Goal: Task Accomplishment & Management: Manage account settings

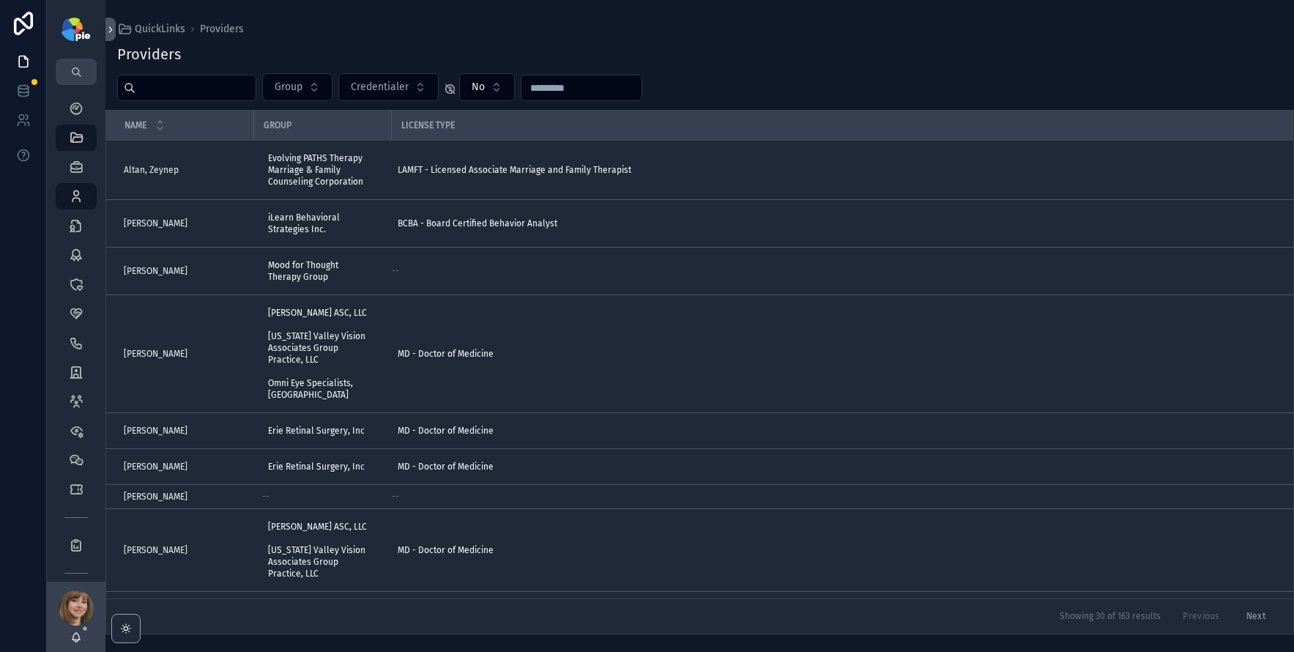
click at [166, 89] on input "scrollable content" at bounding box center [195, 88] width 120 height 21
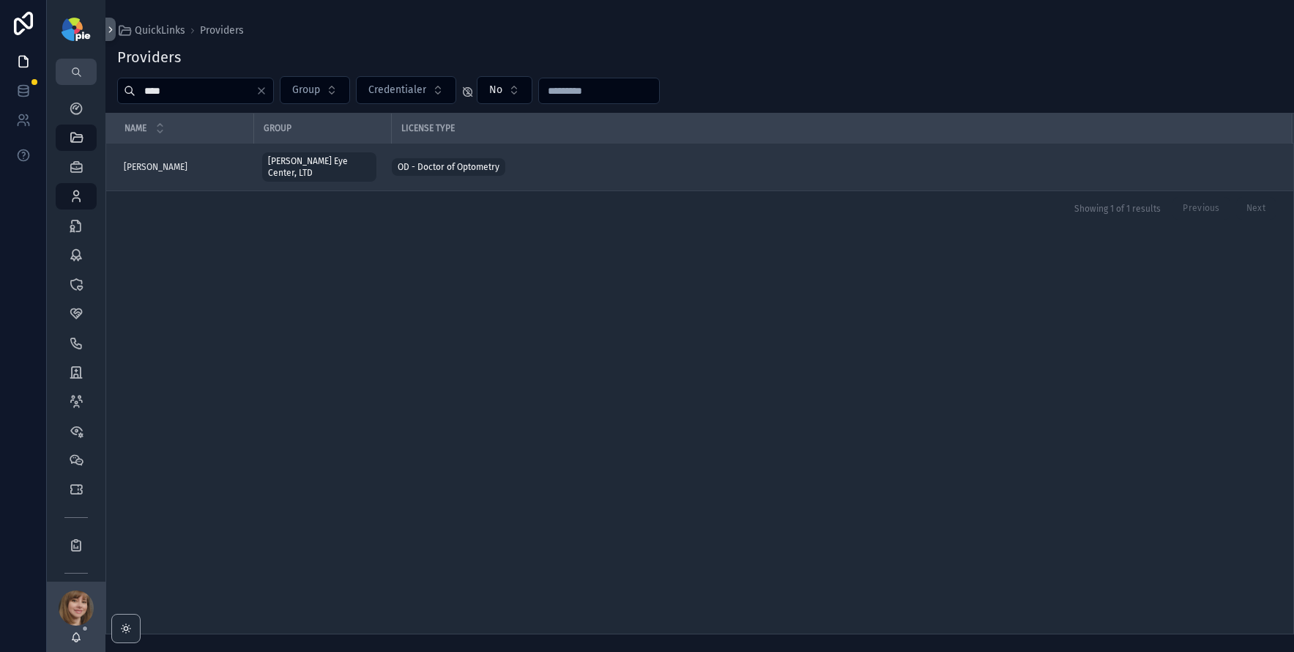
type input "****"
click at [176, 163] on div "[PERSON_NAME] [PERSON_NAME]" at bounding box center [184, 167] width 121 height 12
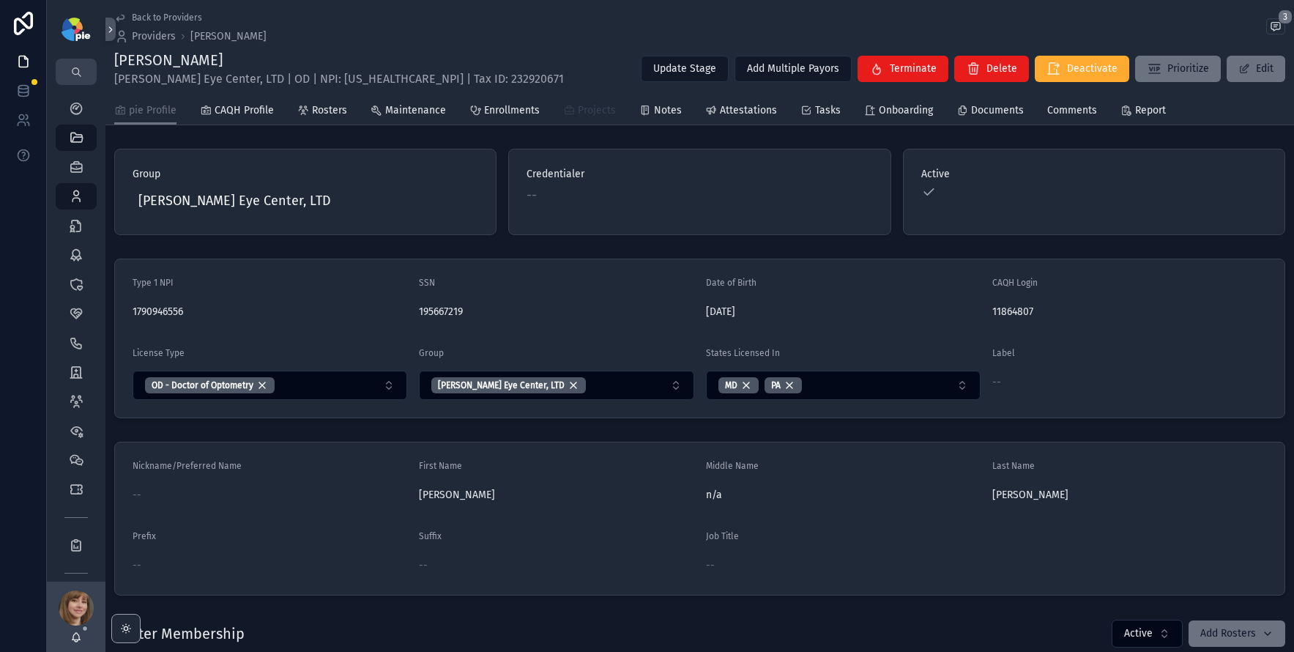
click at [563, 114] on icon "scrollable content" at bounding box center [569, 111] width 12 height 12
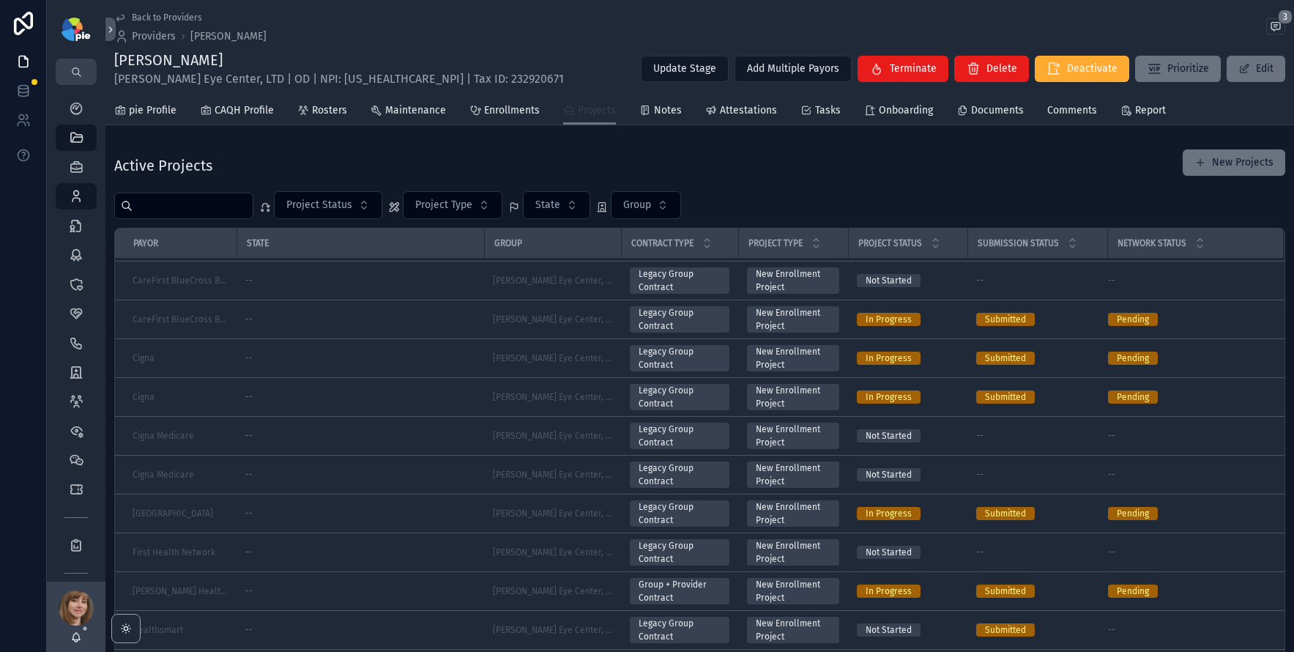
scroll to position [390, 0]
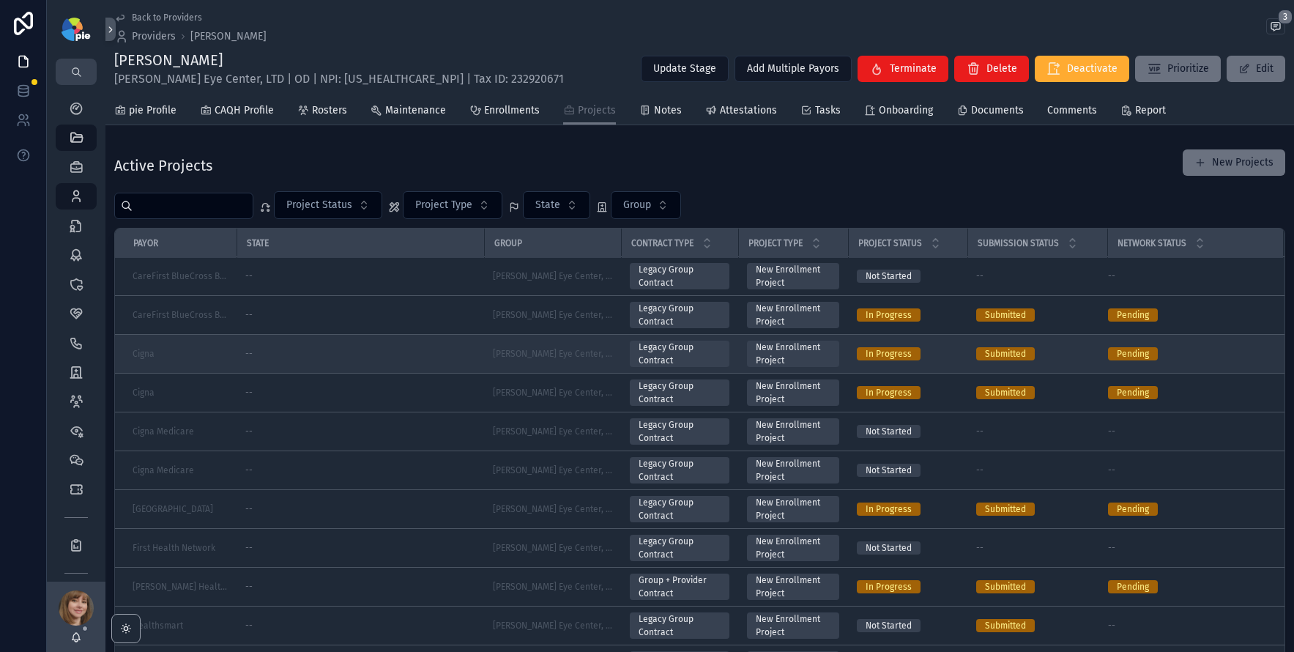
click at [376, 352] on div "--" at bounding box center [360, 354] width 230 height 12
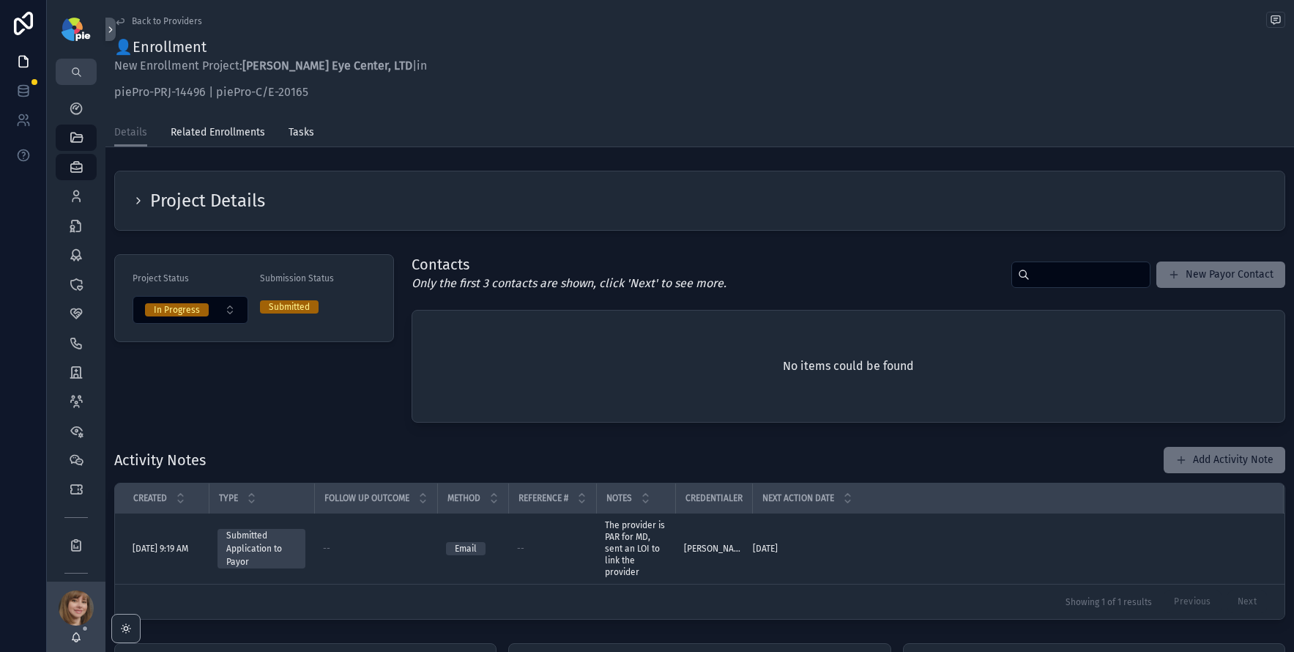
click at [167, 21] on span "Back to Providers" at bounding box center [167, 21] width 70 height 12
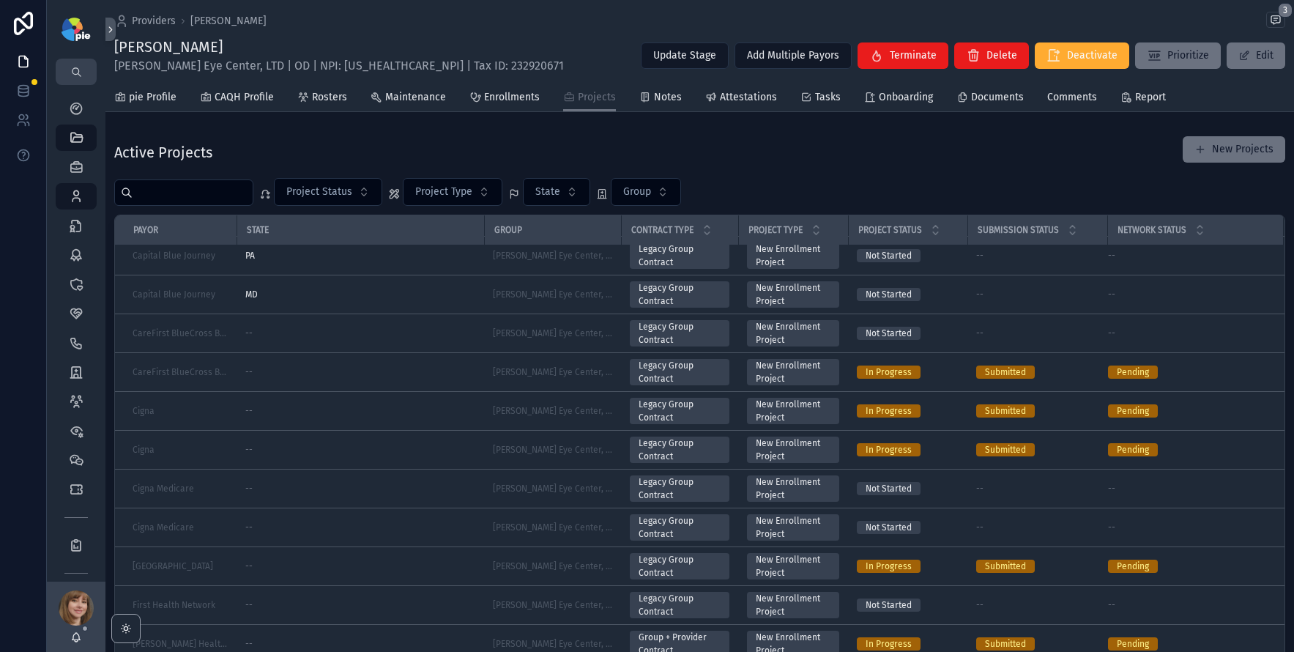
scroll to position [321, 0]
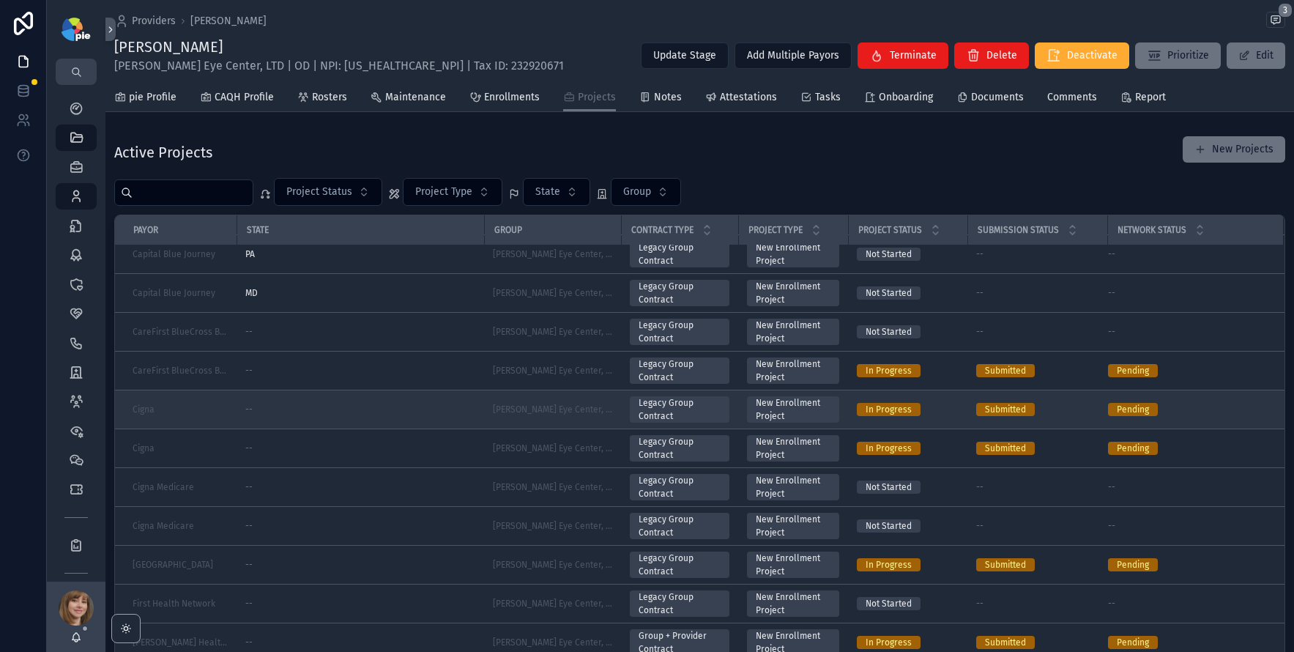
click at [400, 410] on div "--" at bounding box center [360, 409] width 230 height 12
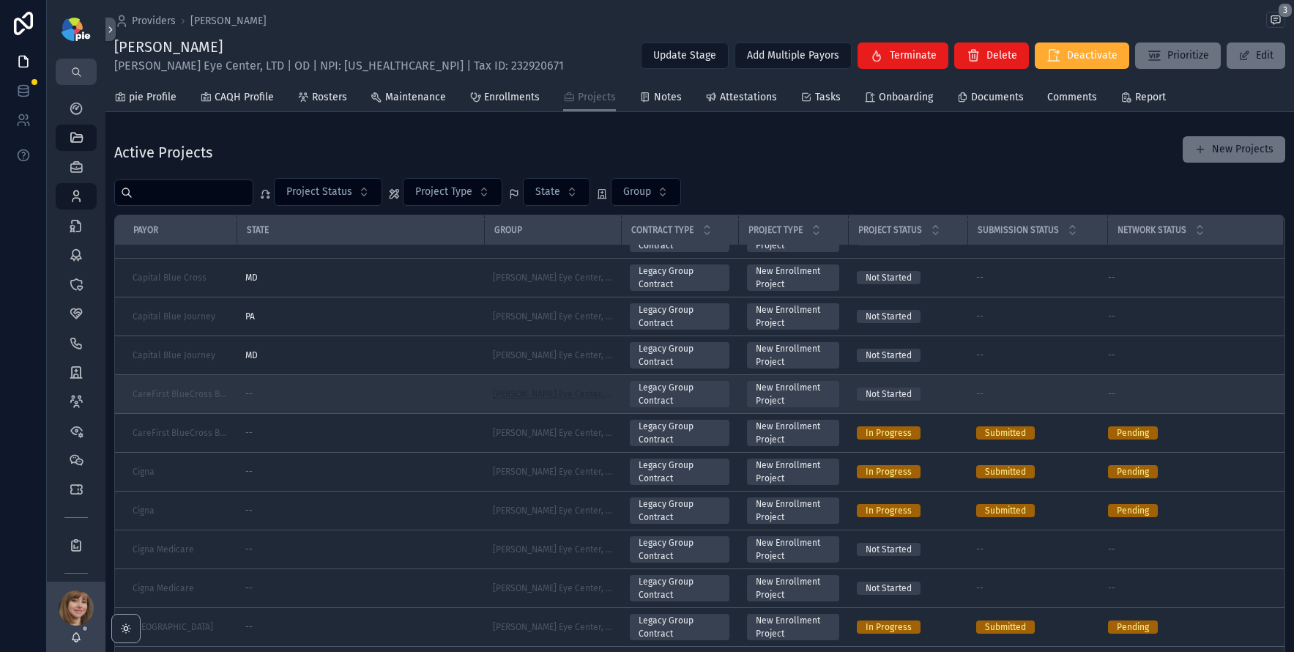
scroll to position [292, 0]
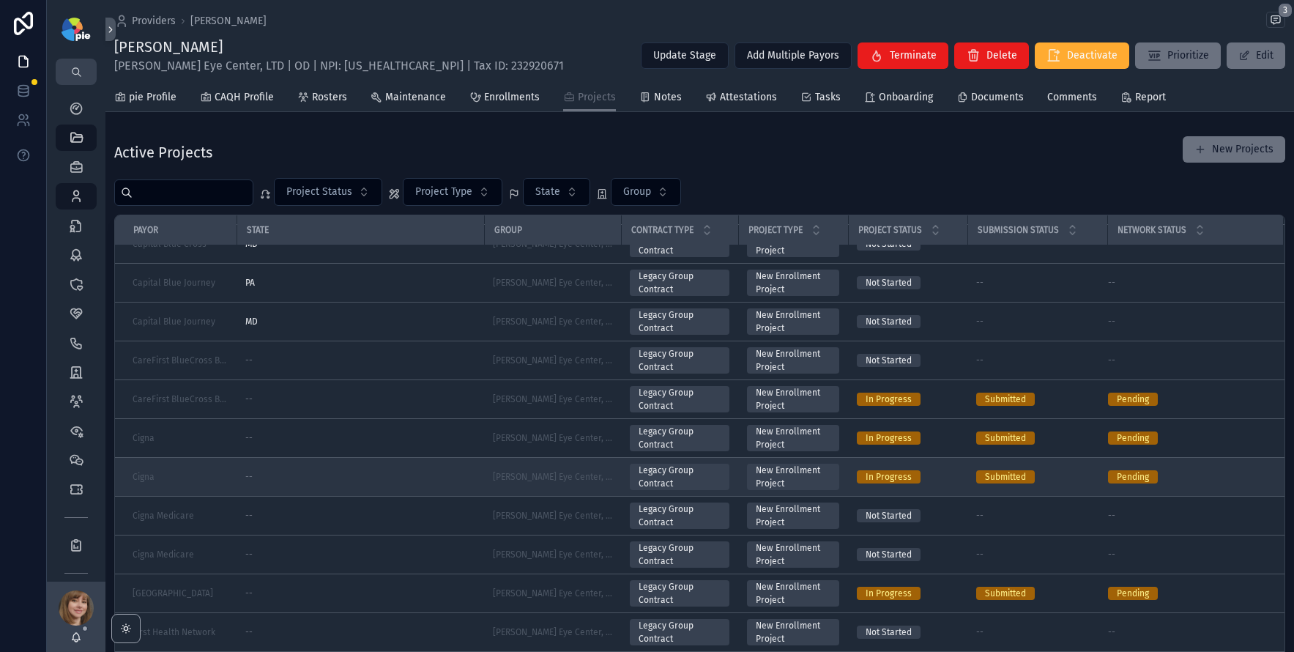
click at [424, 478] on div "--" at bounding box center [360, 477] width 230 height 12
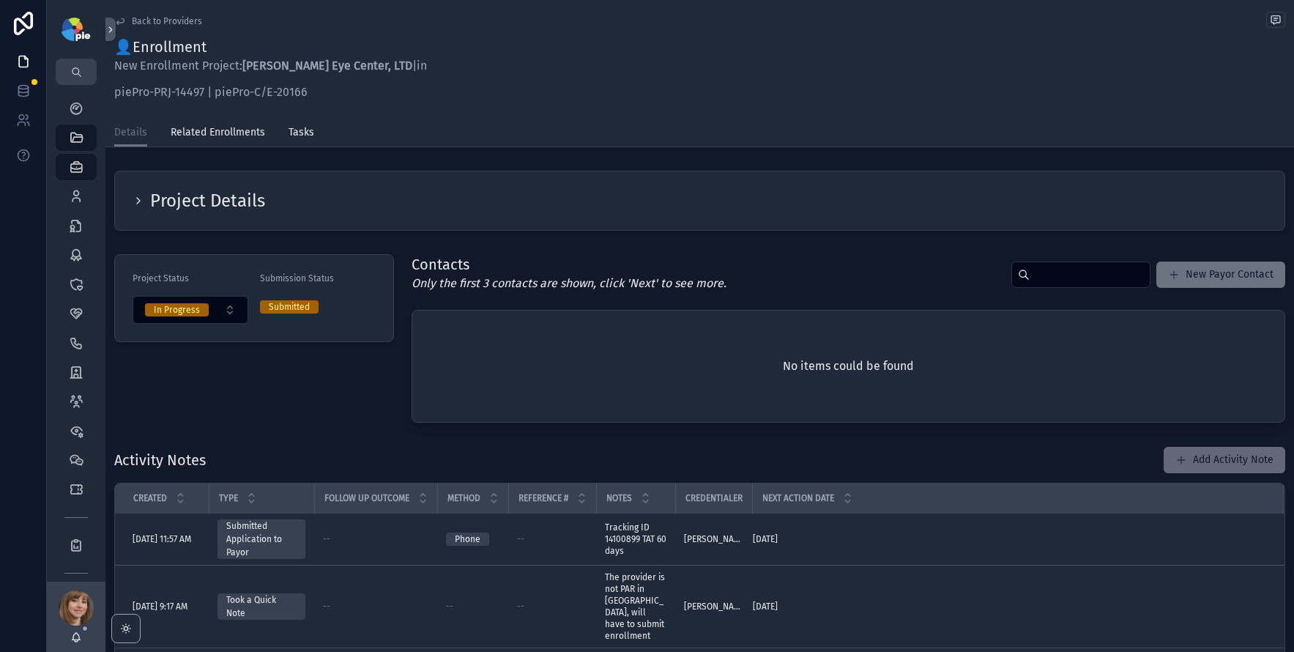
click at [1197, 454] on button "Add Activity Note" at bounding box center [1225, 460] width 122 height 26
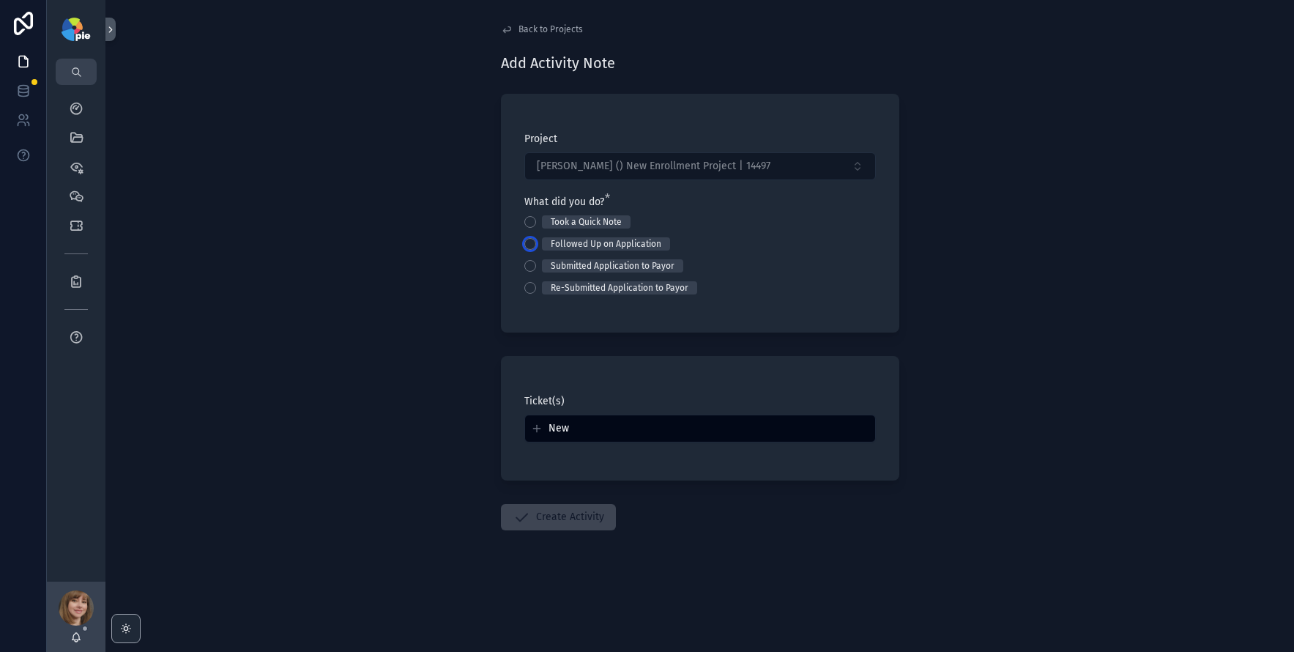
click at [527, 239] on button "Followed Up on Application" at bounding box center [530, 244] width 12 height 12
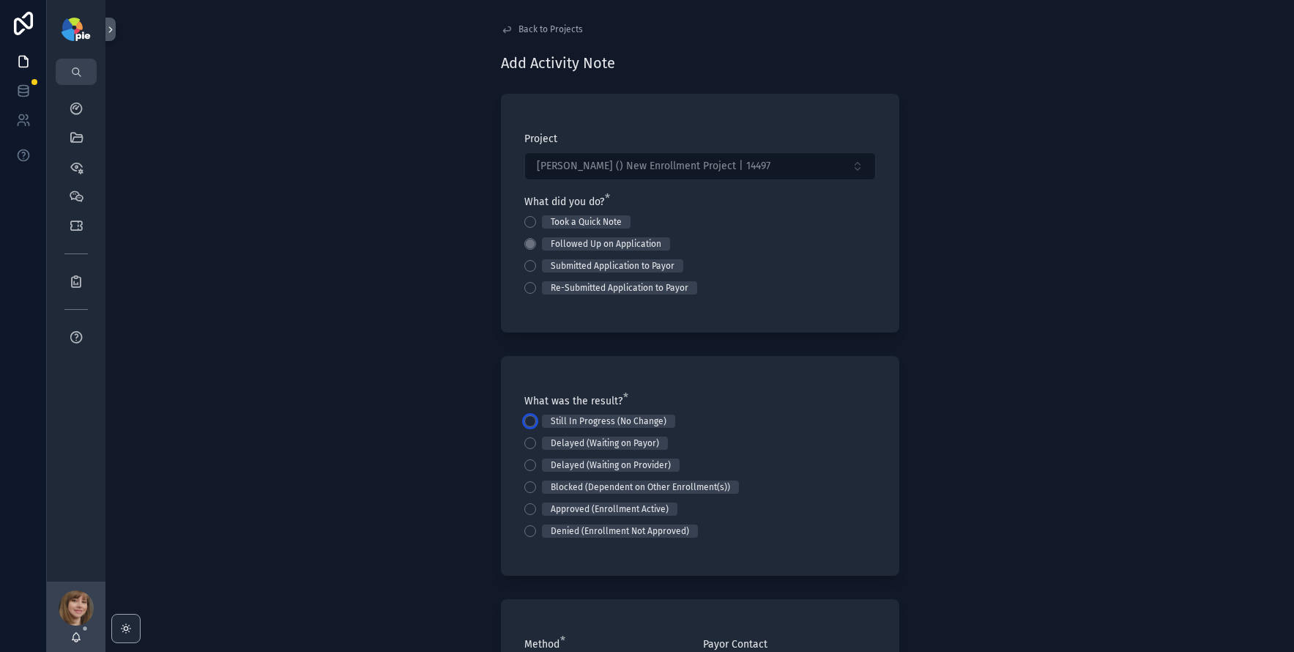
click at [526, 421] on button "Still In Progress (No Change)" at bounding box center [530, 421] width 12 height 12
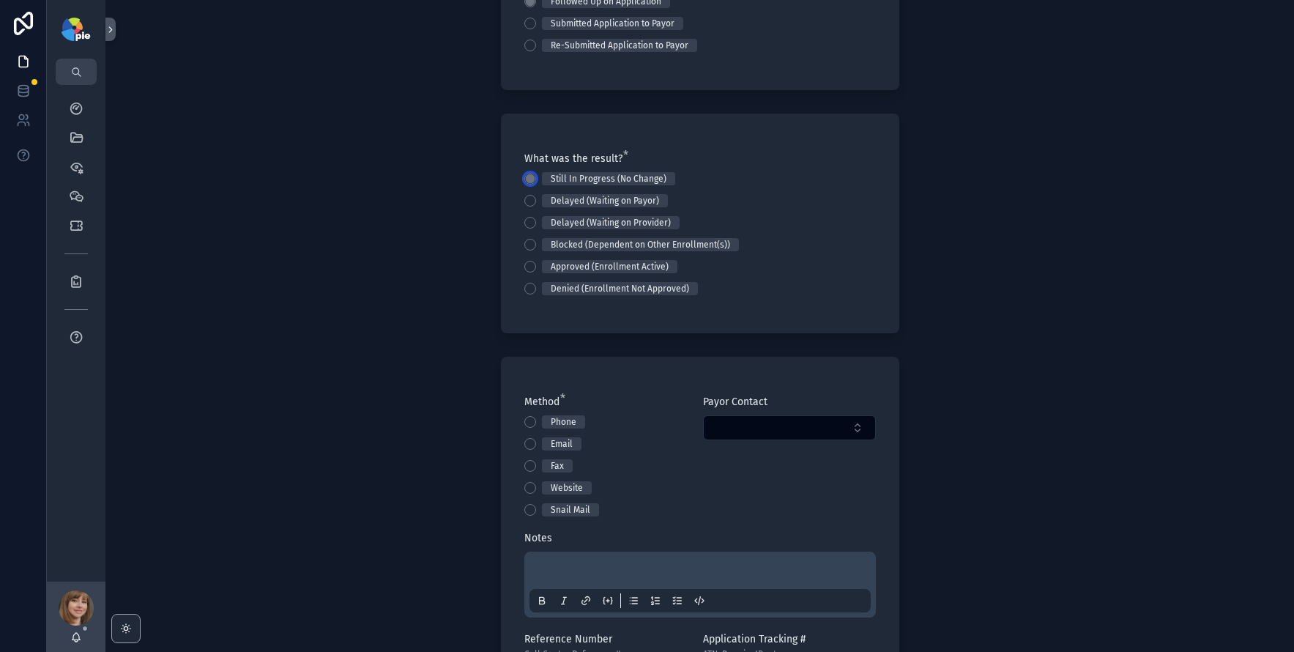
scroll to position [300, 0]
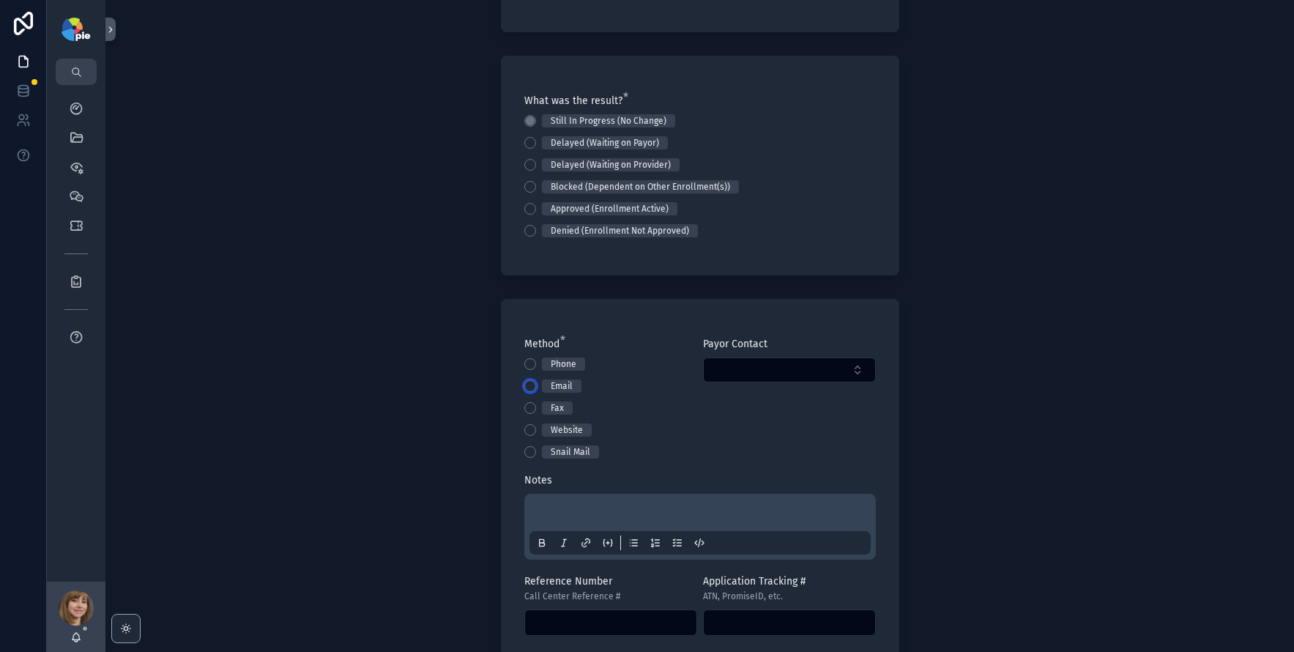
click at [524, 386] on button "Email" at bounding box center [530, 386] width 12 height 12
click at [537, 501] on div "scrollable content" at bounding box center [699, 527] width 341 height 56
click at [543, 506] on div "scrollable content" at bounding box center [699, 527] width 341 height 56
click at [543, 509] on p "scrollable content" at bounding box center [702, 514] width 341 height 15
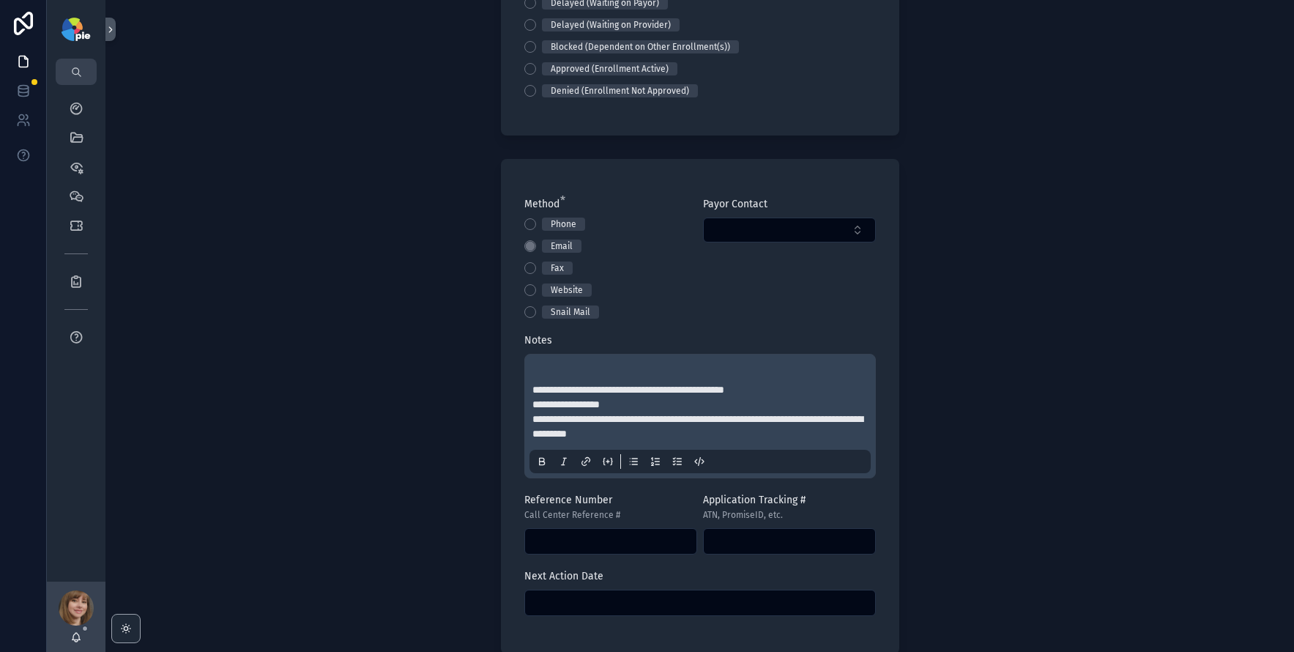
scroll to position [466, 0]
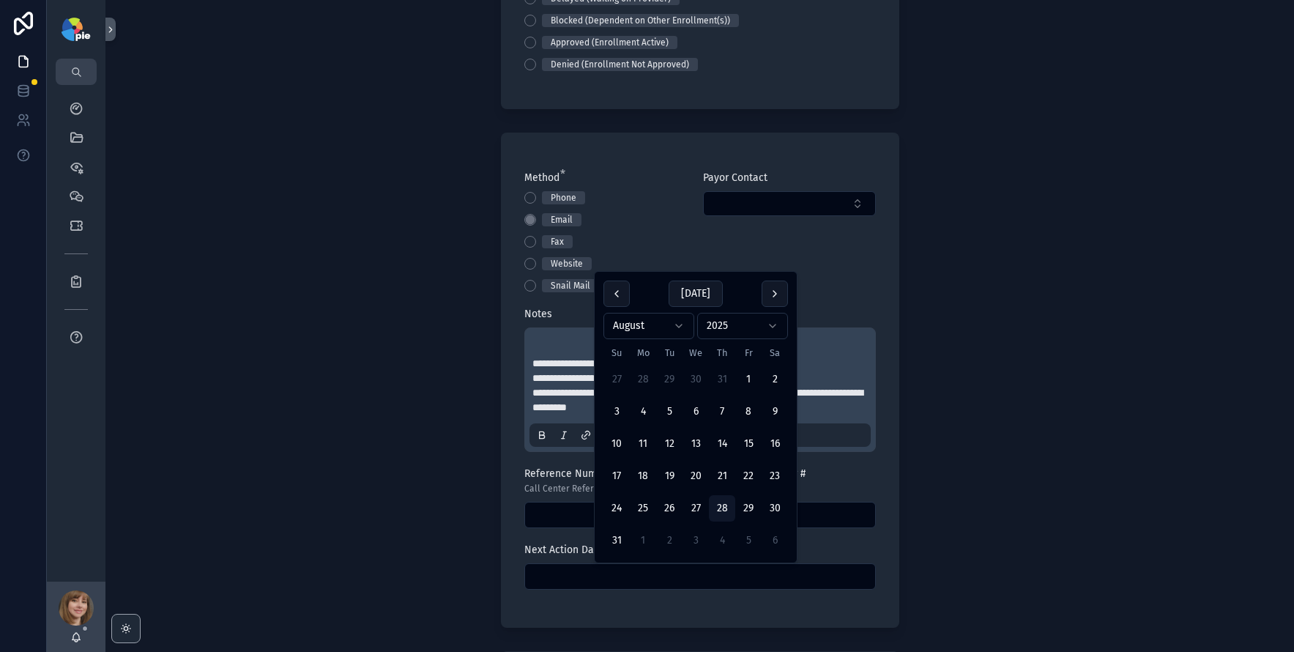
click at [619, 575] on input "scrollable content" at bounding box center [700, 576] width 350 height 21
click at [784, 289] on button "scrollable content" at bounding box center [775, 293] width 26 height 26
click at [746, 435] on button "12" at bounding box center [748, 444] width 26 height 26
type input "*********"
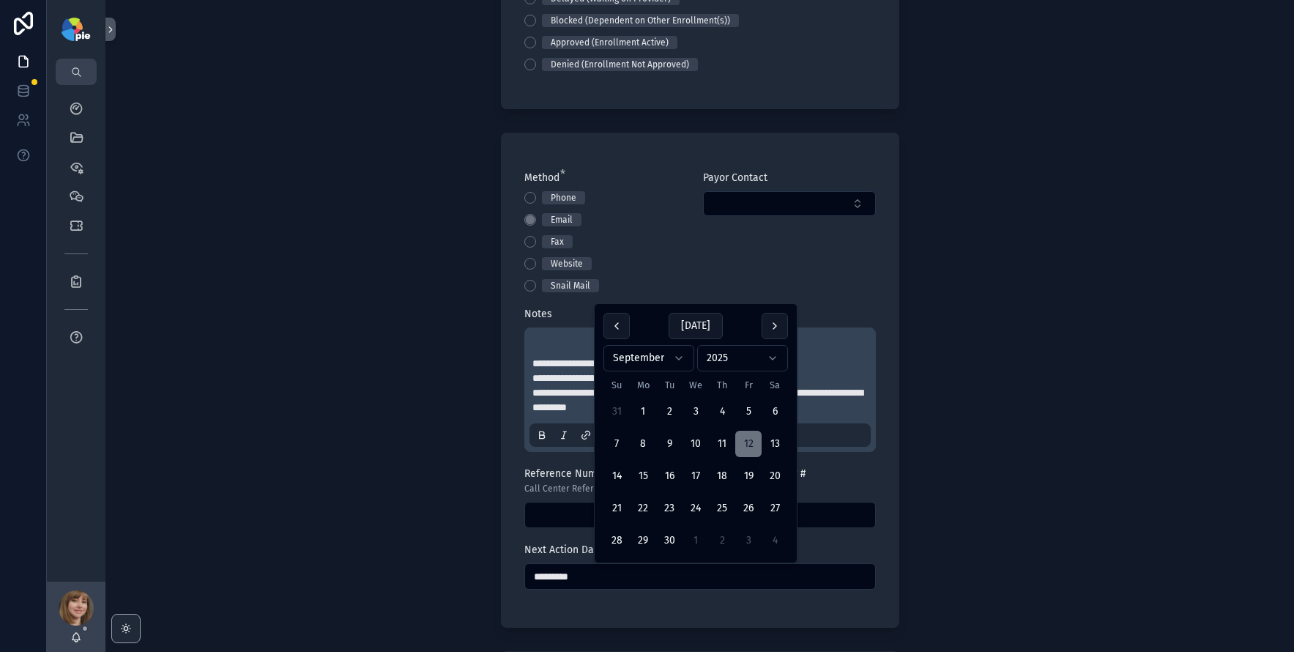
click at [385, 453] on div "**********" at bounding box center [699, 326] width 1188 height 652
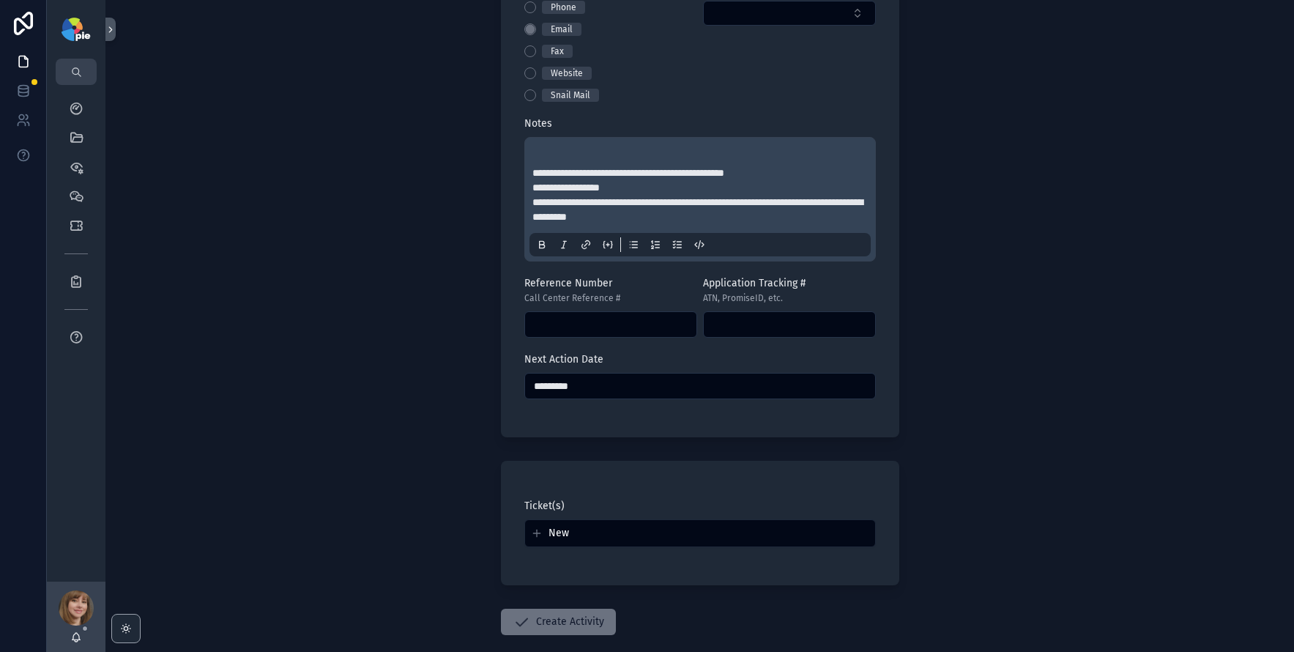
scroll to position [678, 0]
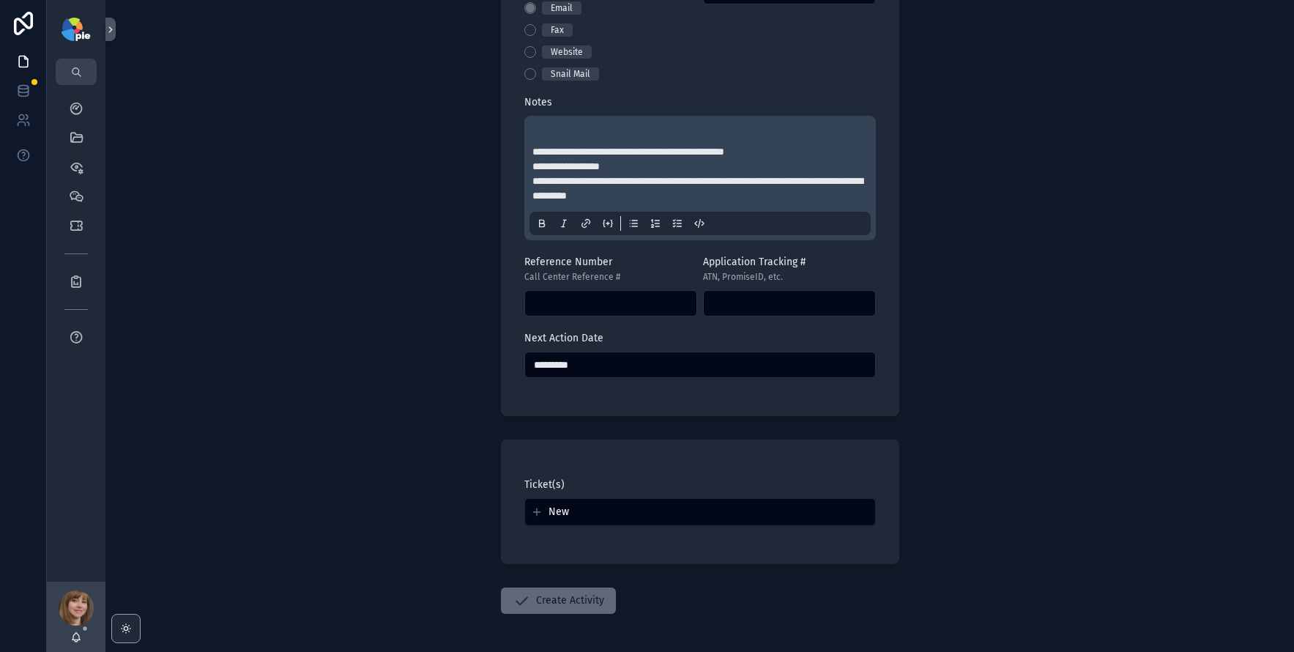
click at [566, 596] on button "Create Activity" at bounding box center [558, 600] width 115 height 26
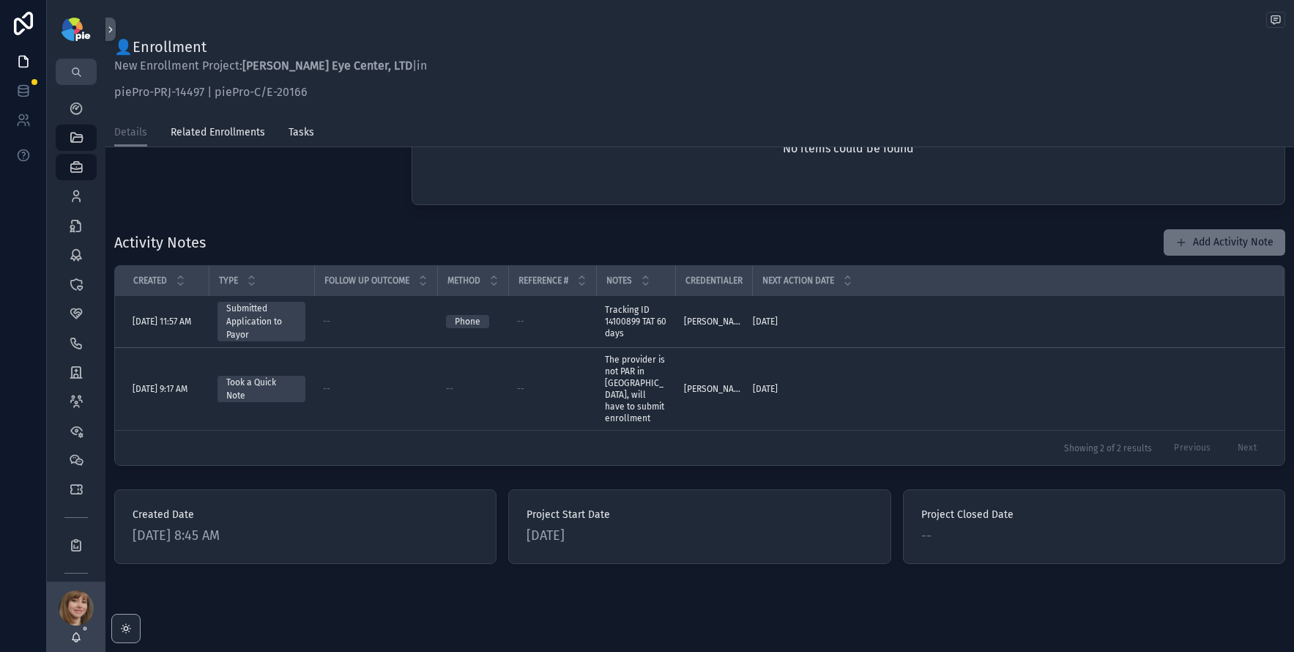
scroll to position [464, 0]
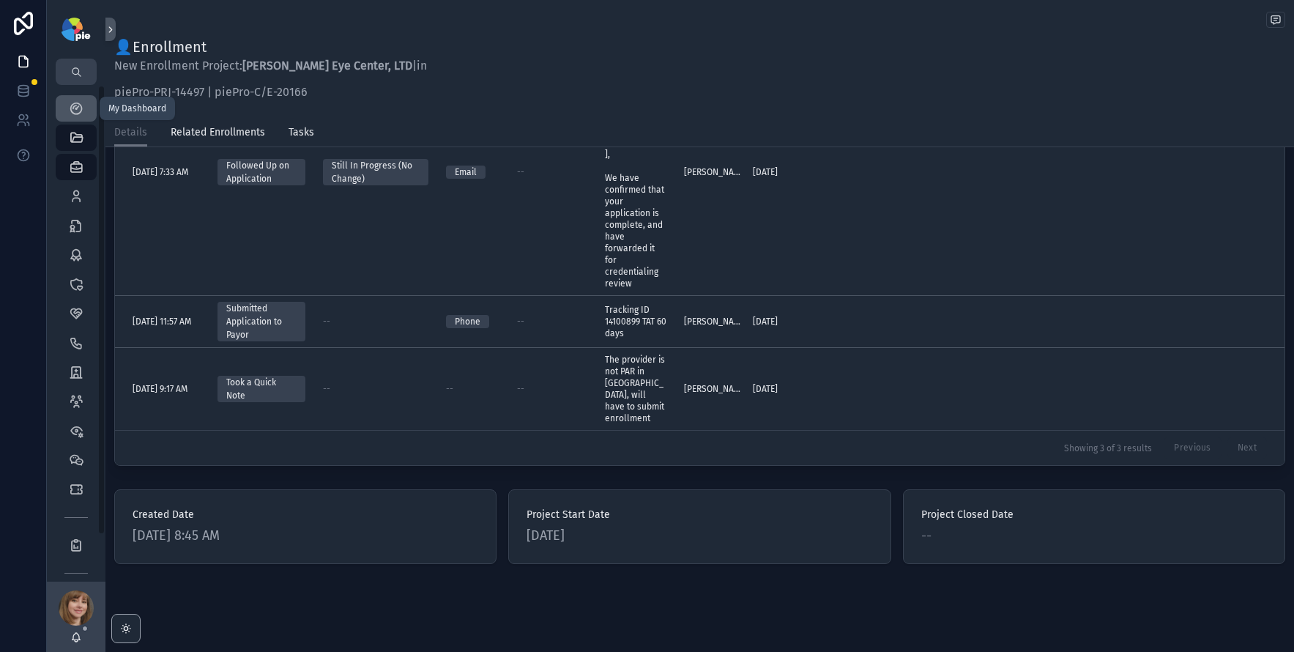
click at [80, 108] on icon "scrollable content" at bounding box center [76, 108] width 15 height 15
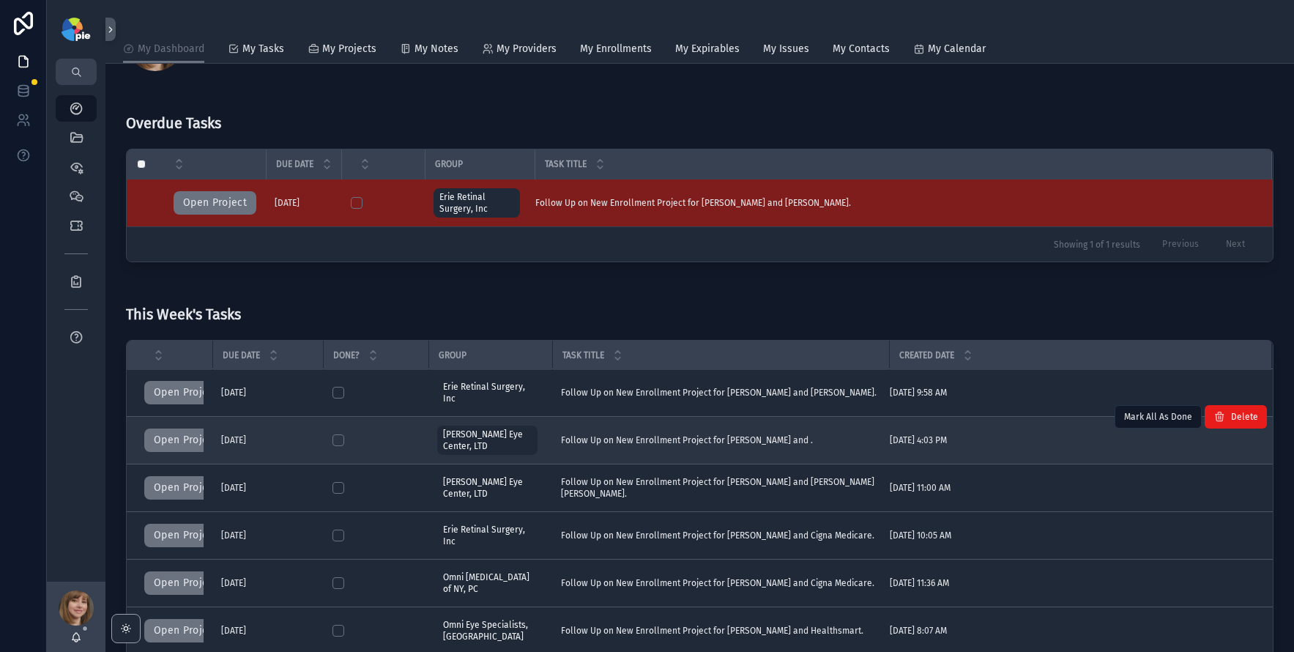
scroll to position [48, 0]
click at [164, 436] on button "Open Project" at bounding box center [185, 440] width 83 height 23
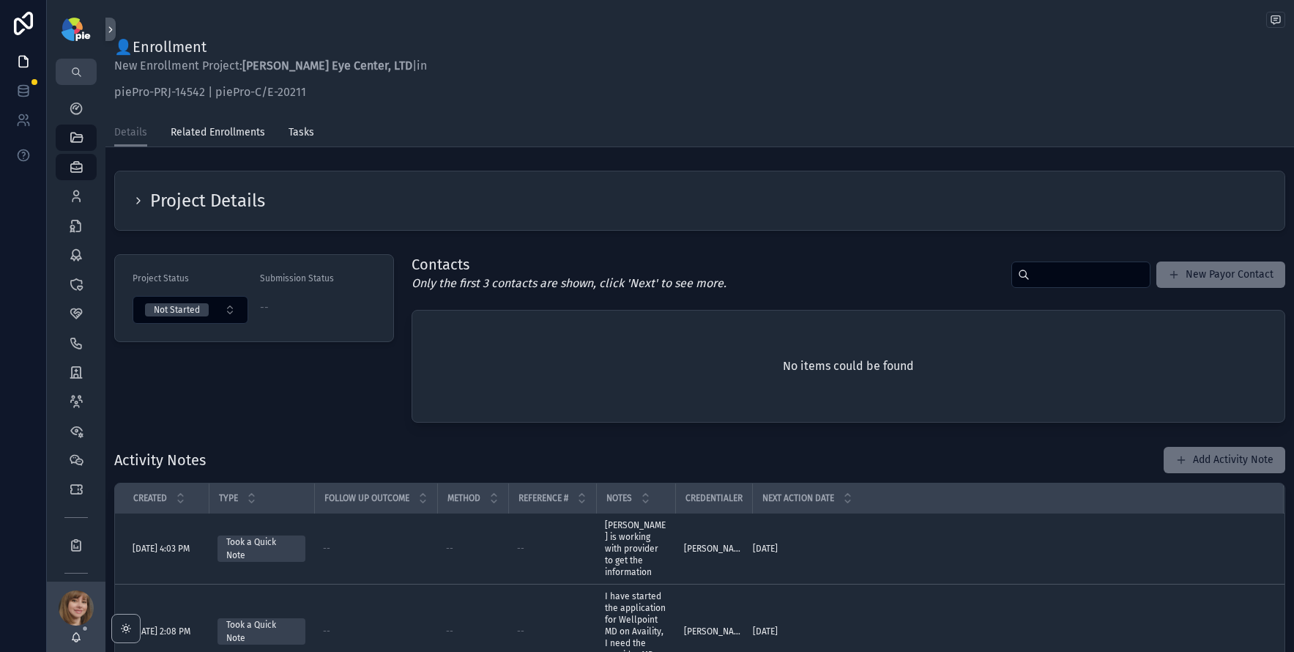
scroll to position [3, 0]
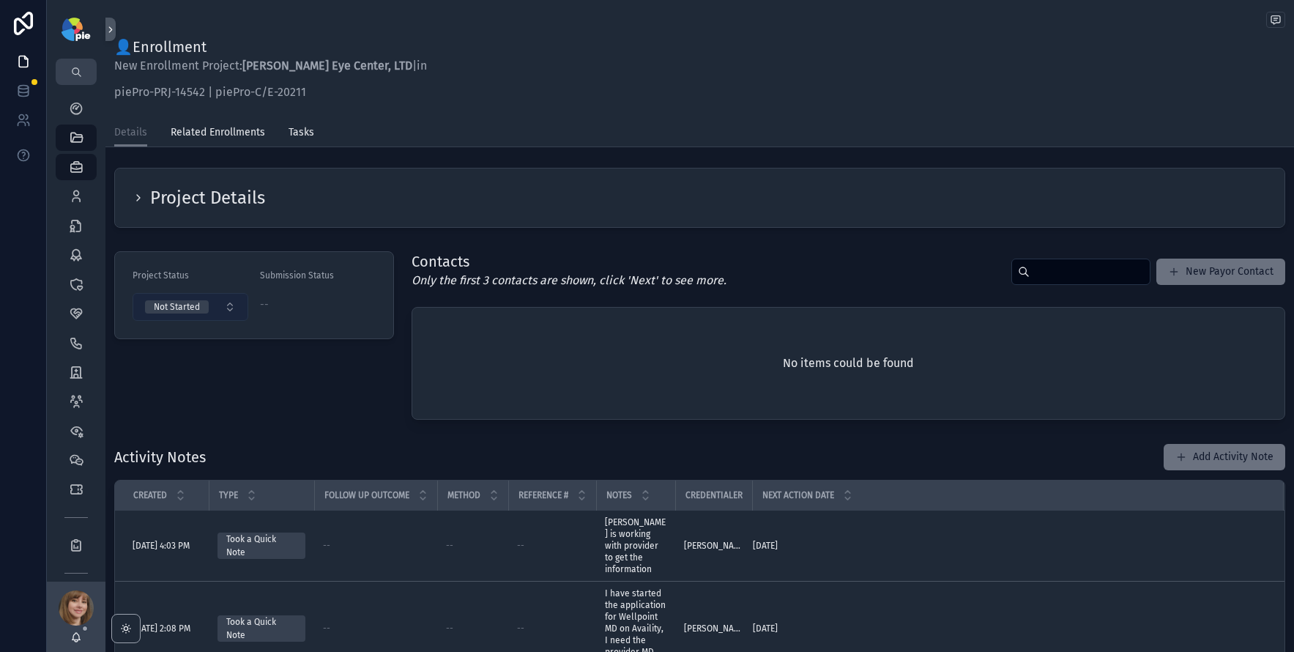
click at [203, 296] on button "Not Started" at bounding box center [191, 307] width 116 height 28
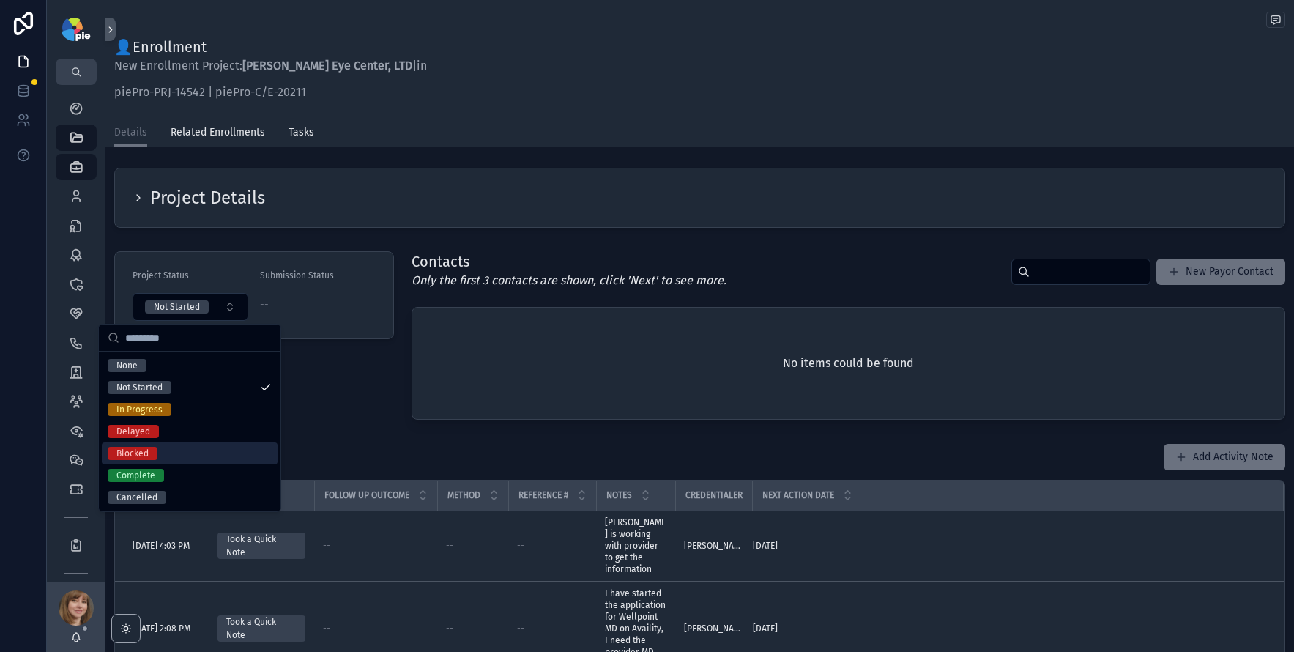
click at [158, 455] on div "Blocked" at bounding box center [190, 453] width 176 height 22
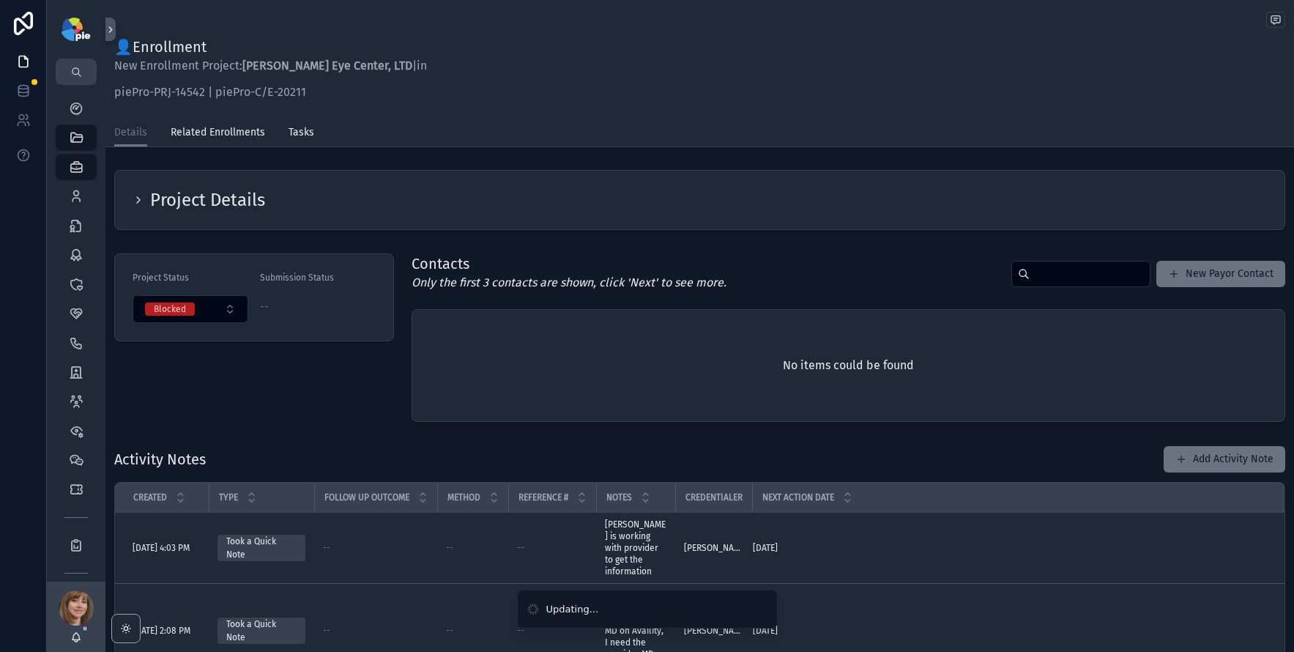
scroll to position [0, 0]
click at [70, 114] on icon "scrollable content" at bounding box center [76, 108] width 15 height 15
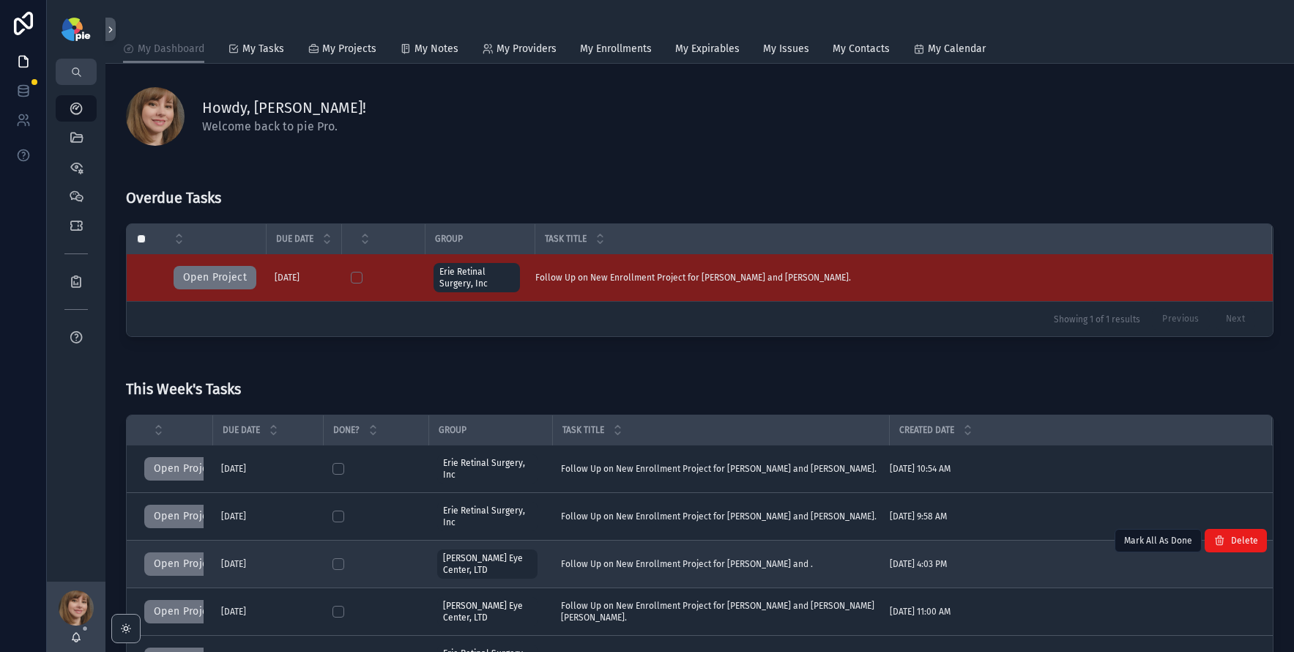
scroll to position [27, 0]
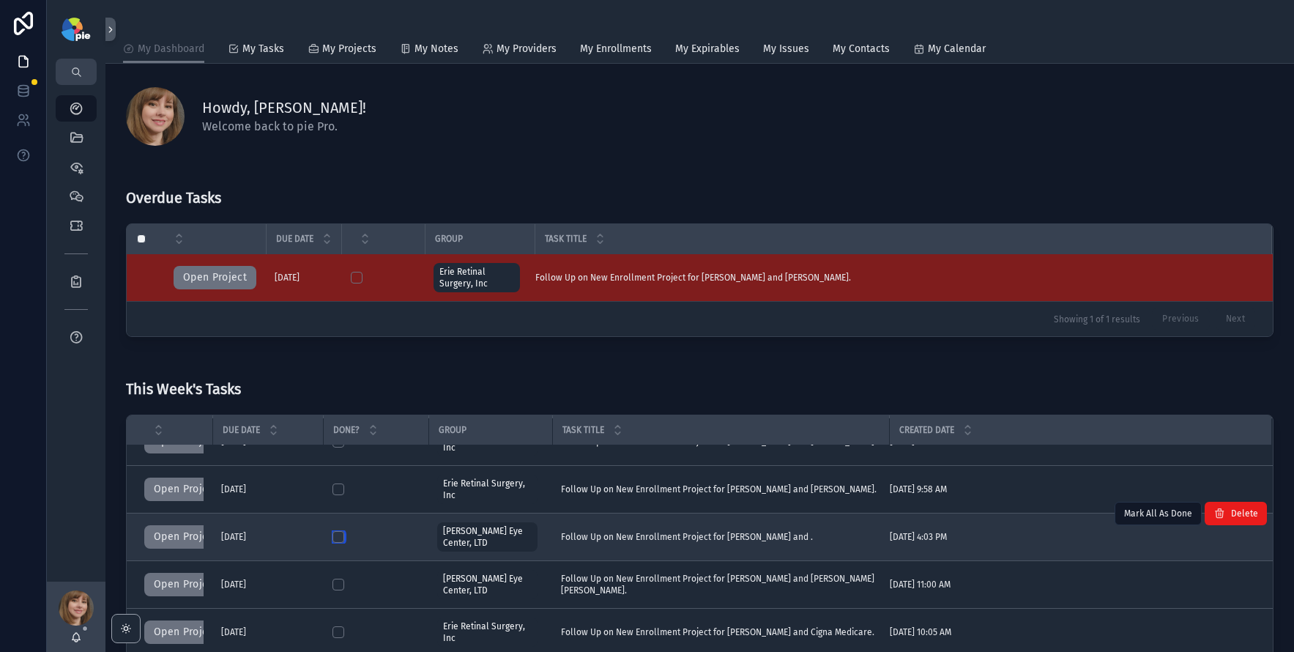
click at [335, 536] on button "scrollable content" at bounding box center [338, 537] width 12 height 12
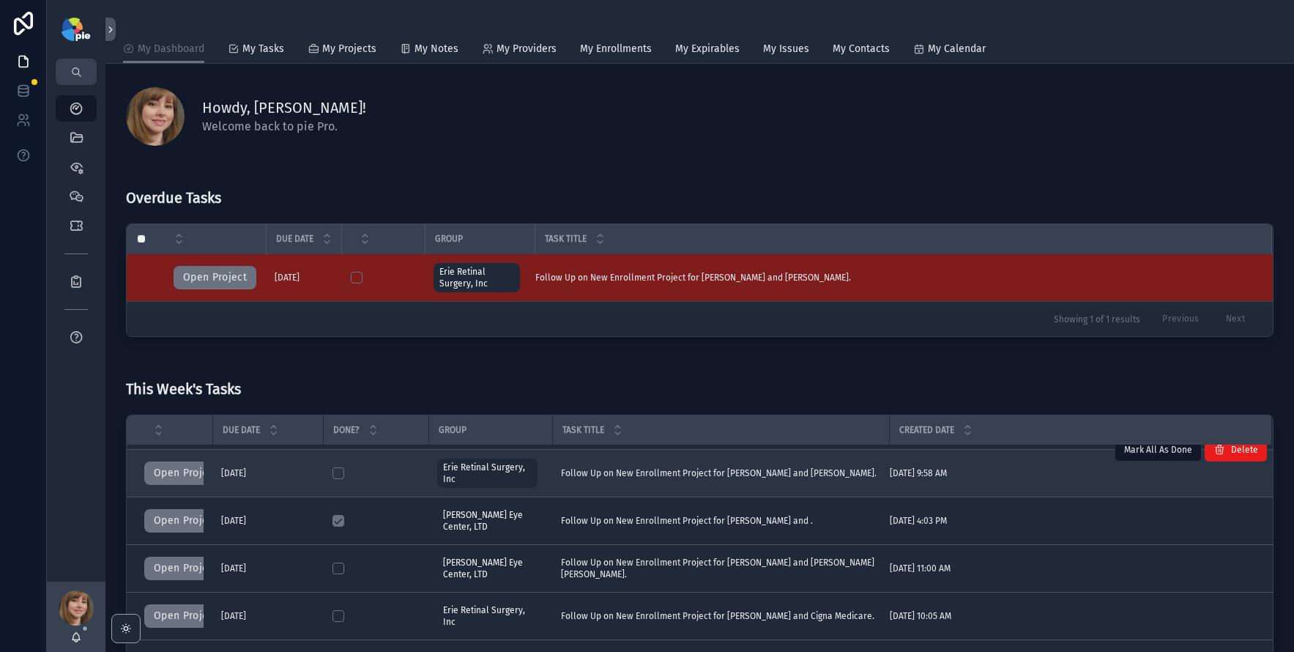
scroll to position [51, 0]
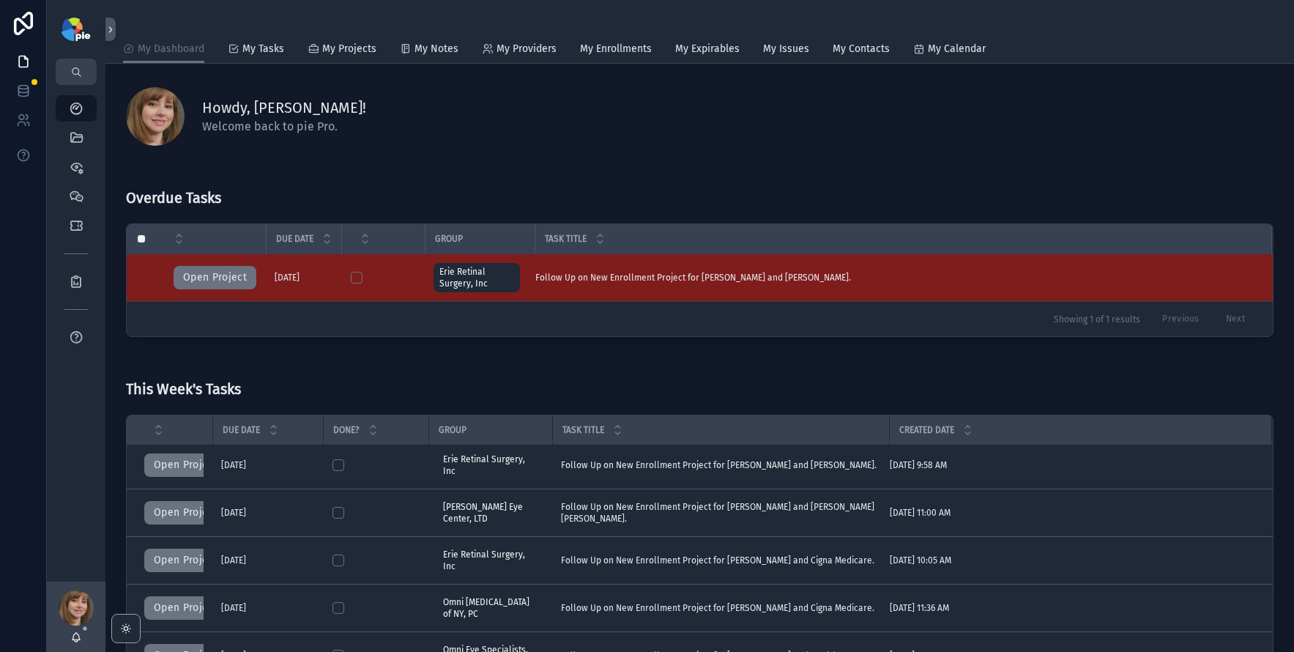
click at [179, 560] on button "Open Project" at bounding box center [185, 559] width 83 height 23
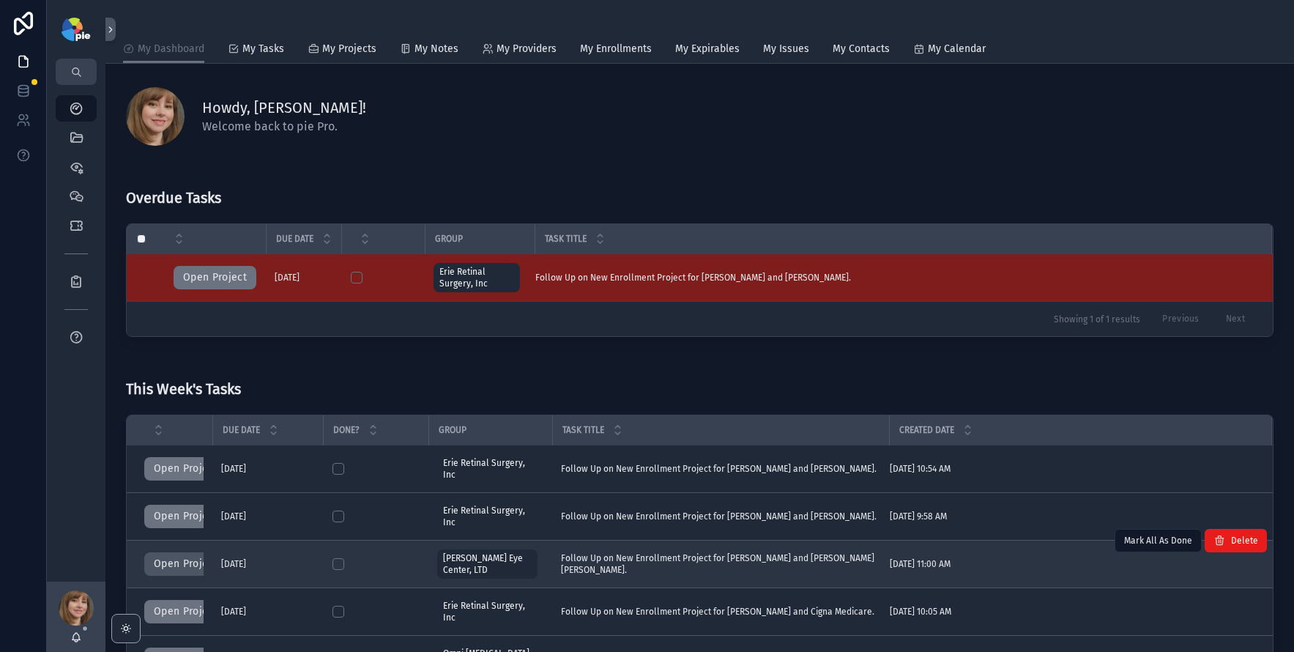
click at [181, 557] on button "Open Project" at bounding box center [185, 563] width 83 height 23
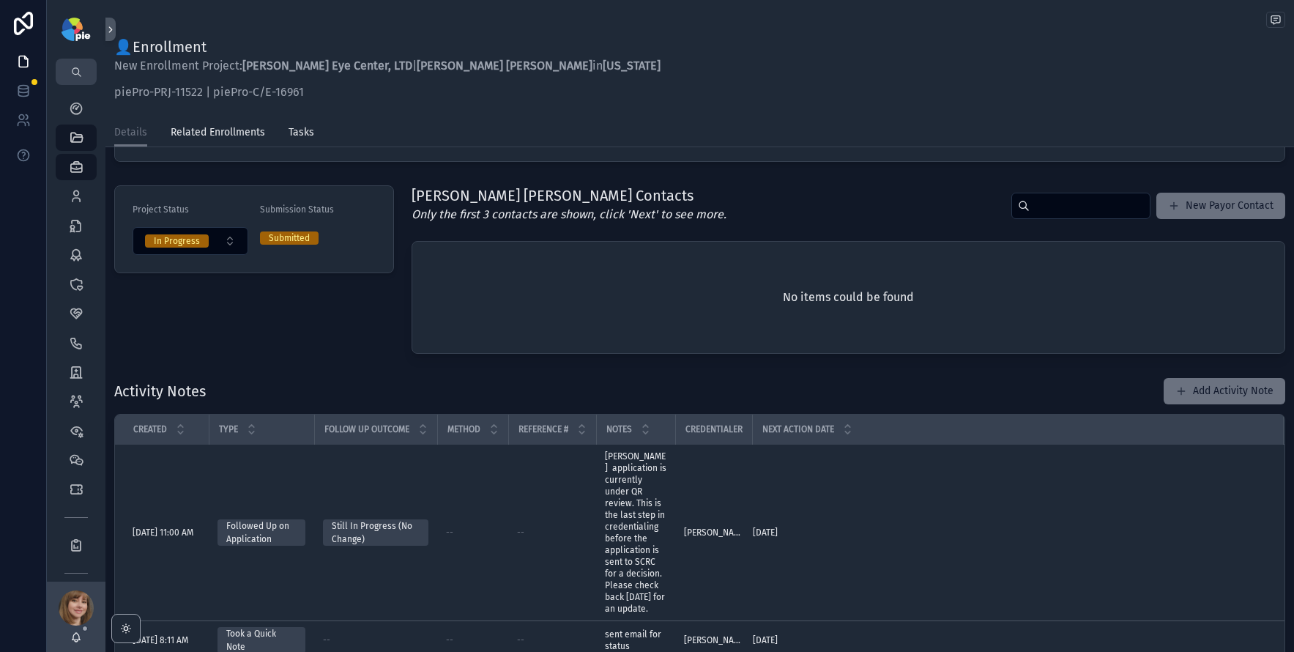
scroll to position [29, 0]
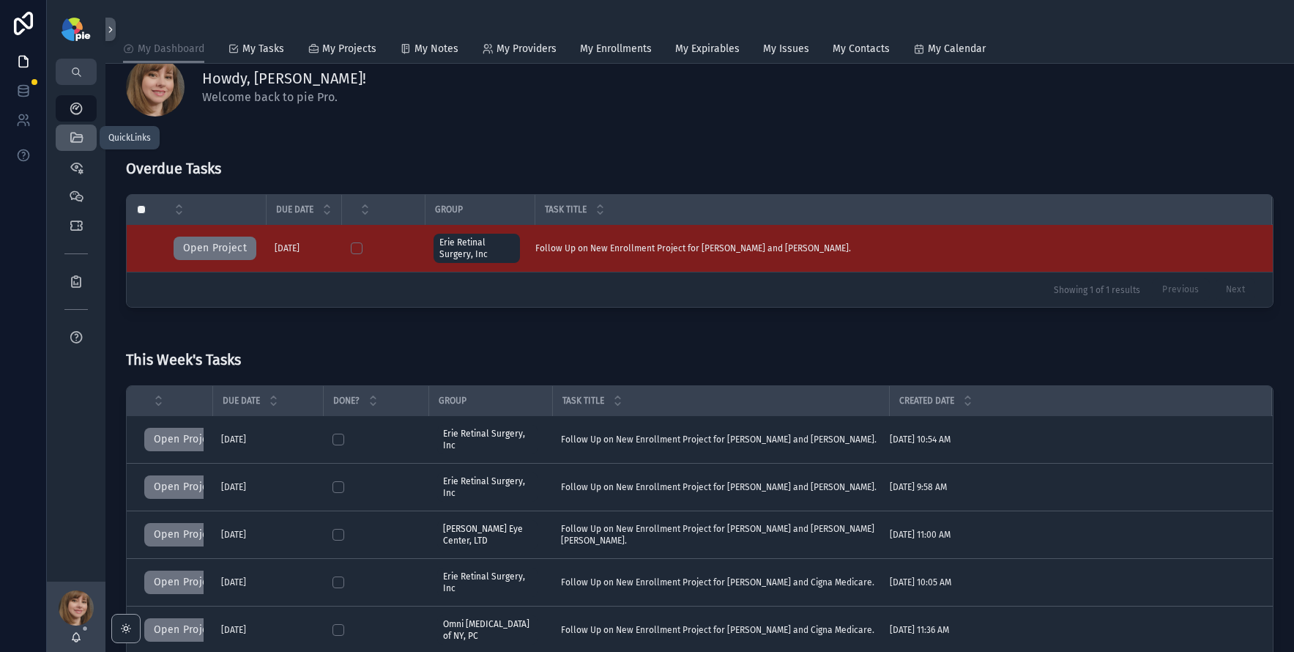
click at [80, 138] on icon "scrollable content" at bounding box center [76, 137] width 15 height 15
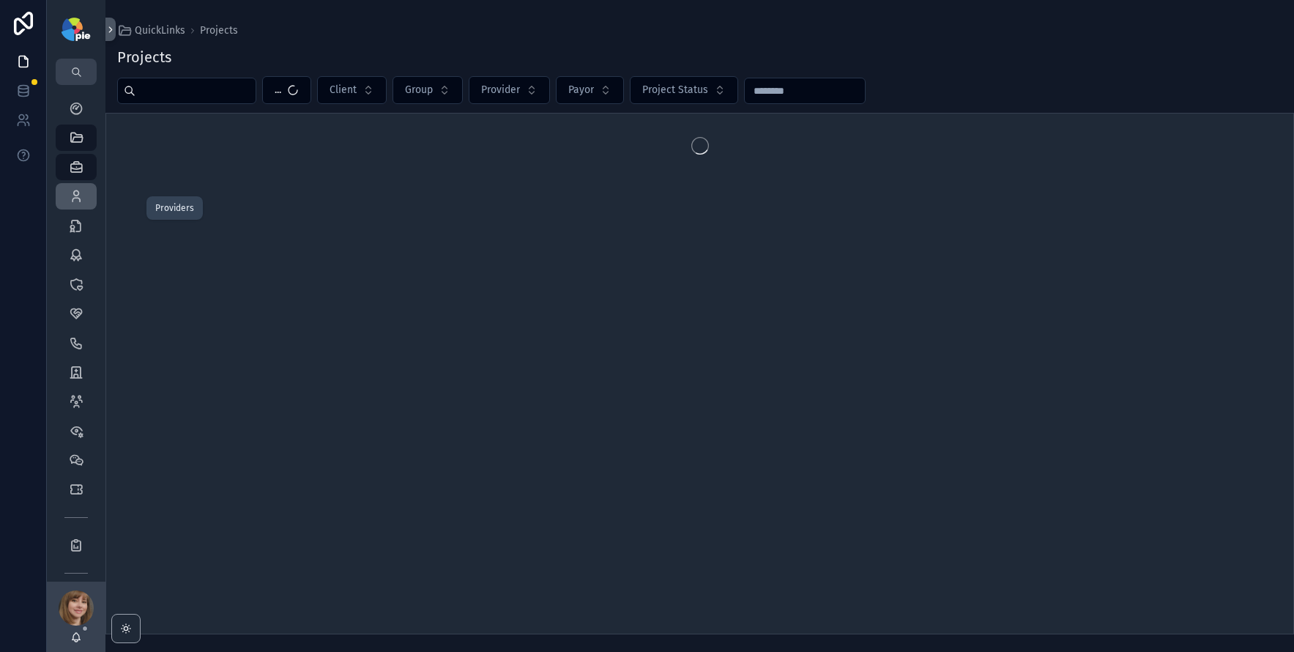
click at [80, 191] on icon "scrollable content" at bounding box center [76, 196] width 15 height 15
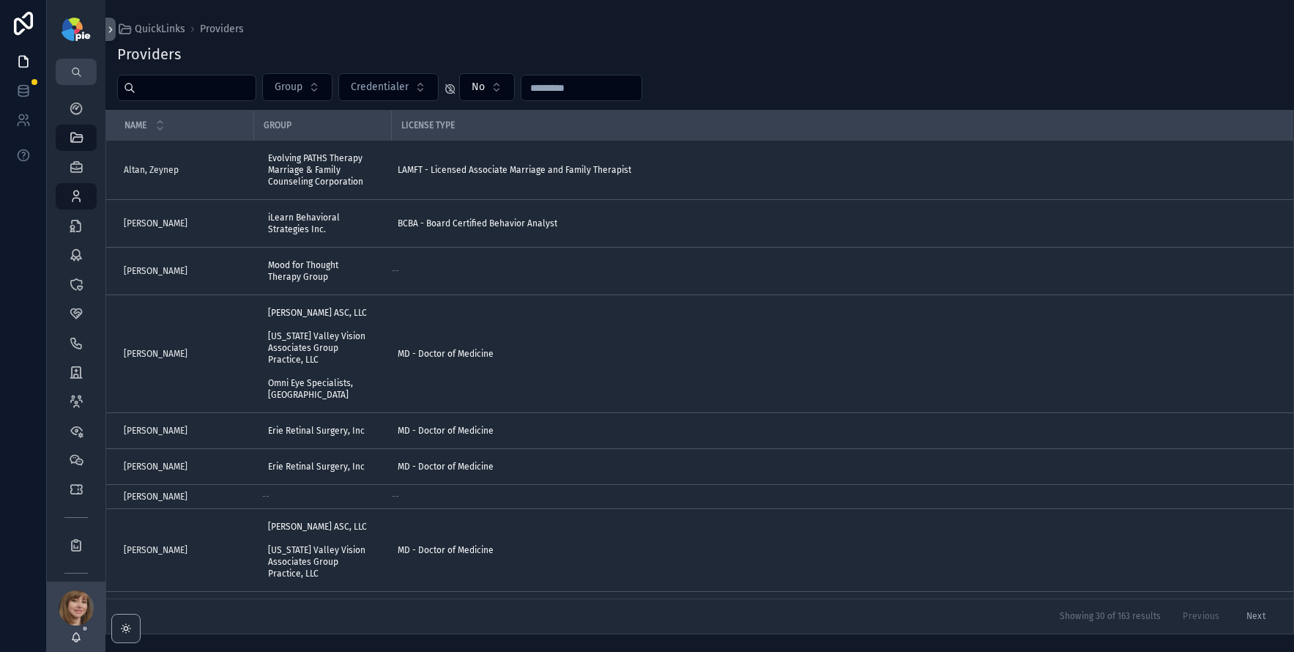
click at [165, 91] on input "scrollable content" at bounding box center [195, 88] width 120 height 21
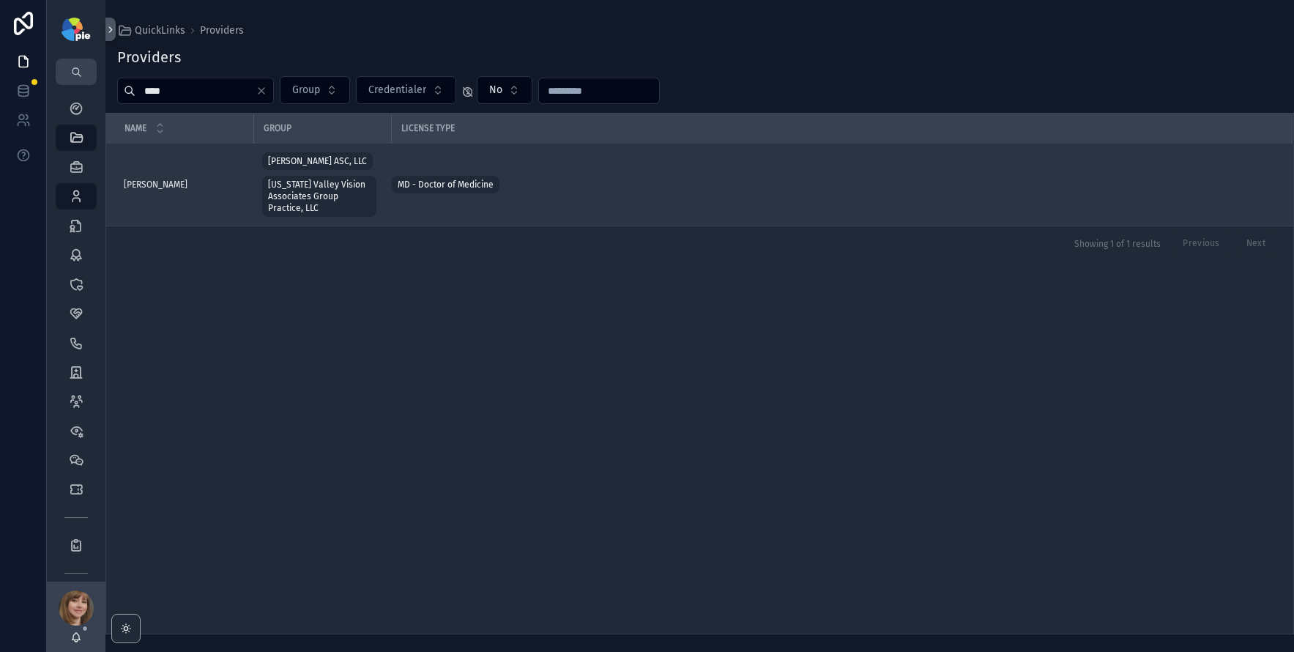
type input "****"
click at [206, 189] on div "[PERSON_NAME] [PERSON_NAME][GEOGRAPHIC_DATA]" at bounding box center [184, 185] width 121 height 12
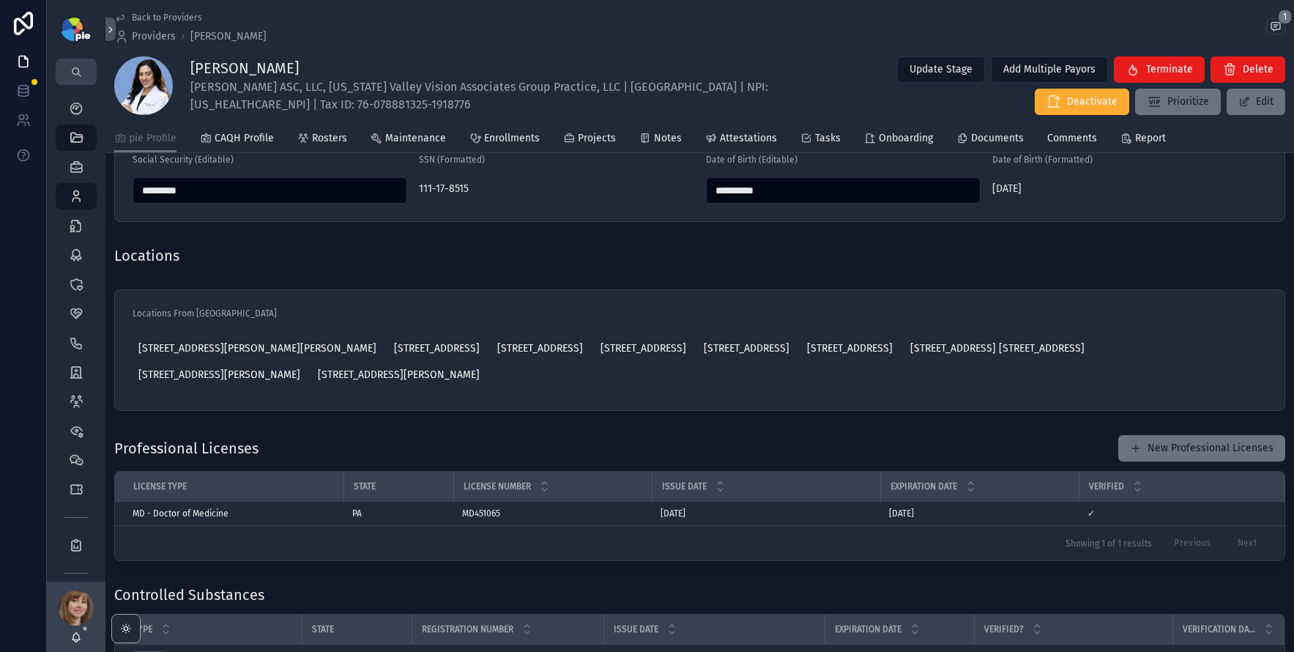
scroll to position [1106, 0]
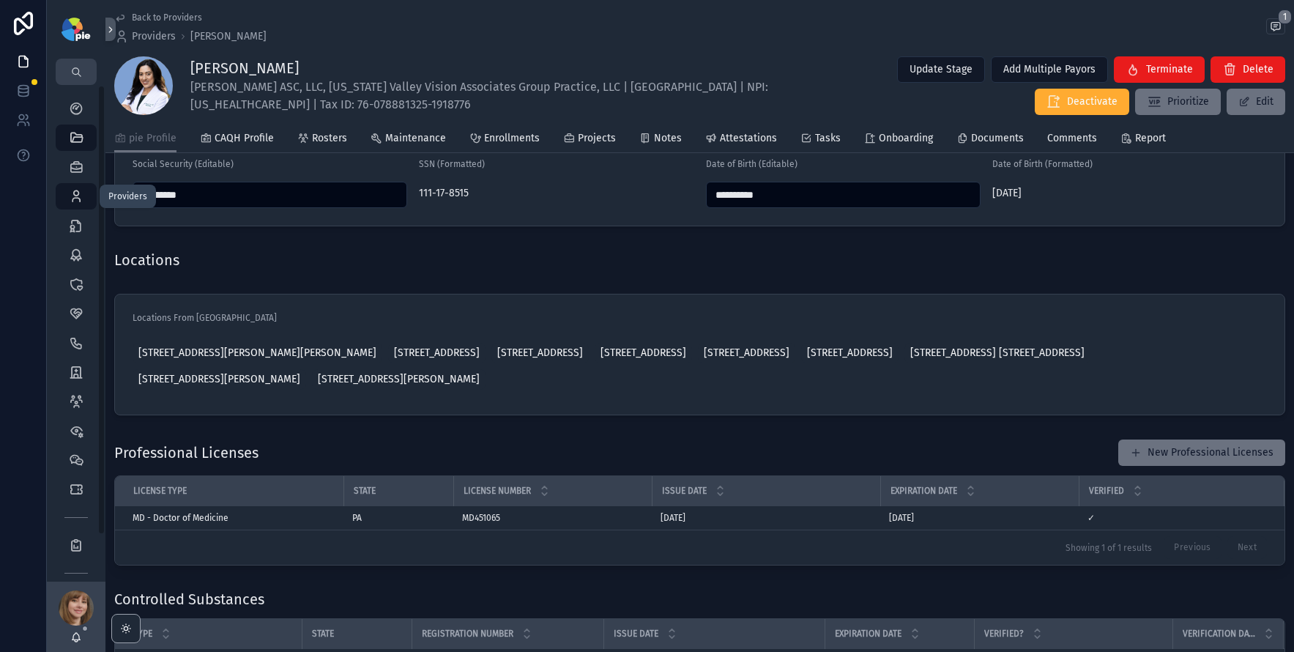
click at [74, 201] on icon "scrollable content" at bounding box center [76, 196] width 15 height 15
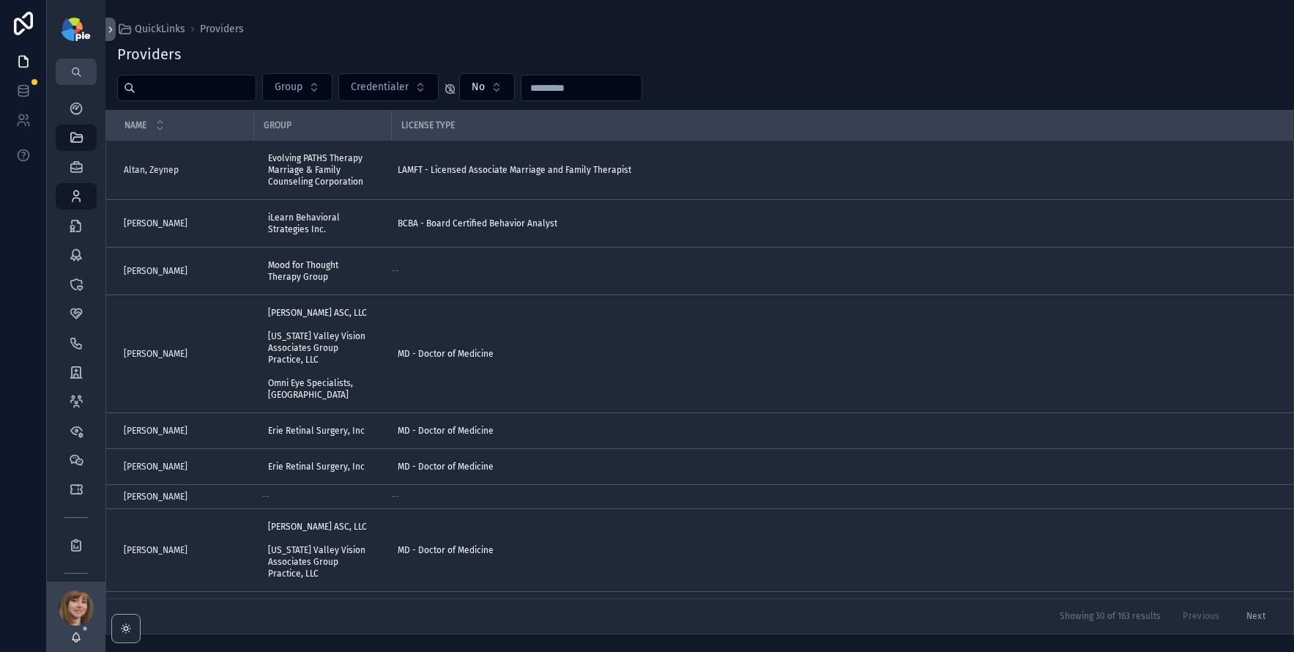
click at [198, 84] on input "scrollable content" at bounding box center [195, 88] width 120 height 21
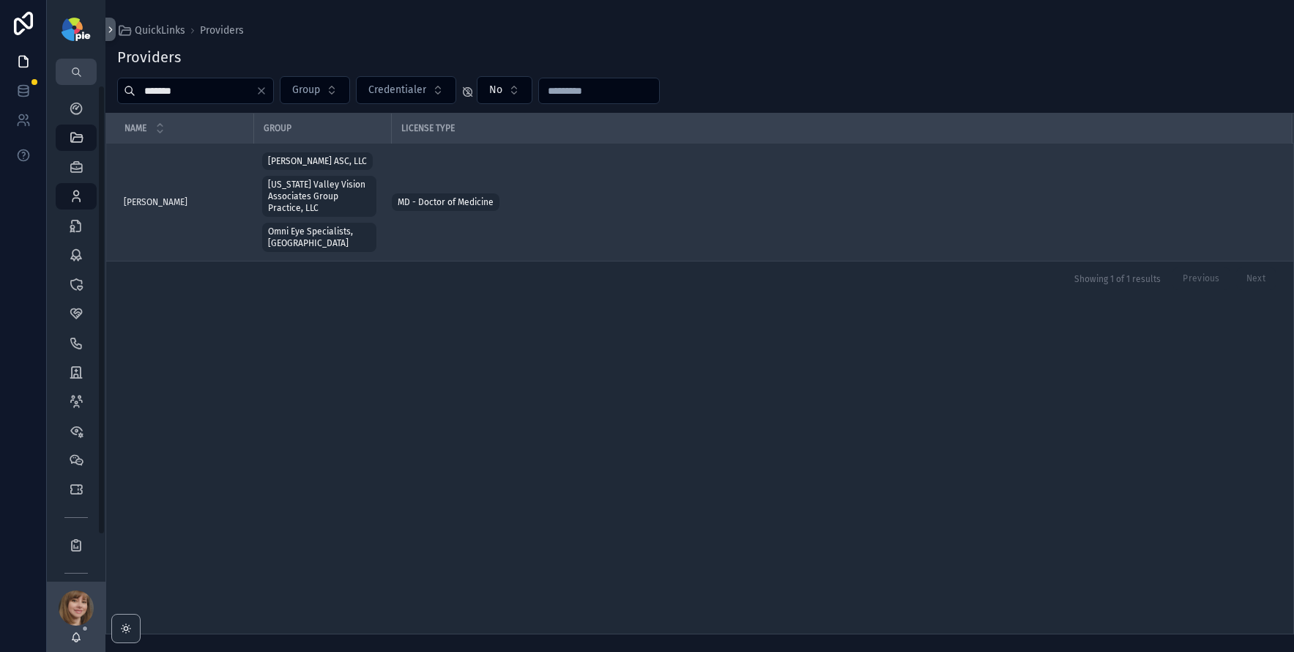
type input "*******"
click at [191, 199] on div "[PERSON_NAME] [PERSON_NAME]" at bounding box center [184, 202] width 121 height 12
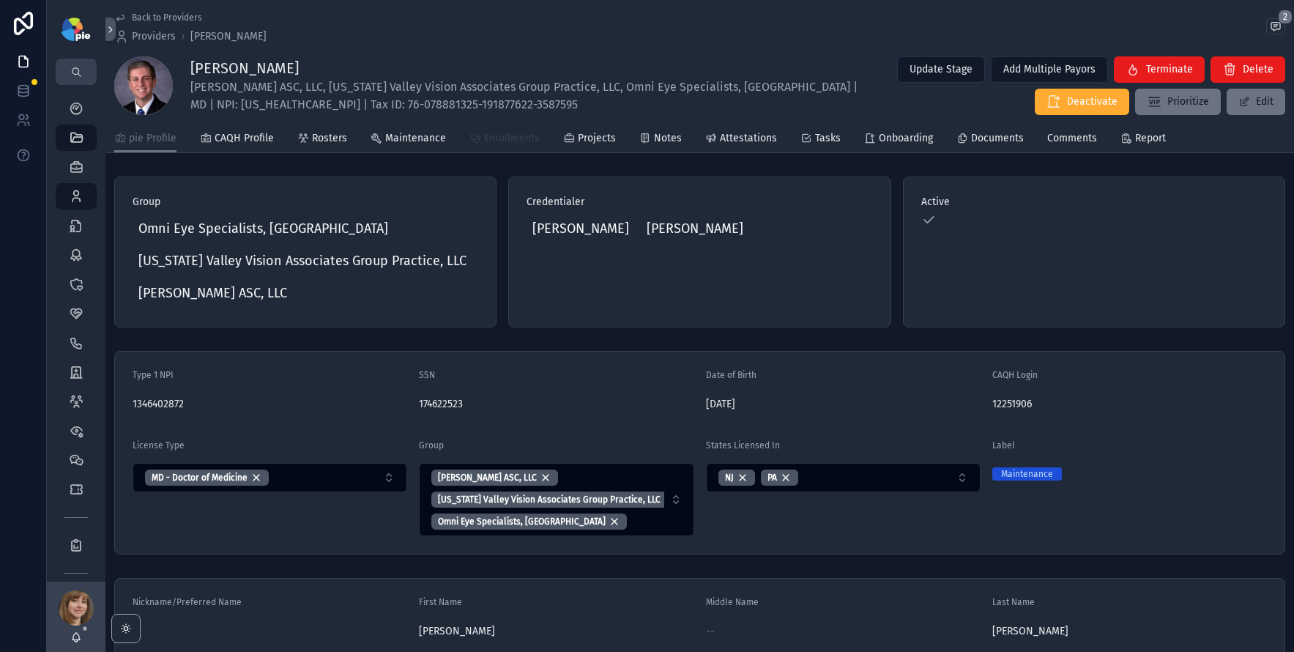
click at [505, 134] on span "Enrollments" at bounding box center [512, 138] width 56 height 15
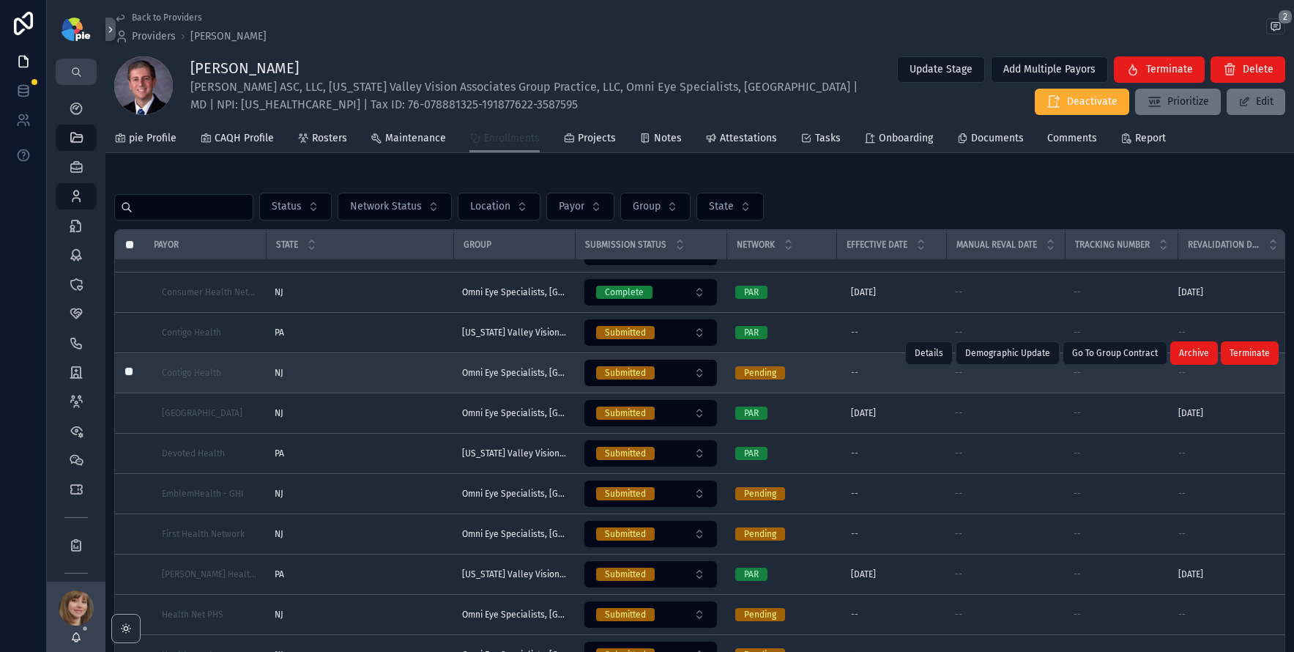
scroll to position [697, 0]
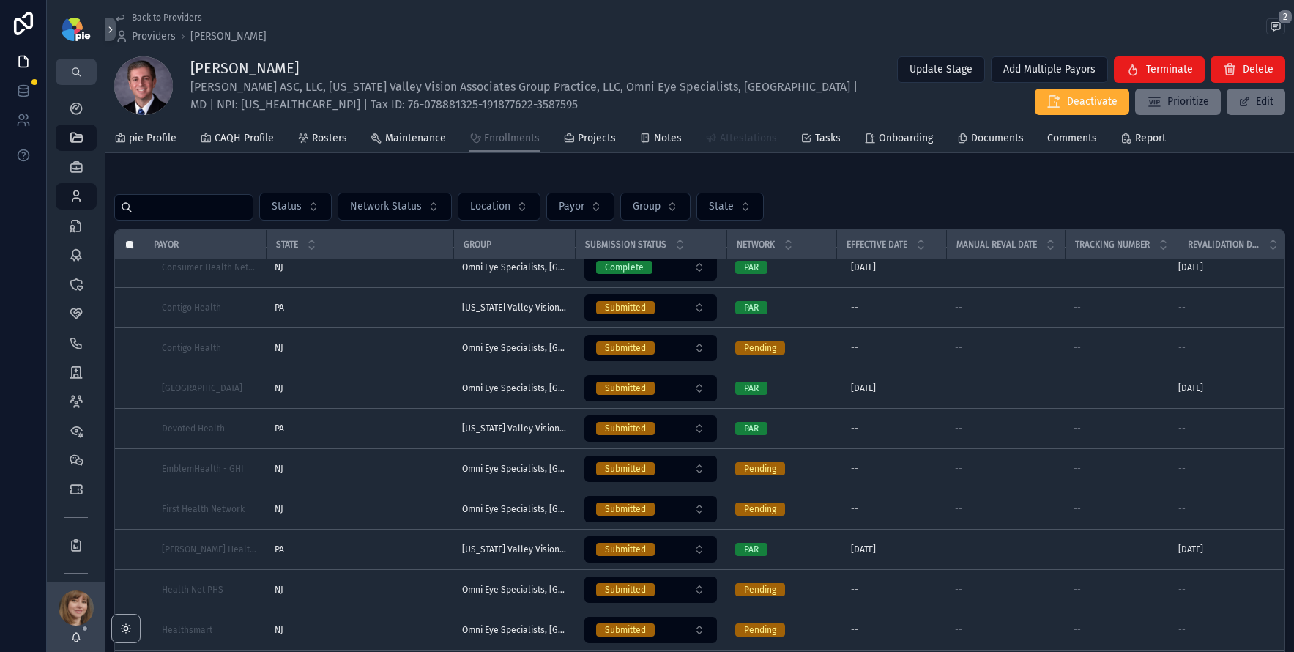
click at [736, 135] on span "Attestations" at bounding box center [748, 138] width 57 height 15
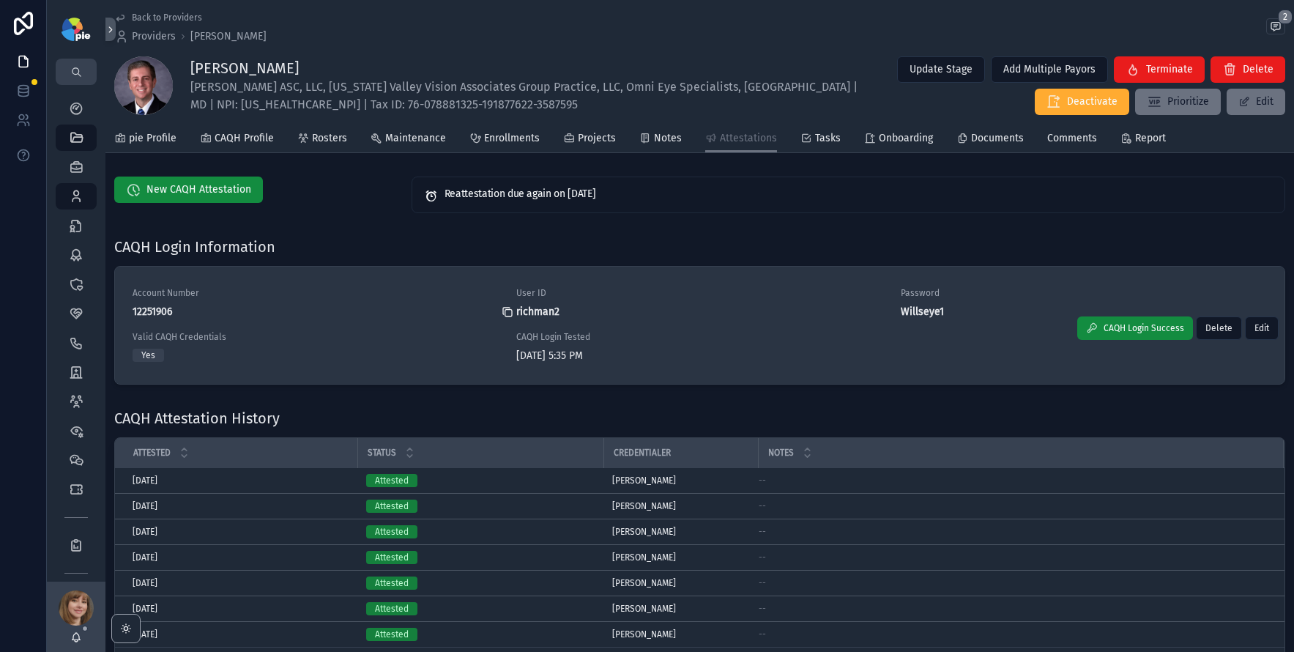
click at [503, 310] on icon "scrollable content" at bounding box center [508, 312] width 12 height 12
click at [889, 309] on icon "scrollable content" at bounding box center [892, 312] width 12 height 12
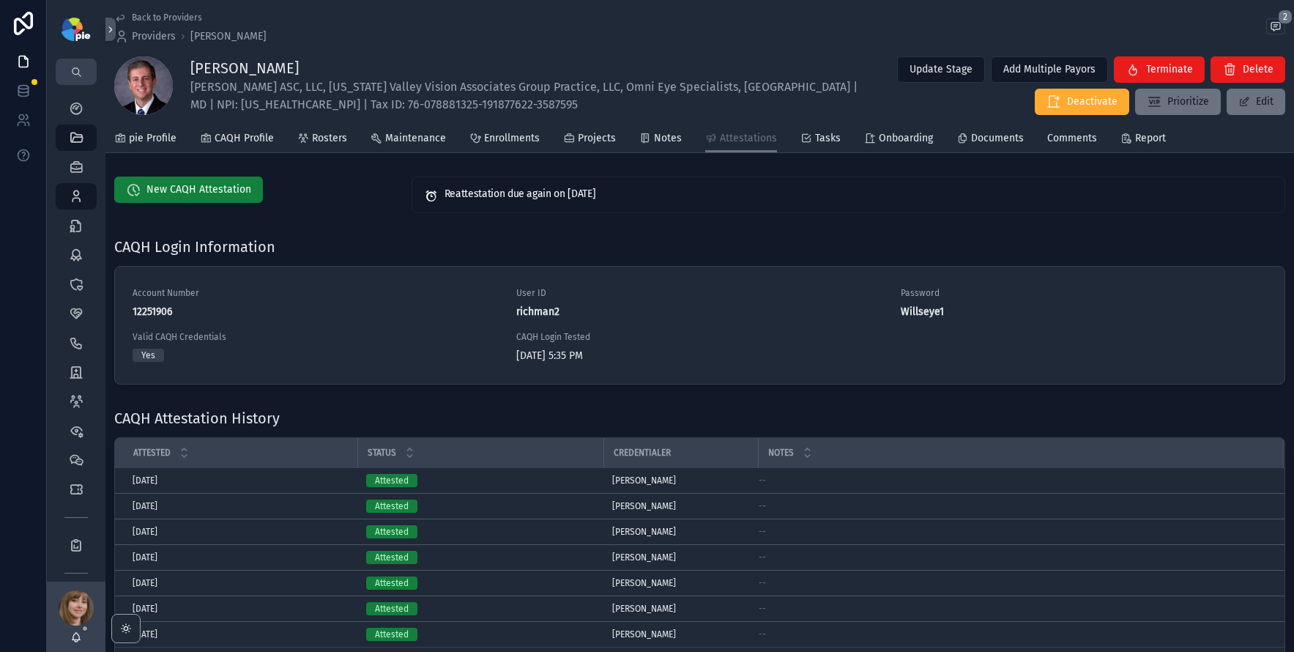
click at [202, 185] on span "New CAQH Attestation" at bounding box center [198, 189] width 105 height 15
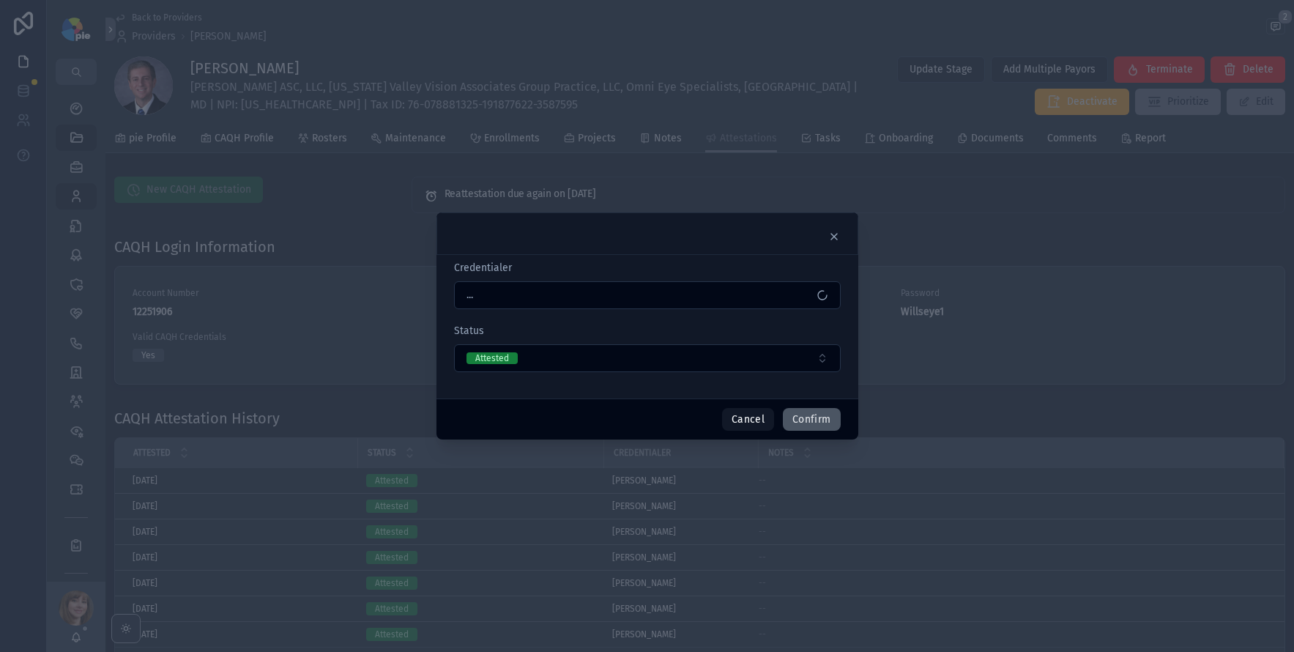
click at [815, 416] on button "Confirm" at bounding box center [811, 419] width 57 height 23
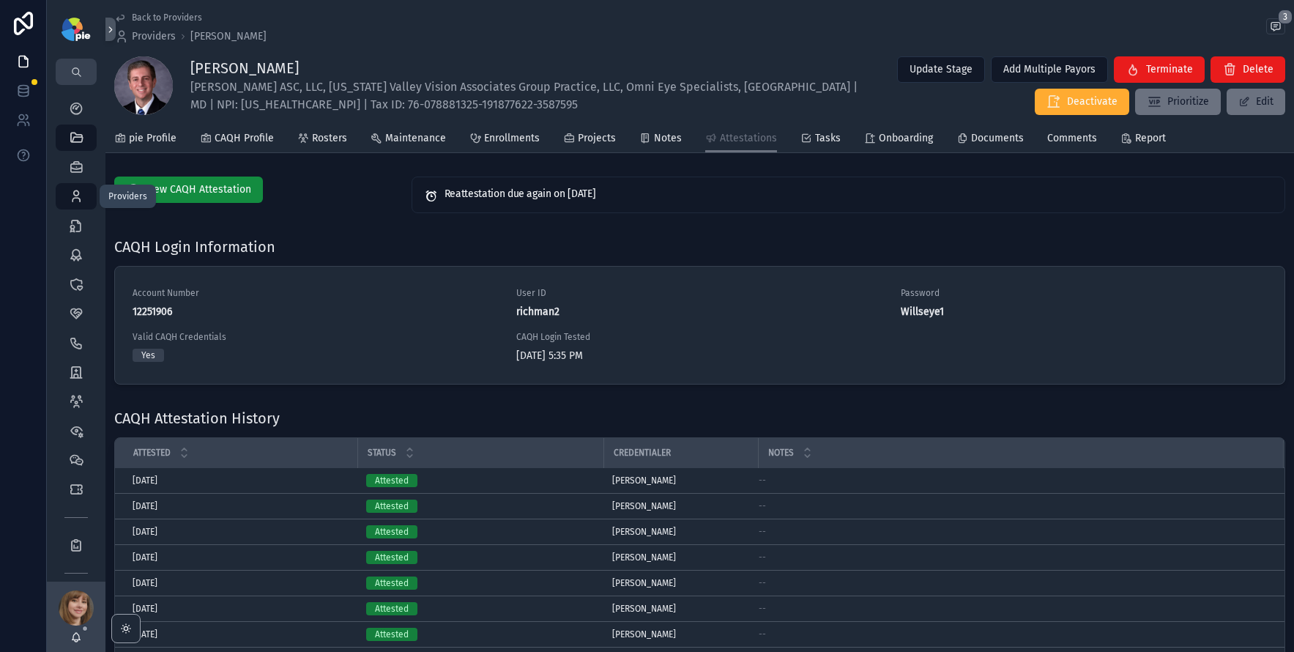
click at [78, 192] on icon "scrollable content" at bounding box center [76, 196] width 15 height 15
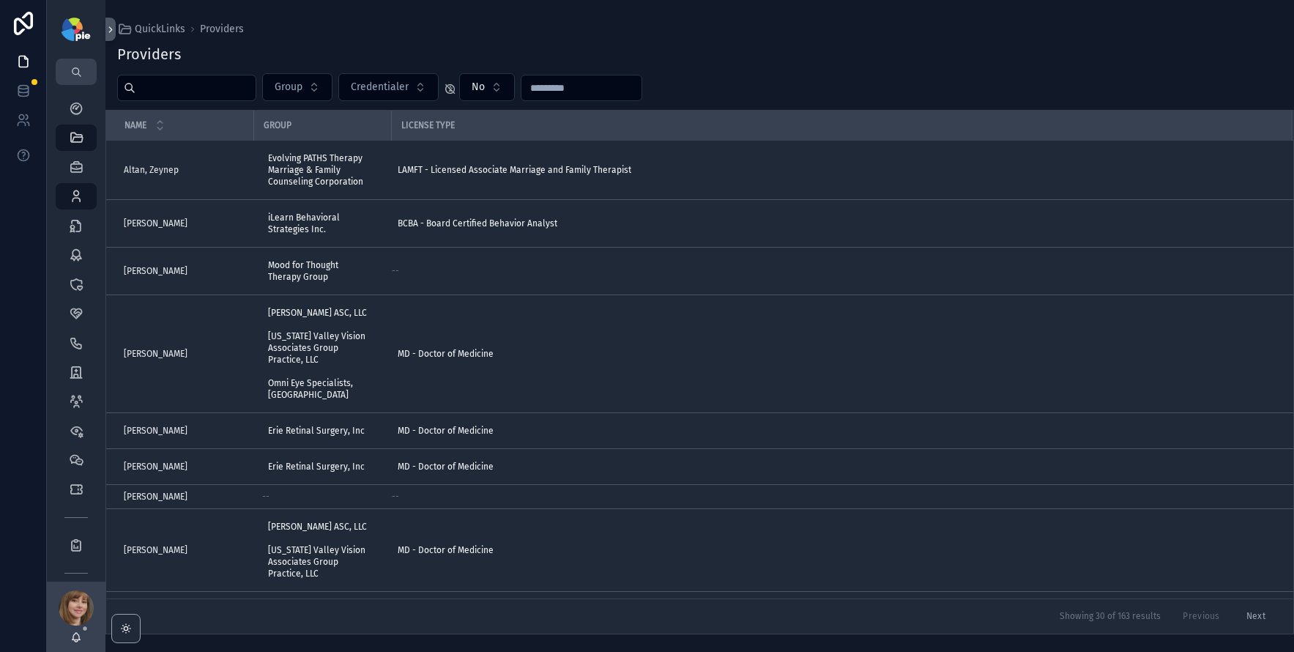
click at [172, 96] on input "scrollable content" at bounding box center [195, 88] width 120 height 21
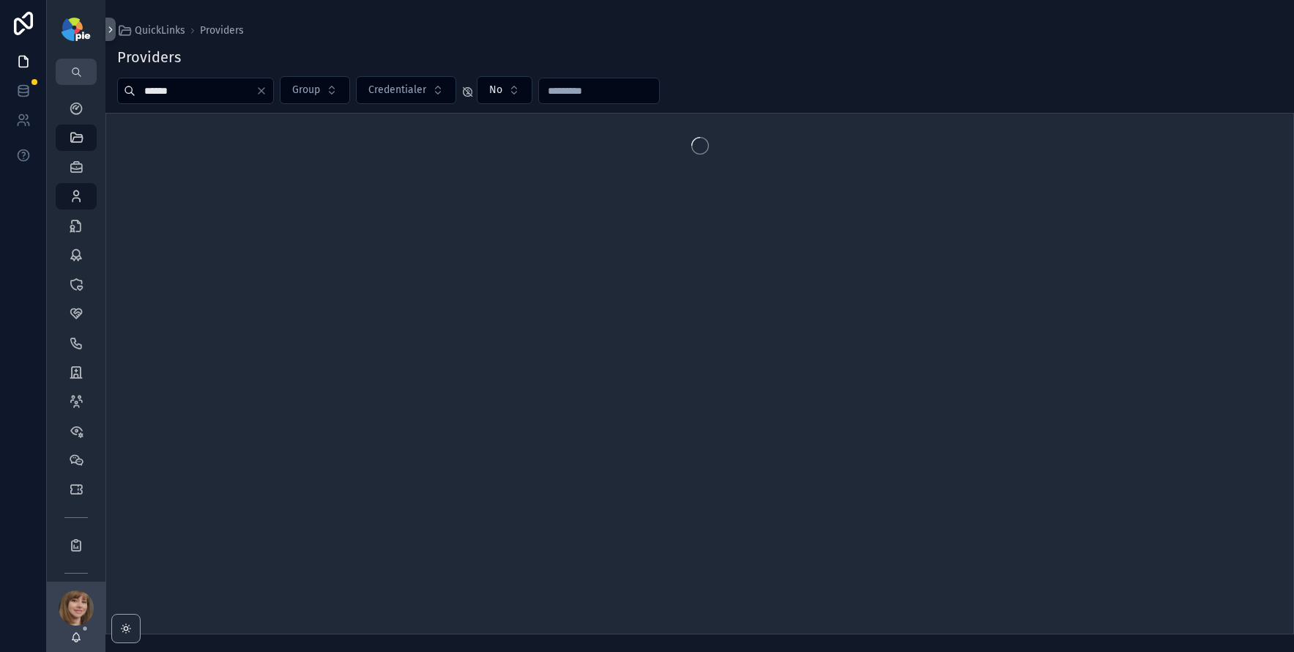
type input "******"
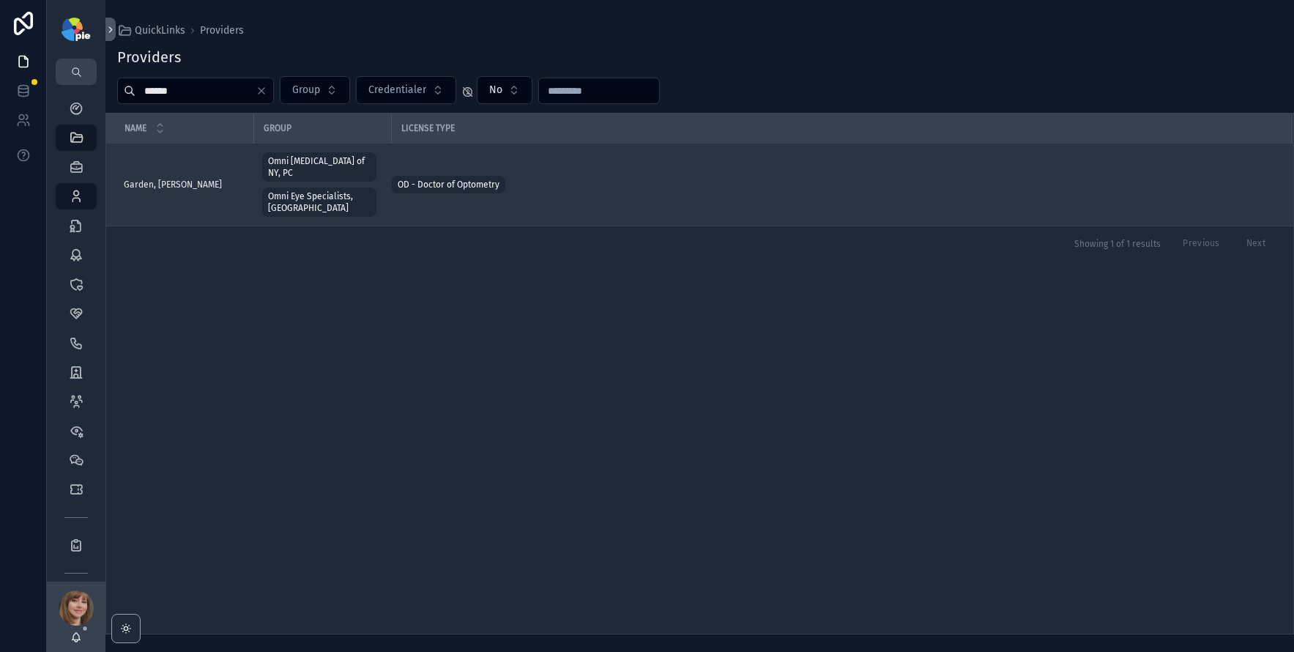
click at [138, 180] on span "Garden, [PERSON_NAME]" at bounding box center [173, 185] width 98 height 12
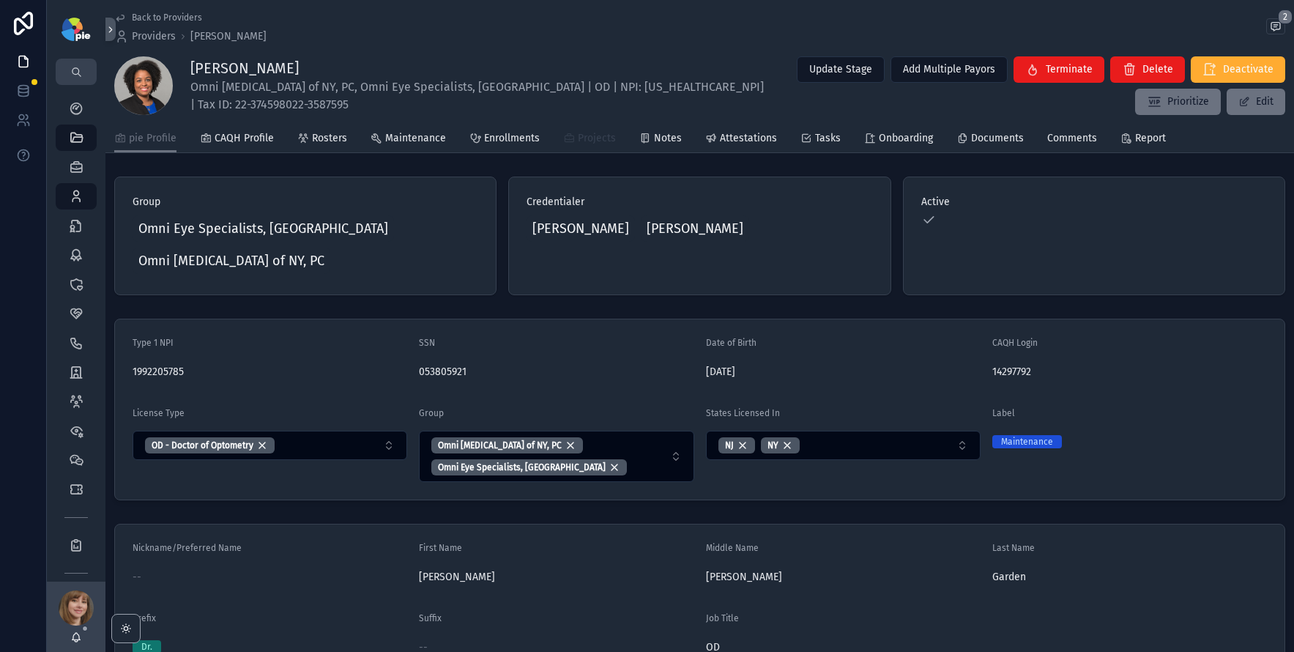
click at [598, 138] on span "Projects" at bounding box center [597, 138] width 38 height 15
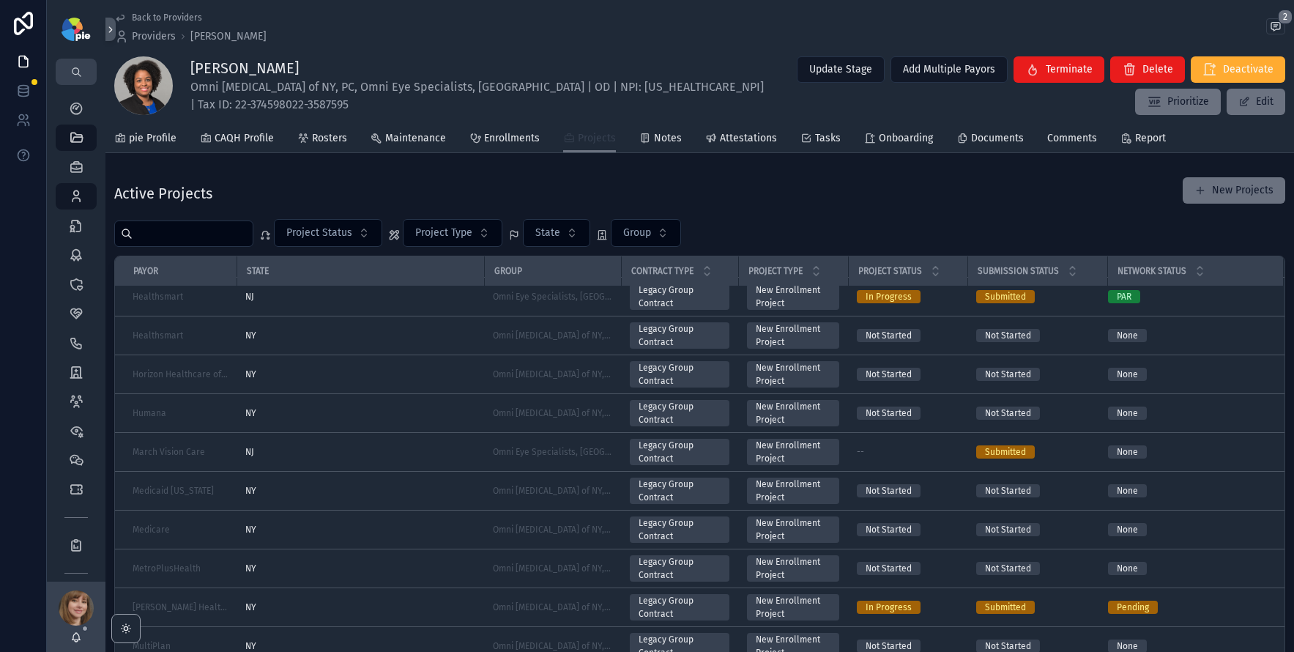
scroll to position [684, 0]
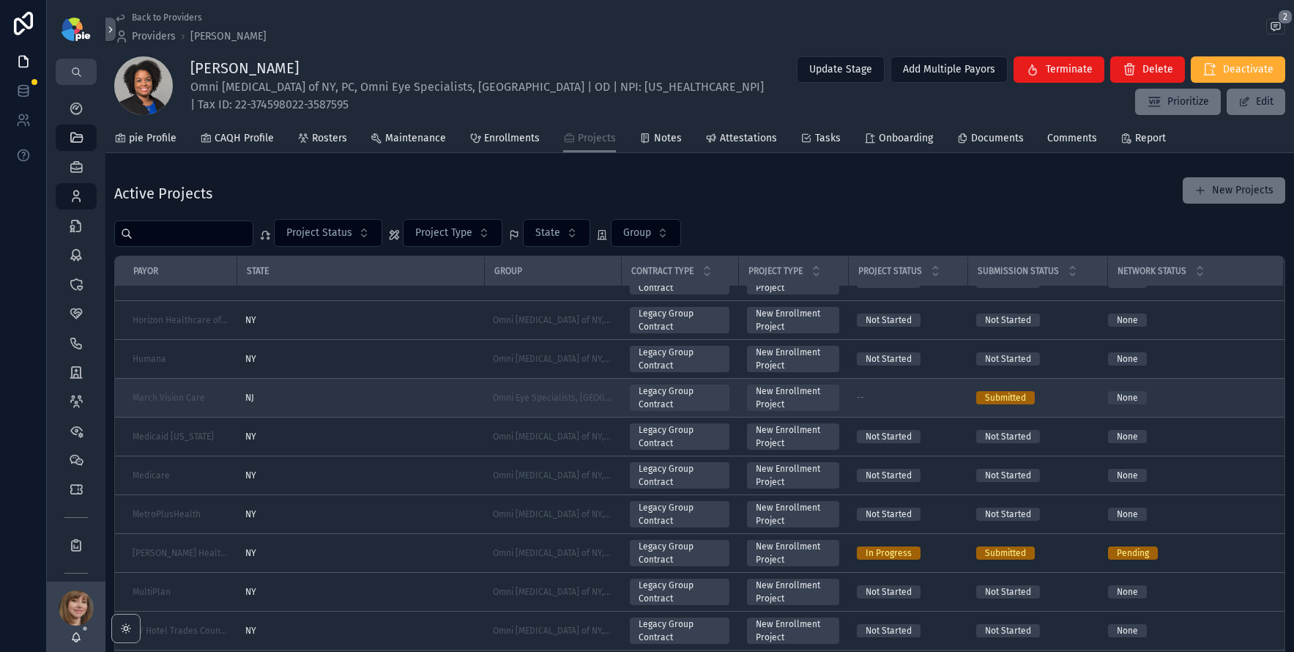
click at [345, 395] on div "NJ" at bounding box center [360, 398] width 230 height 12
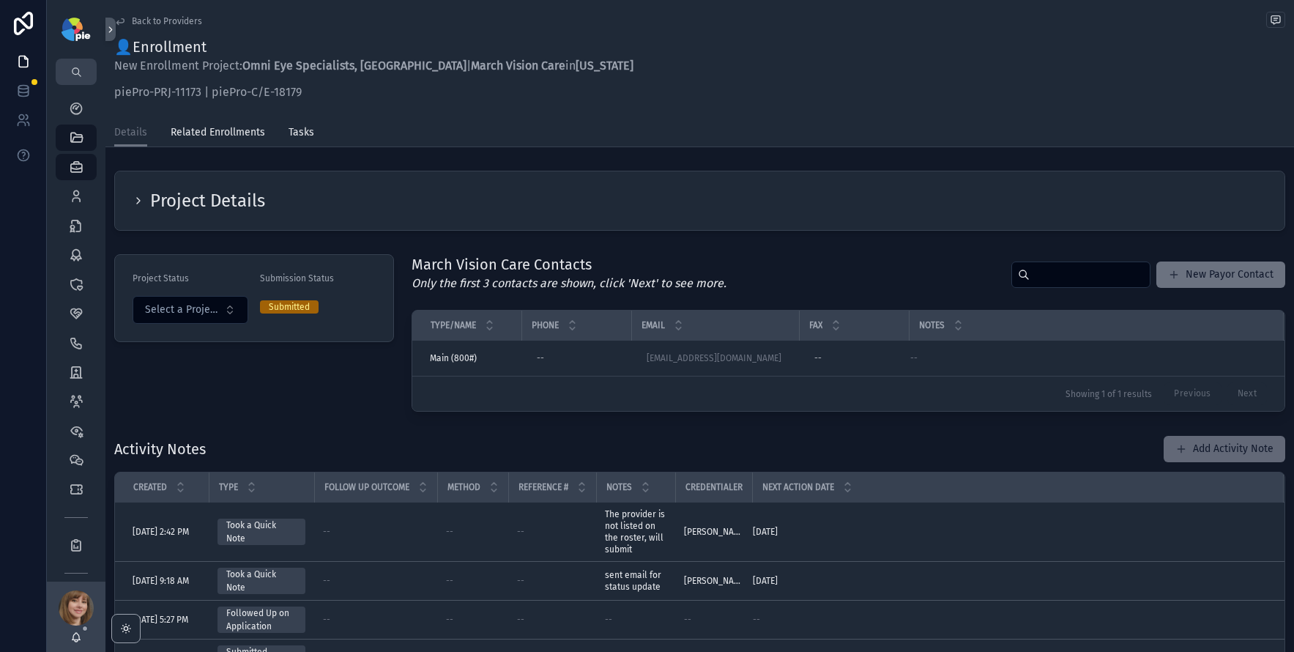
click at [1154, 438] on div "Add Activity Note" at bounding box center [1218, 449] width 133 height 28
click at [1202, 439] on button "Add Activity Note" at bounding box center [1225, 449] width 122 height 26
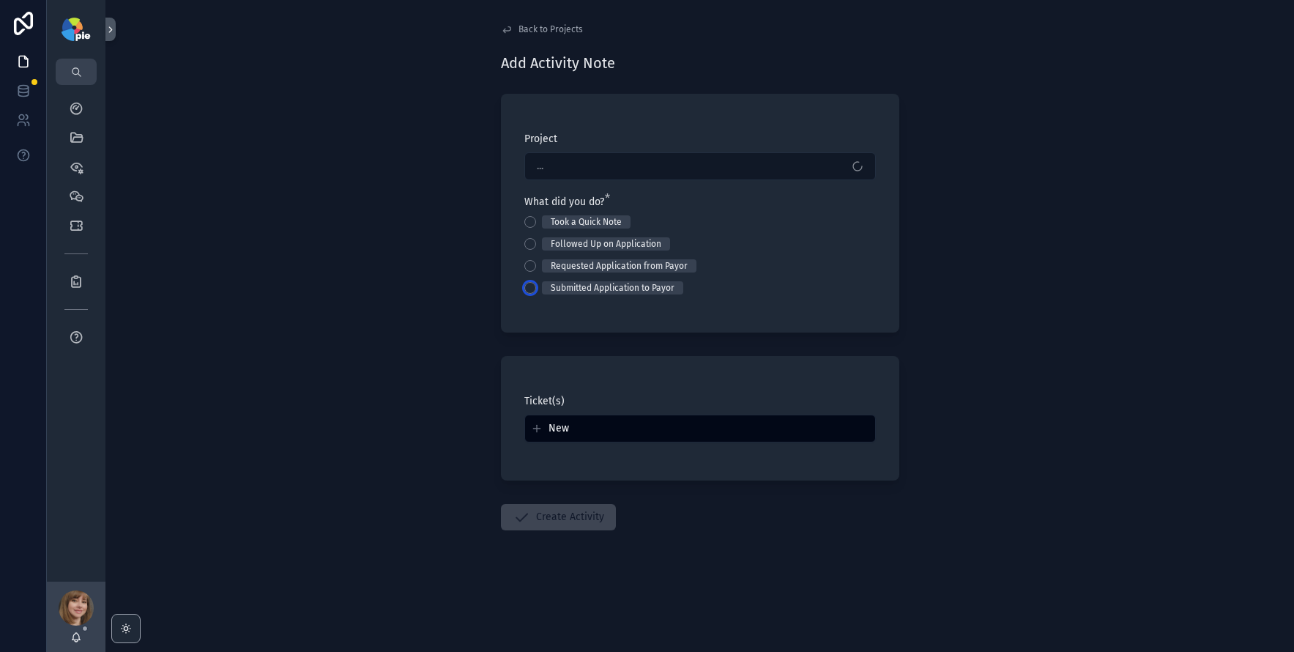
click at [530, 284] on button "Submitted Application to Payor" at bounding box center [530, 288] width 12 height 12
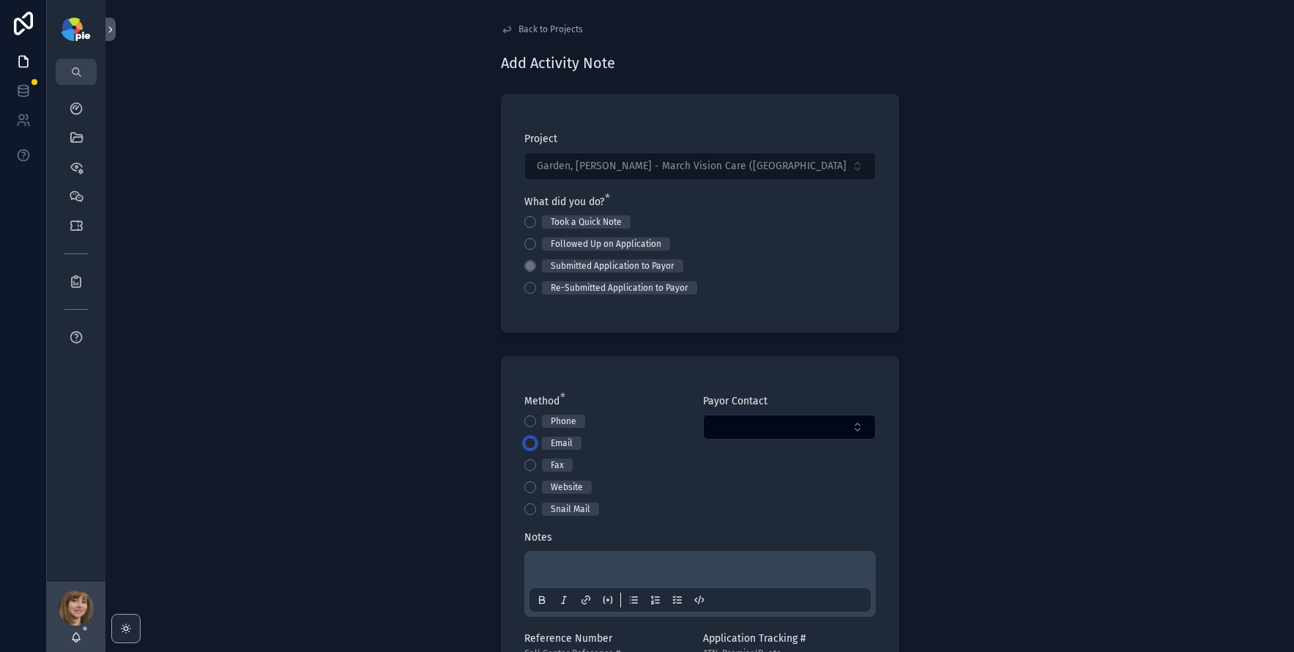
click at [525, 444] on button "Email" at bounding box center [530, 443] width 12 height 12
click at [739, 425] on button "Select Button" at bounding box center [789, 426] width 173 height 25
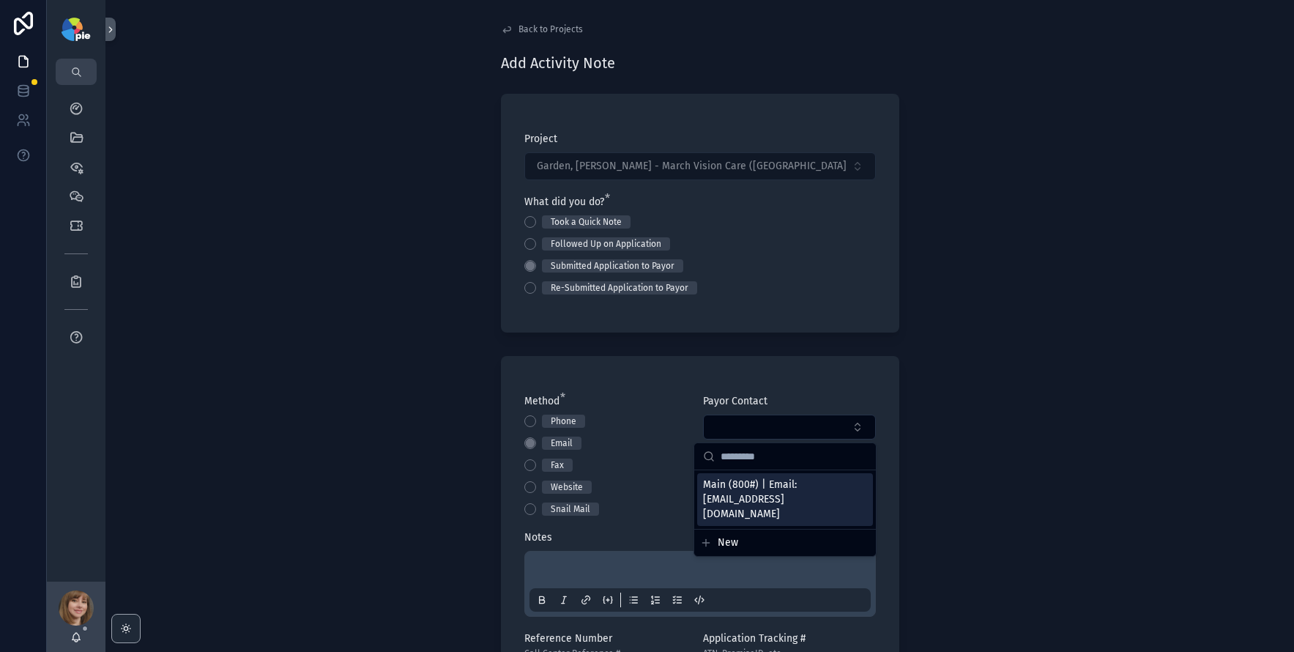
click at [747, 483] on span "Main (800#) | Email: [EMAIL_ADDRESS][DOMAIN_NAME]" at bounding box center [776, 499] width 146 height 44
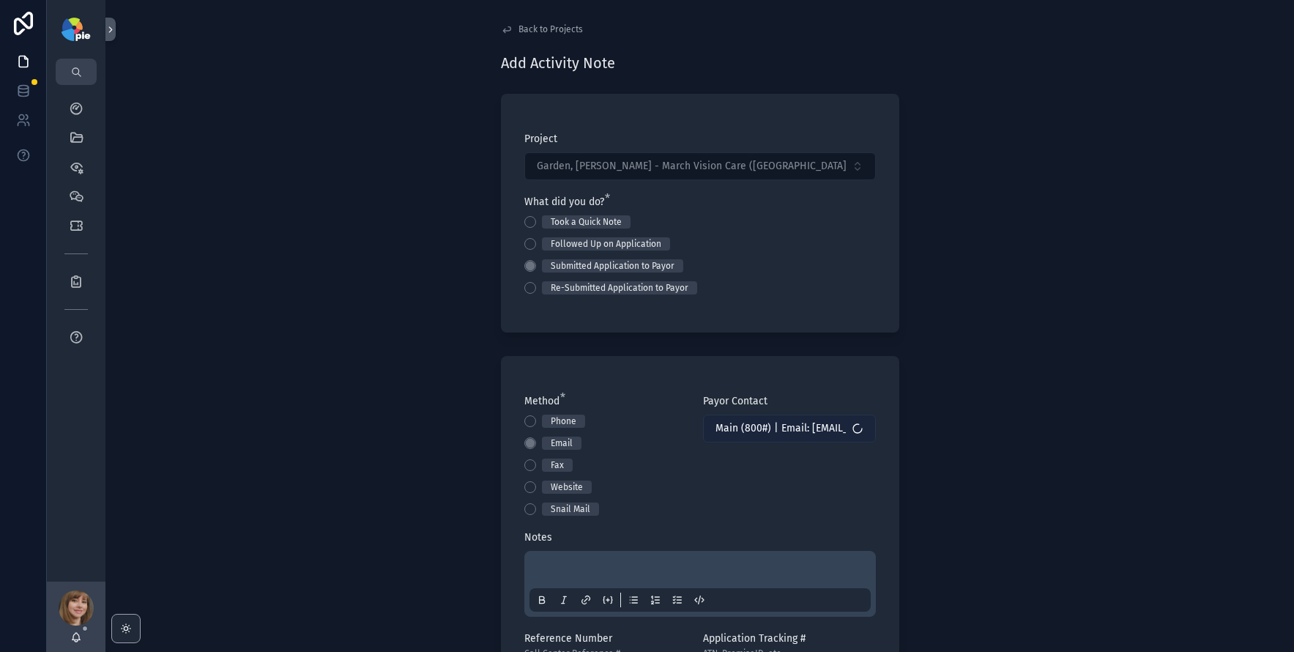
click at [763, 420] on button "Main (800#) | Email: [EMAIL_ADDRESS][DOMAIN_NAME]" at bounding box center [789, 428] width 173 height 28
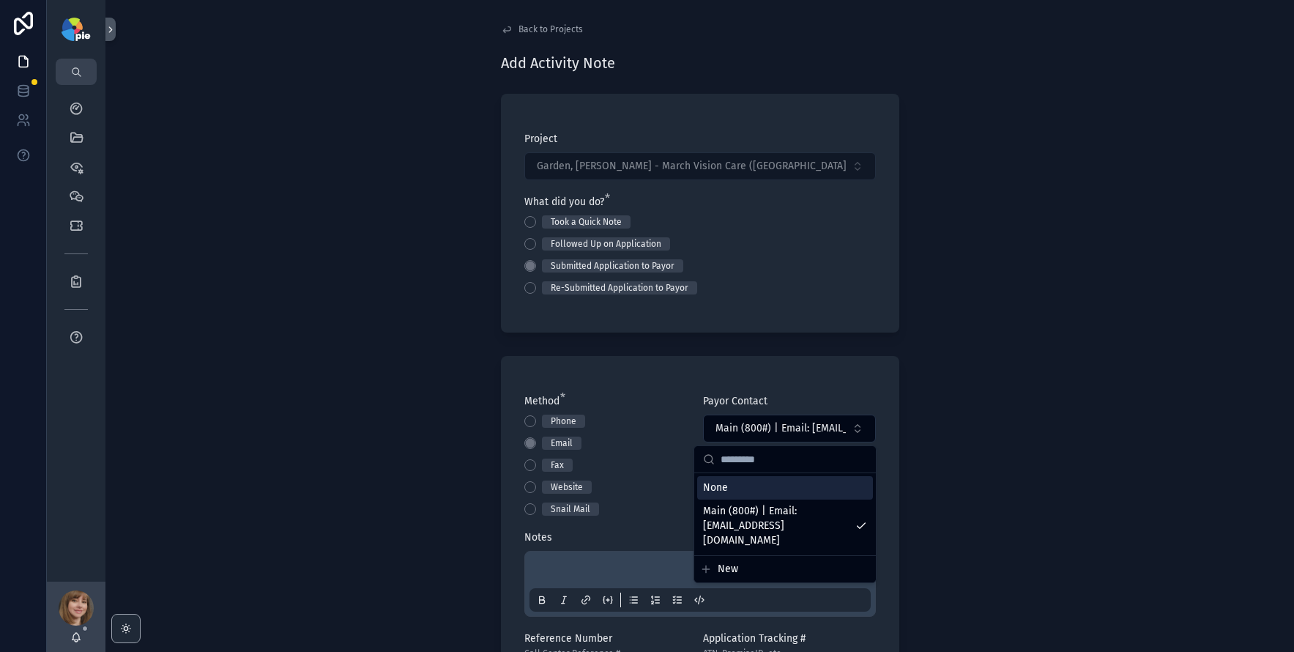
click at [414, 368] on div "Back to Projects Add Activity Note Project Garden, [PERSON_NAME] - March Vision…" at bounding box center [699, 326] width 1188 height 652
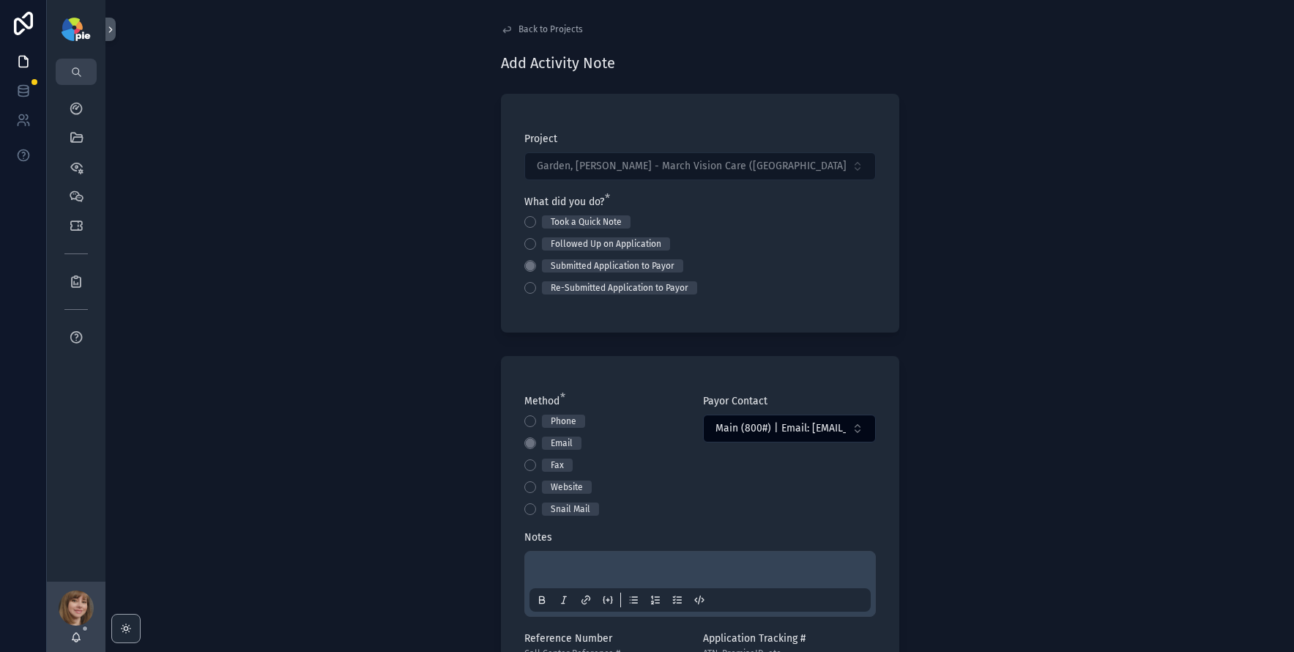
click at [531, 30] on span "Back to Projects" at bounding box center [550, 29] width 64 height 12
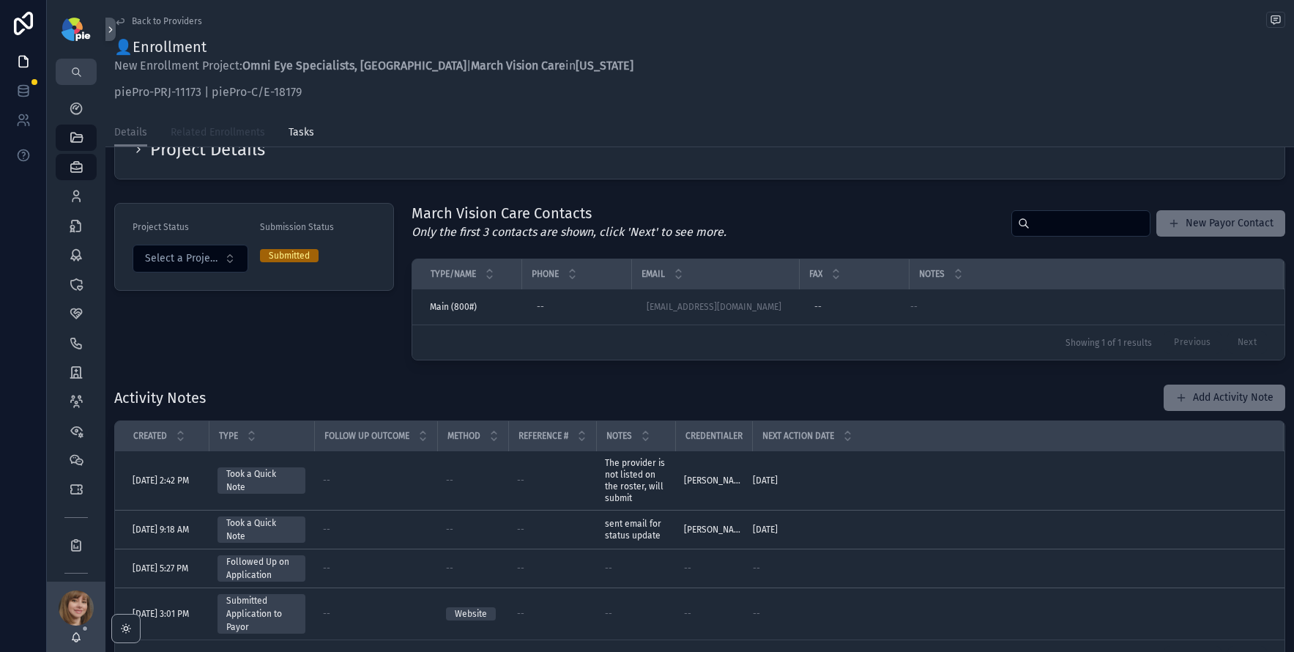
scroll to position [53, 0]
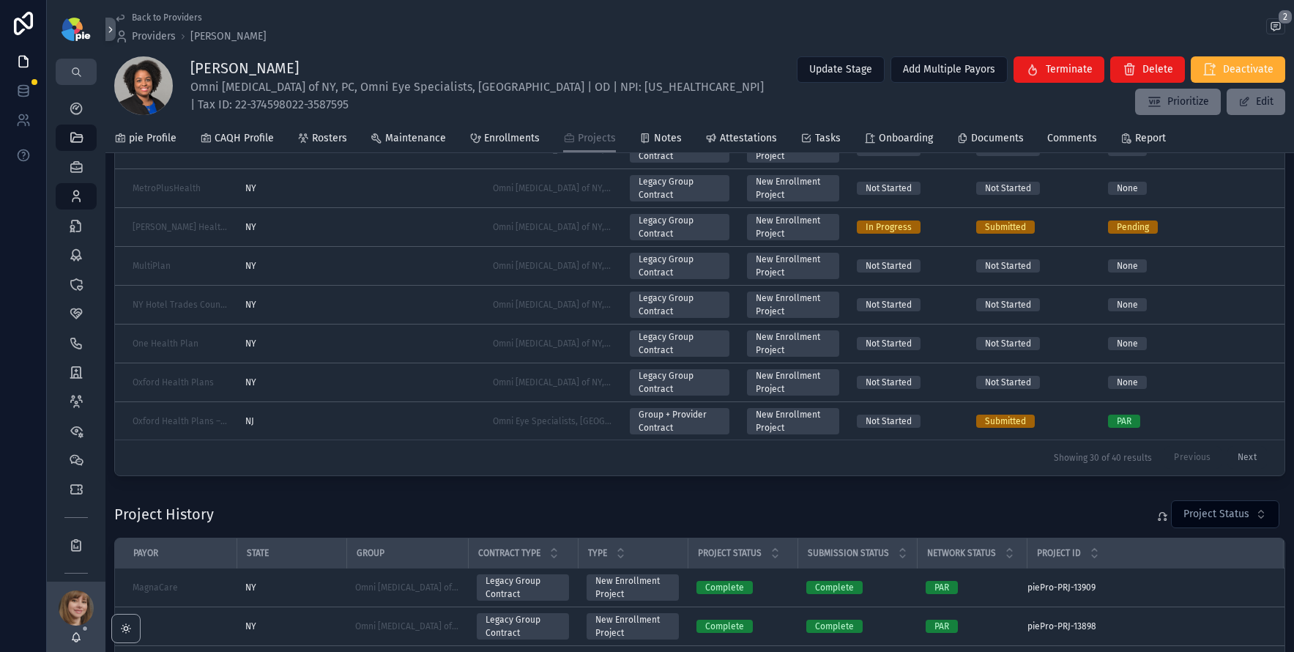
scroll to position [311, 0]
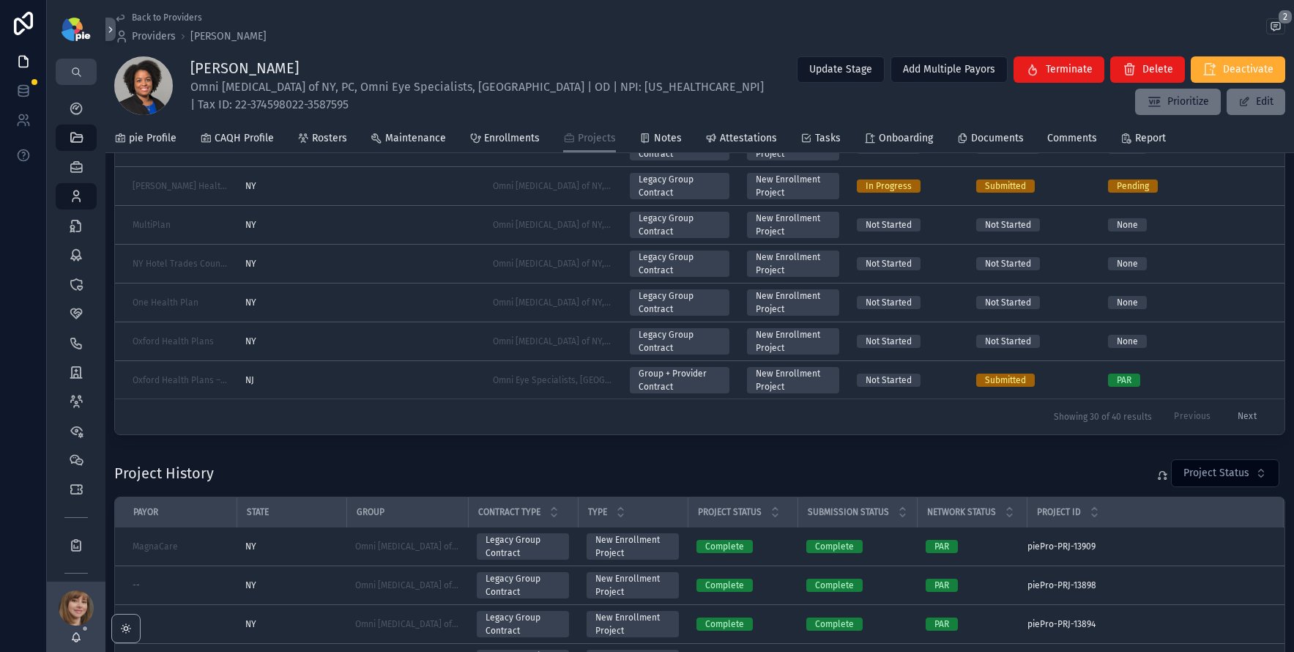
click at [1227, 412] on button "Next" at bounding box center [1247, 417] width 40 height 23
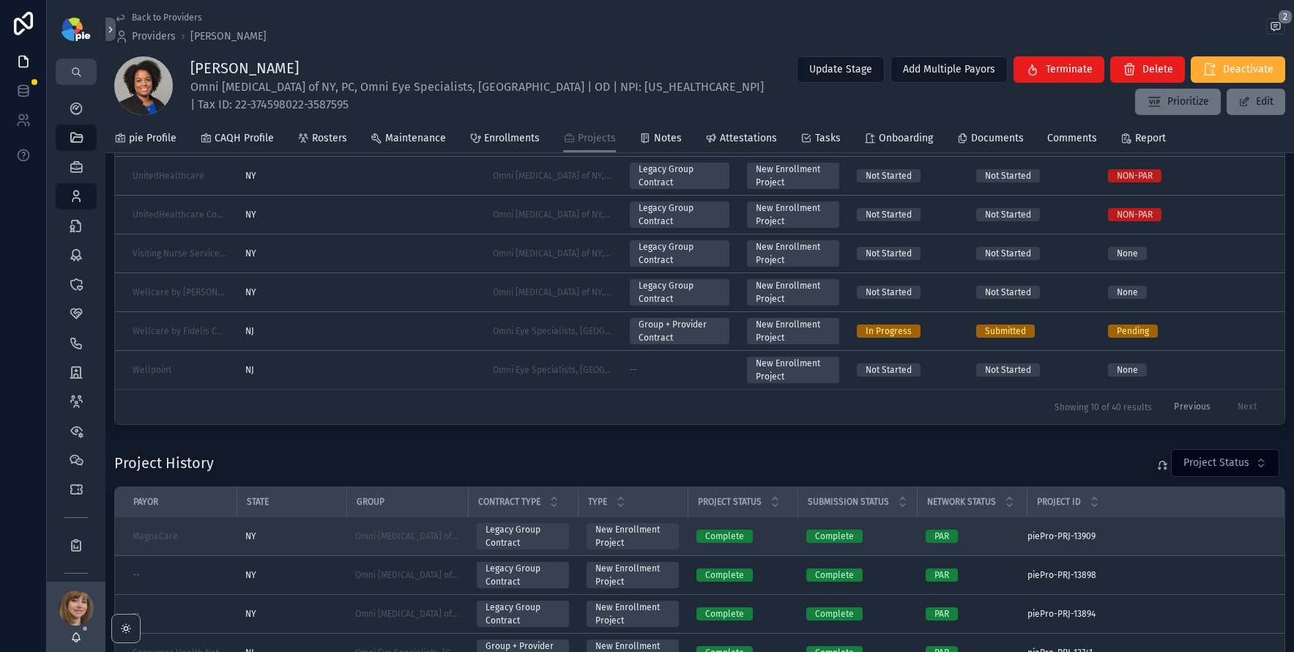
scroll to position [311, 0]
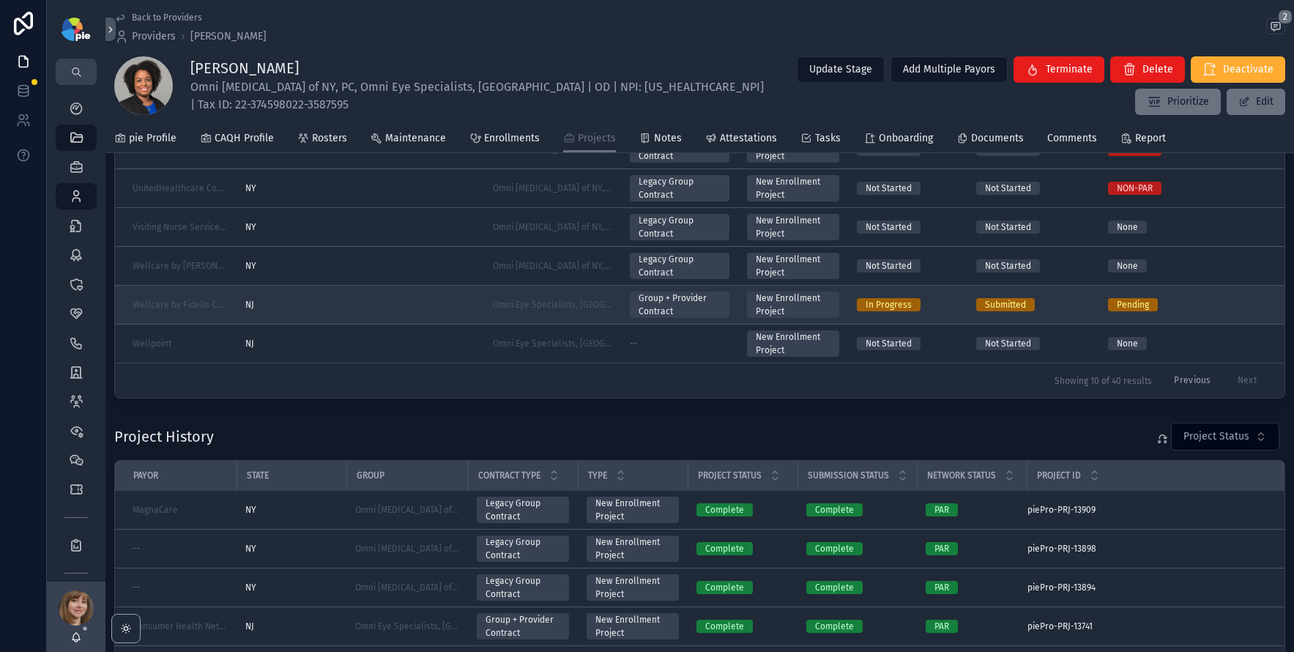
click at [360, 299] on div "NJ" at bounding box center [360, 305] width 230 height 12
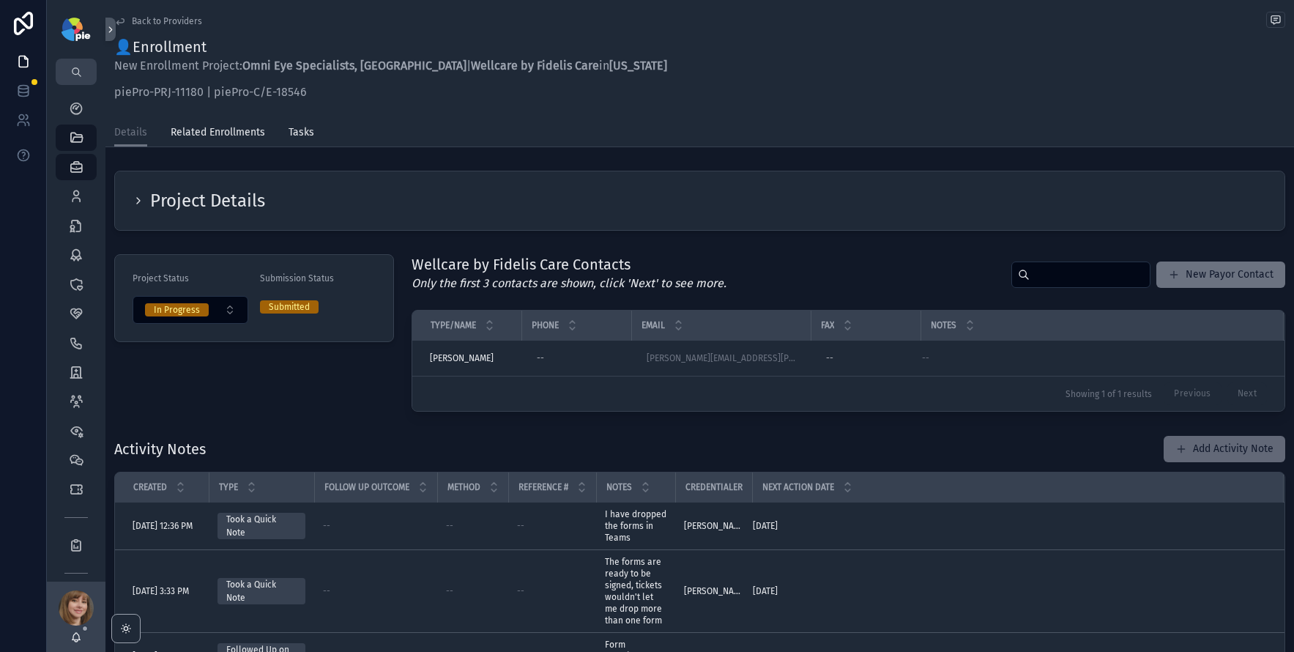
click at [1200, 444] on button "Add Activity Note" at bounding box center [1225, 449] width 122 height 26
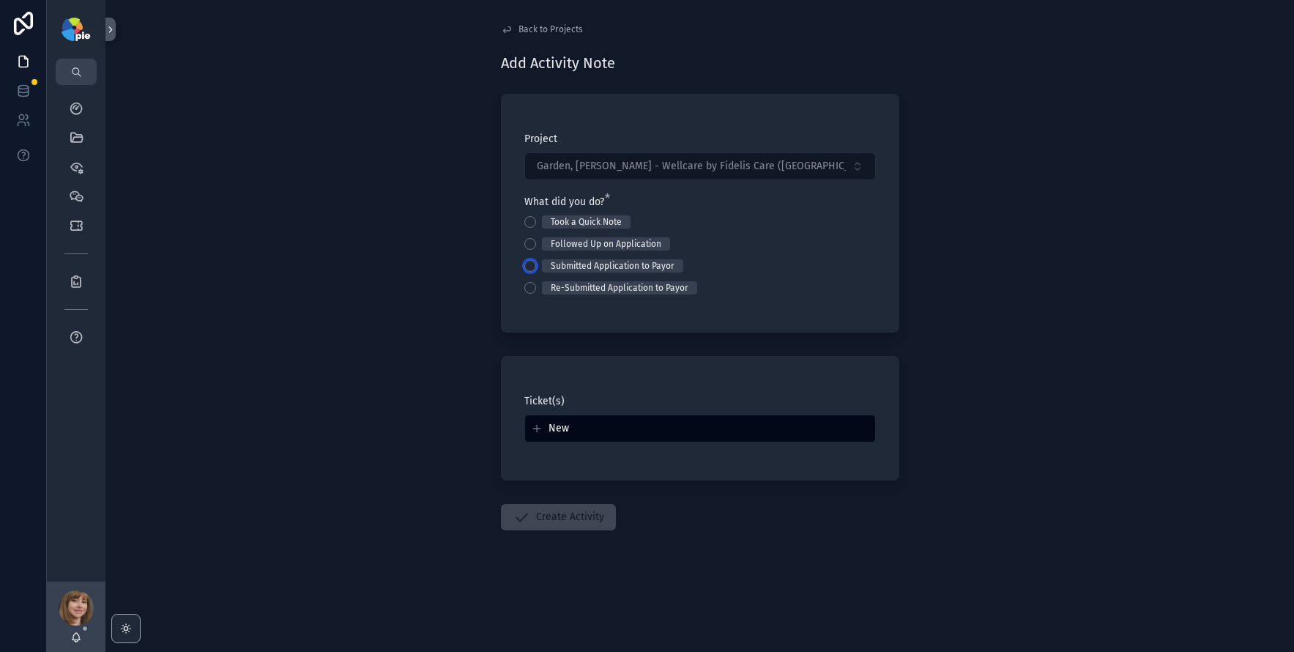
click at [525, 263] on button "Submitted Application to Payor" at bounding box center [530, 266] width 12 height 12
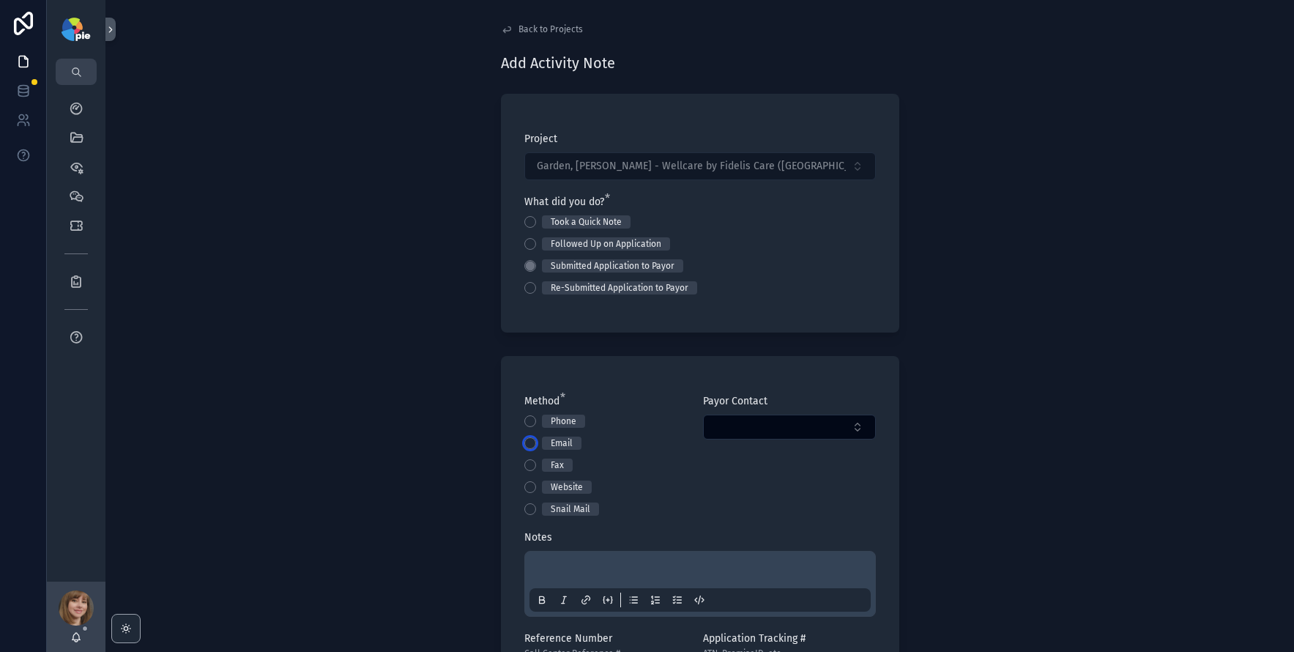
click at [529, 442] on button "Email" at bounding box center [530, 443] width 12 height 12
click at [752, 430] on button "Select Button" at bounding box center [789, 426] width 173 height 25
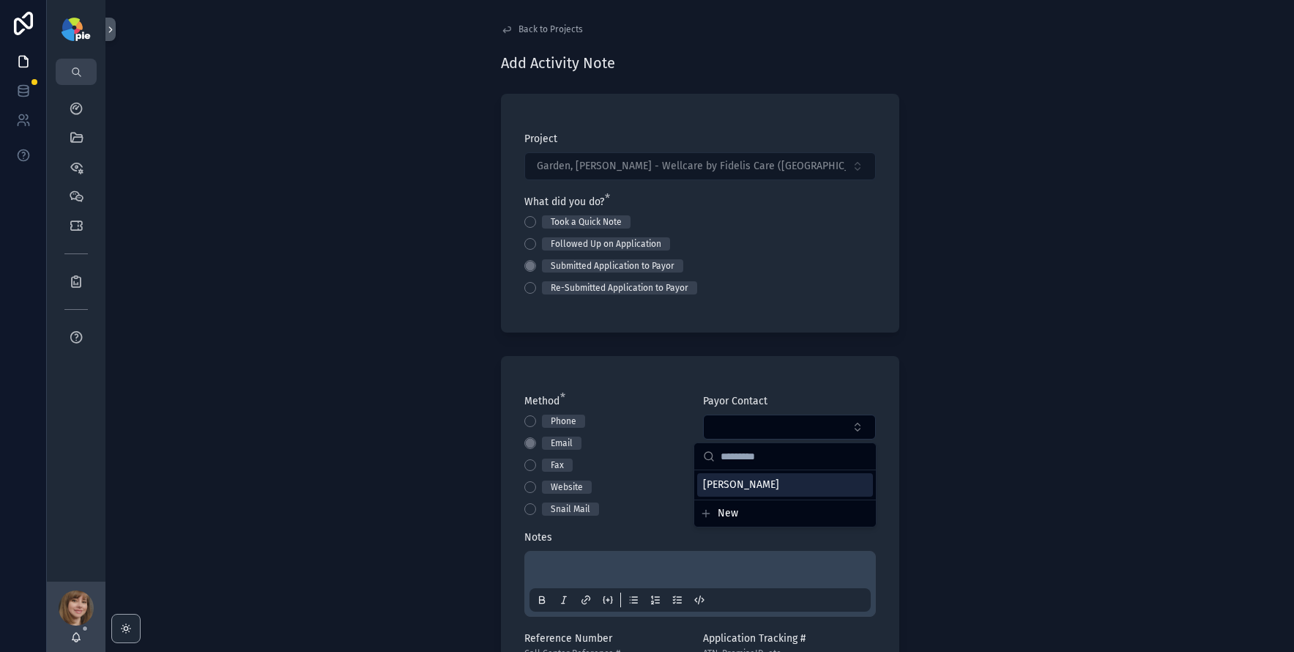
click at [738, 483] on span "[PERSON_NAME]" at bounding box center [741, 484] width 76 height 15
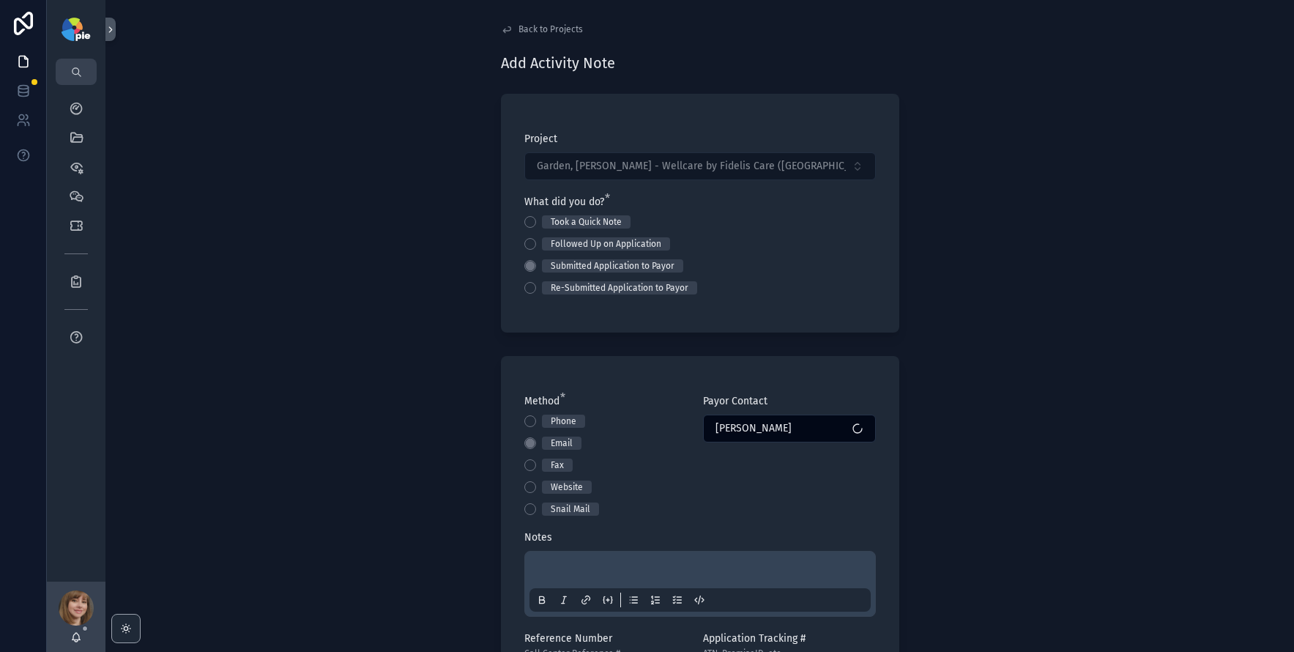
click at [567, 568] on p "scrollable content" at bounding box center [702, 572] width 341 height 15
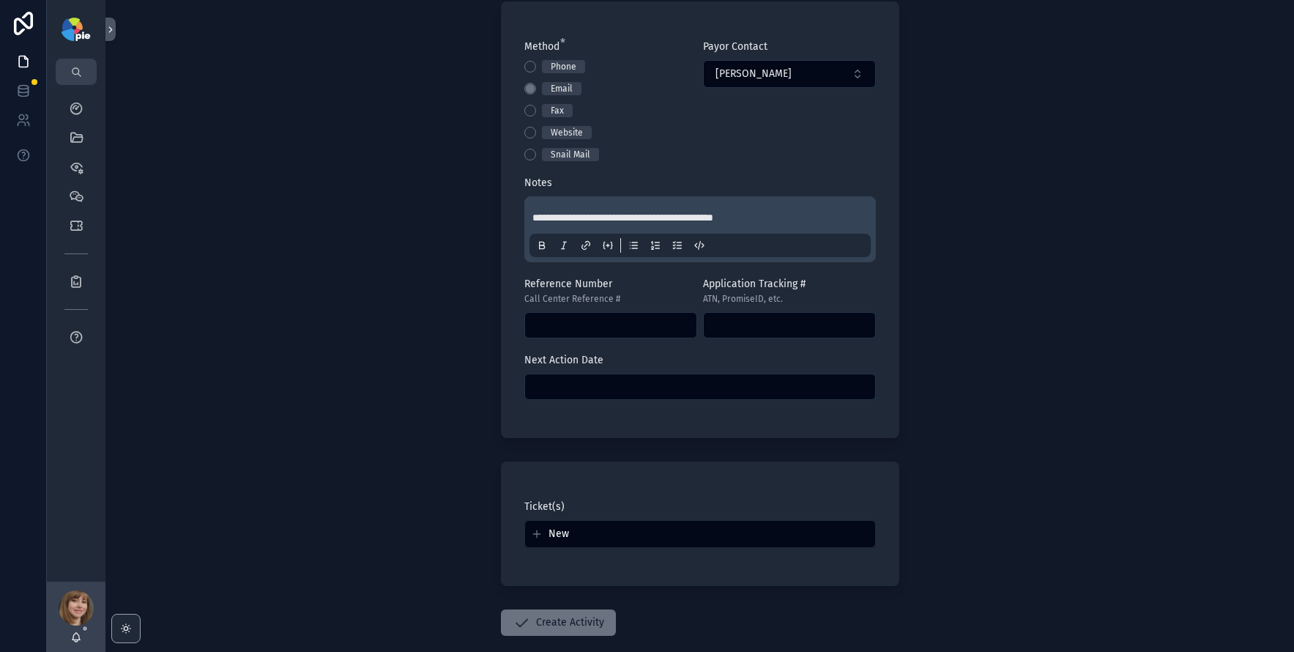
scroll to position [357, 0]
click at [674, 384] on input "scrollable content" at bounding box center [700, 384] width 350 height 21
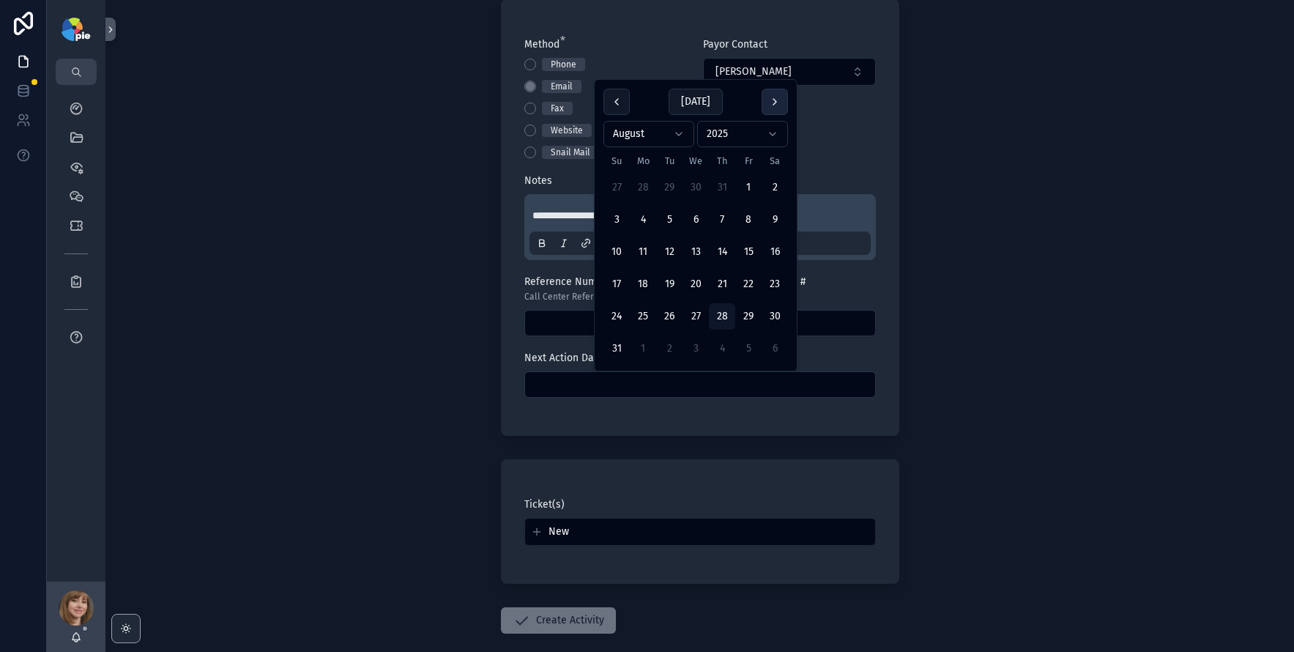
click at [778, 98] on button "scrollable content" at bounding box center [775, 102] width 26 height 26
click at [725, 275] on button "18" at bounding box center [722, 284] width 26 height 26
type input "*********"
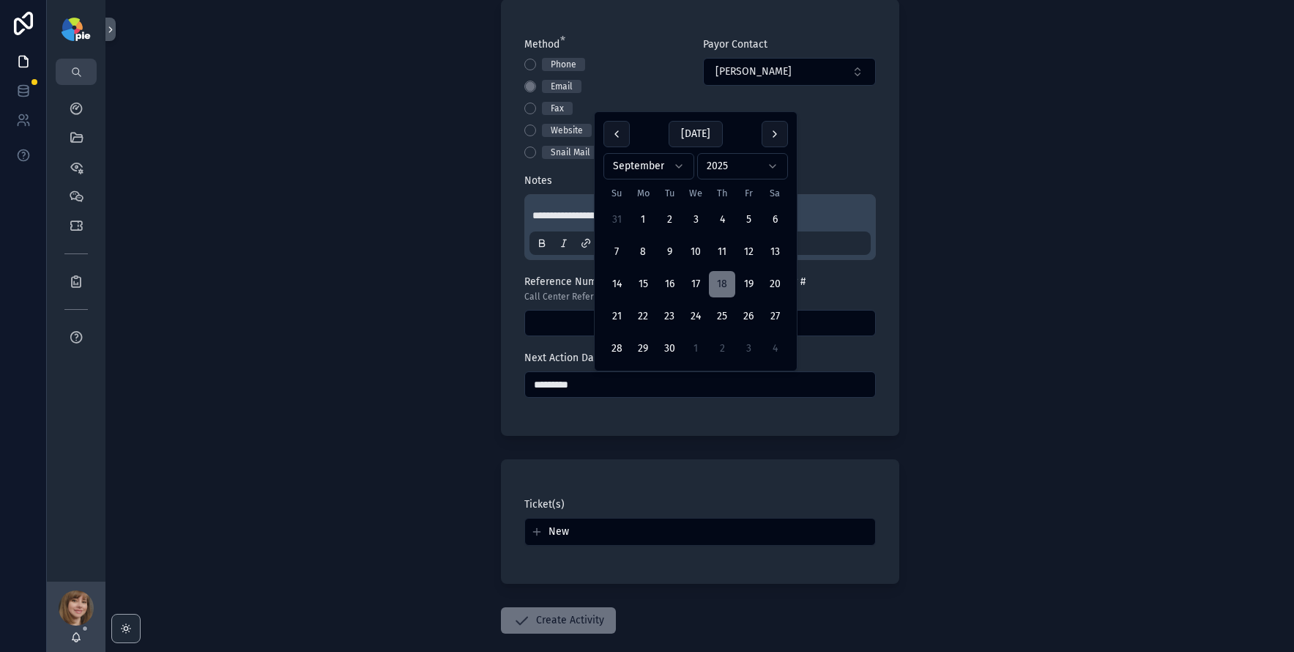
click at [426, 316] on div "**********" at bounding box center [699, 326] width 1188 height 652
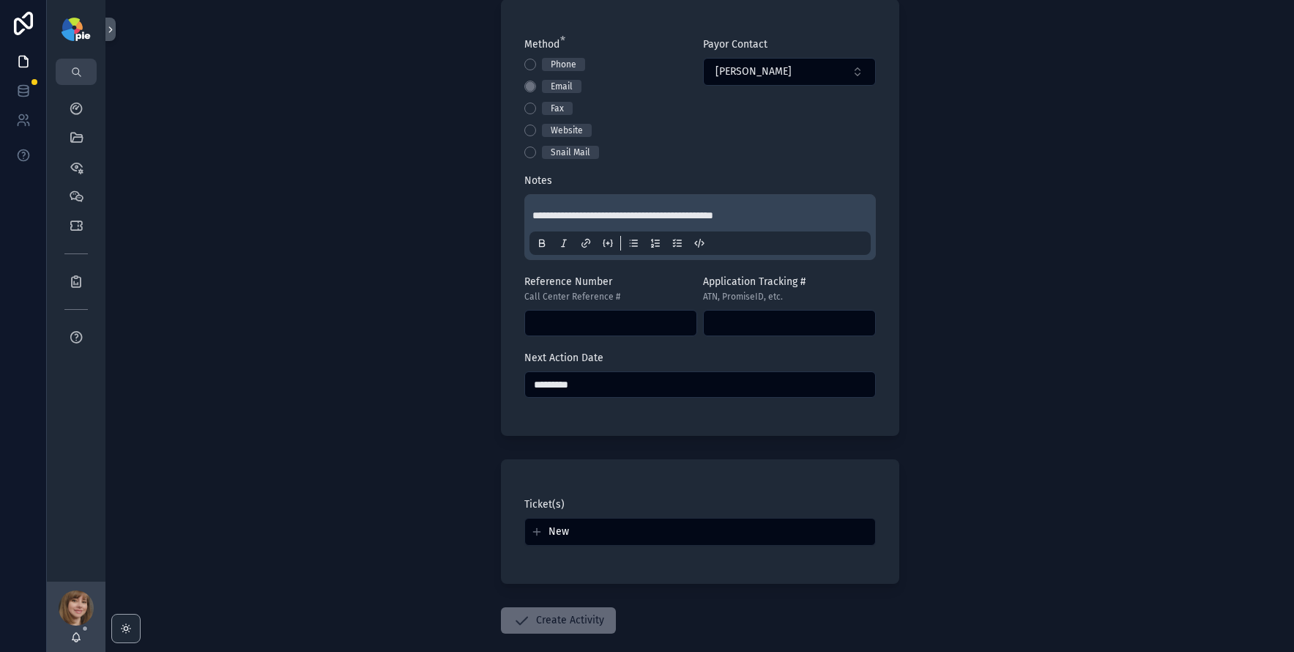
click at [532, 627] on button "Create Activity" at bounding box center [558, 620] width 115 height 26
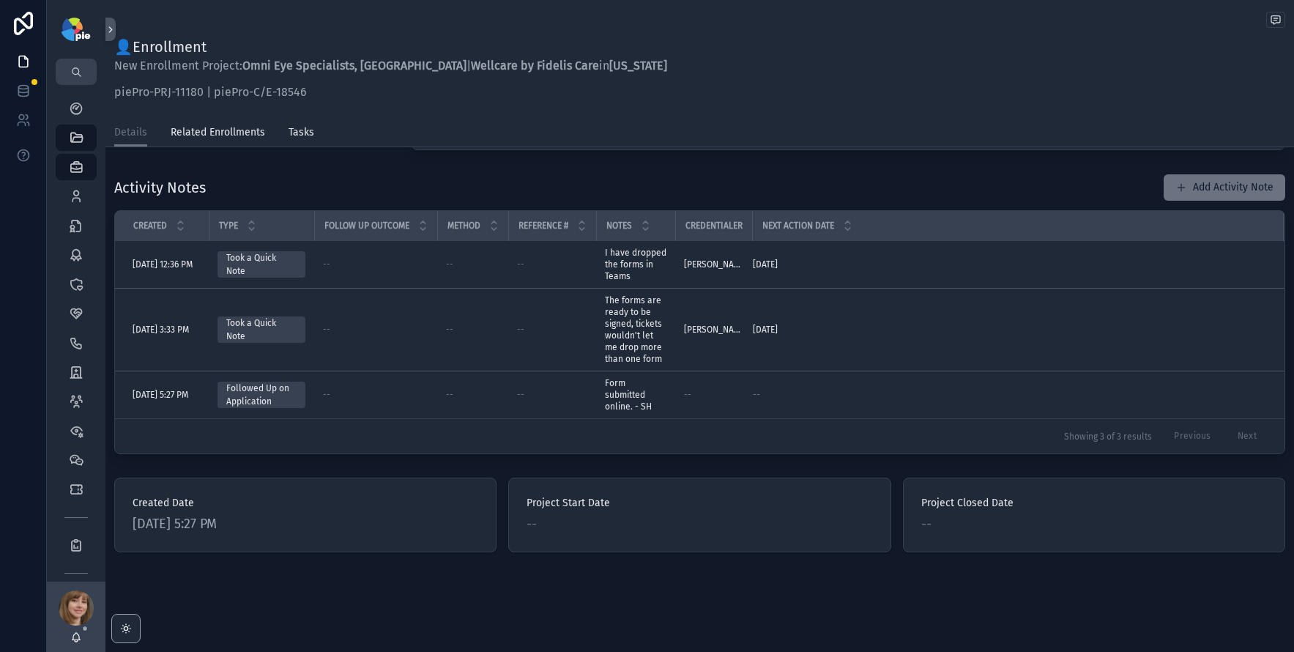
scroll to position [321, 0]
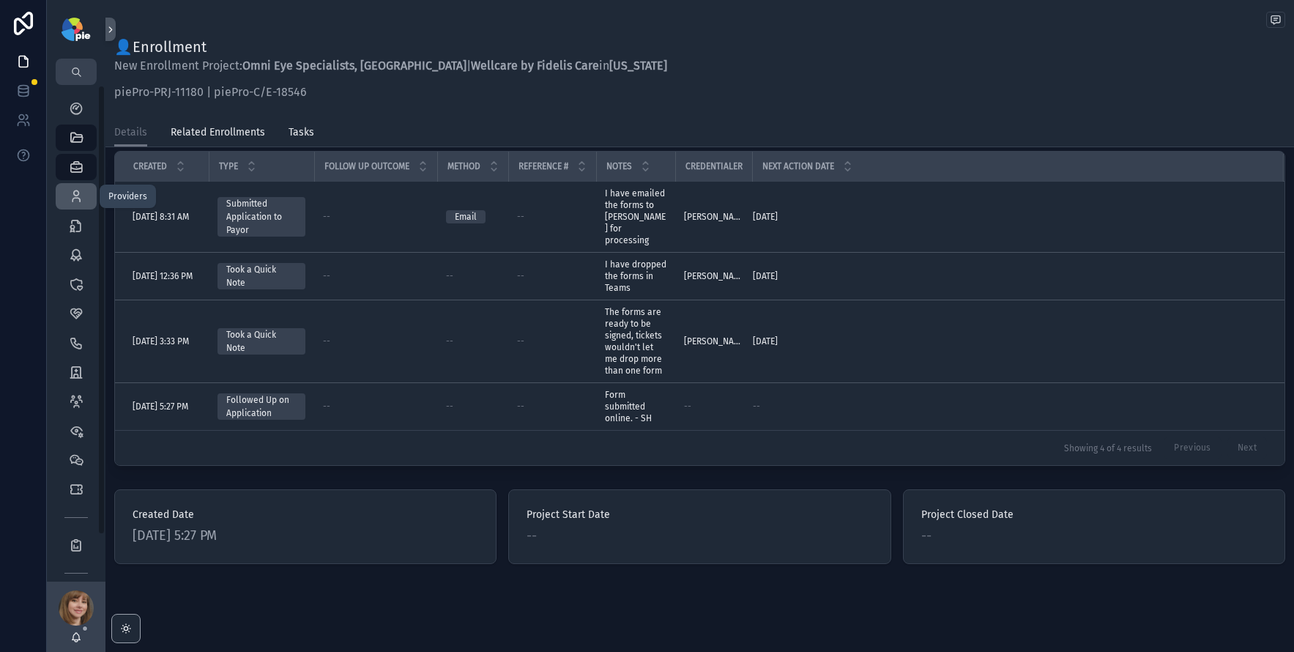
click at [75, 190] on icon "scrollable content" at bounding box center [76, 196] width 15 height 15
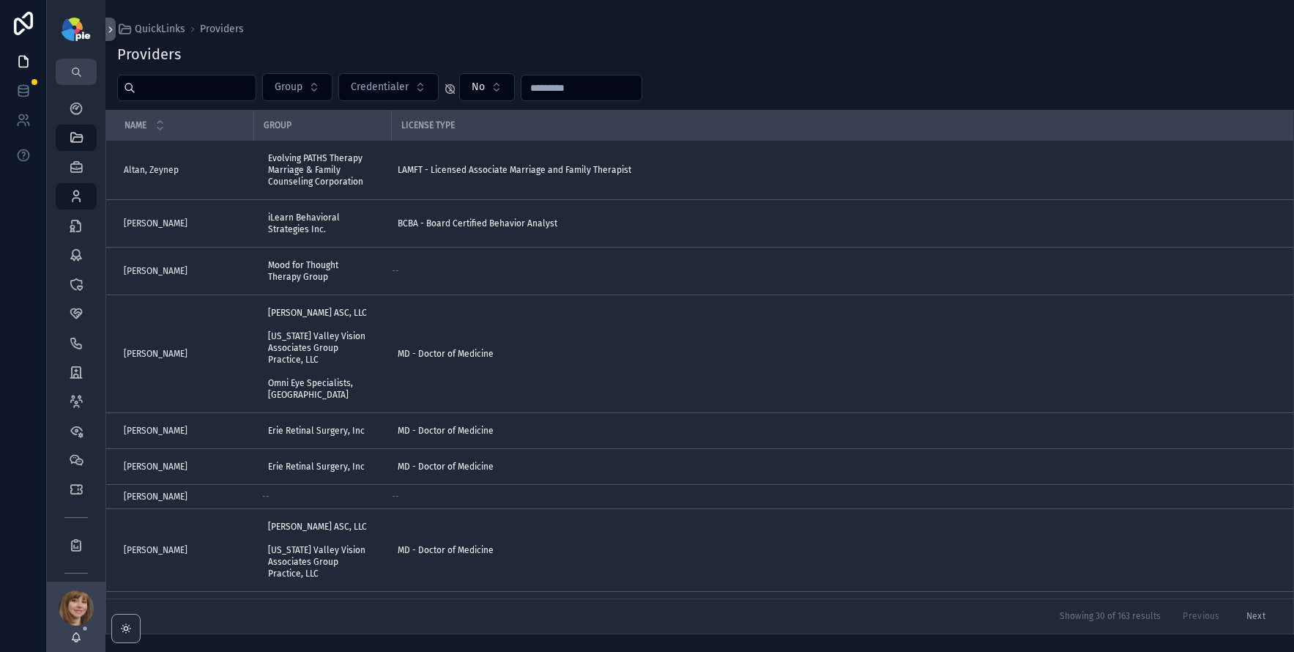
click at [155, 92] on input "scrollable content" at bounding box center [195, 88] width 120 height 21
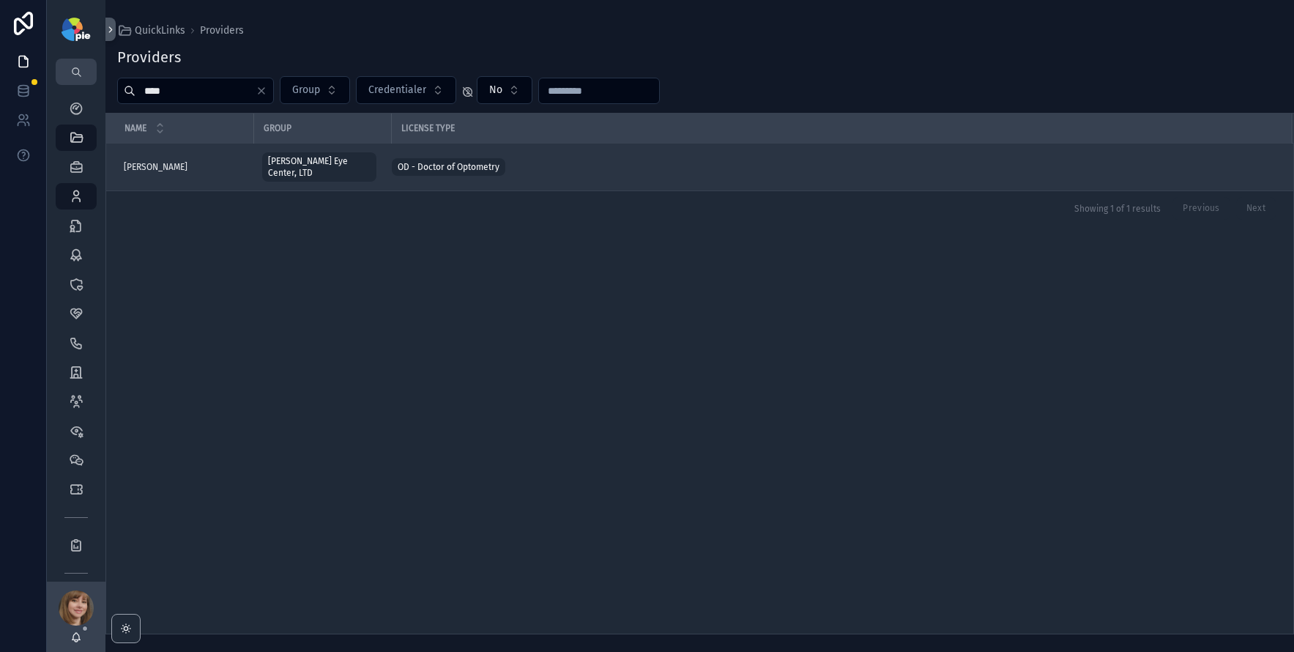
type input "****"
click at [173, 166] on div "[PERSON_NAME] [PERSON_NAME]" at bounding box center [184, 167] width 121 height 12
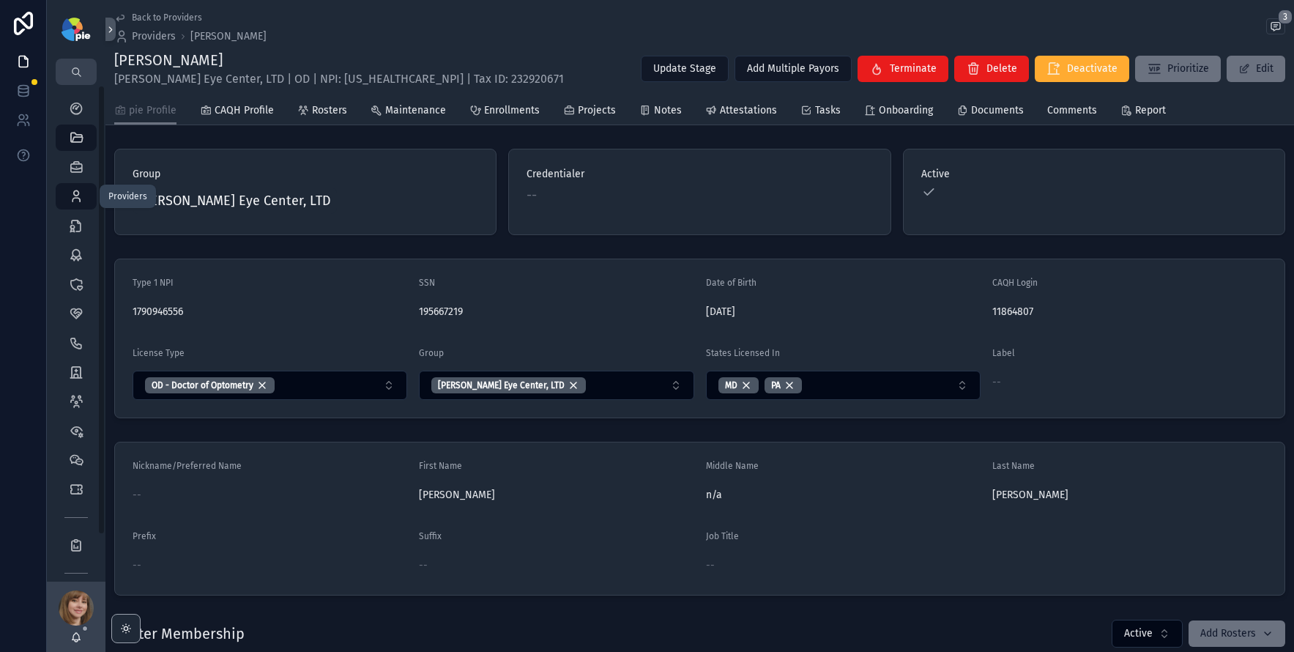
click at [74, 196] on icon "scrollable content" at bounding box center [76, 196] width 15 height 15
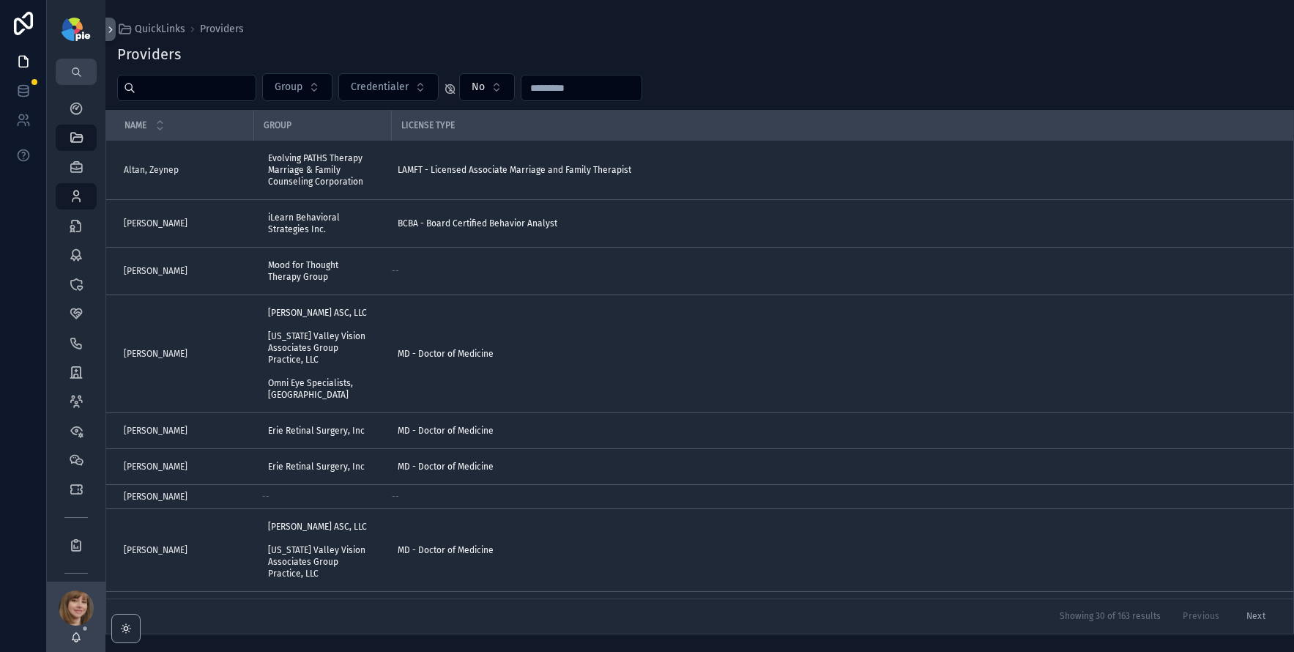
click at [182, 87] on input "scrollable content" at bounding box center [195, 88] width 120 height 21
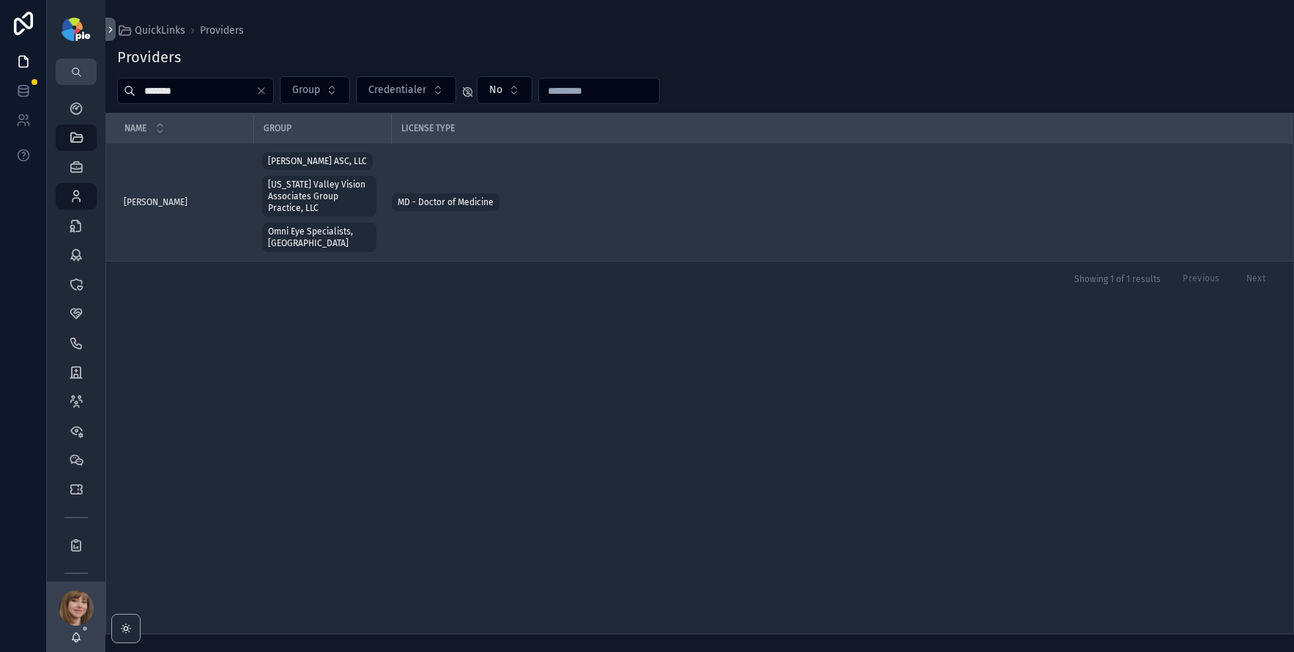
type input "*******"
click at [178, 198] on span "[PERSON_NAME]" at bounding box center [156, 202] width 64 height 12
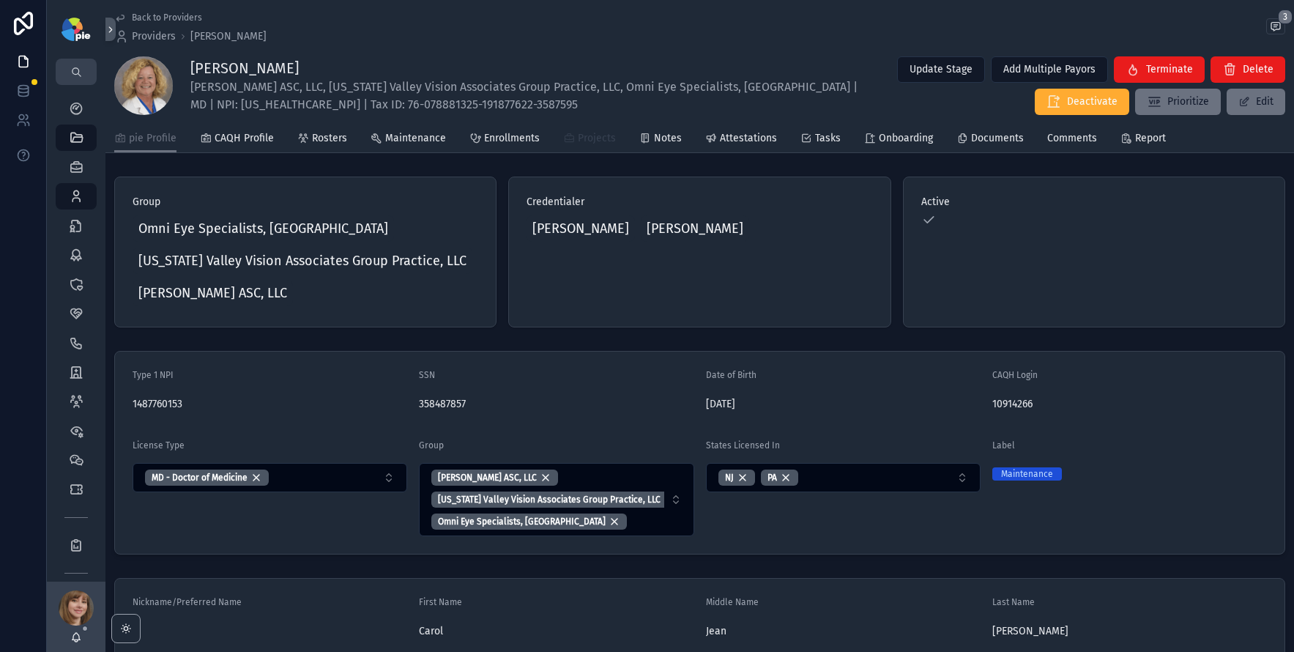
click at [563, 143] on icon "scrollable content" at bounding box center [569, 139] width 12 height 12
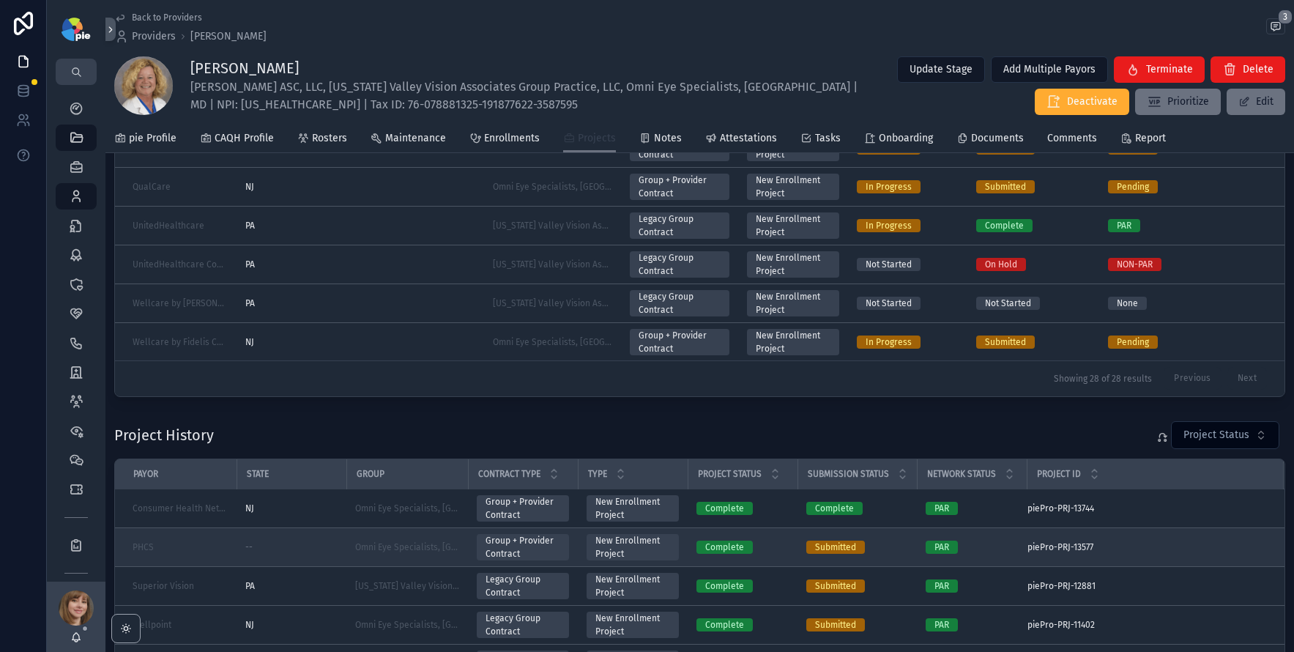
scroll to position [431, 0]
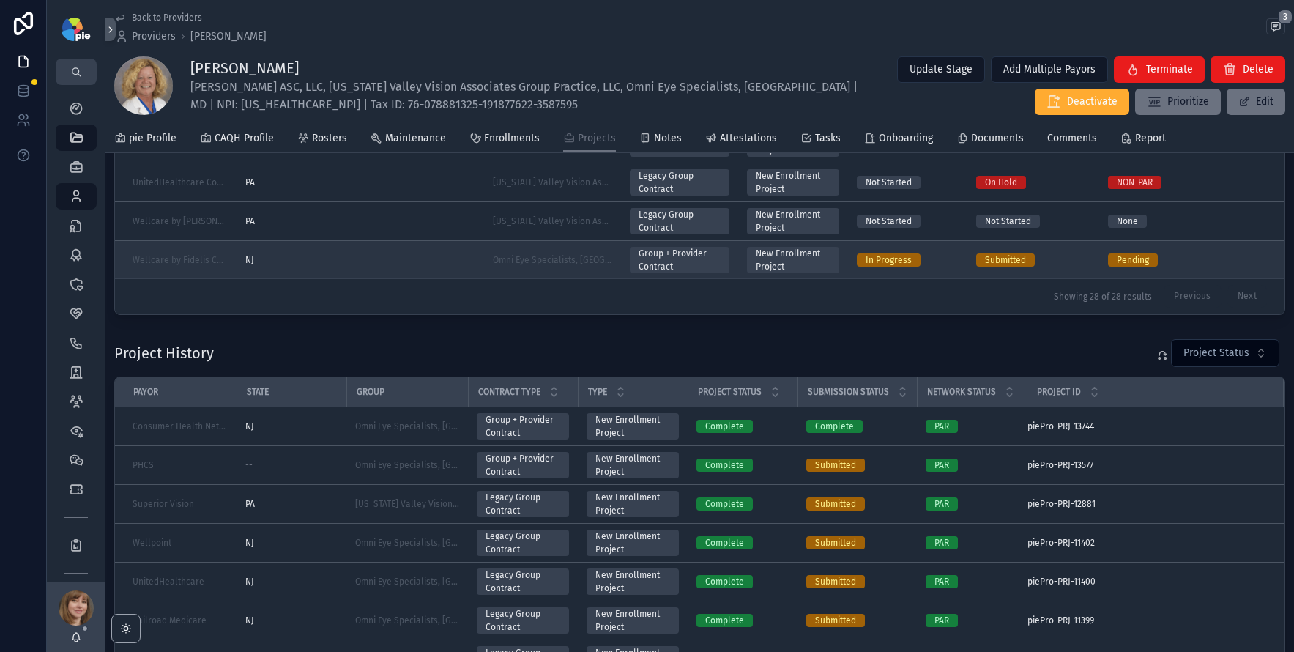
click at [429, 264] on div "NJ" at bounding box center [360, 260] width 230 height 12
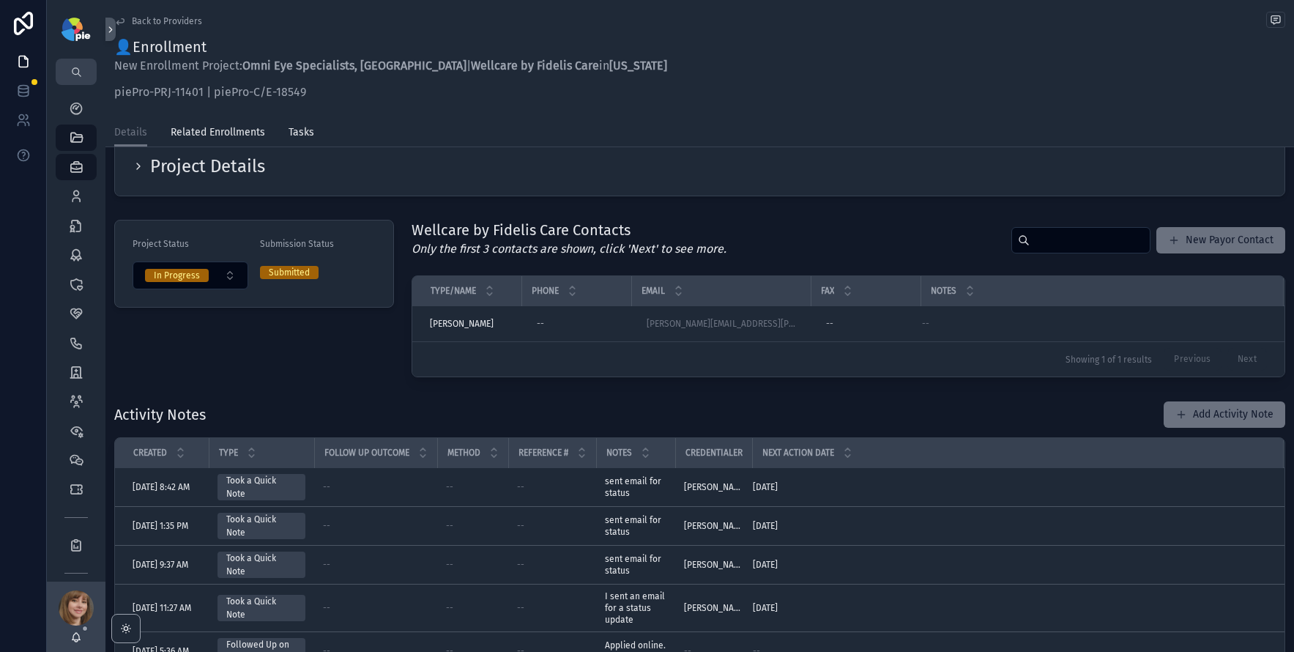
scroll to position [78, 0]
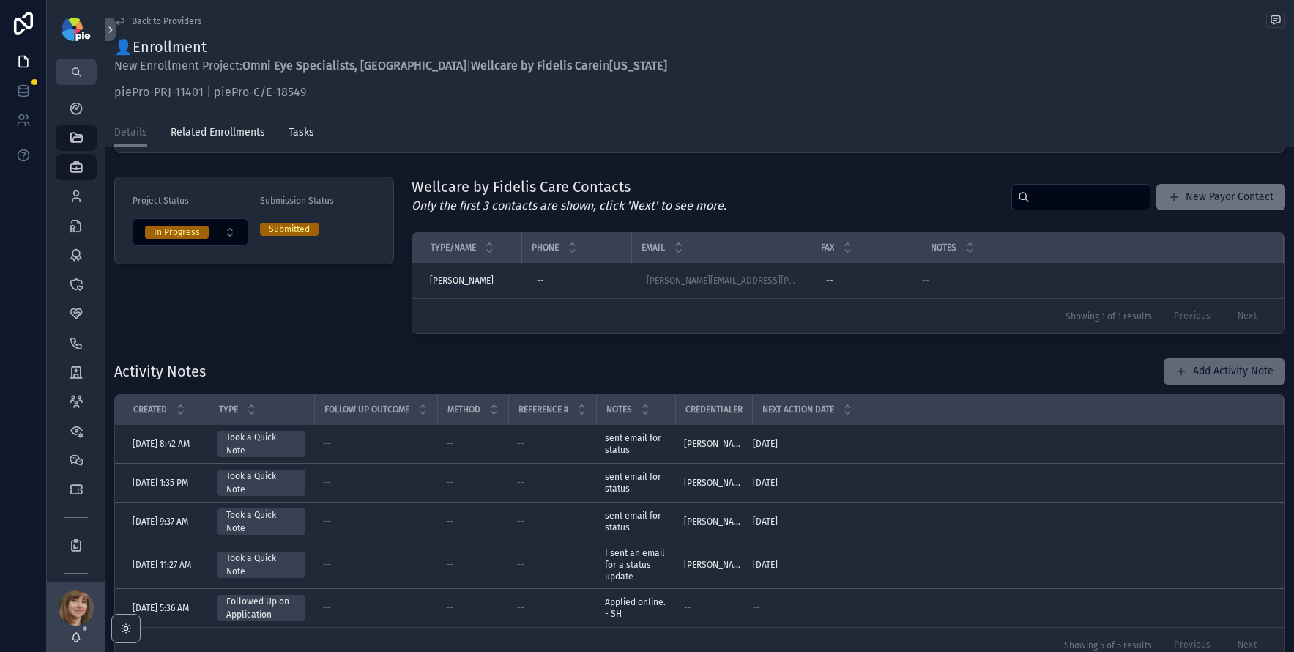
click at [1175, 374] on span "scrollable content" at bounding box center [1181, 371] width 12 height 12
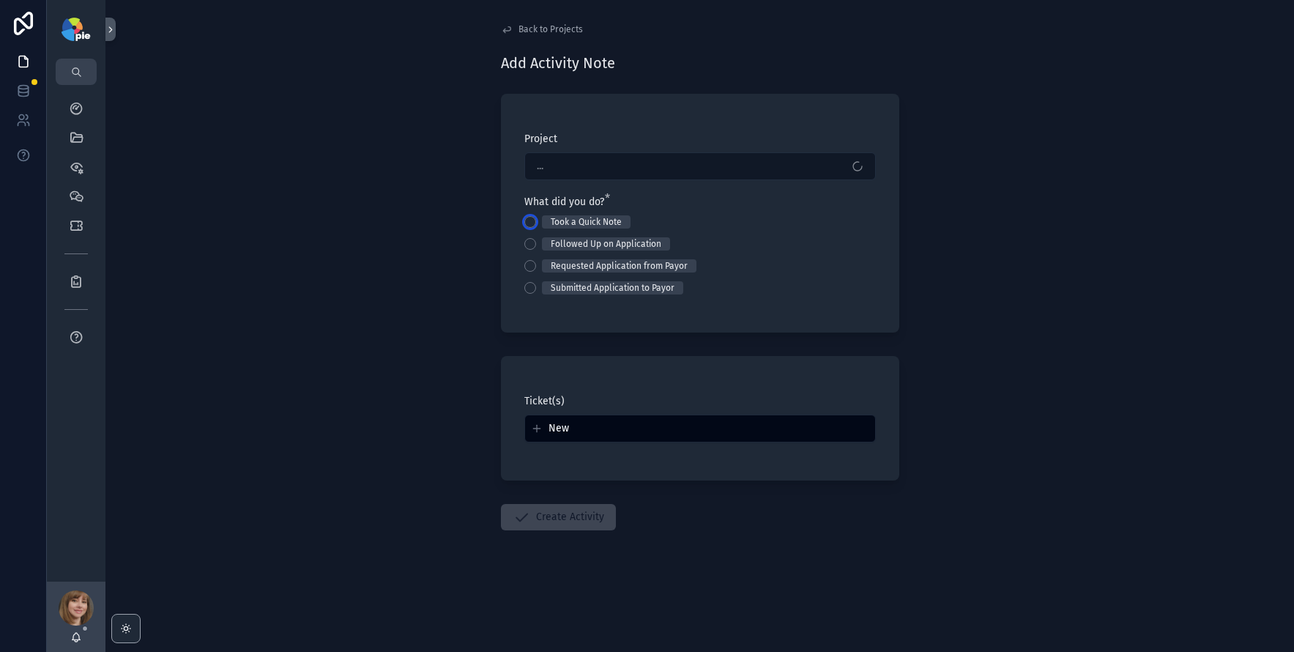
click at [531, 219] on button "Took a Quick Note" at bounding box center [530, 222] width 12 height 12
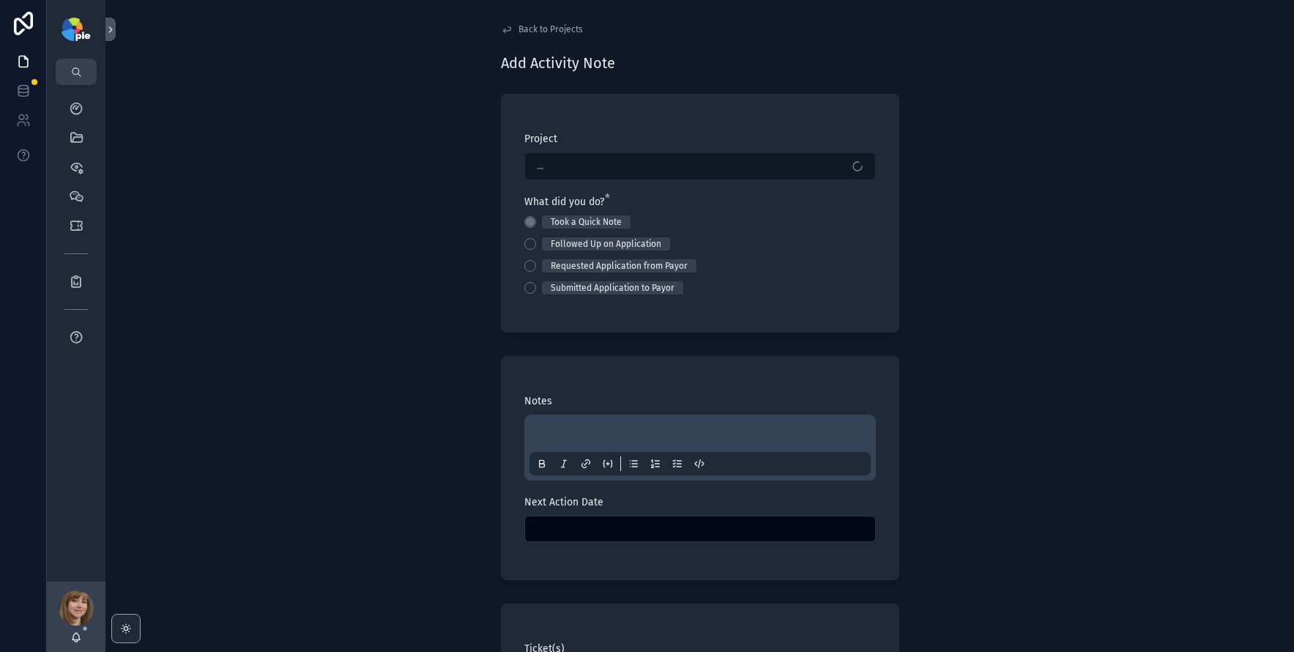
click at [551, 436] on p "scrollable content" at bounding box center [702, 435] width 341 height 15
click at [578, 533] on input "scrollable content" at bounding box center [700, 528] width 350 height 21
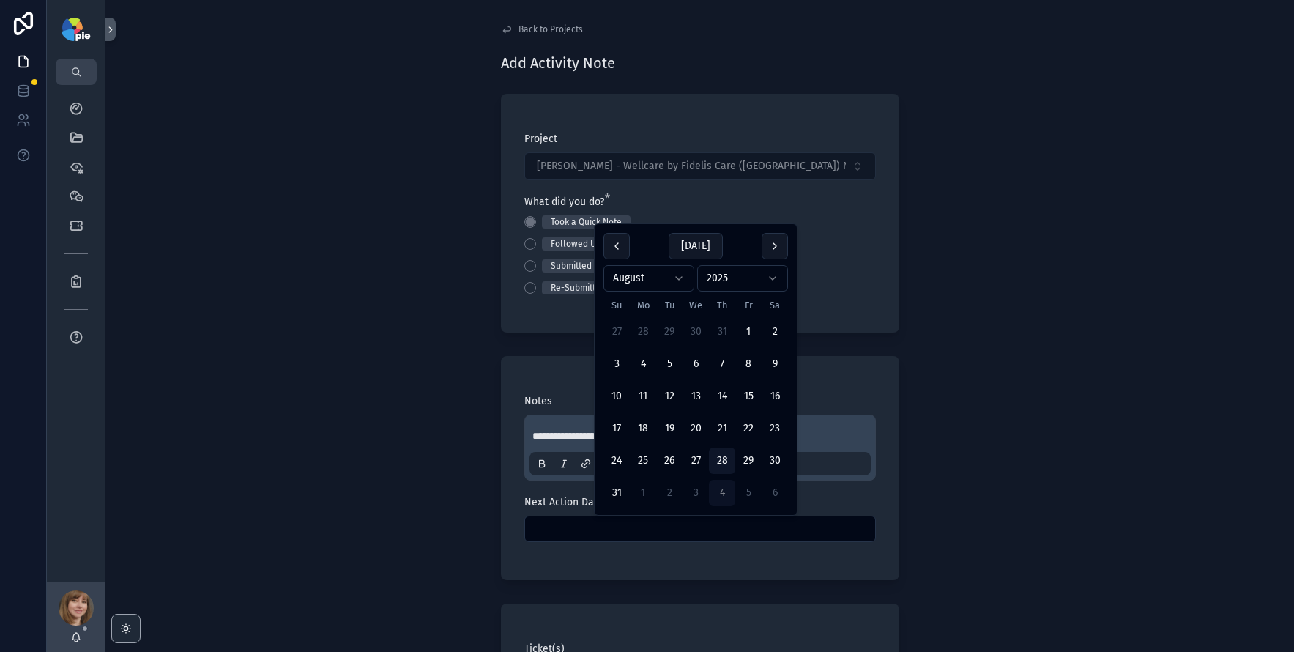
click at [719, 494] on button "4" at bounding box center [722, 493] width 26 height 26
type input "********"
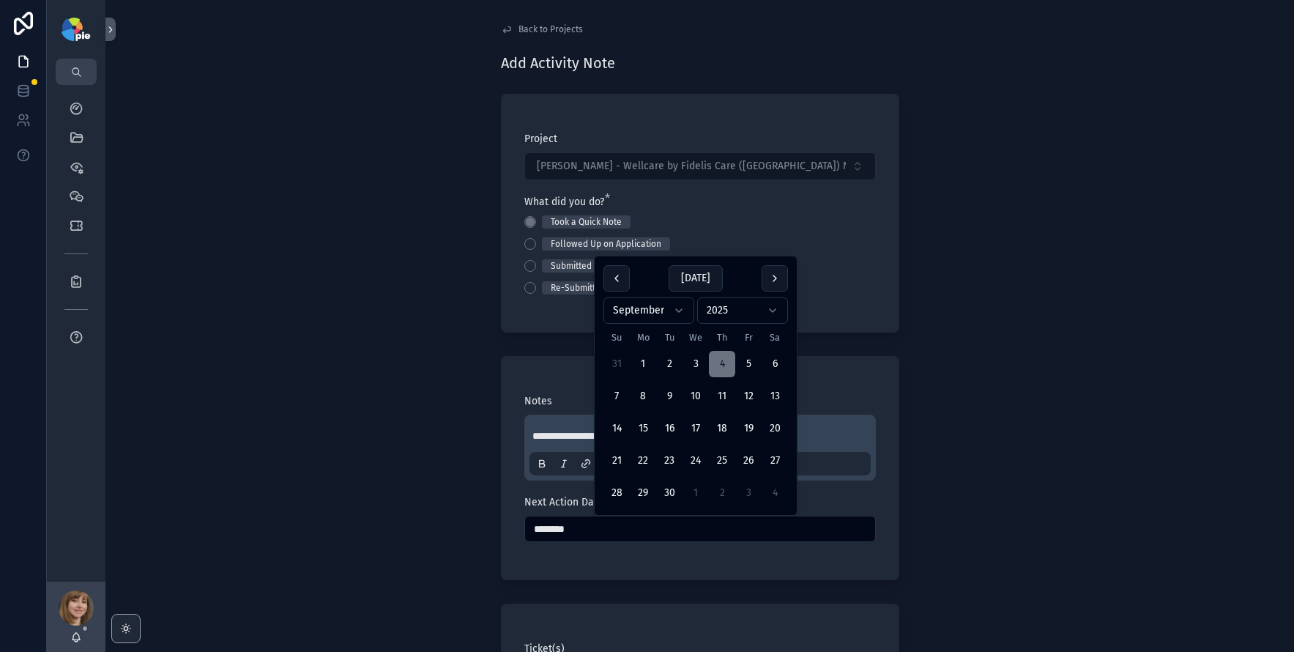
click at [371, 496] on div "**********" at bounding box center [699, 326] width 1188 height 652
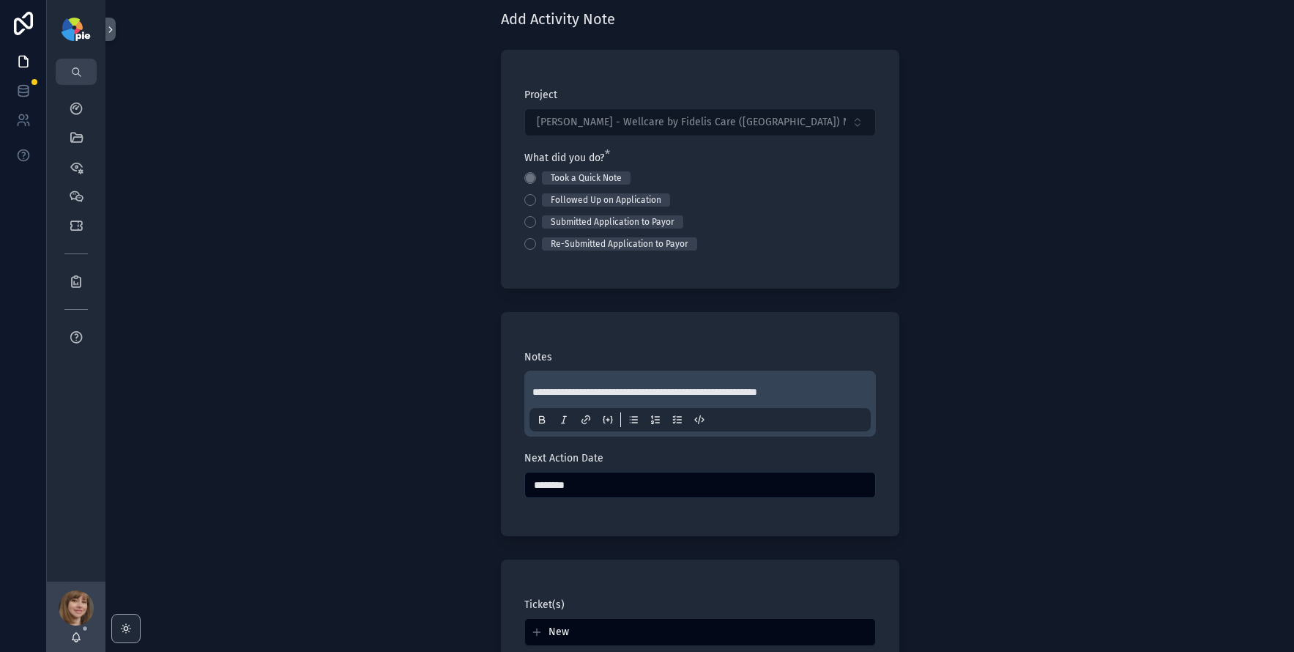
scroll to position [220, 0]
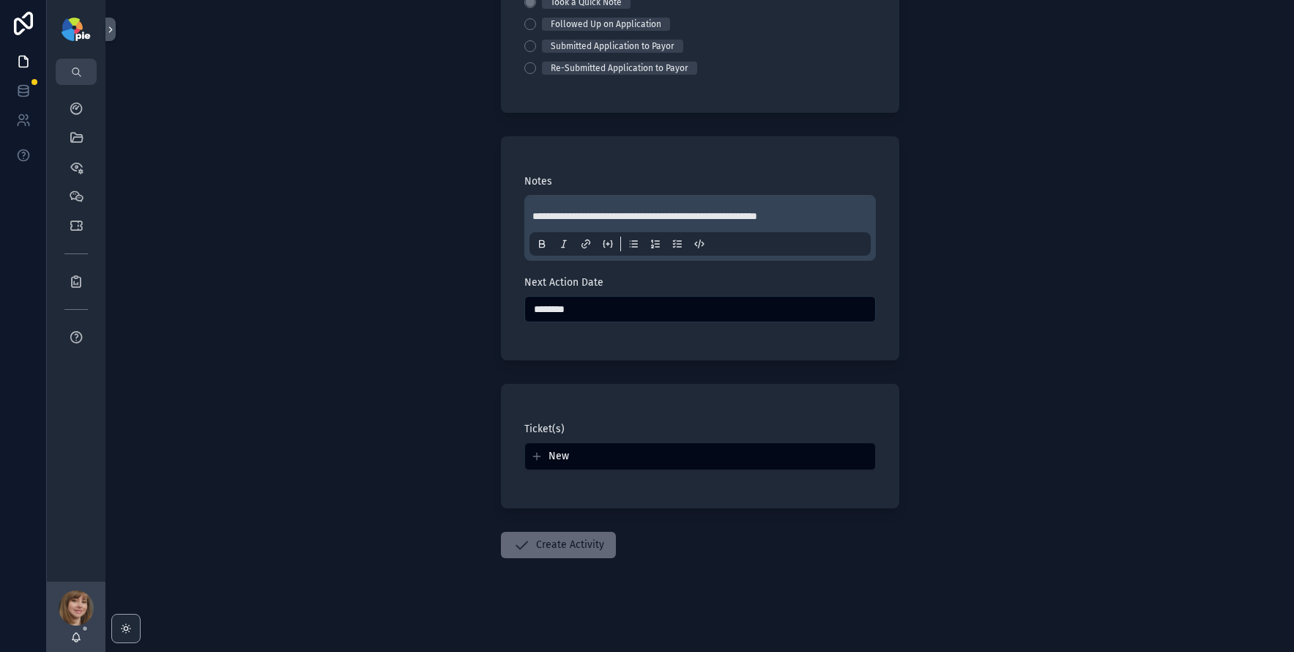
click at [538, 537] on button "Create Activity" at bounding box center [558, 545] width 115 height 26
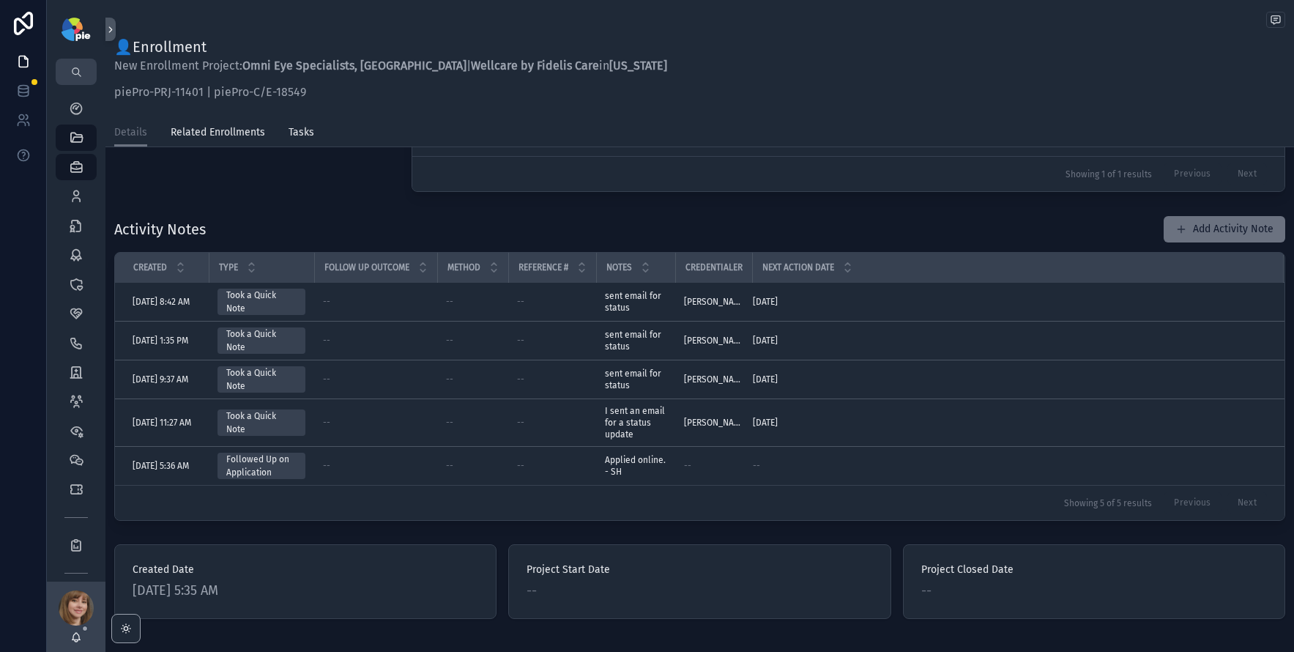
click at [332, 221] on div "Activity Notes Add Activity Note" at bounding box center [699, 229] width 1171 height 28
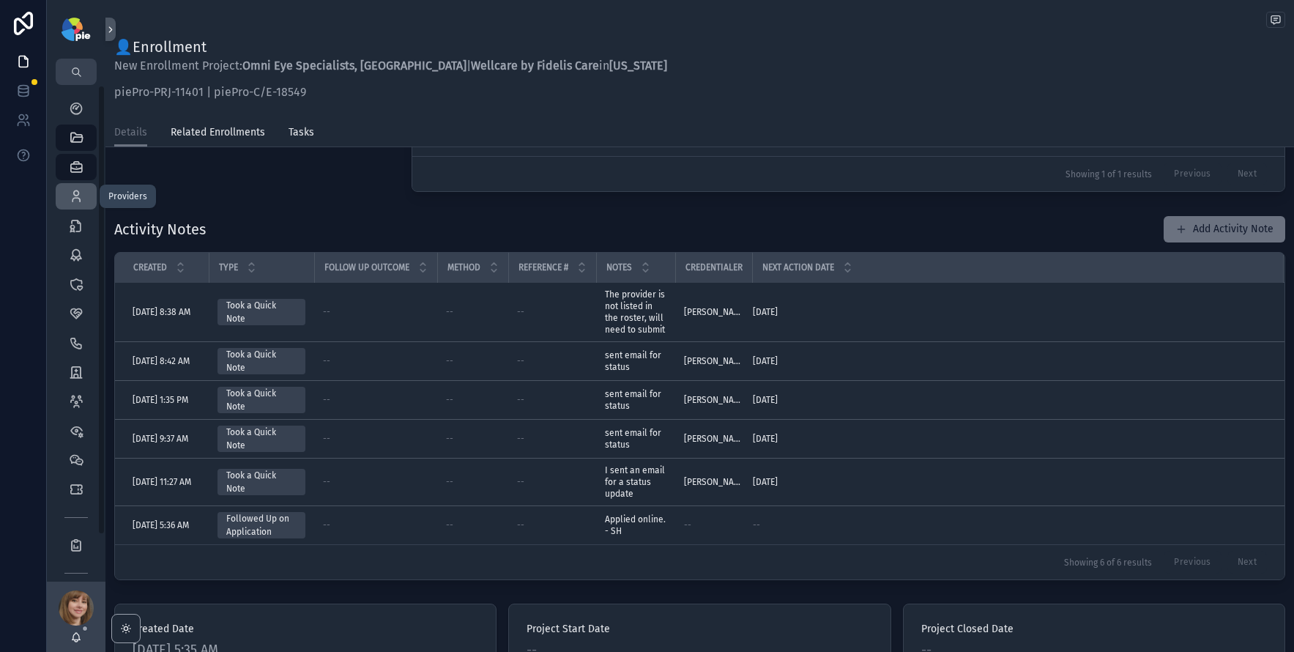
click at [81, 190] on icon "scrollable content" at bounding box center [76, 196] width 15 height 15
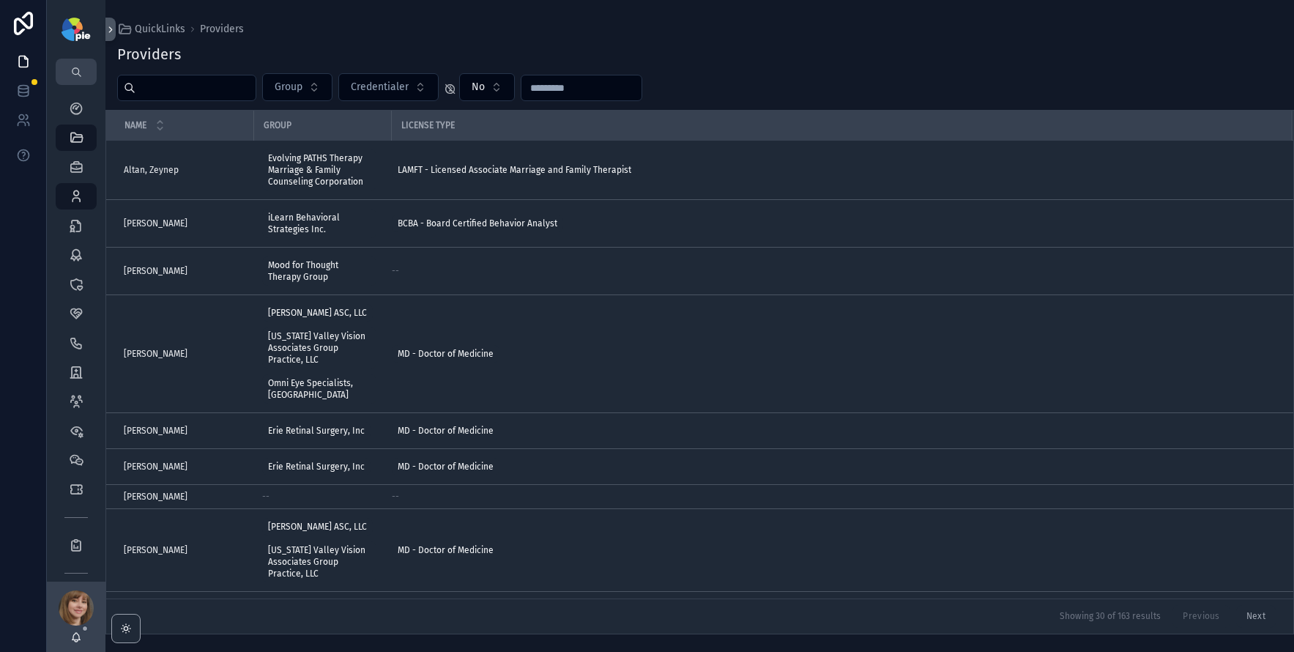
click at [179, 81] on input "scrollable content" at bounding box center [195, 88] width 120 height 21
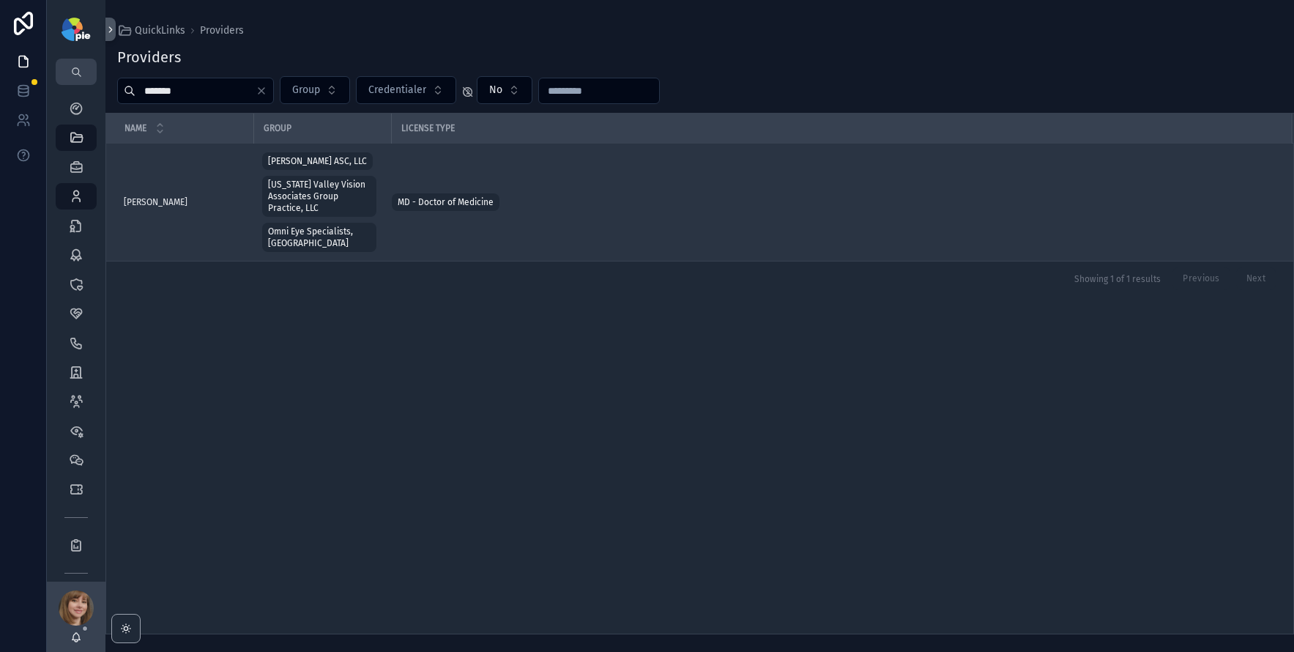
type input "*******"
click at [189, 196] on div "[PERSON_NAME] [PERSON_NAME]" at bounding box center [184, 202] width 121 height 12
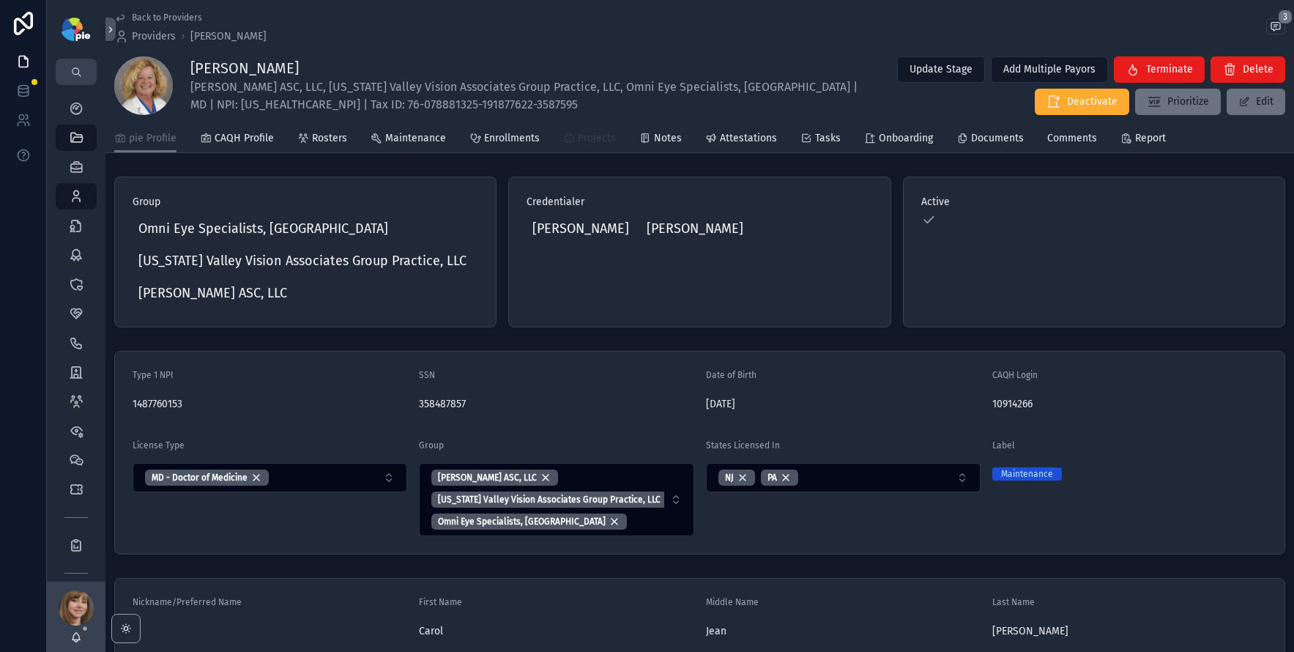
click at [578, 144] on span "Projects" at bounding box center [597, 138] width 38 height 15
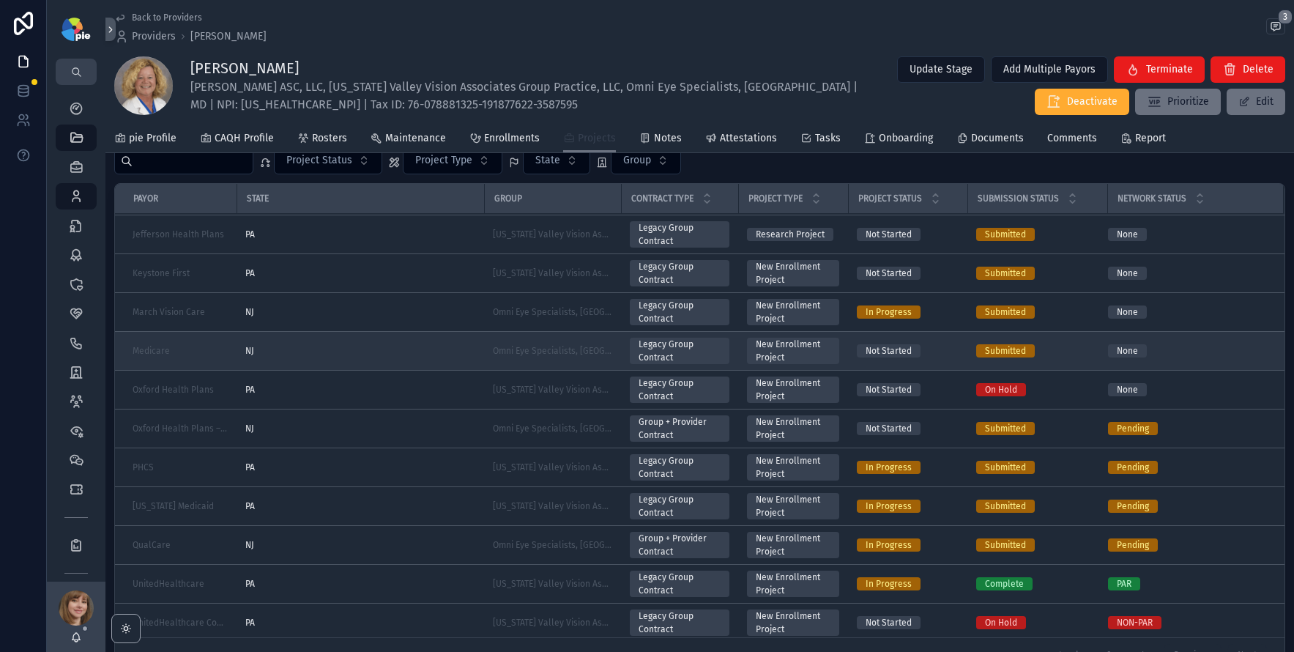
scroll to position [537, 0]
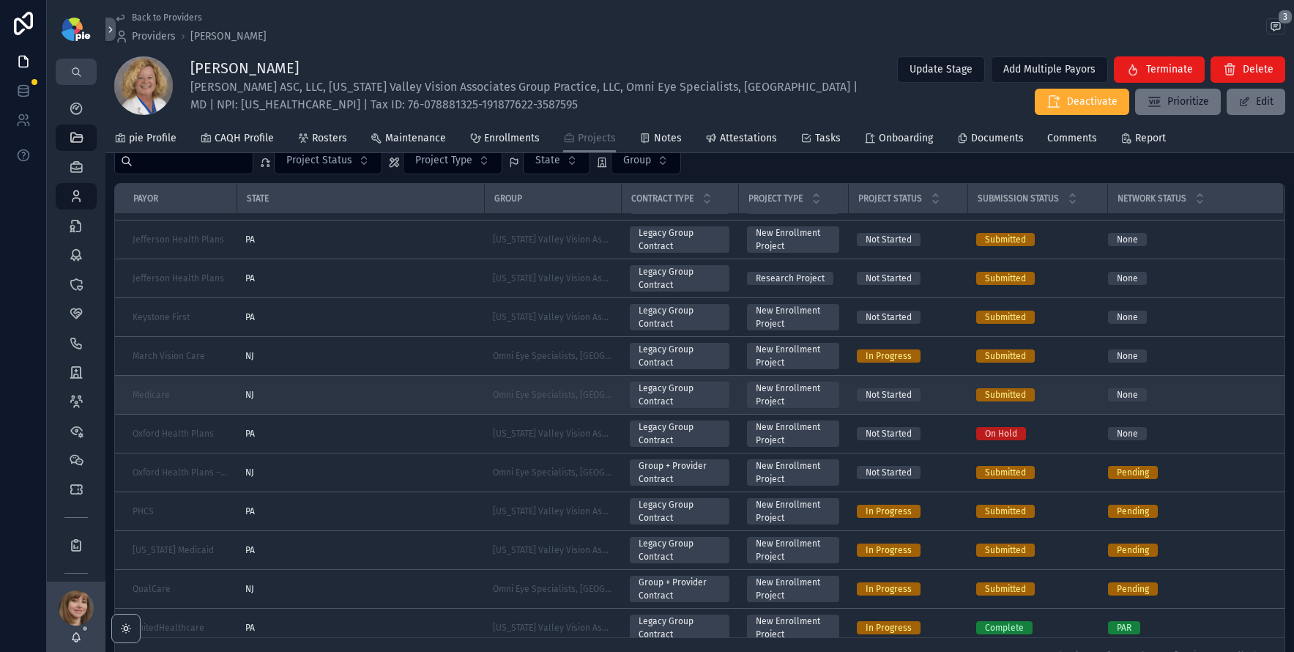
click at [398, 357] on div "NJ" at bounding box center [360, 356] width 230 height 12
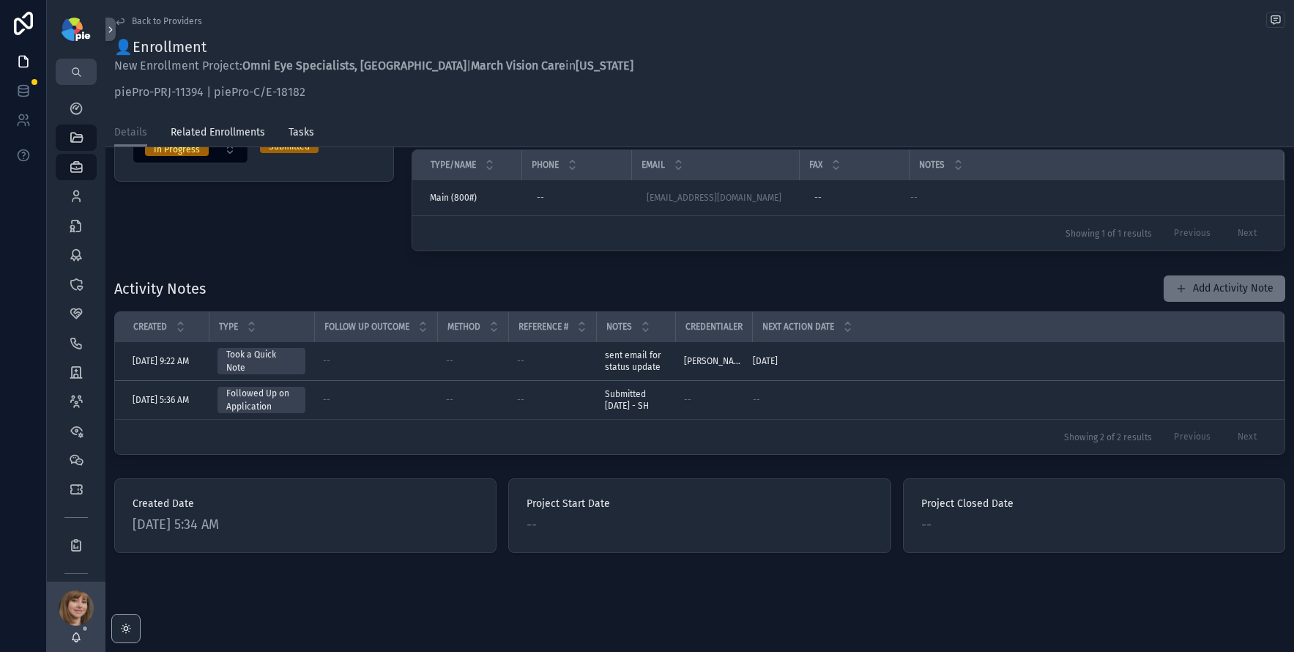
scroll to position [161, 0]
click at [1197, 287] on button "Add Activity Note" at bounding box center [1225, 288] width 122 height 26
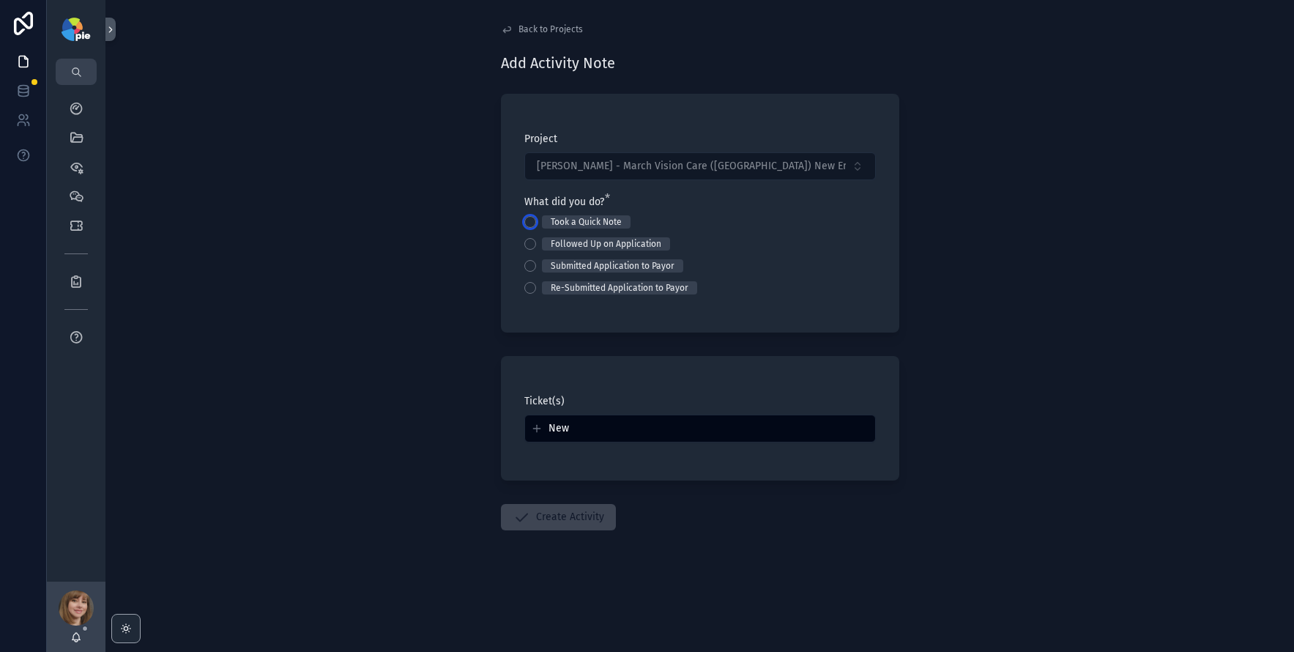
click at [526, 220] on button "Took a Quick Note" at bounding box center [530, 222] width 12 height 12
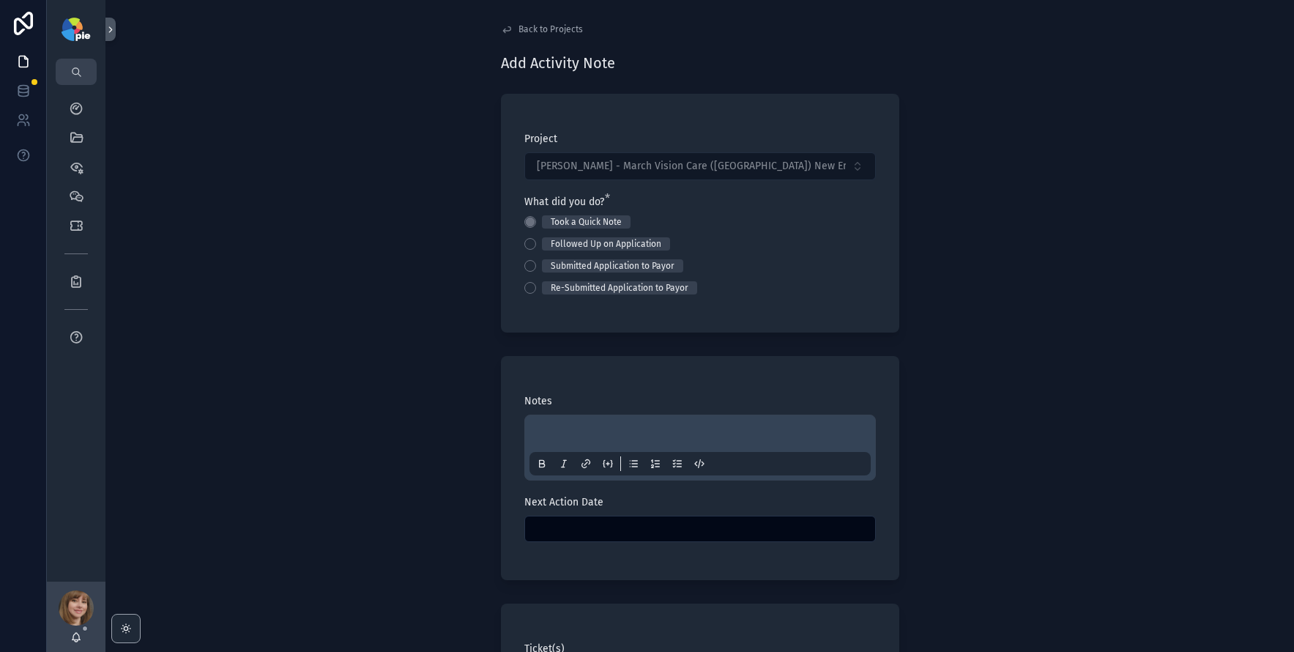
click at [548, 422] on div "scrollable content" at bounding box center [699, 448] width 341 height 56
click at [549, 428] on p "scrollable content" at bounding box center [702, 435] width 341 height 15
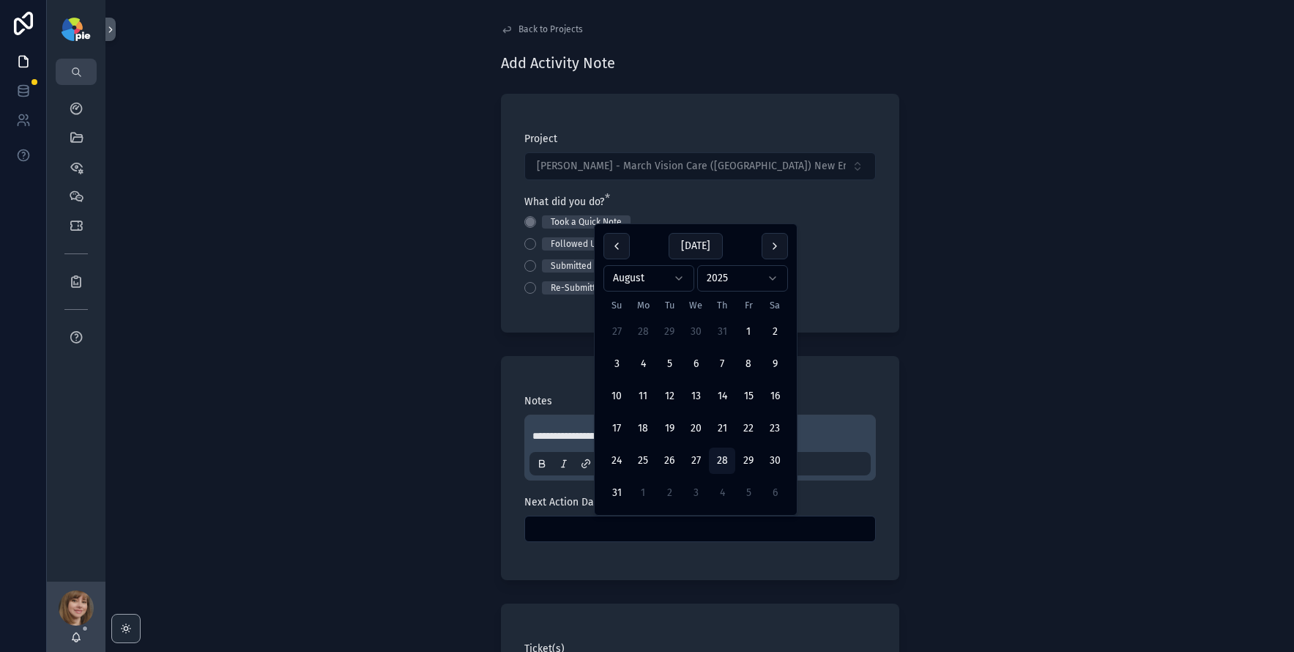
click at [607, 526] on input "scrollable content" at bounding box center [700, 528] width 350 height 21
click at [717, 489] on button "4" at bounding box center [722, 493] width 26 height 26
type input "********"
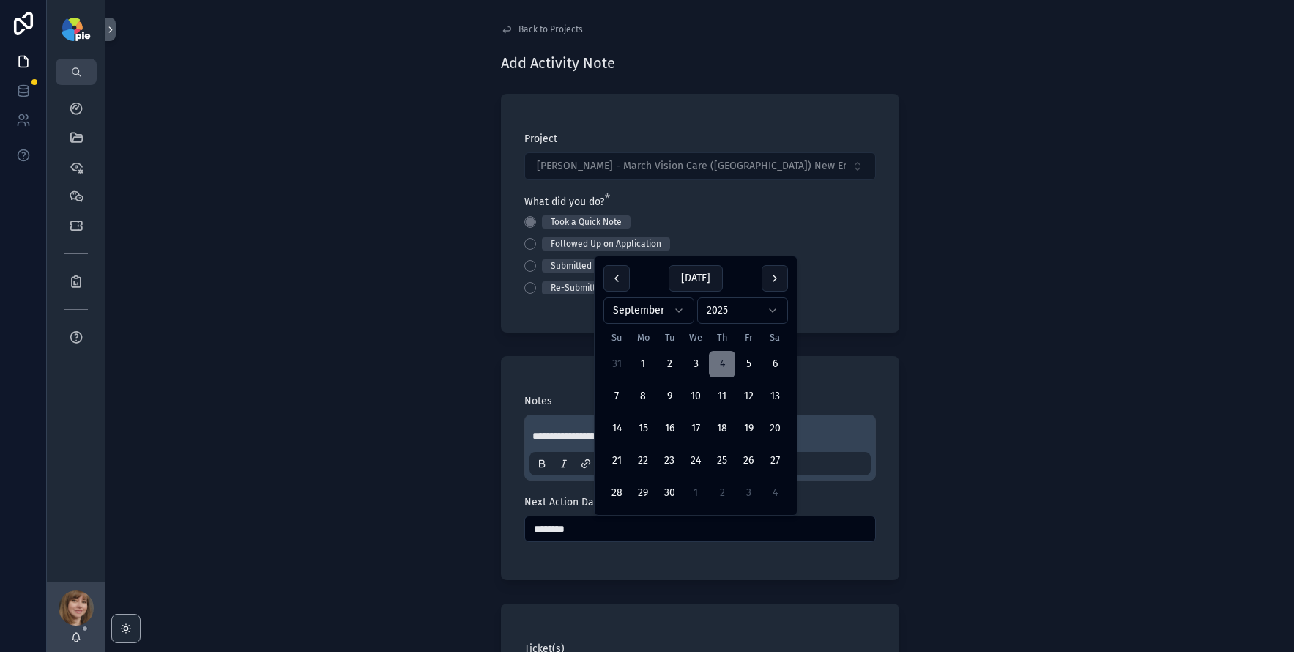
click at [405, 487] on div "**********" at bounding box center [699, 326] width 1188 height 652
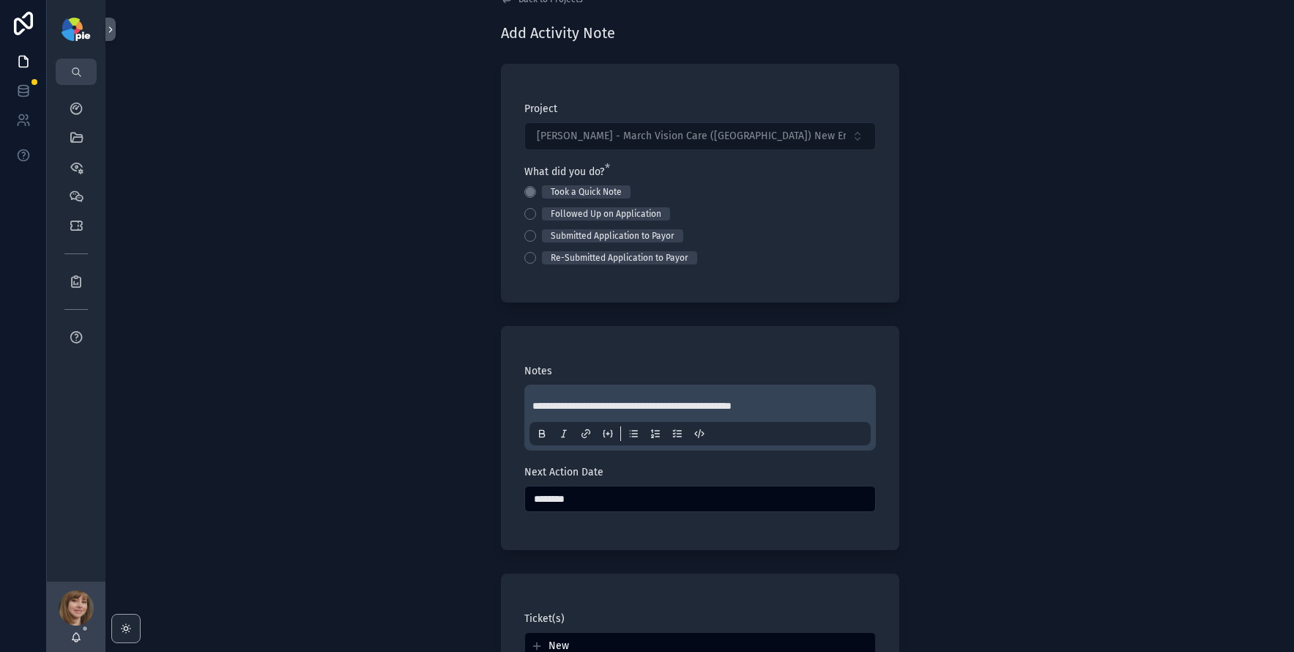
scroll to position [220, 0]
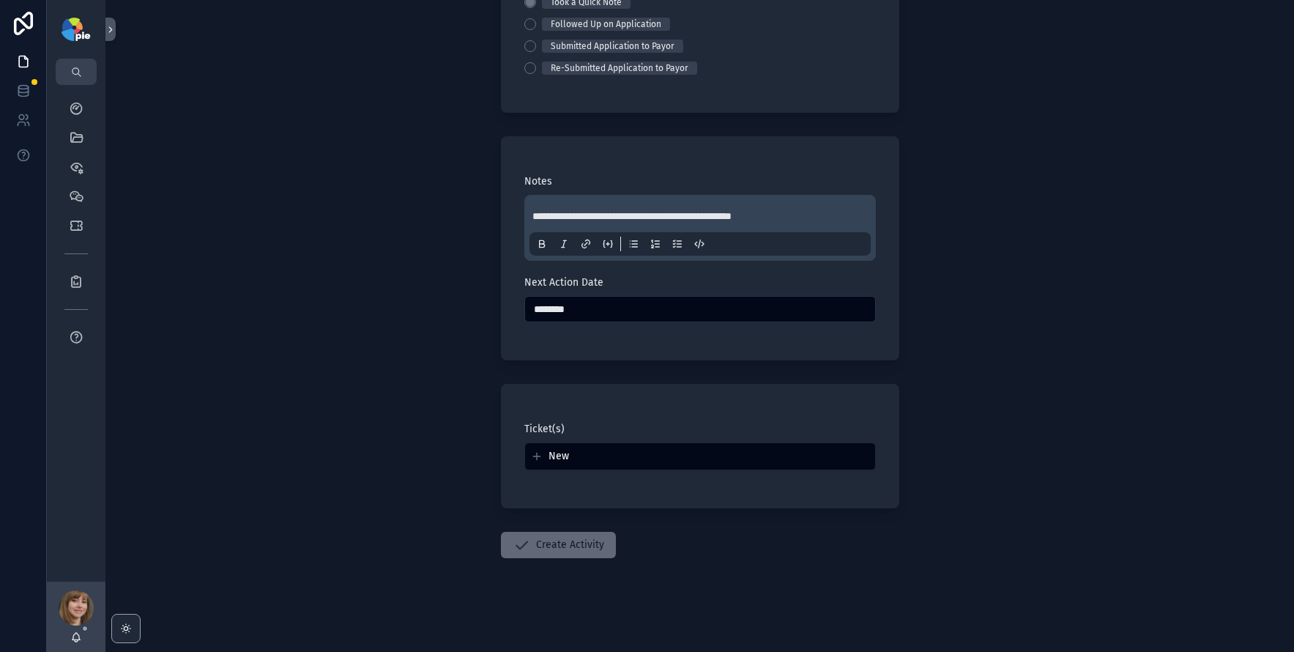
click at [554, 539] on button "Create Activity" at bounding box center [558, 545] width 115 height 26
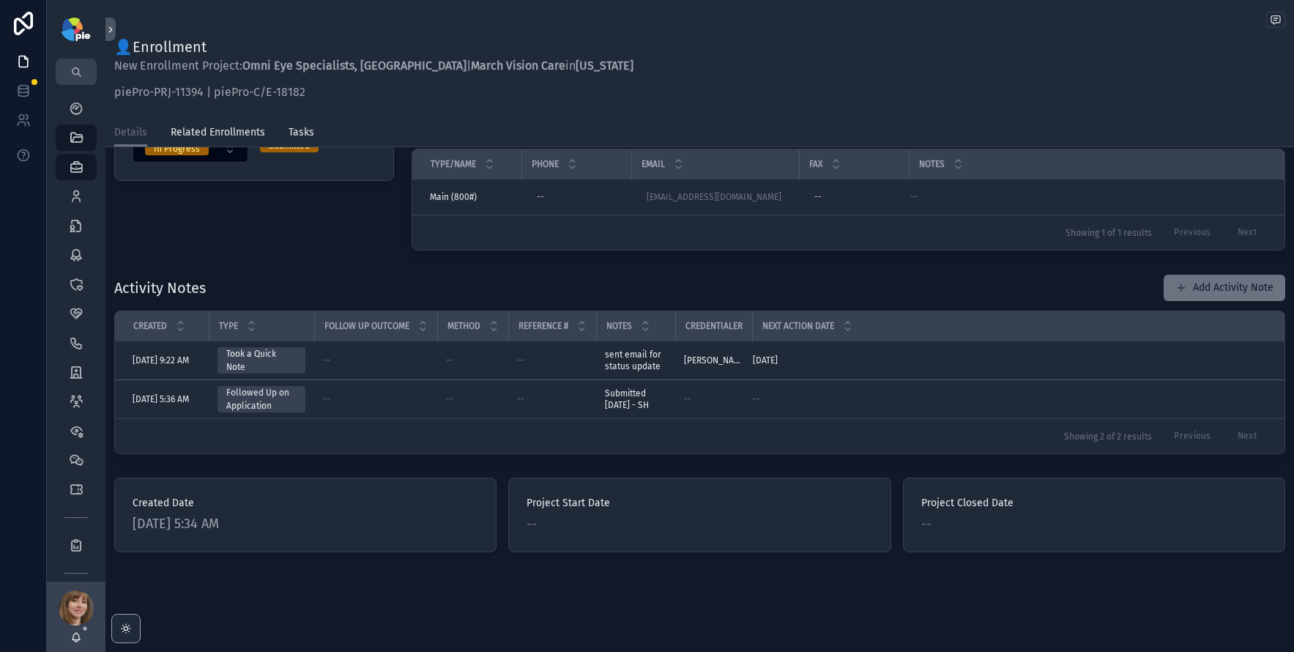
scroll to position [220, 0]
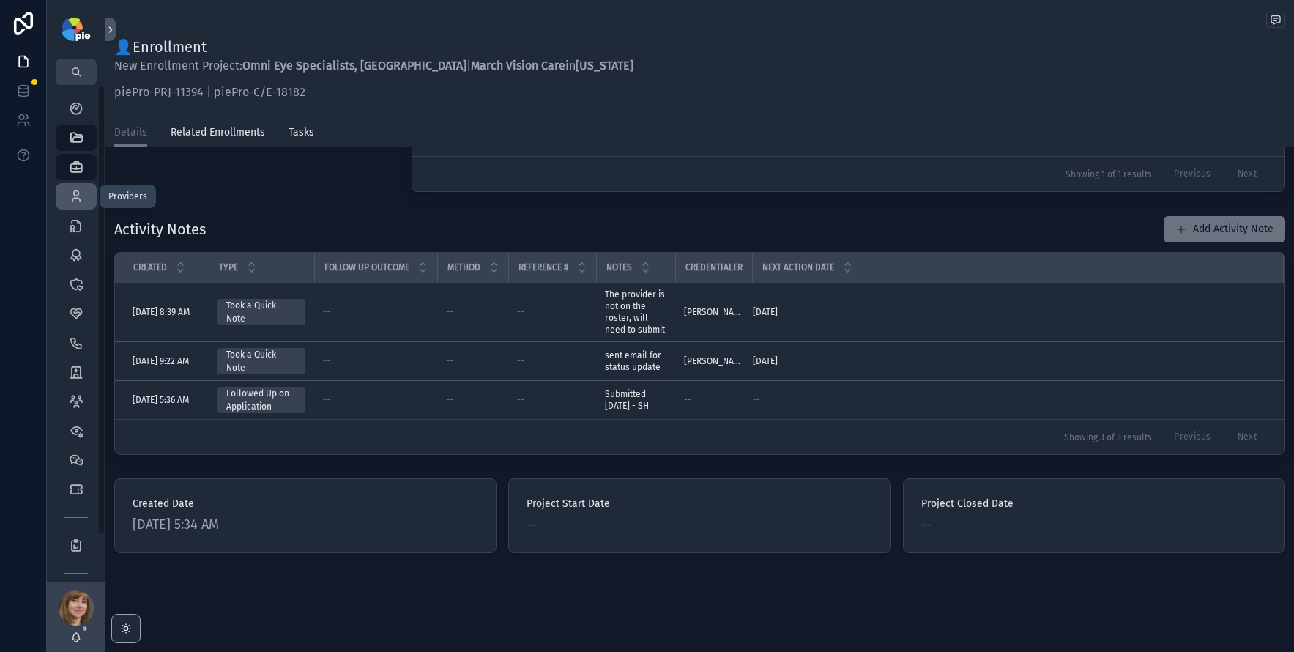
click at [81, 191] on icon "scrollable content" at bounding box center [76, 196] width 15 height 15
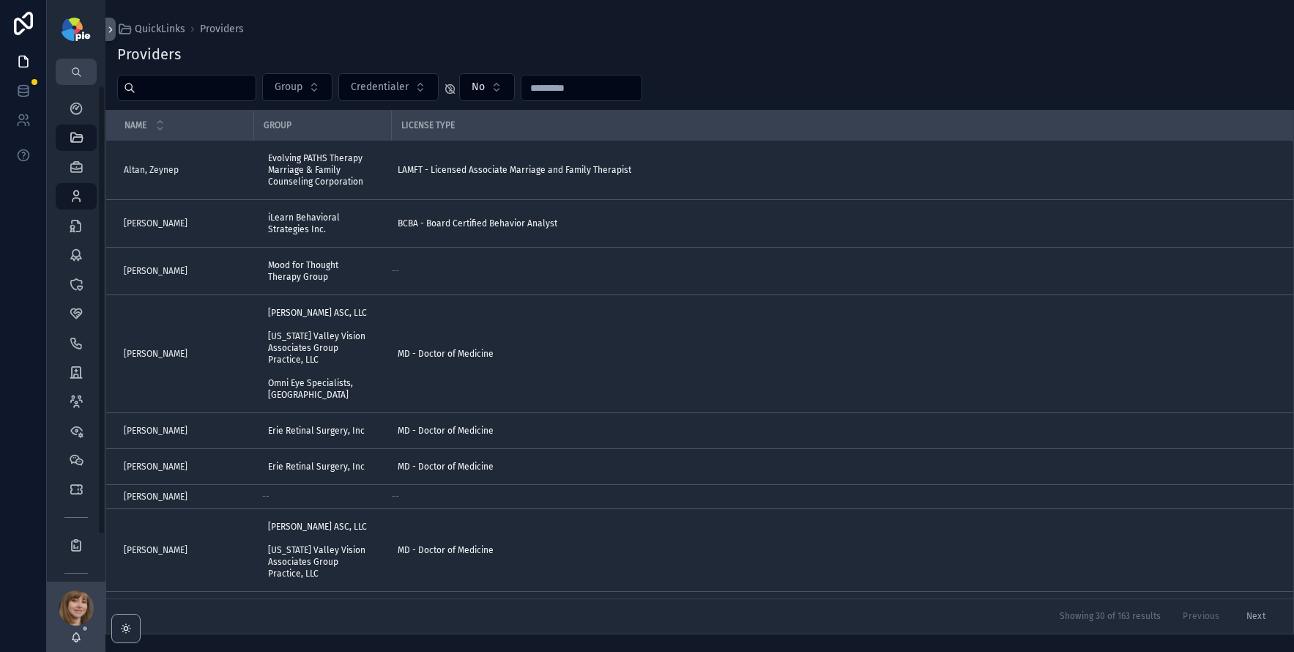
click at [165, 86] on input "scrollable content" at bounding box center [195, 88] width 120 height 21
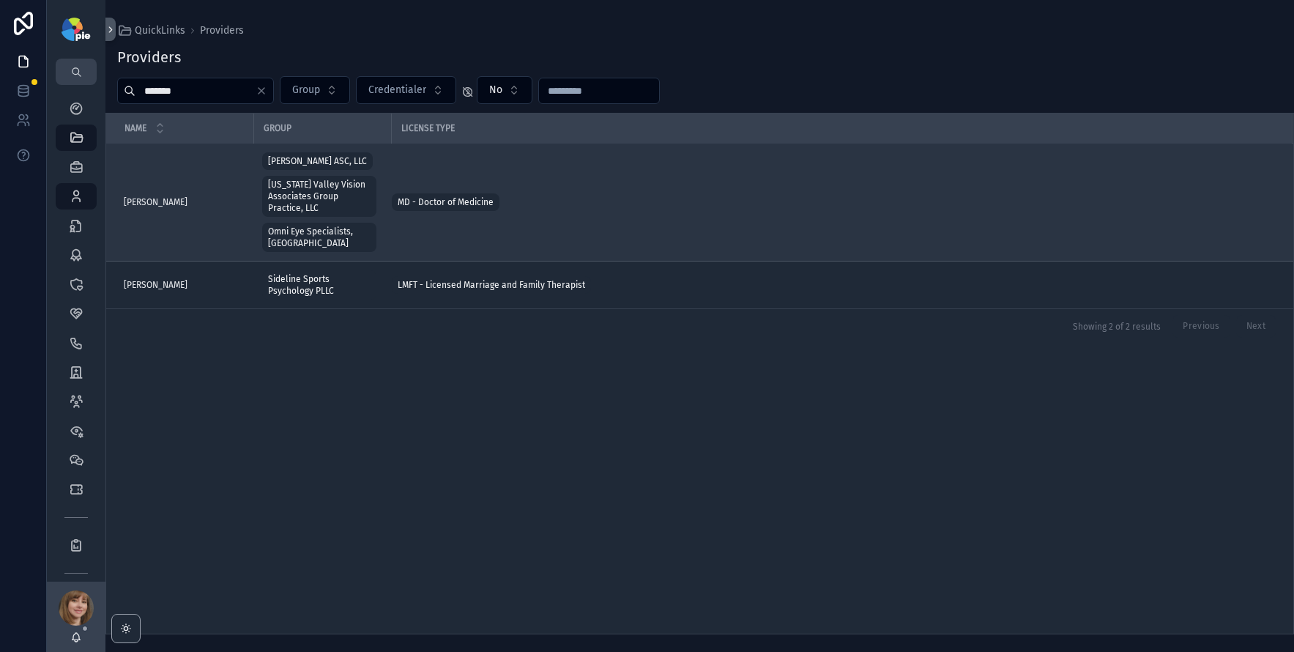
type input "*******"
click at [170, 196] on span "[PERSON_NAME]" at bounding box center [156, 202] width 64 height 12
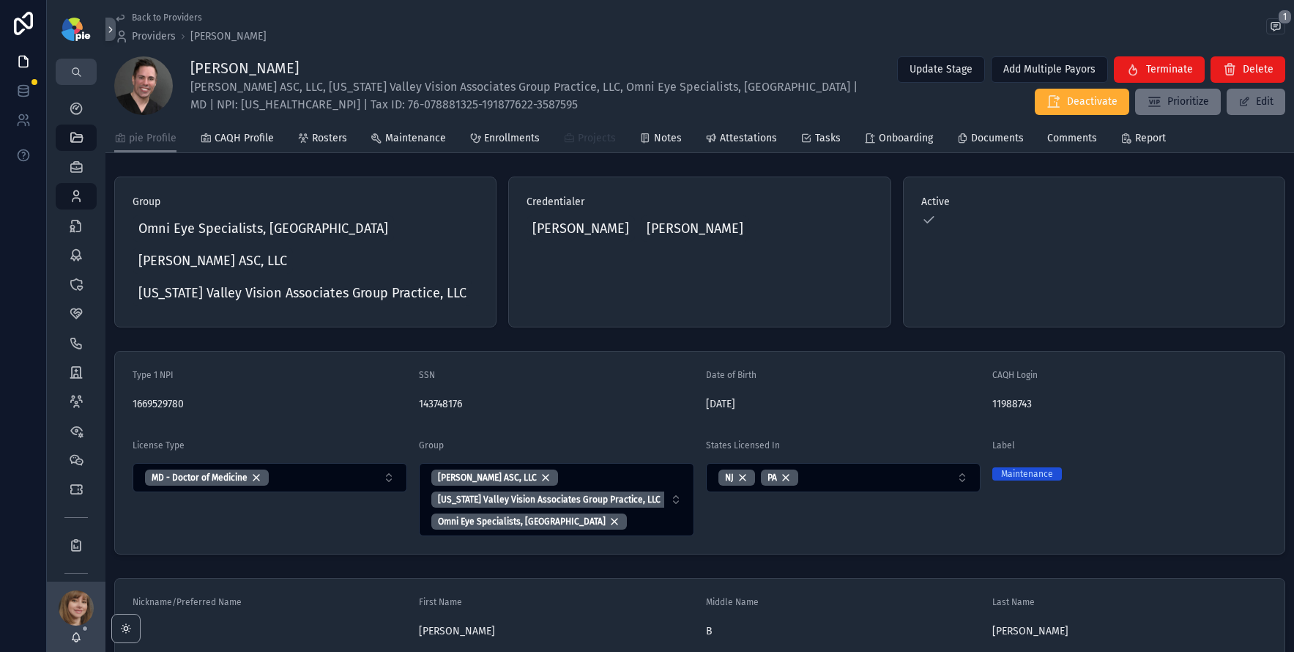
click at [578, 139] on span "Projects" at bounding box center [597, 138] width 38 height 15
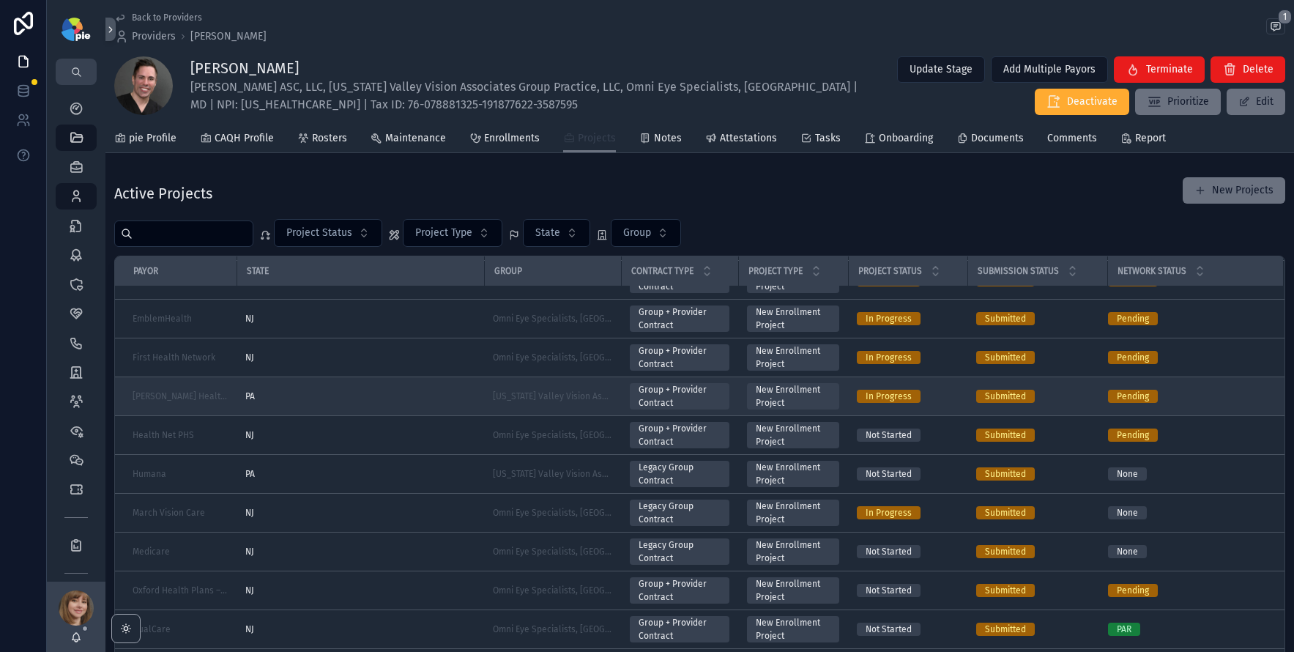
scroll to position [274, 0]
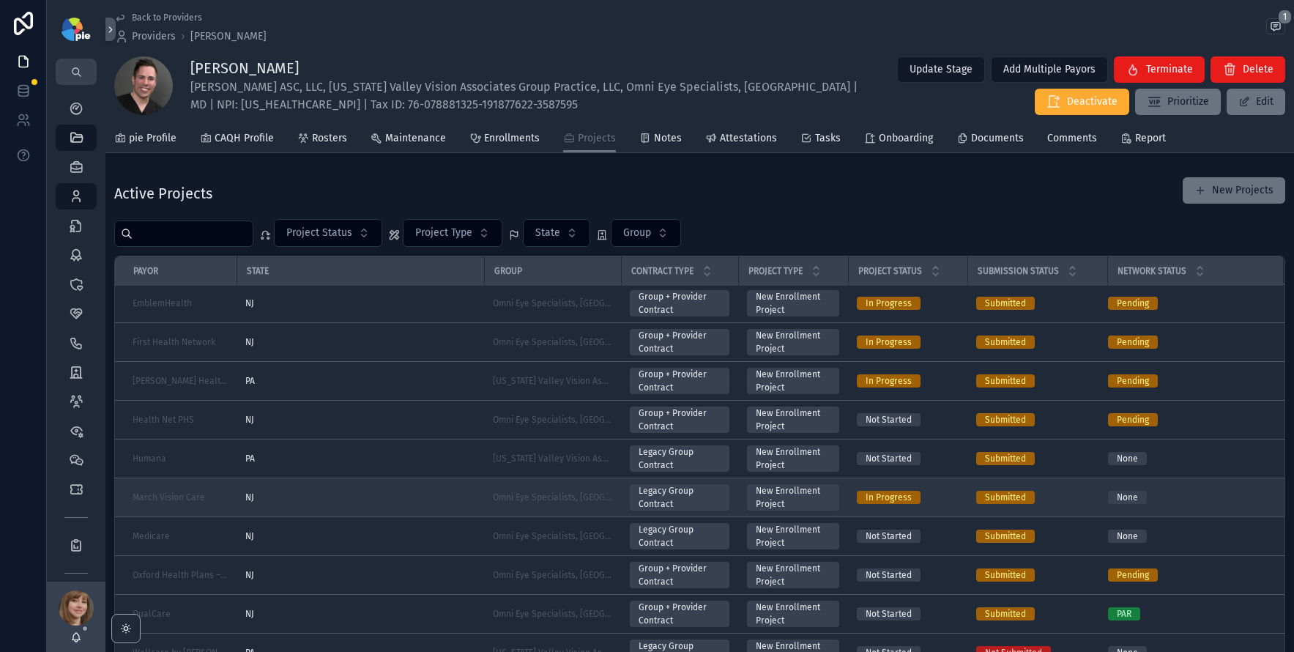
click at [313, 496] on div "NJ" at bounding box center [360, 497] width 230 height 12
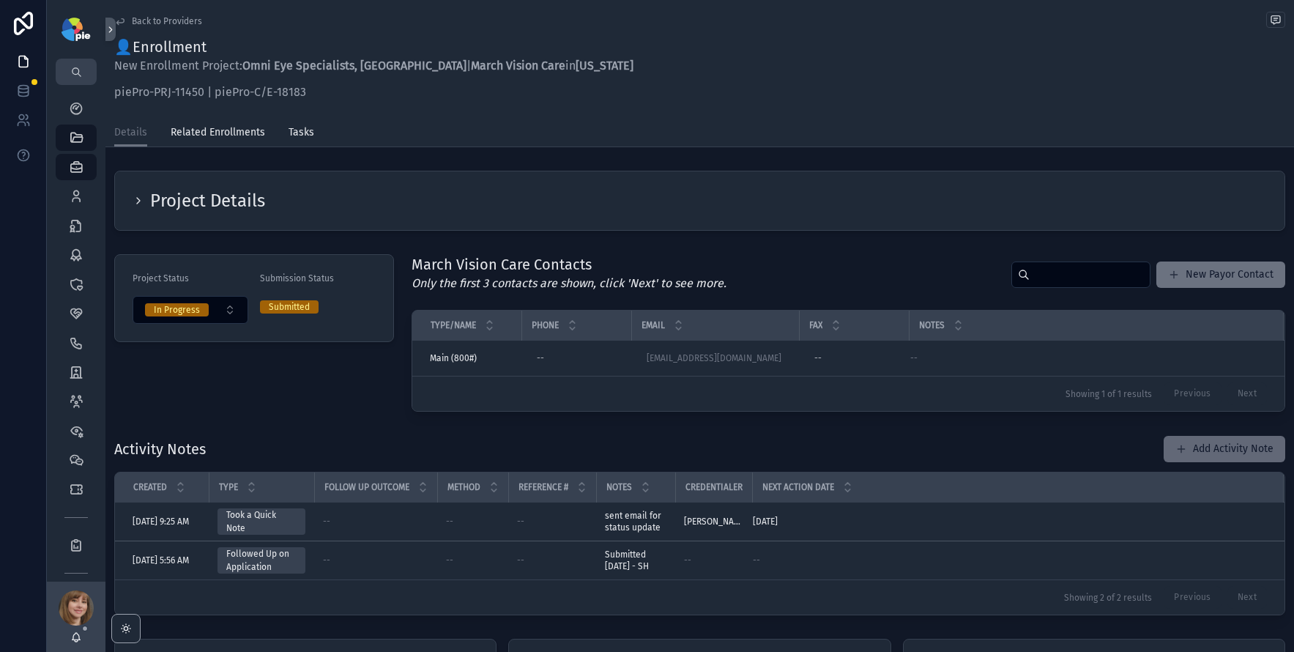
click at [1188, 448] on button "Add Activity Note" at bounding box center [1225, 449] width 122 height 26
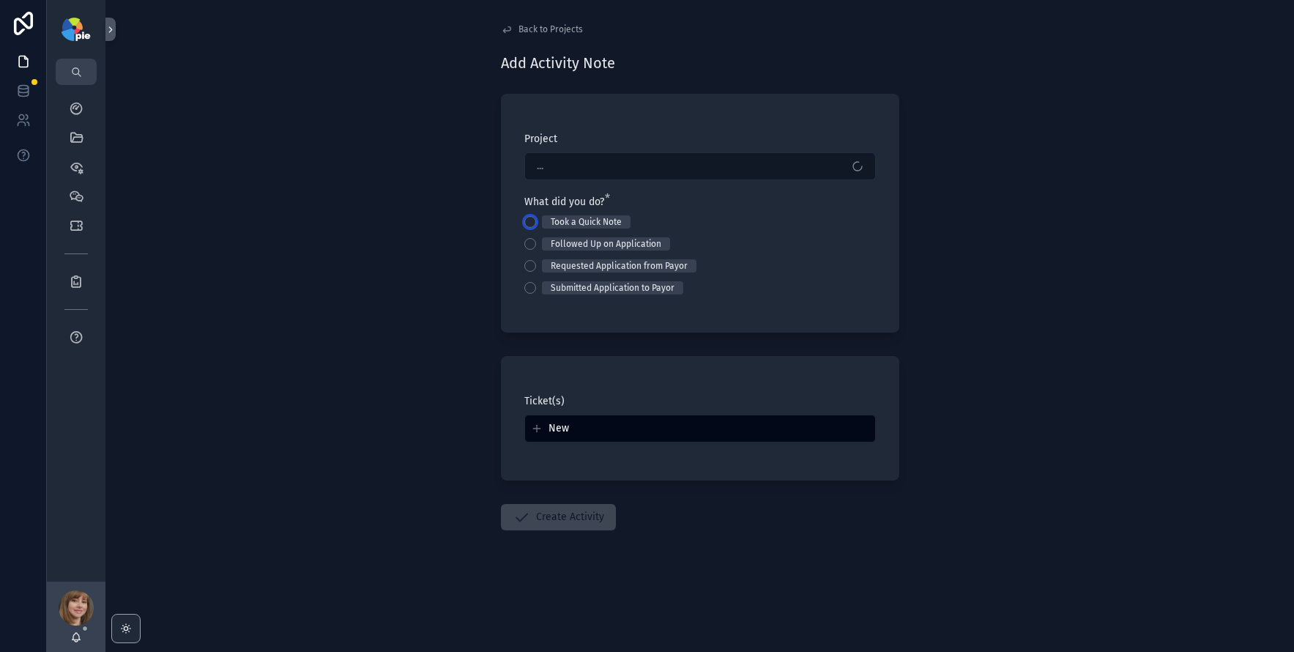
click at [526, 220] on button "Took a Quick Note" at bounding box center [530, 222] width 12 height 12
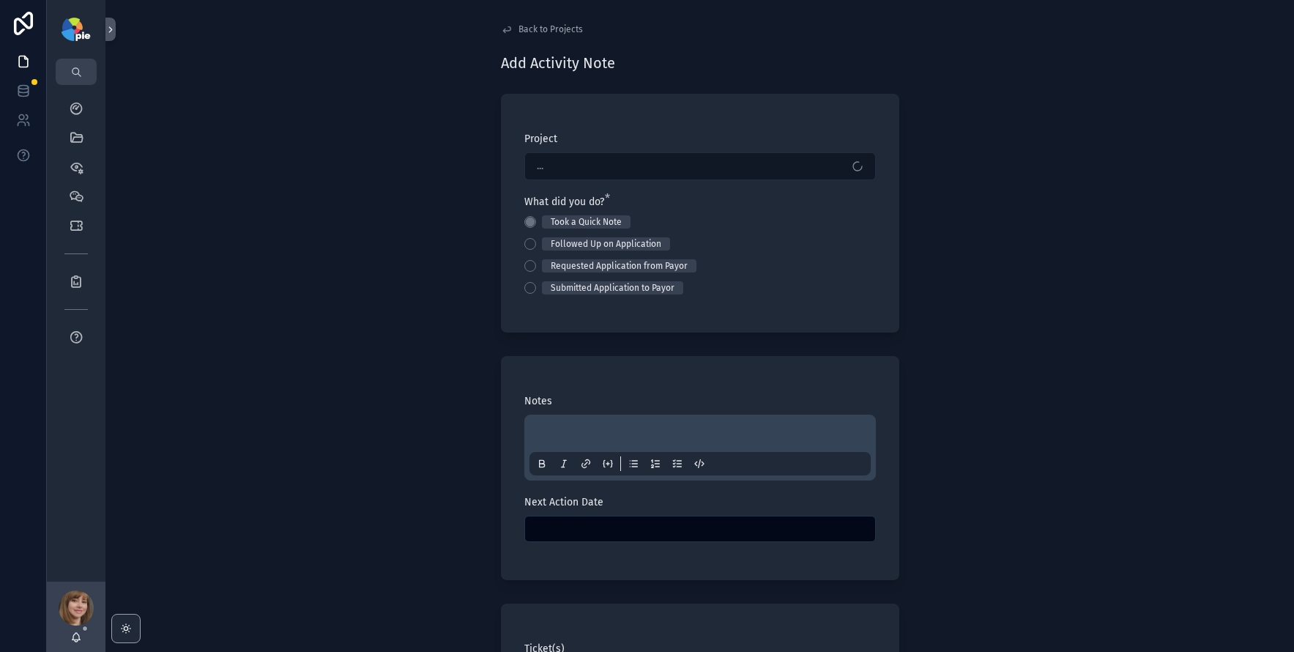
click at [578, 431] on p "scrollable content" at bounding box center [702, 435] width 341 height 15
click at [586, 527] on input "scrollable content" at bounding box center [700, 528] width 350 height 21
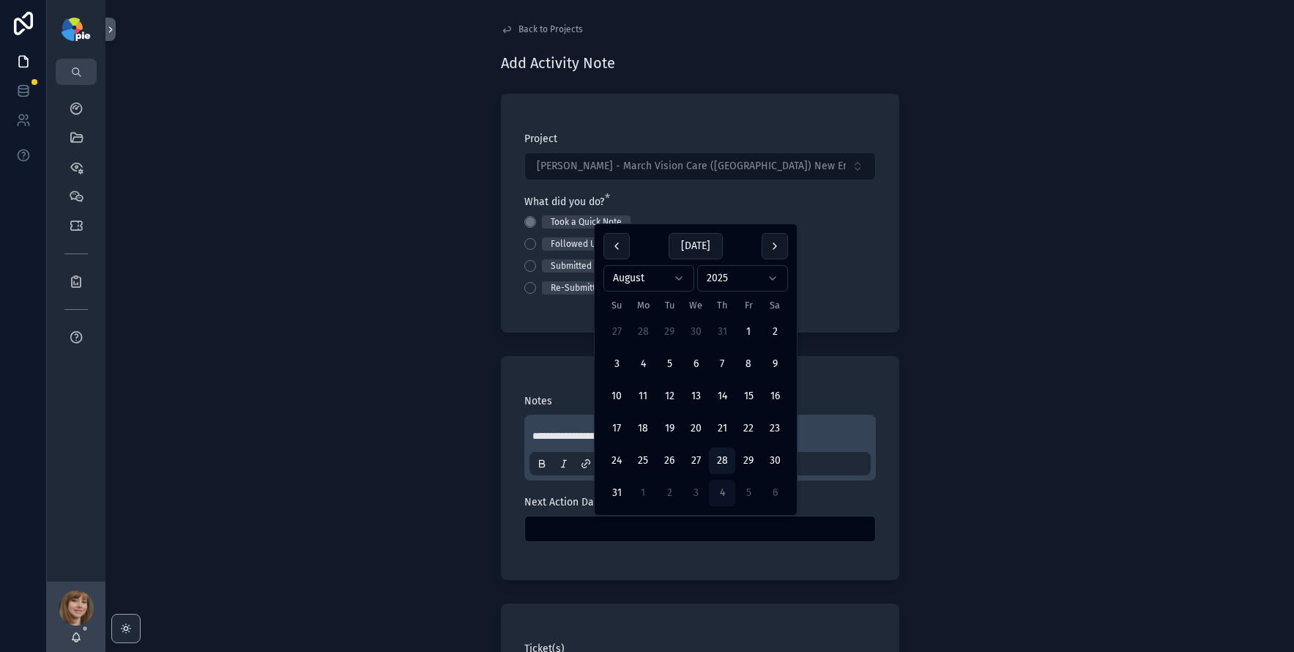
click at [726, 491] on button "4" at bounding box center [722, 493] width 26 height 26
type input "********"
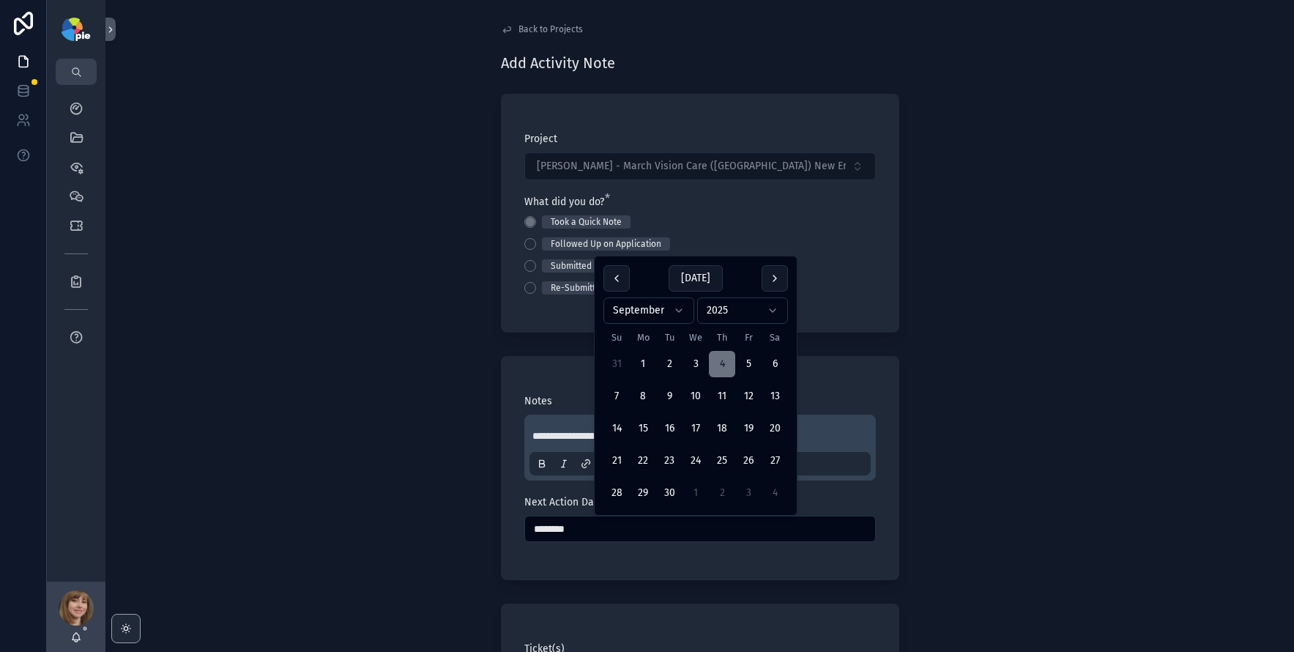
click at [366, 407] on div "**********" at bounding box center [699, 326] width 1188 height 652
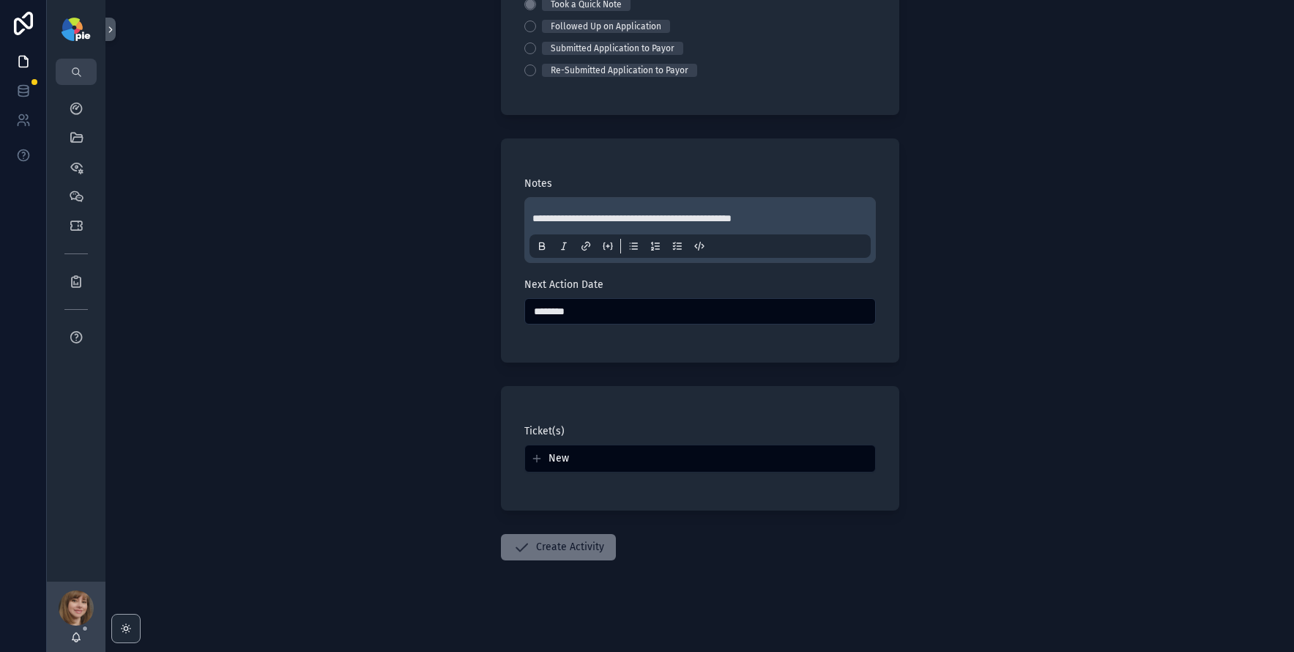
scroll to position [220, 0]
click at [554, 542] on button "Create Activity" at bounding box center [558, 545] width 115 height 26
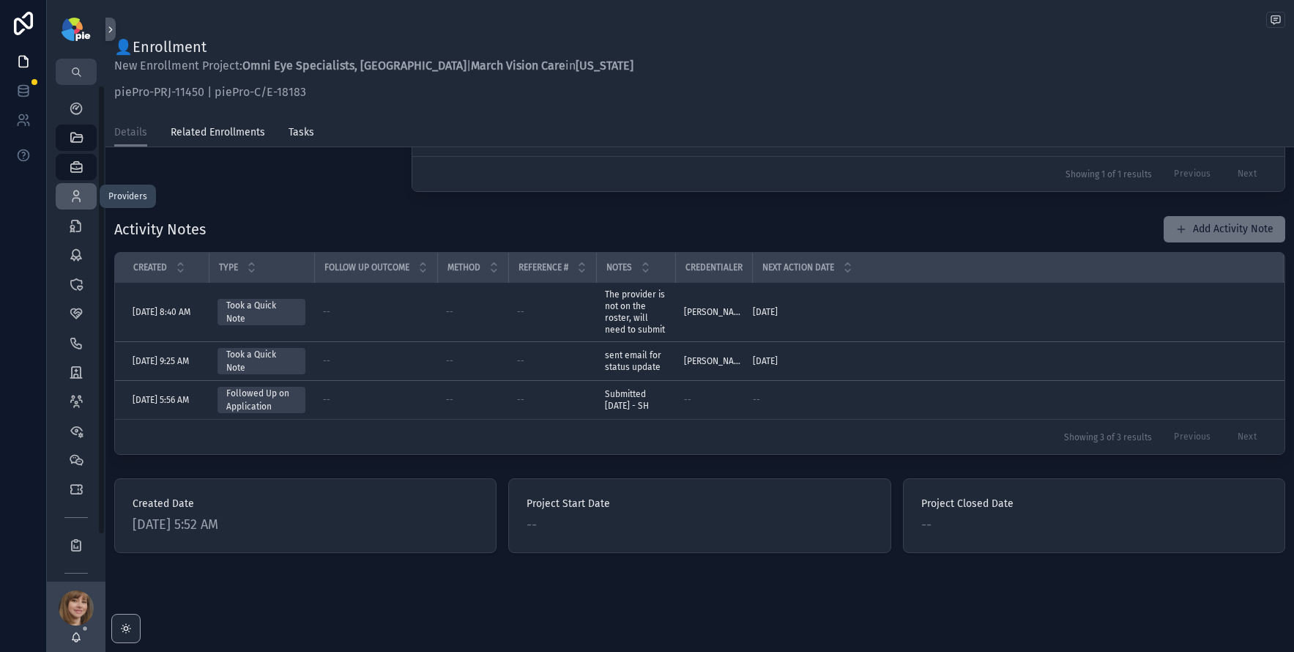
click at [82, 199] on icon "scrollable content" at bounding box center [76, 196] width 15 height 15
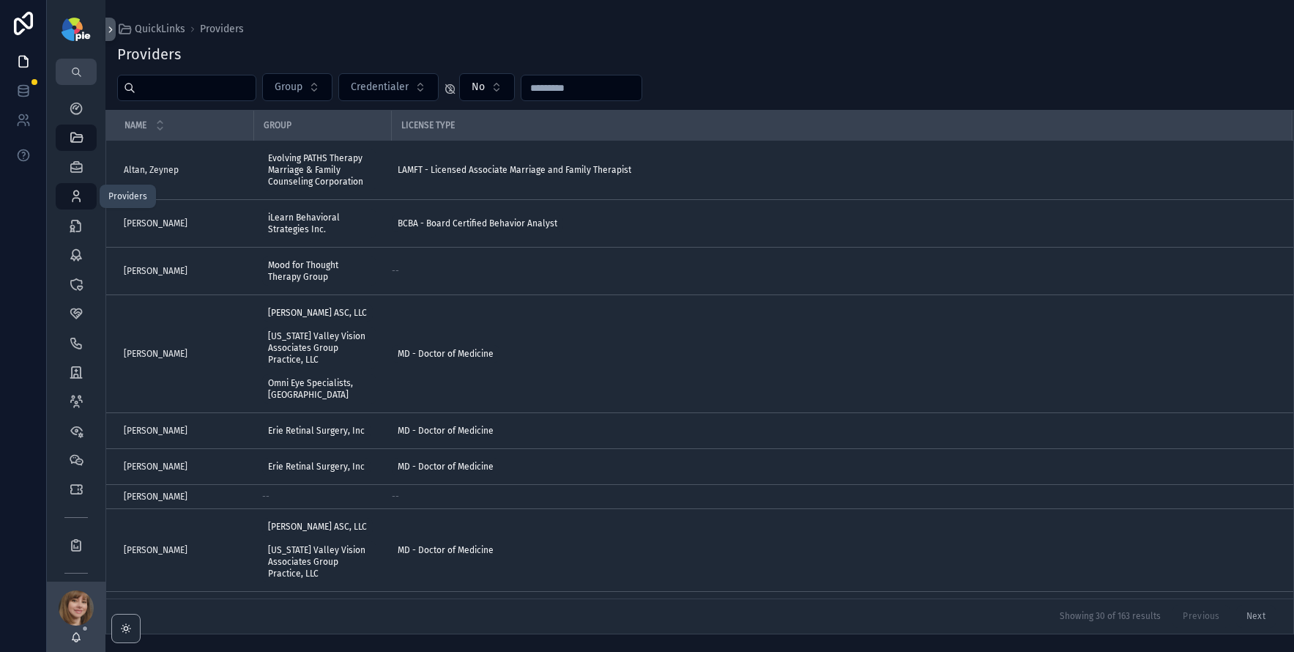
click at [78, 196] on icon "scrollable content" at bounding box center [76, 196] width 15 height 15
click at [165, 90] on input "scrollable content" at bounding box center [195, 88] width 120 height 21
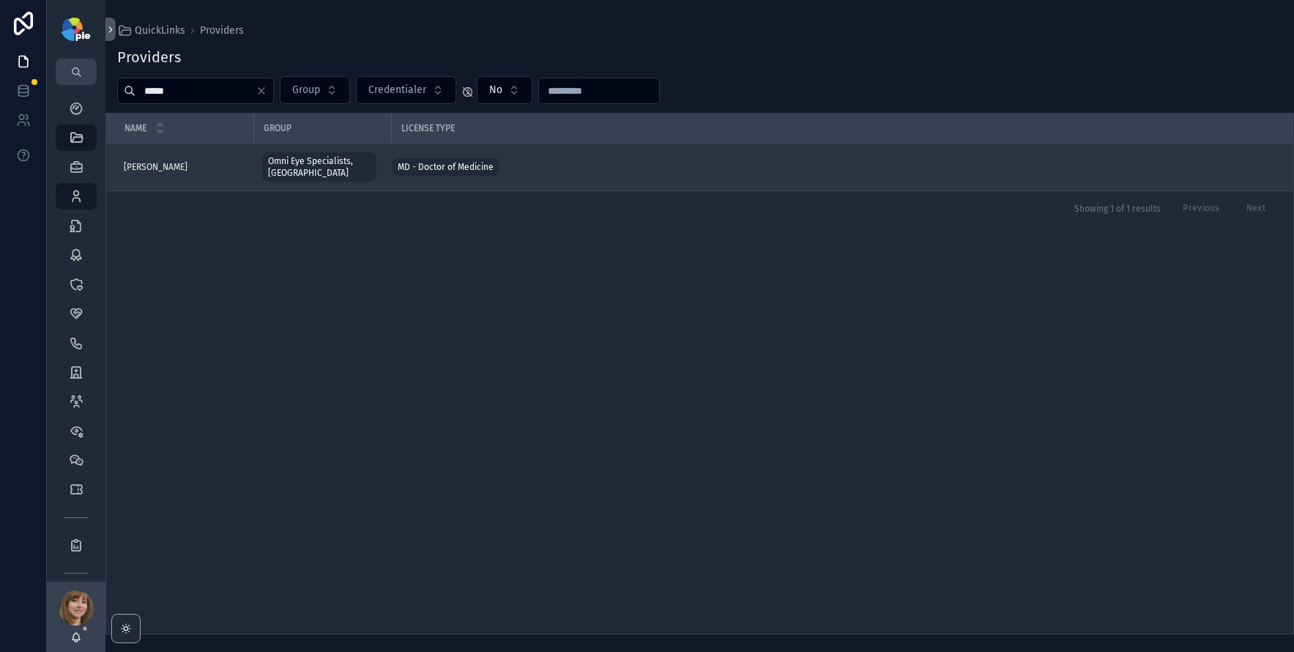
type input "*****"
click at [176, 161] on span "[PERSON_NAME]" at bounding box center [156, 167] width 64 height 12
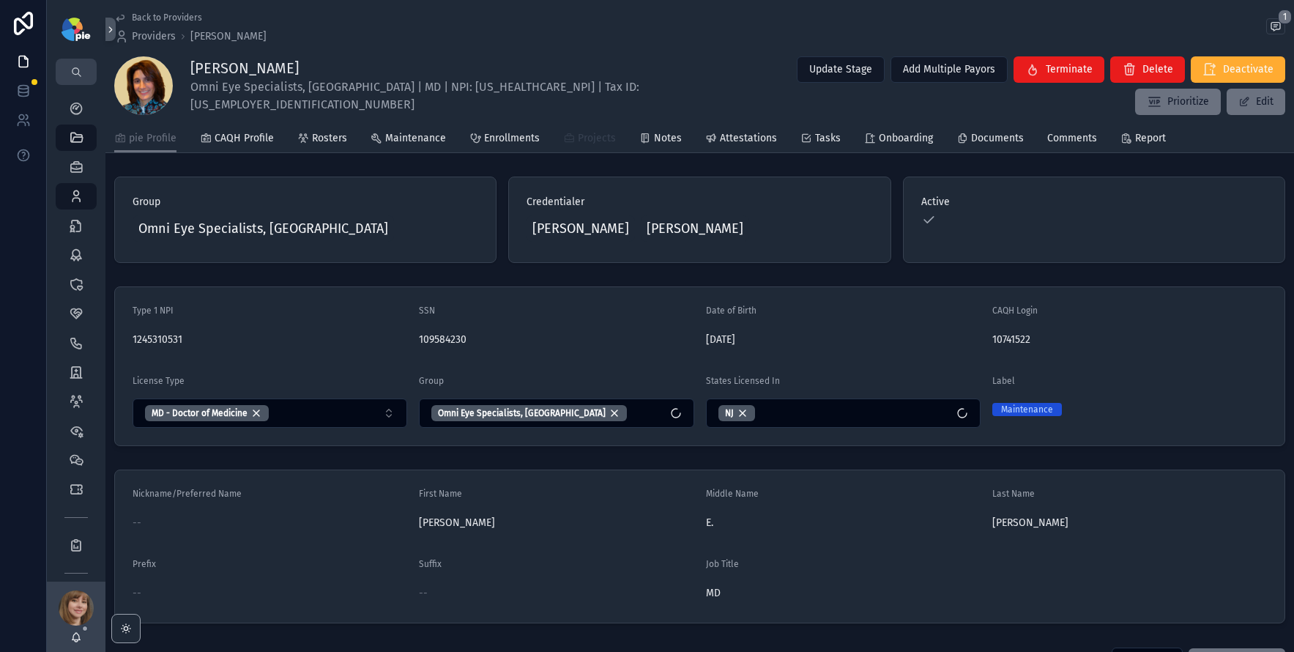
click at [589, 137] on span "Projects" at bounding box center [597, 138] width 38 height 15
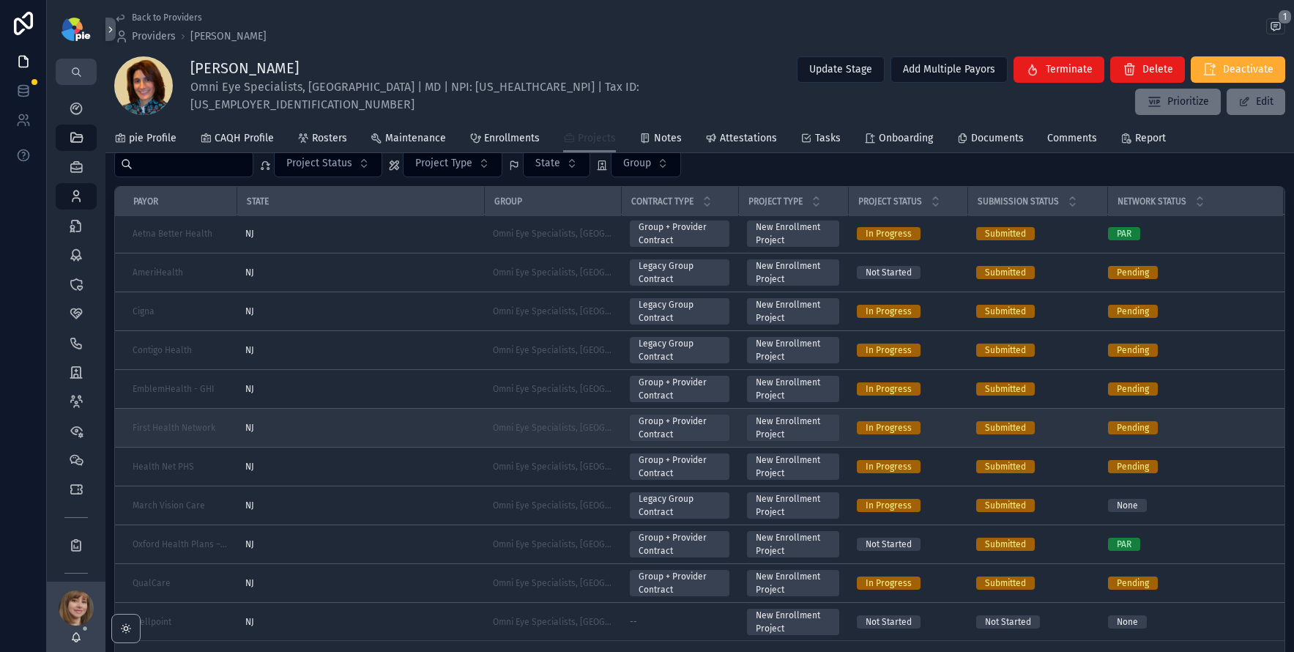
scroll to position [75, 0]
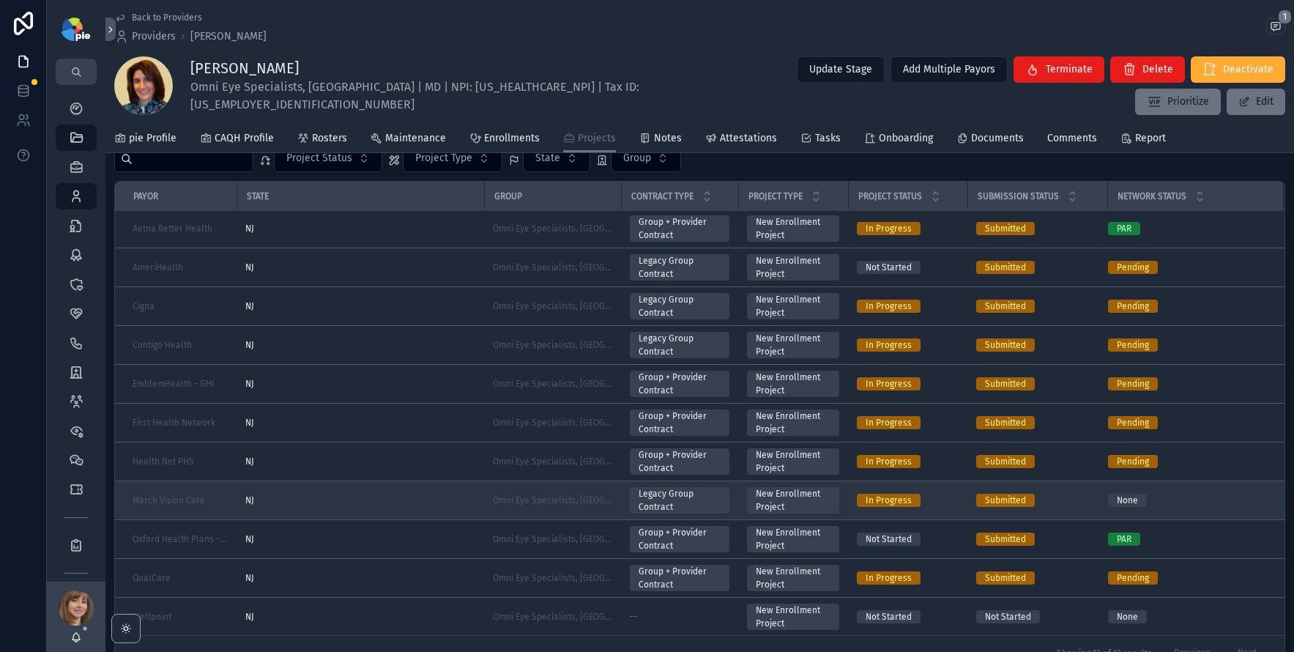
click at [360, 491] on td "NJ" at bounding box center [361, 500] width 248 height 39
click at [365, 496] on div "NJ" at bounding box center [360, 500] width 230 height 12
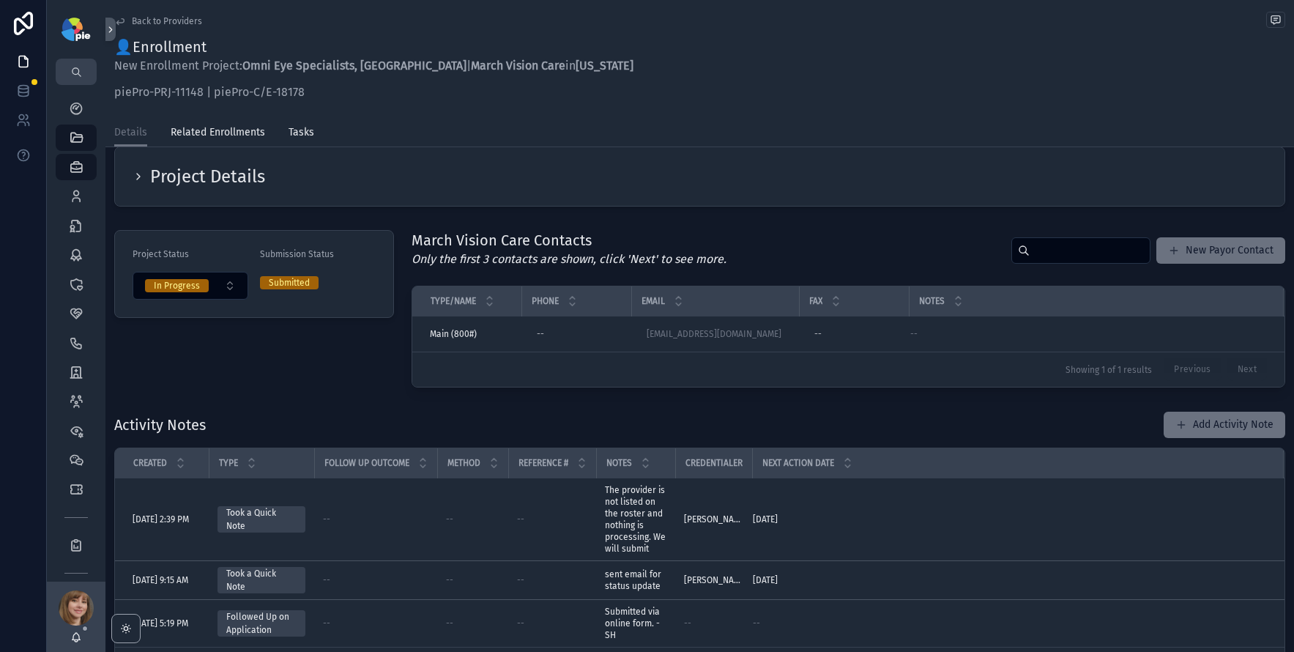
scroll to position [21, 0]
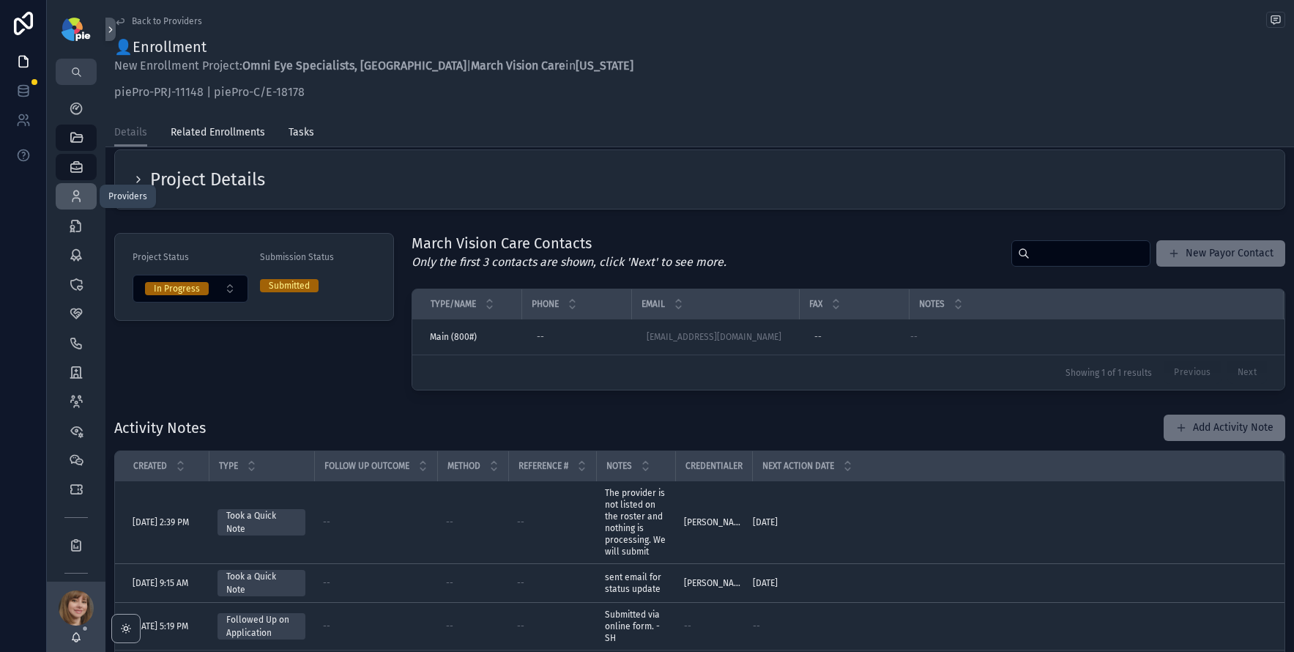
click at [80, 193] on icon "scrollable content" at bounding box center [76, 196] width 15 height 15
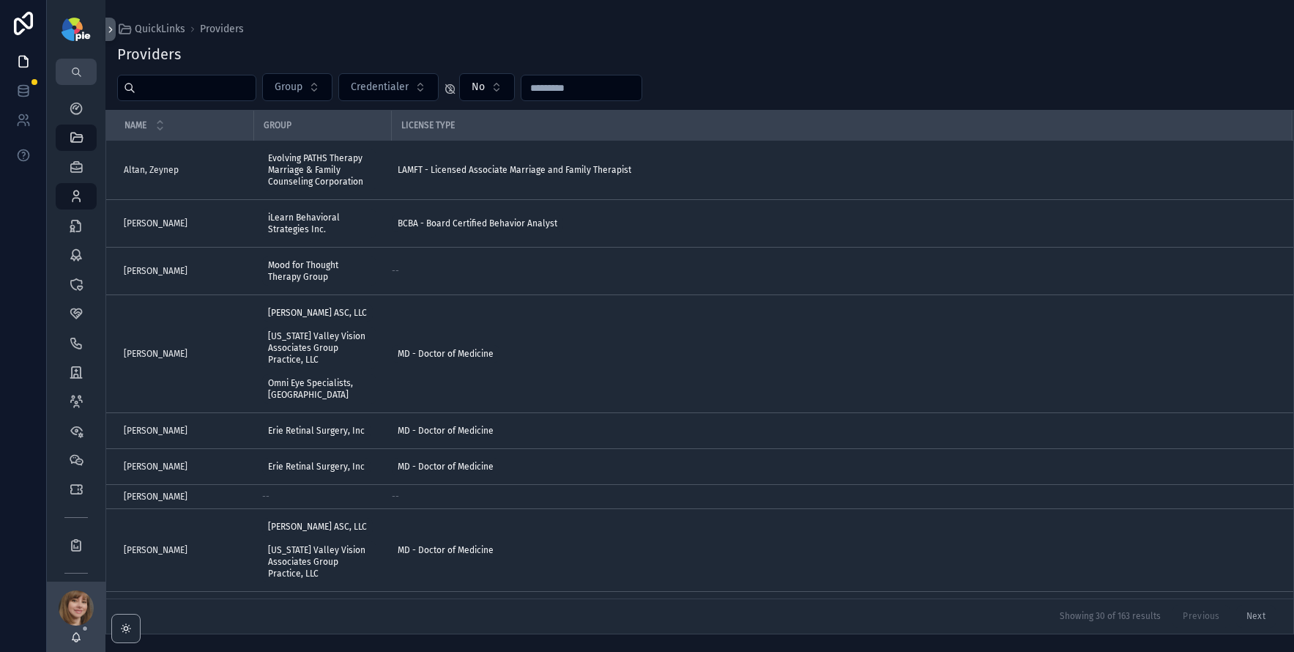
click at [177, 91] on input "scrollable content" at bounding box center [195, 88] width 120 height 21
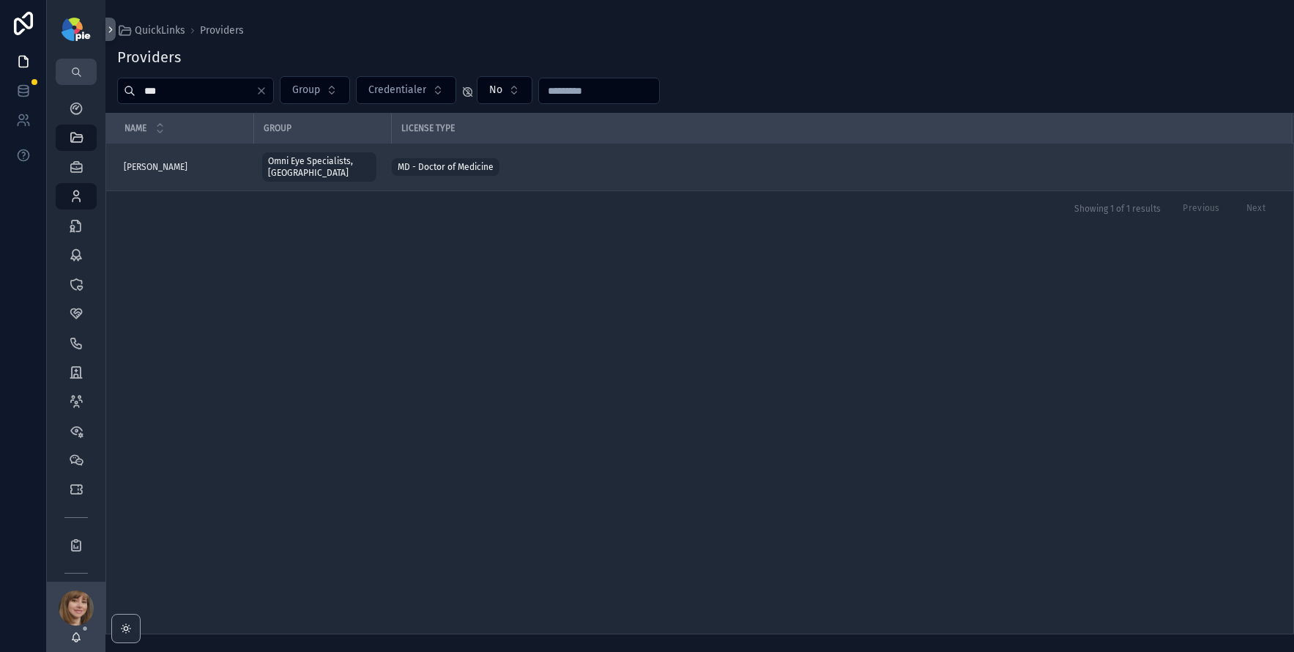
type input "***"
click at [159, 161] on span "[PERSON_NAME]" at bounding box center [156, 167] width 64 height 12
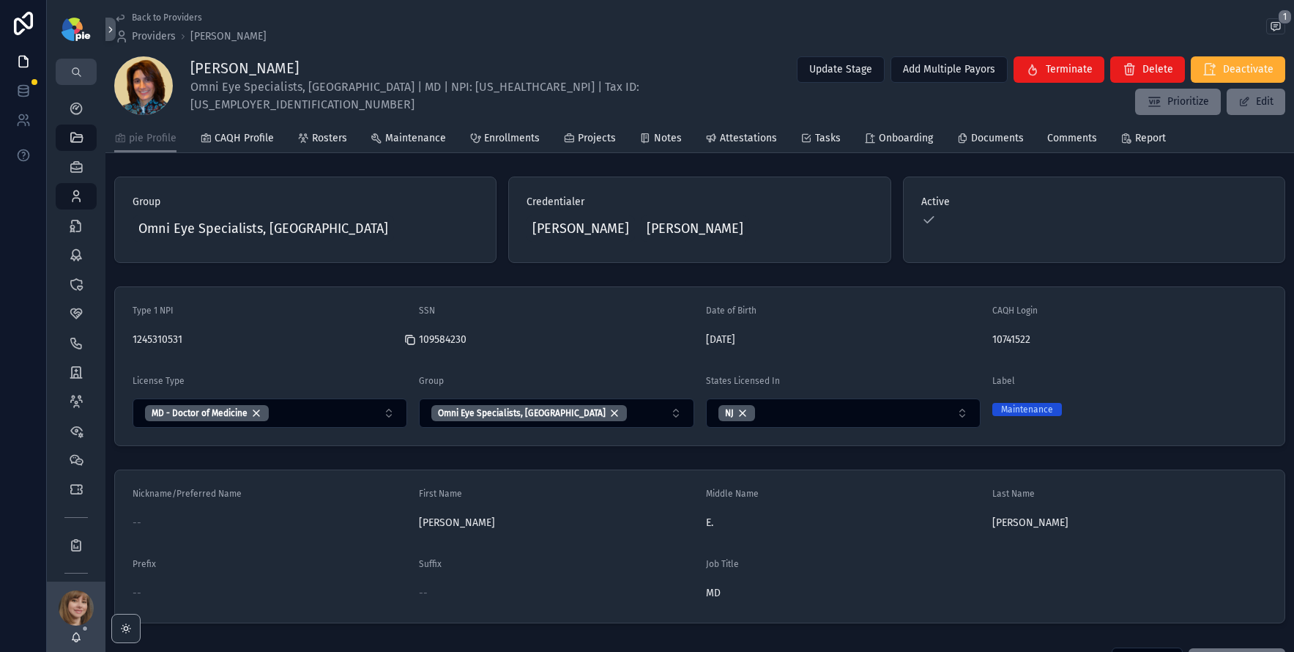
click at [407, 338] on icon "scrollable content" at bounding box center [410, 340] width 12 height 12
click at [409, 340] on icon "scrollable content" at bounding box center [410, 340] width 12 height 12
click at [408, 335] on icon "scrollable content" at bounding box center [409, 338] width 7 height 7
click at [587, 131] on span "Projects" at bounding box center [597, 138] width 38 height 15
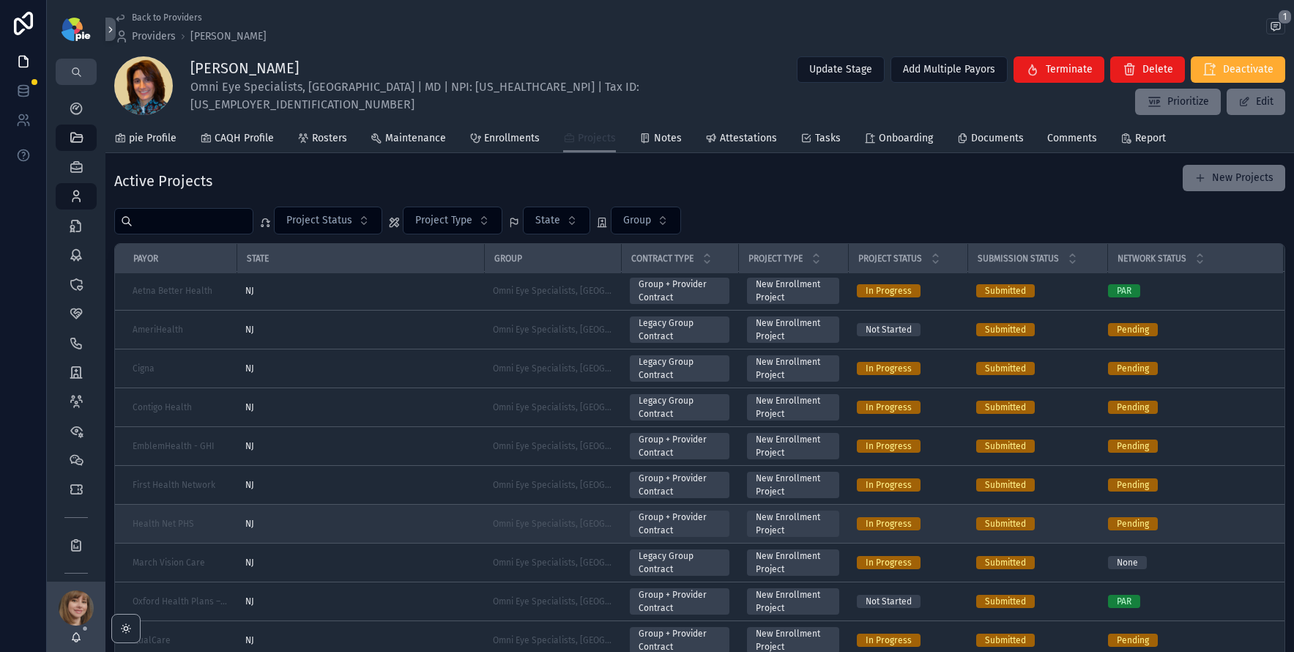
scroll to position [17, 0]
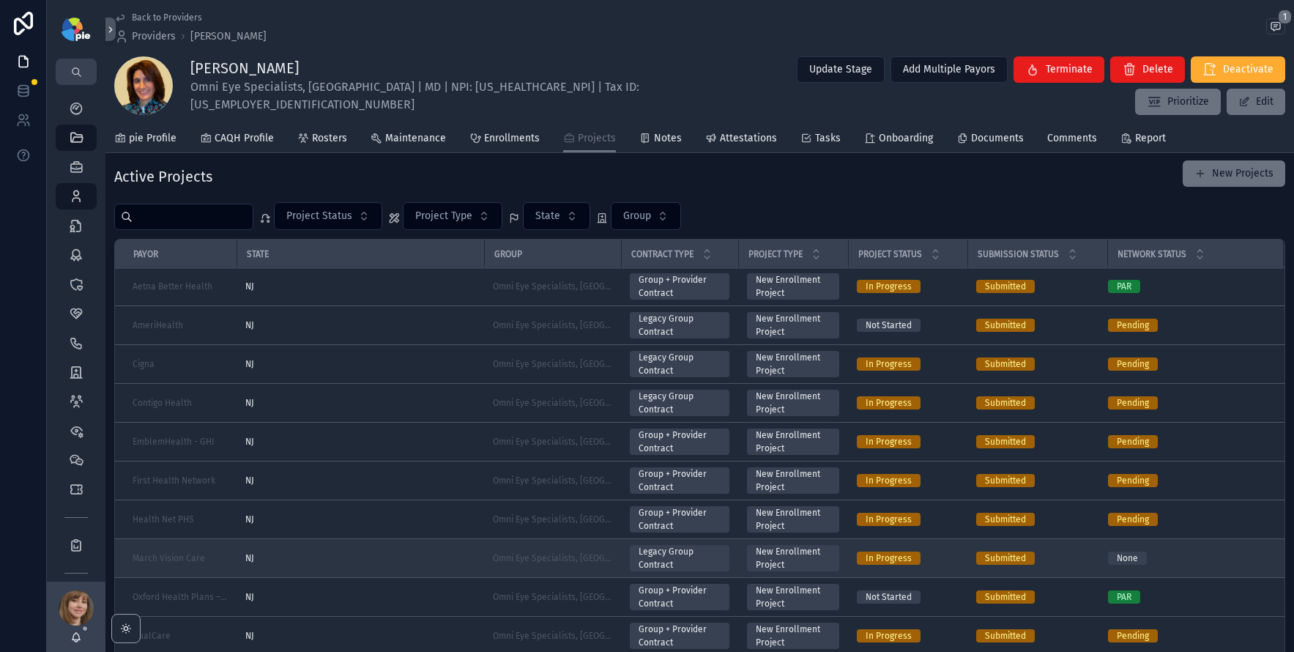
click at [335, 557] on div "NJ" at bounding box center [360, 558] width 230 height 12
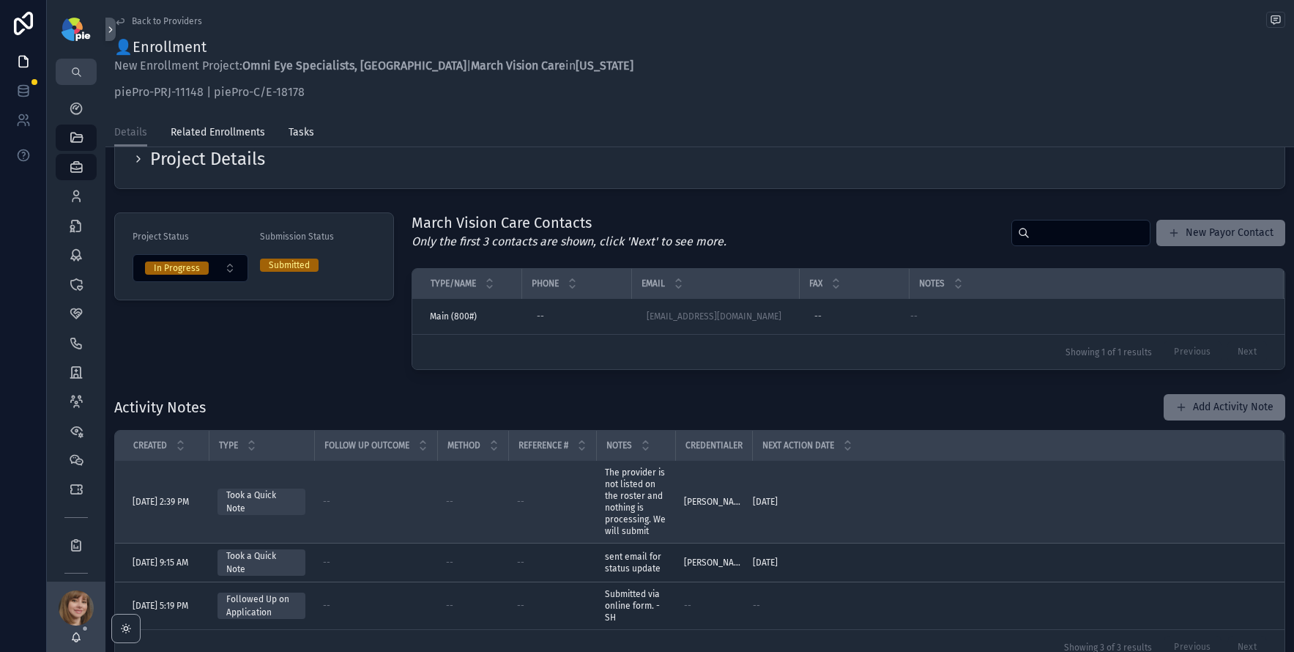
scroll to position [89, 0]
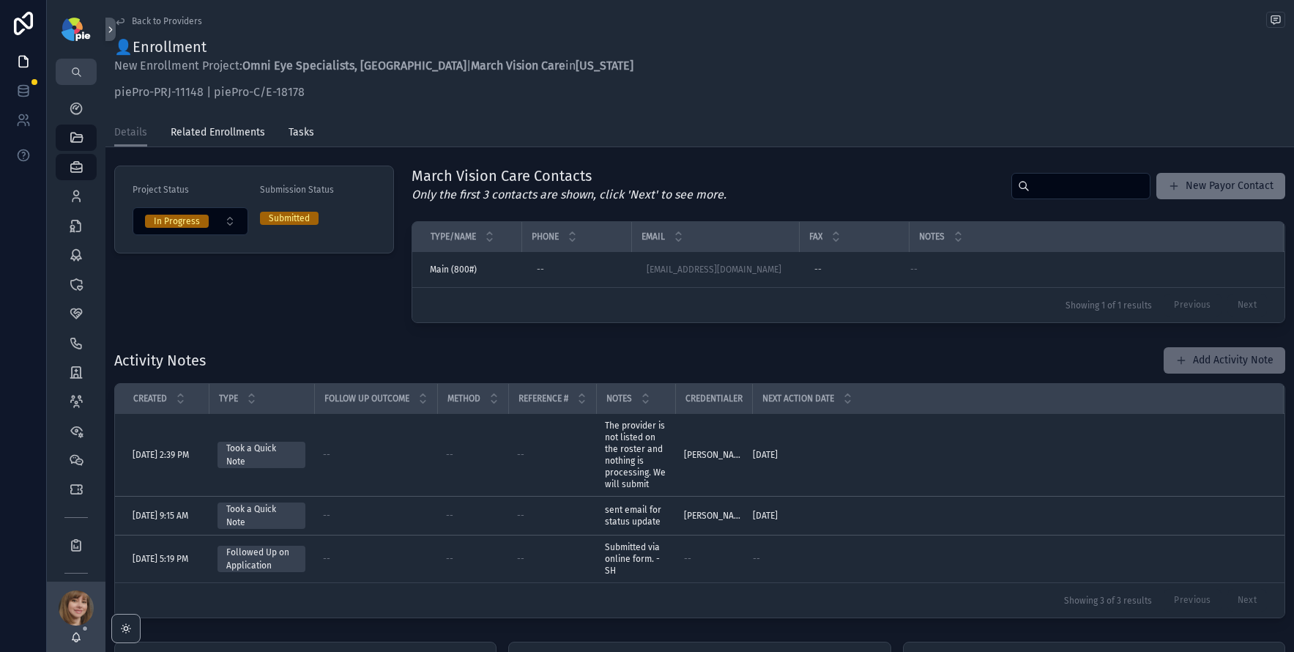
click at [1217, 362] on button "Add Activity Note" at bounding box center [1225, 360] width 122 height 26
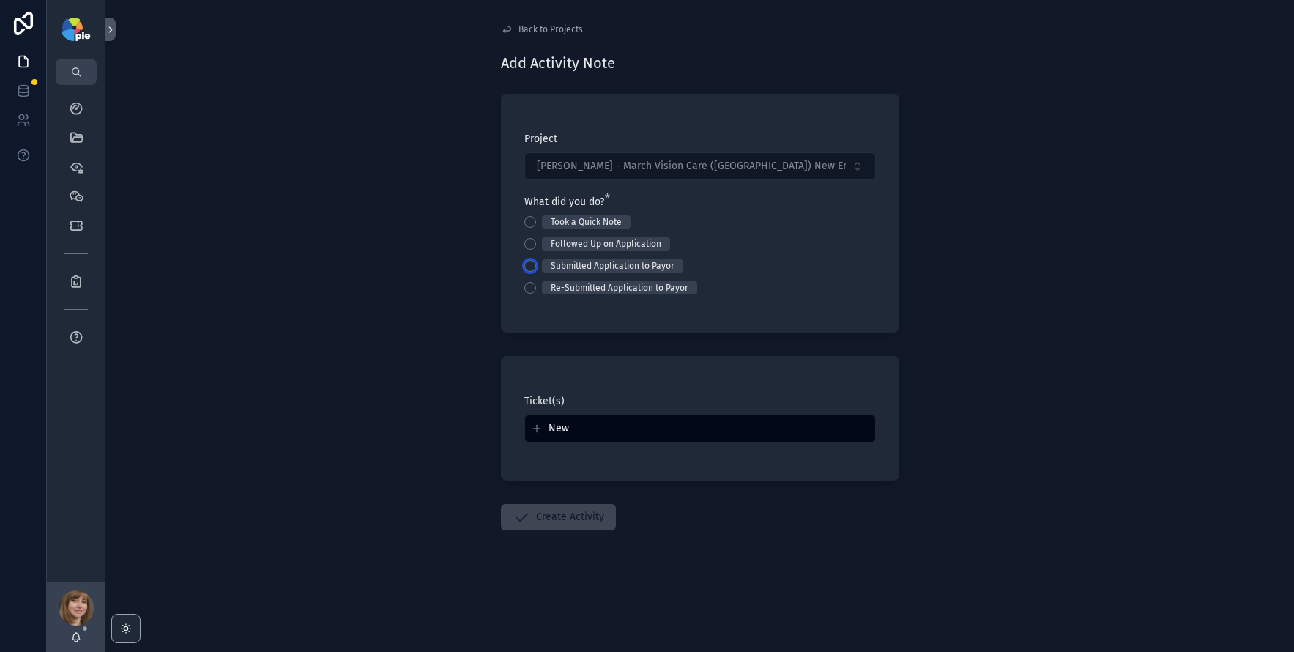
click at [529, 267] on button "Submitted Application to Payor" at bounding box center [530, 266] width 12 height 12
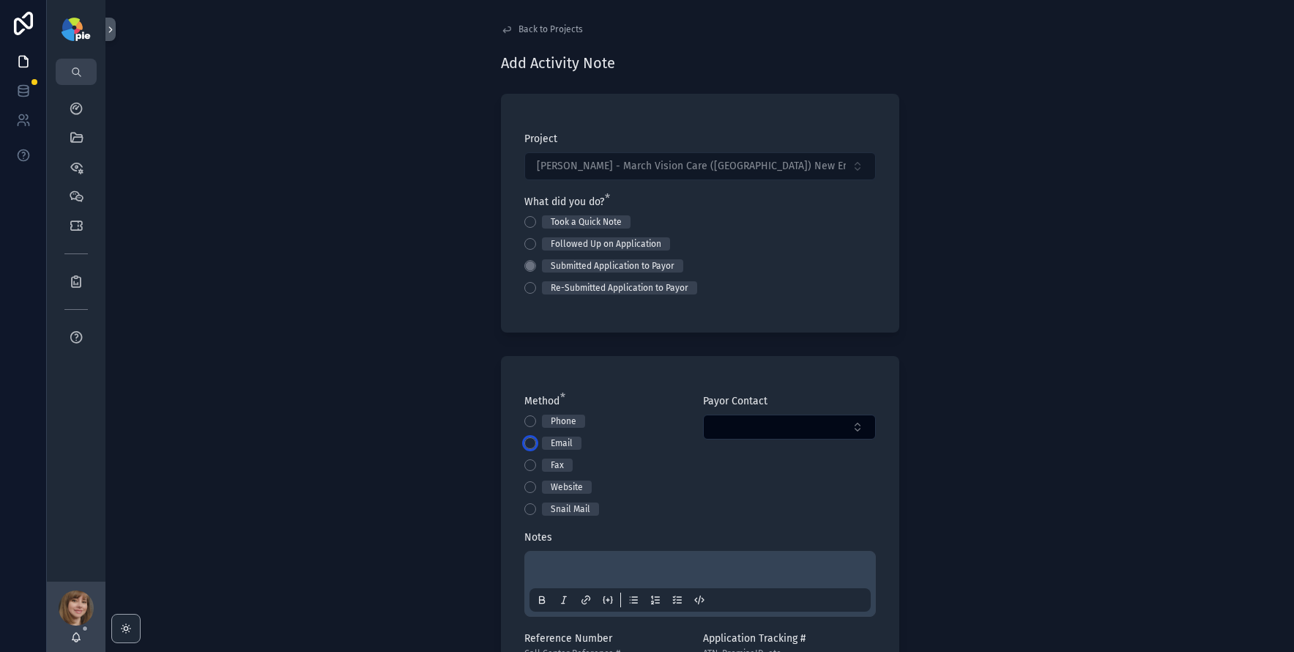
click at [526, 442] on button "Email" at bounding box center [530, 443] width 12 height 12
click at [725, 423] on button "Select Button" at bounding box center [789, 426] width 173 height 25
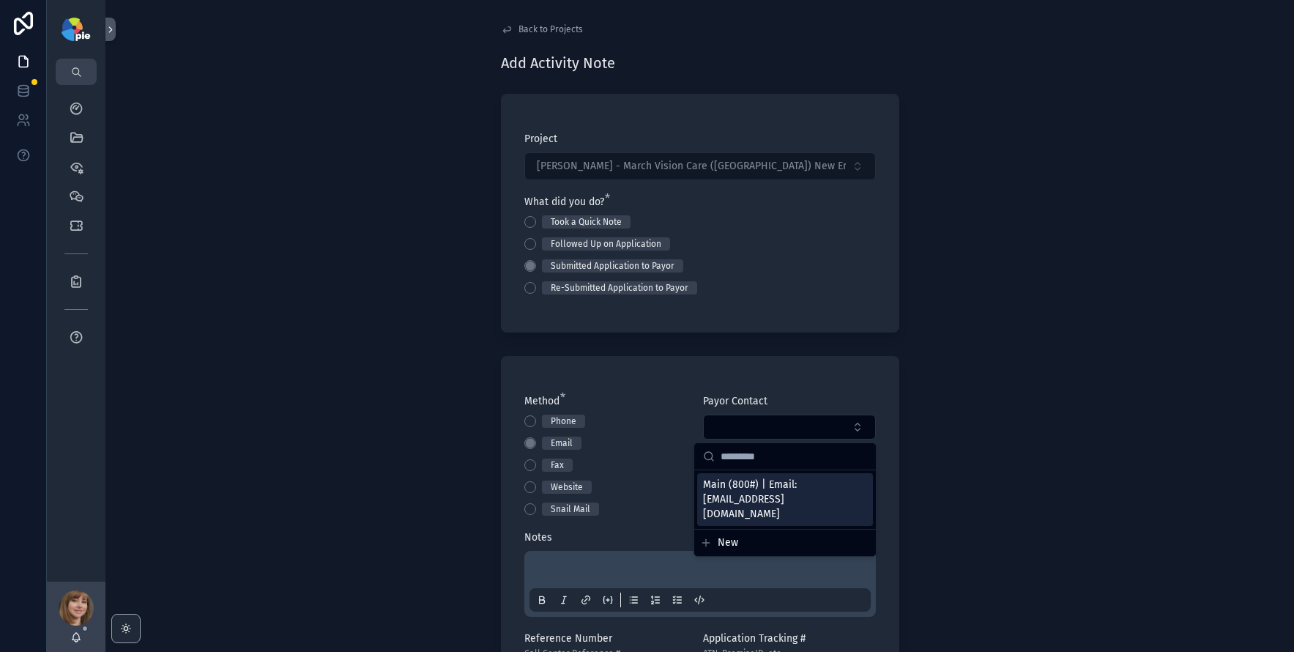
click at [729, 497] on span "Main (800#) | Email: [EMAIL_ADDRESS][DOMAIN_NAME]" at bounding box center [776, 499] width 146 height 44
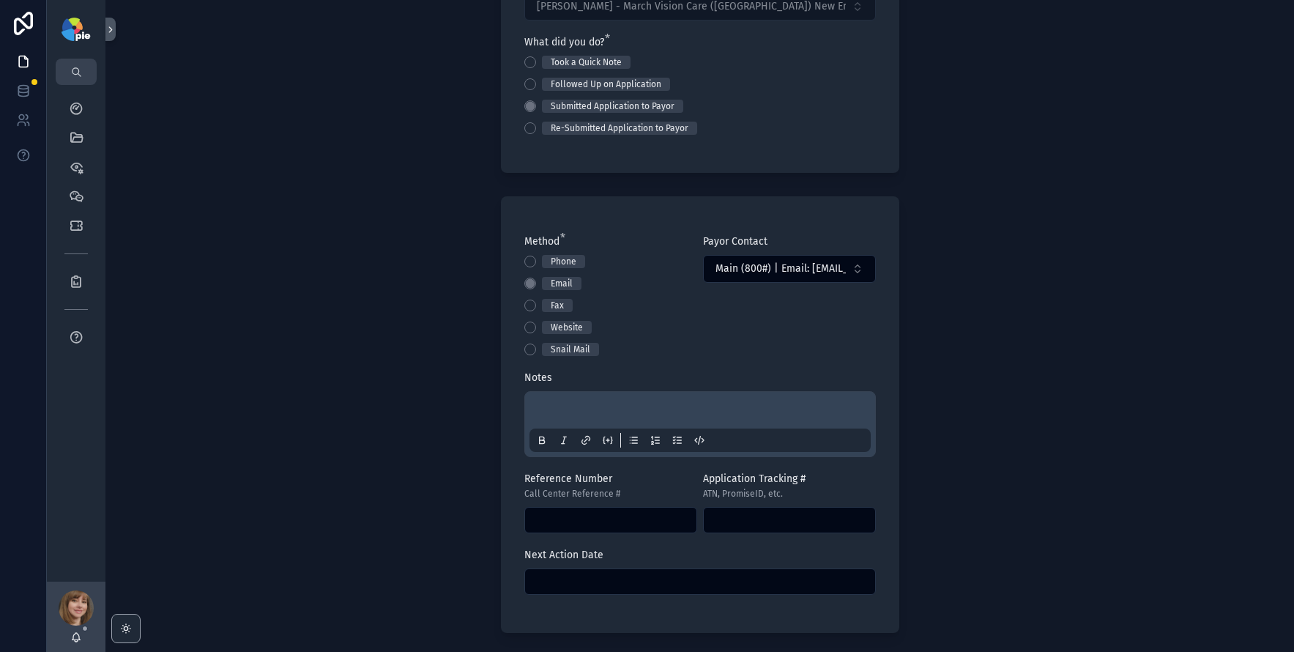
scroll to position [164, 0]
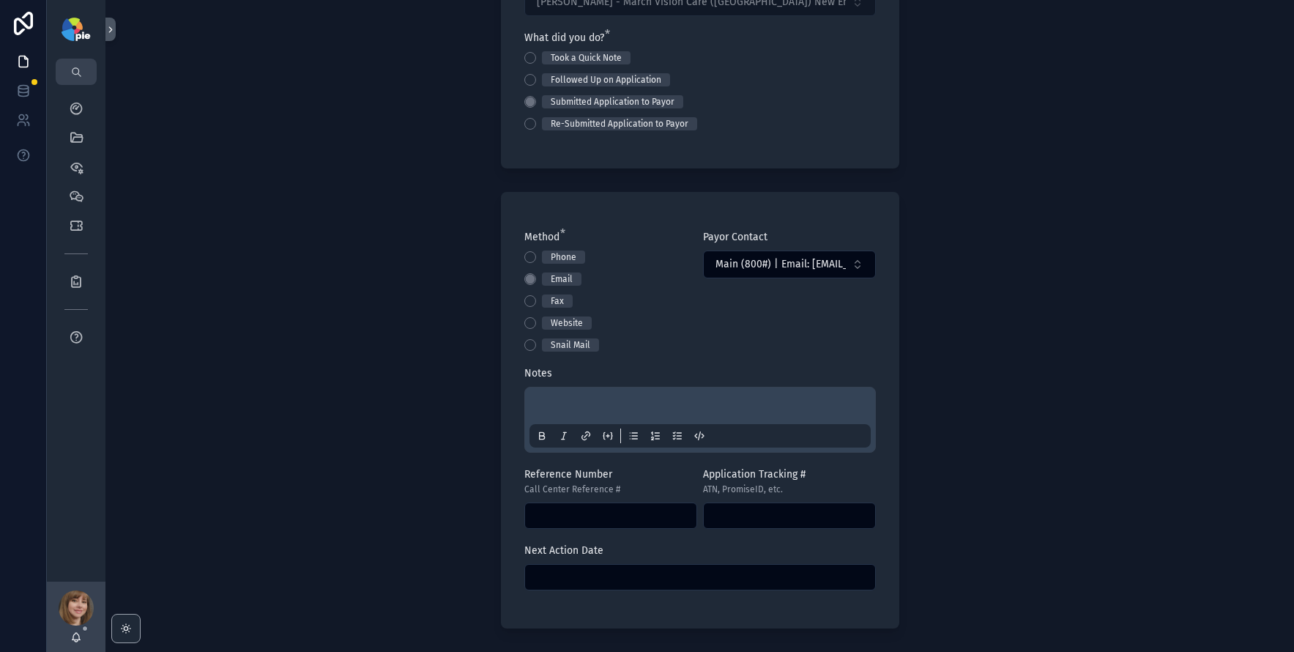
click at [559, 403] on p "scrollable content" at bounding box center [702, 408] width 341 height 15
click at [584, 412] on p "scrollable content" at bounding box center [702, 408] width 341 height 15
click at [595, 571] on input "scrollable content" at bounding box center [700, 577] width 350 height 21
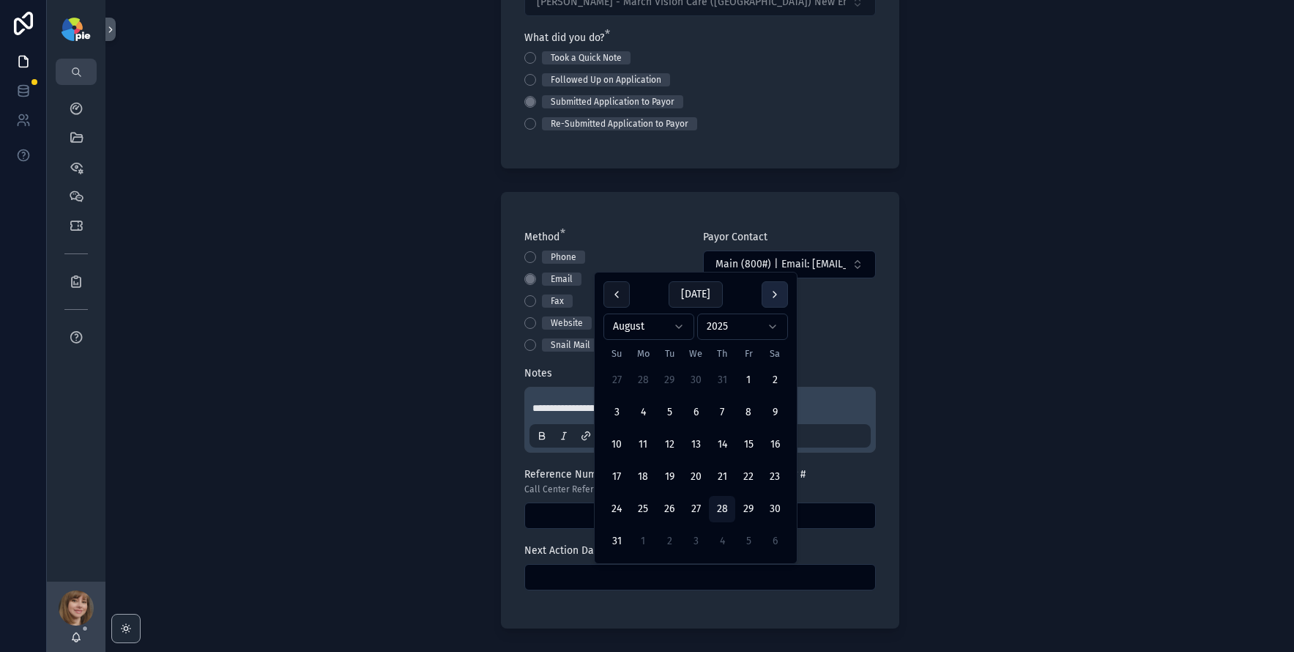
click at [773, 301] on button "scrollable content" at bounding box center [775, 294] width 26 height 26
click at [723, 464] on button "18" at bounding box center [722, 477] width 26 height 26
type input "*********"
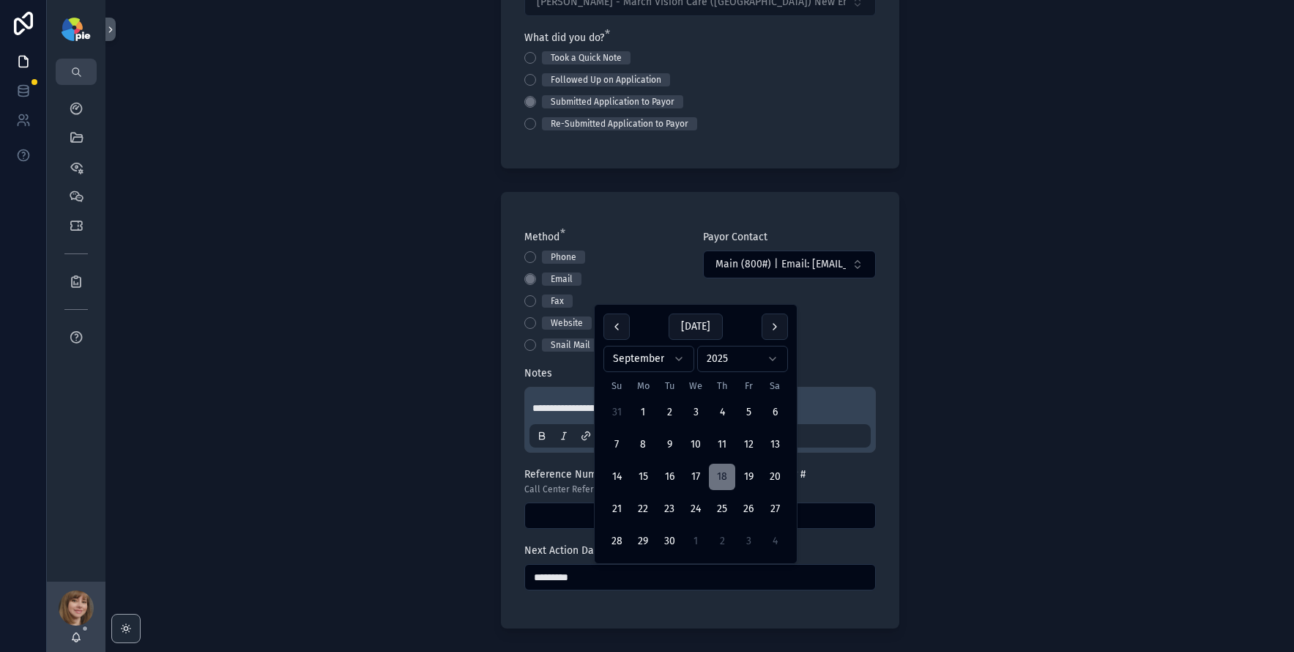
click at [370, 494] on div "**********" at bounding box center [699, 326] width 1188 height 652
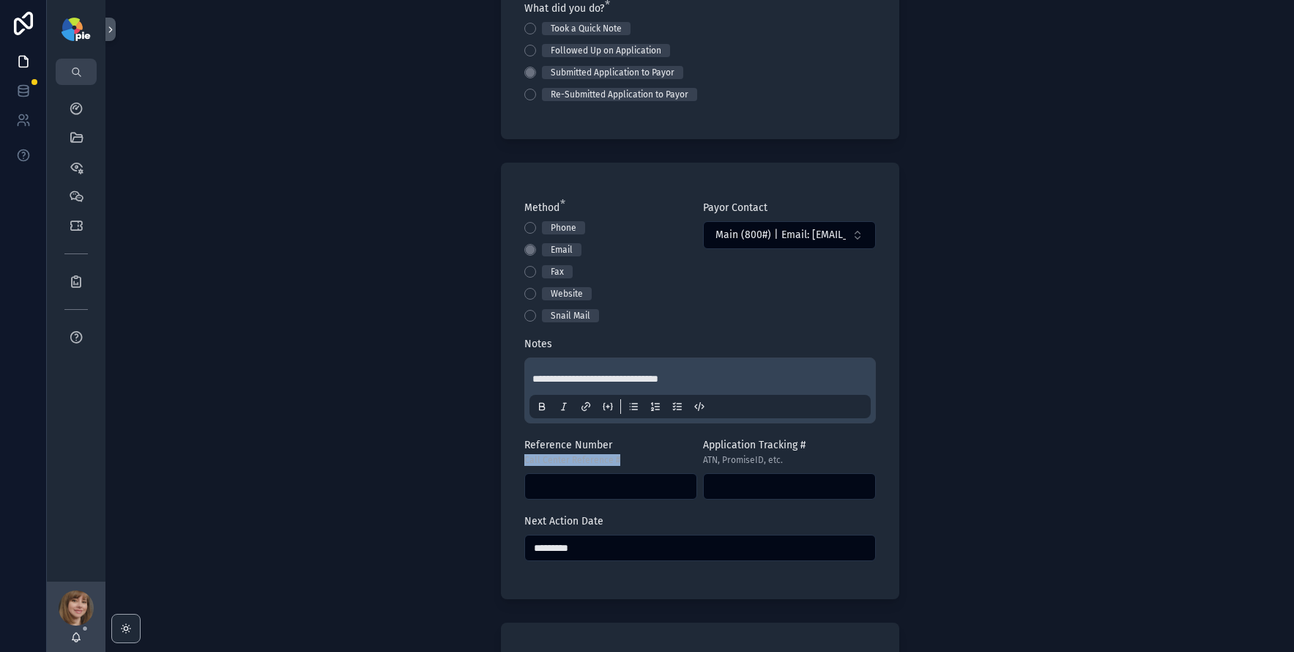
scroll to position [368, 0]
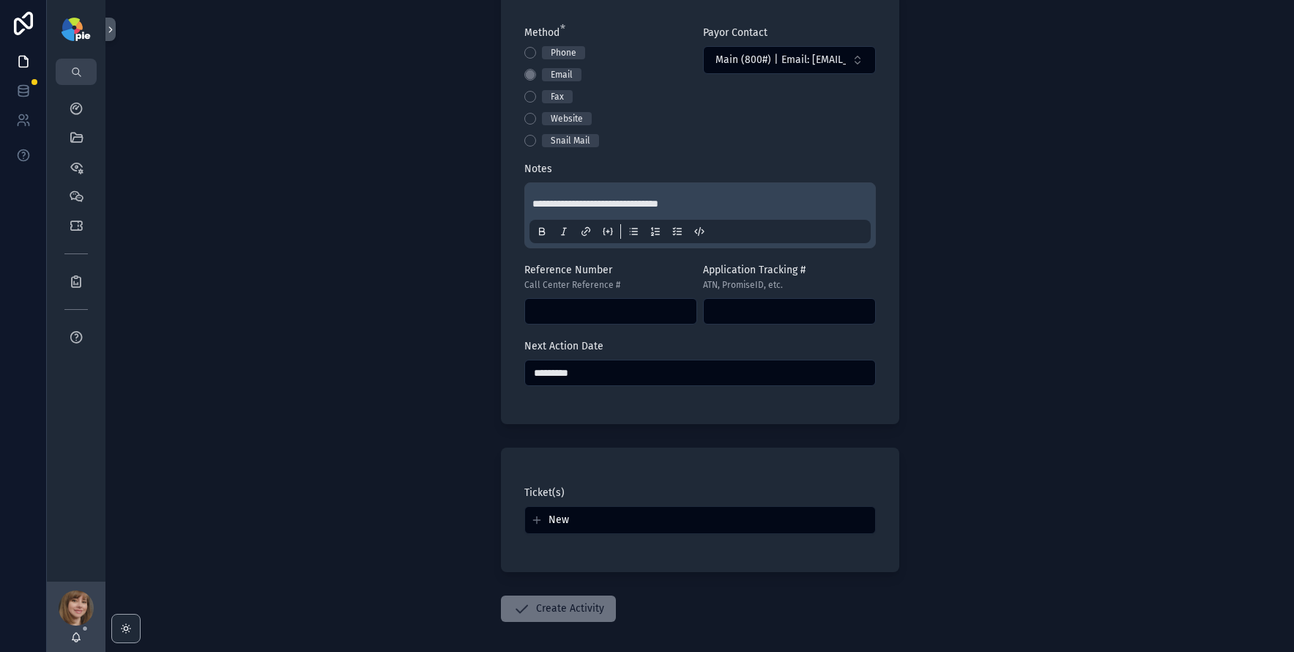
click at [699, 589] on form "**********" at bounding box center [700, 216] width 398 height 999
click at [558, 614] on button "Create Activity" at bounding box center [558, 608] width 115 height 26
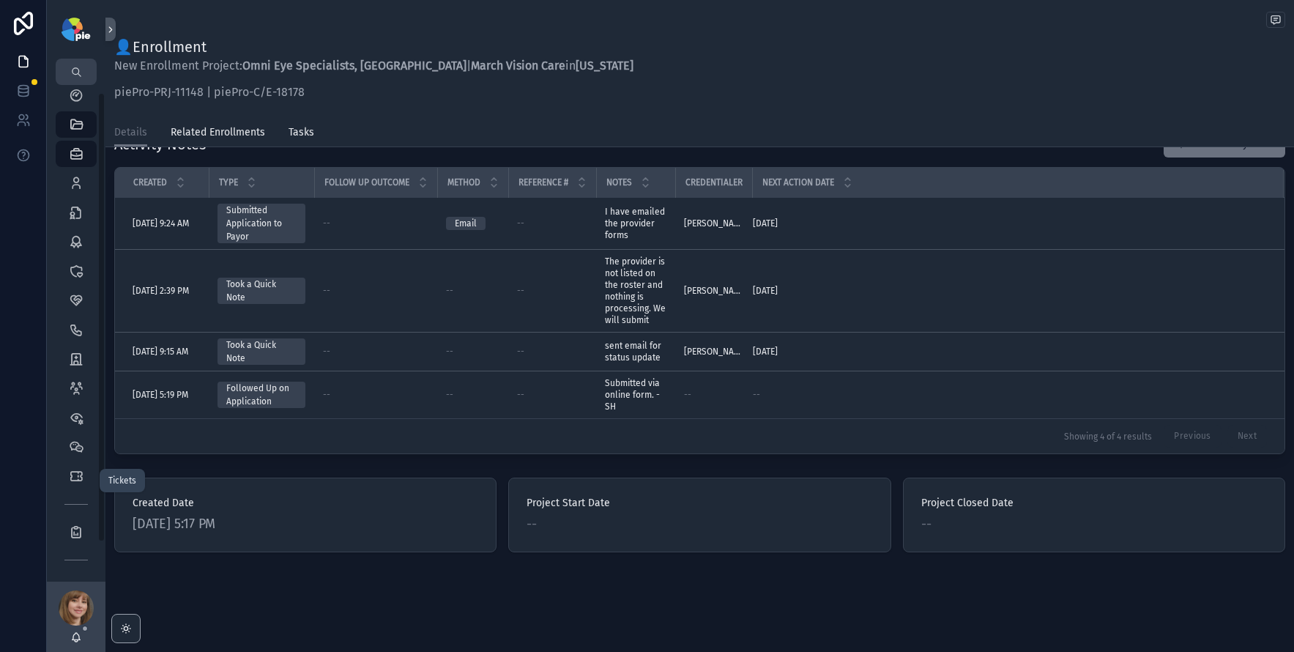
scroll to position [51, 0]
click at [84, 499] on div "Reports" at bounding box center [75, 493] width 23 height 23
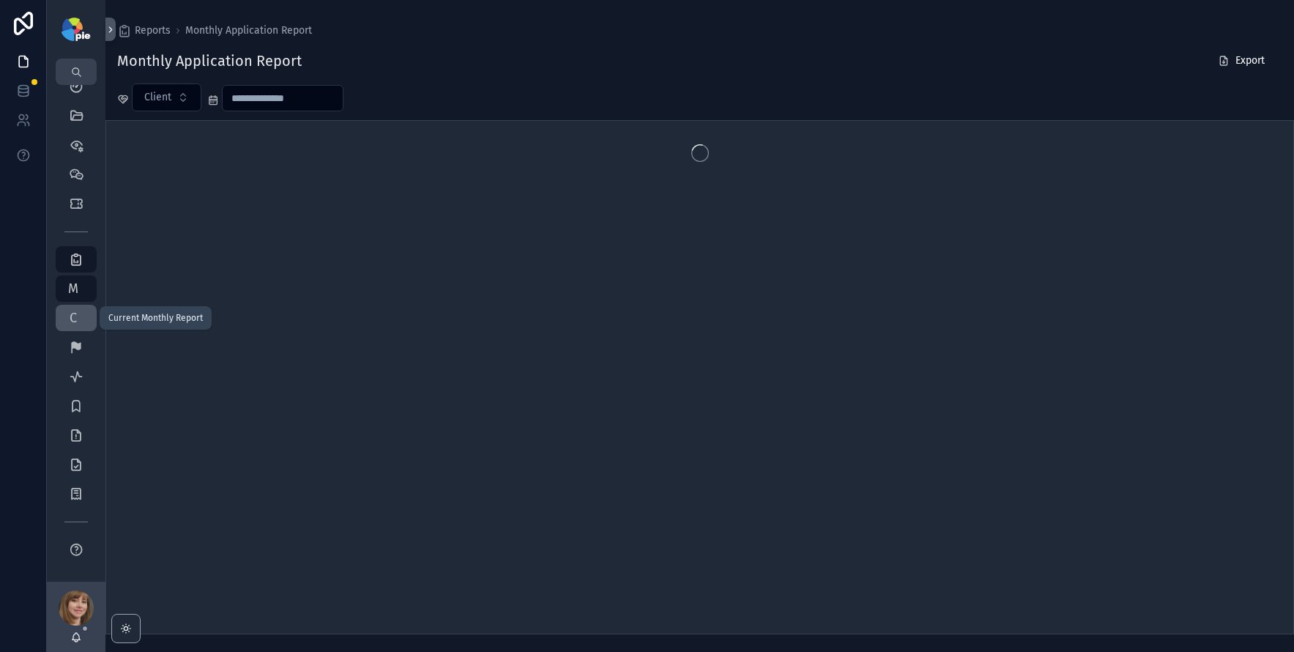
click at [70, 319] on span "C" at bounding box center [73, 317] width 15 height 15
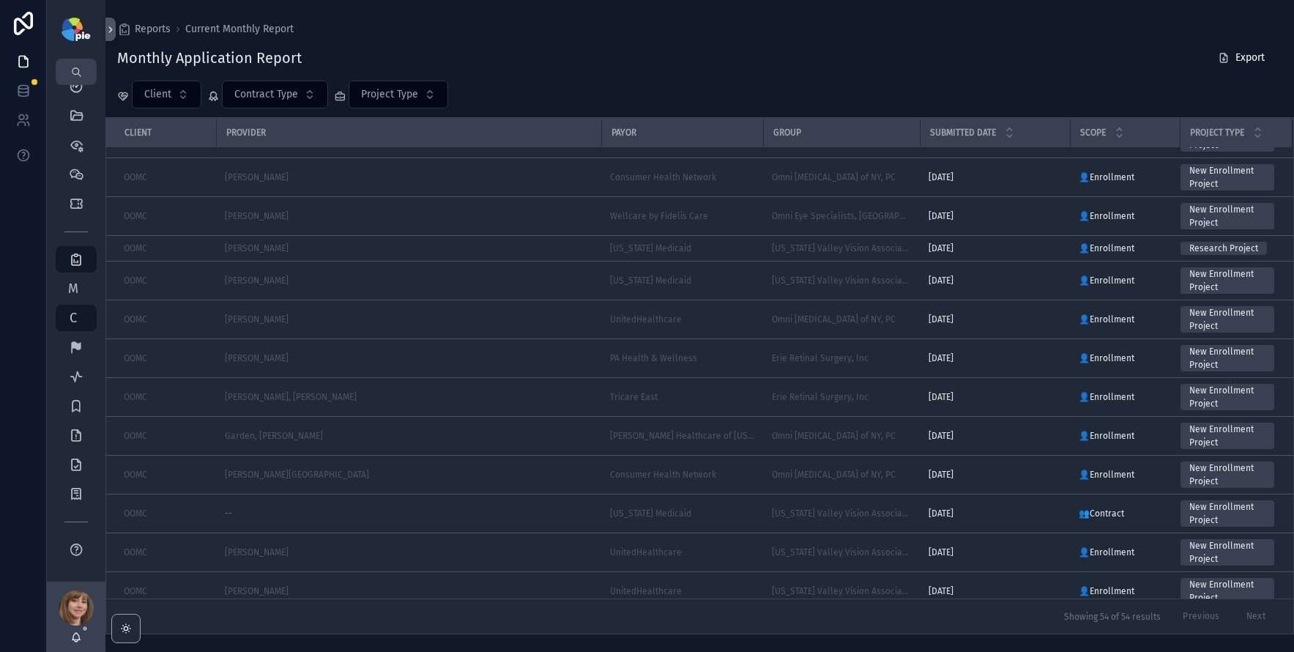
scroll to position [1392, 6]
drag, startPoint x: 387, startPoint y: 628, endPoint x: 658, endPoint y: 607, distance: 272.4
click at [658, 607] on div "Showing 54 of 54 results Previous Next" at bounding box center [699, 615] width 1187 height 35
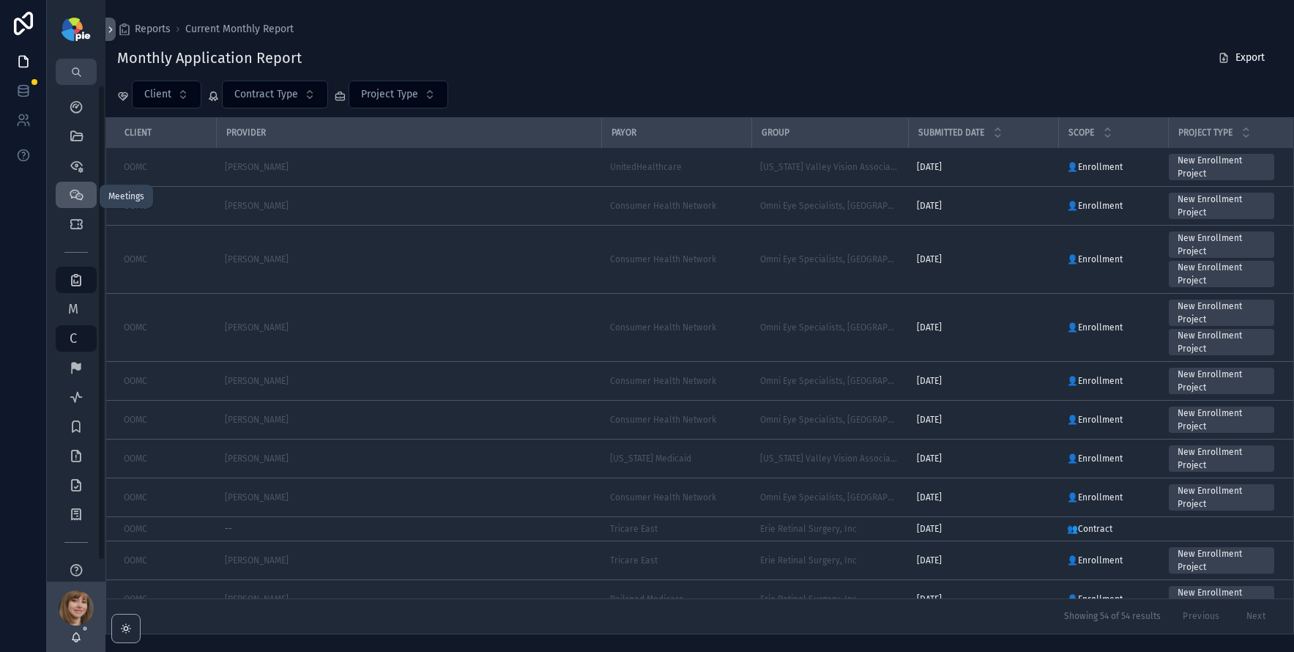
scroll to position [0, 0]
click at [72, 111] on icon "scrollable content" at bounding box center [76, 108] width 15 height 15
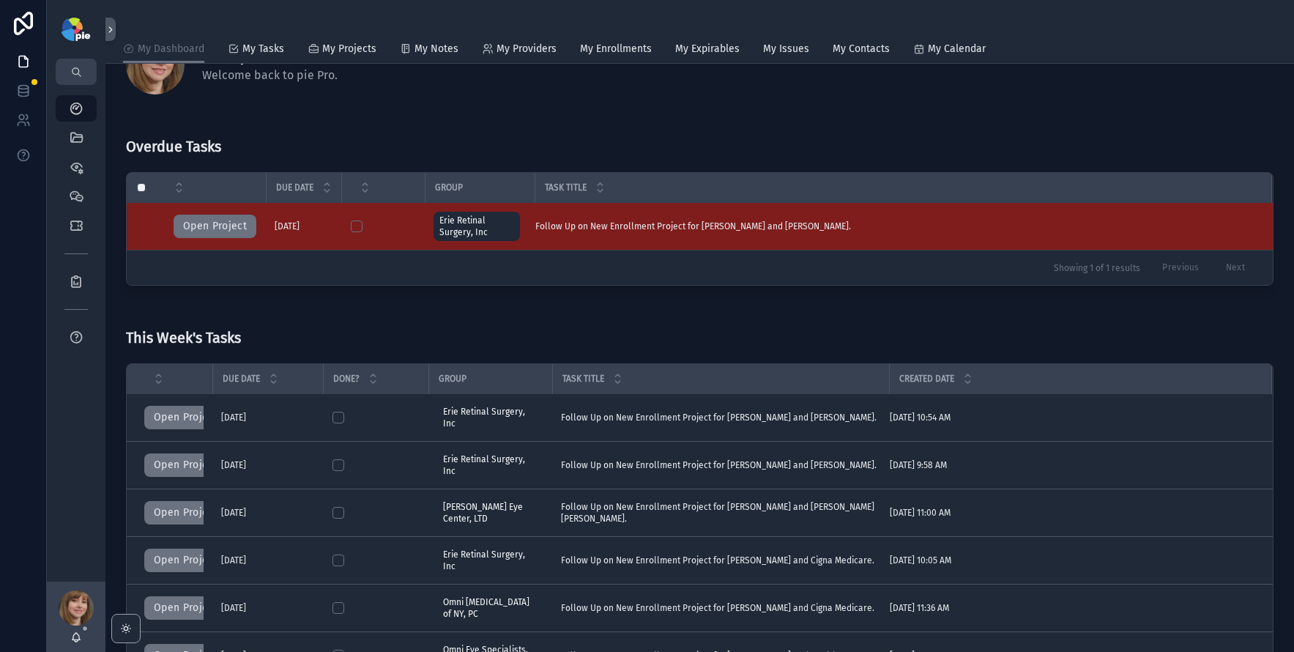
scroll to position [52, 0]
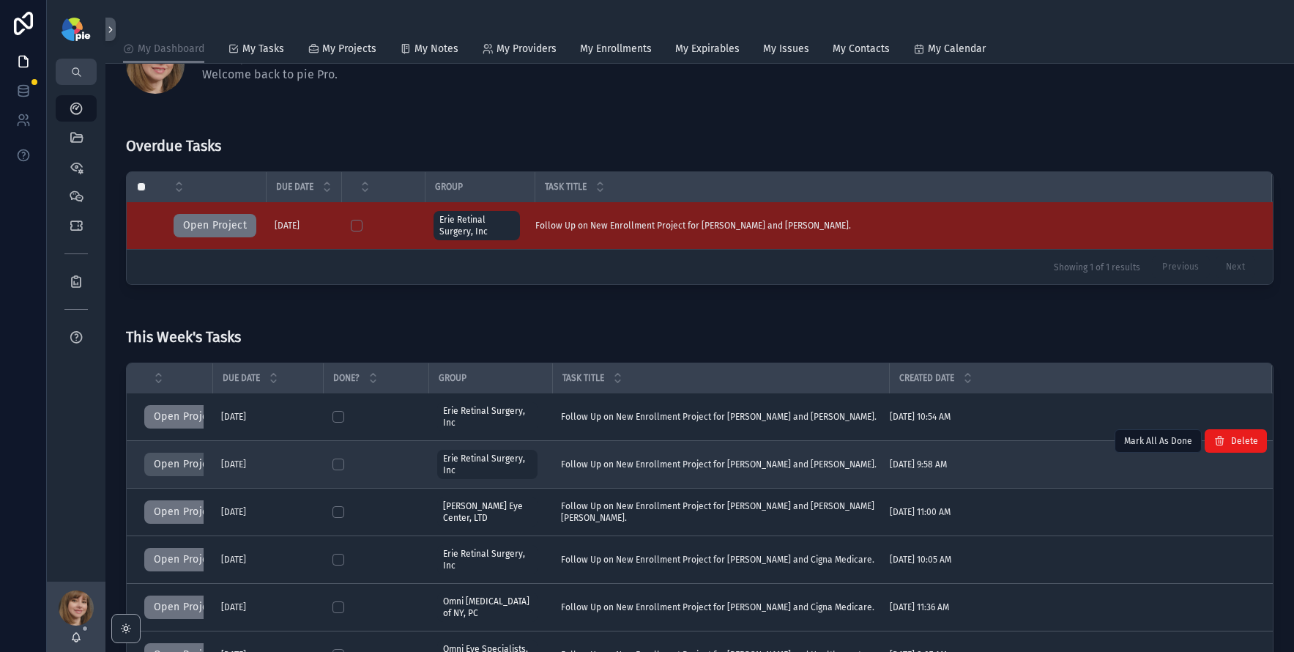
click at [175, 464] on button "Open Project" at bounding box center [185, 464] width 83 height 23
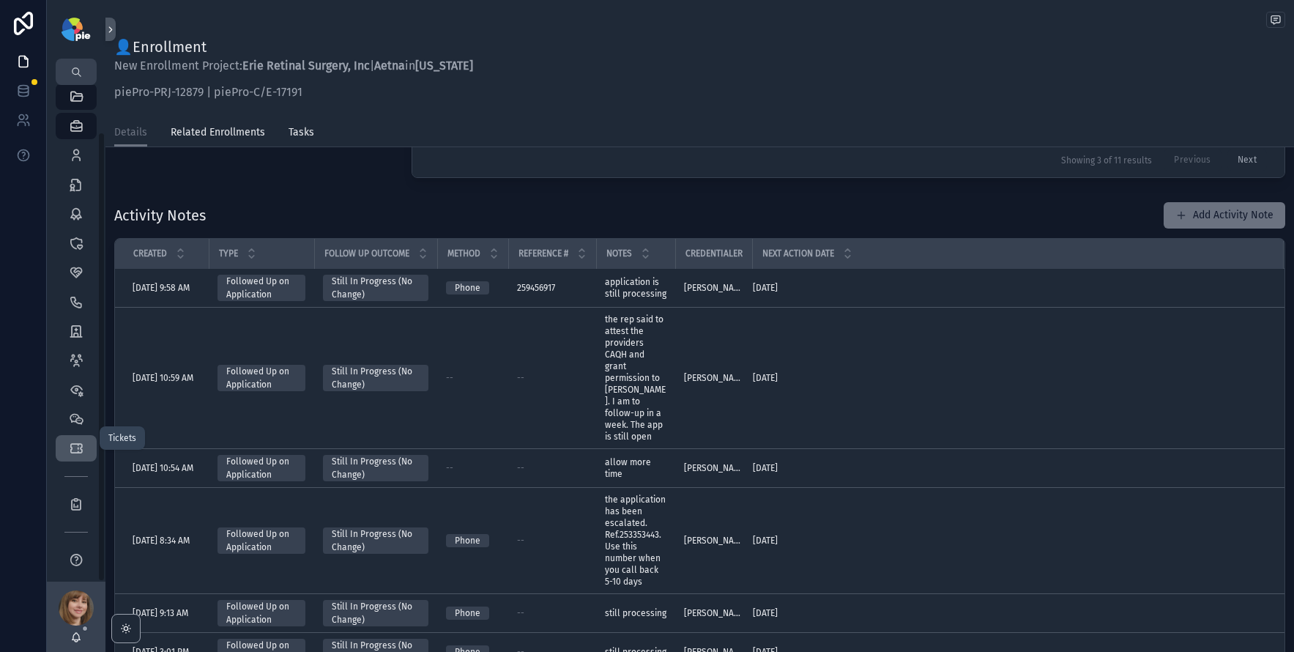
scroll to position [51, 0]
click at [78, 491] on icon "scrollable content" at bounding box center [76, 493] width 15 height 15
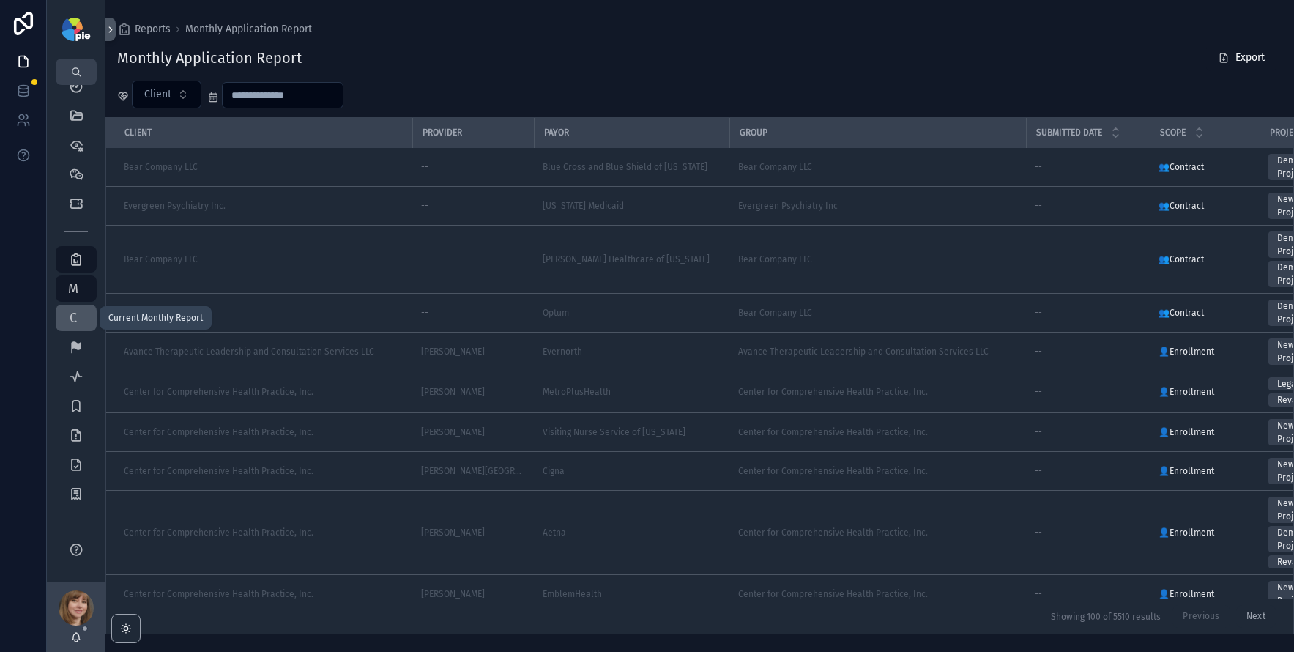
click at [80, 319] on span "C" at bounding box center [73, 317] width 15 height 15
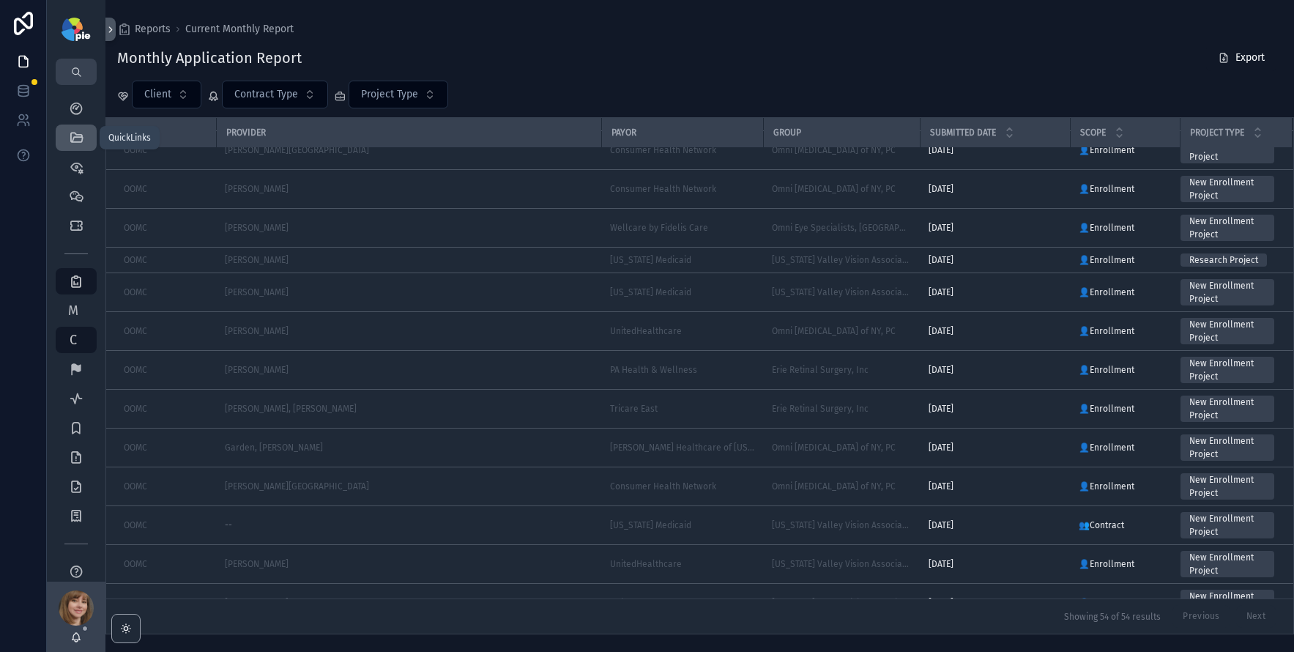
click at [80, 141] on icon "scrollable content" at bounding box center [76, 137] width 15 height 15
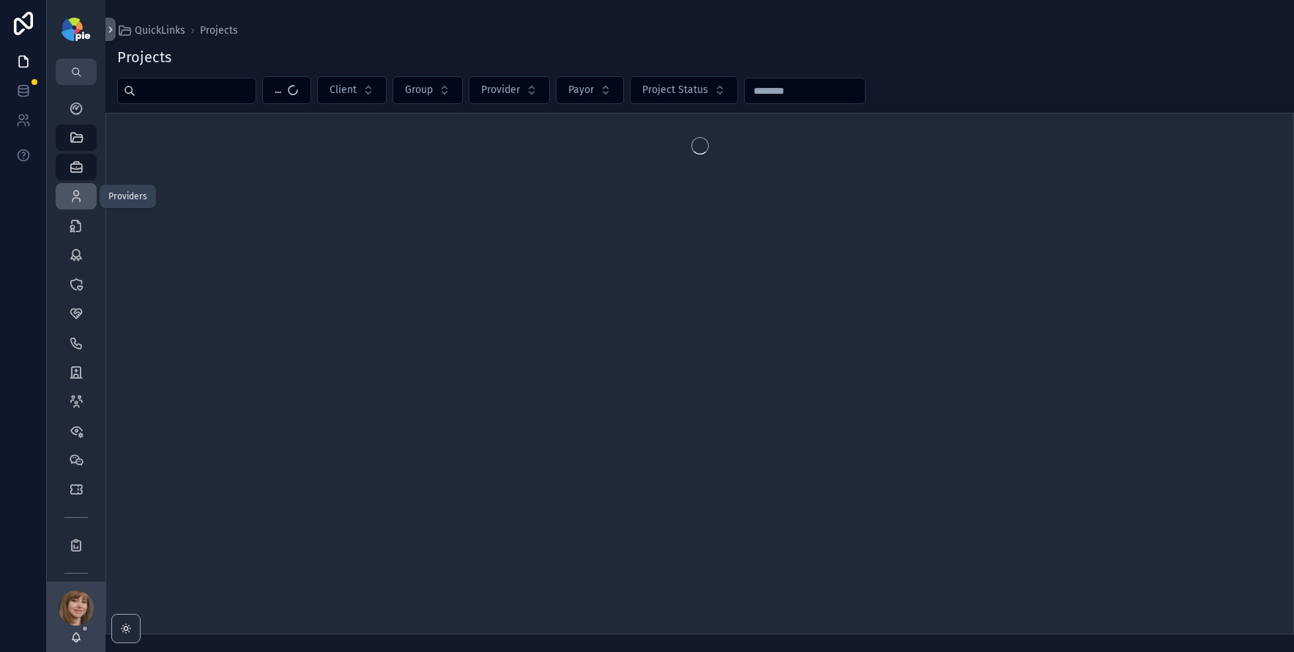
click at [78, 197] on icon "scrollable content" at bounding box center [76, 196] width 15 height 15
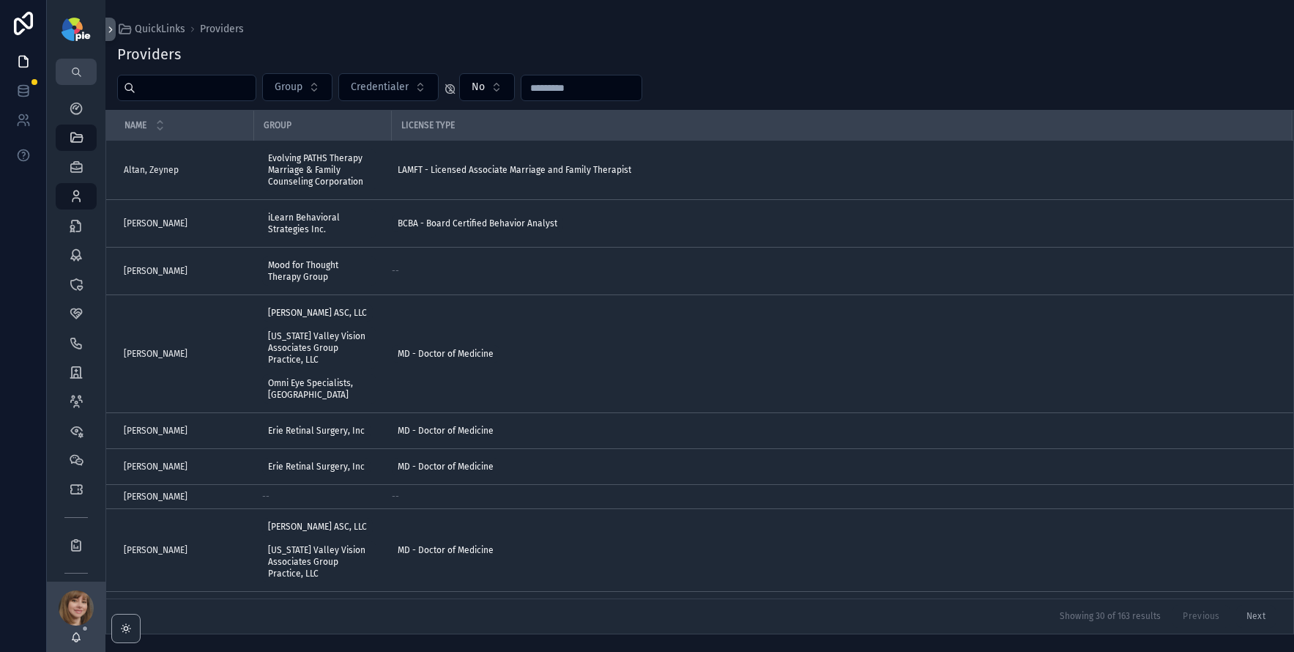
click at [198, 94] on input "scrollable content" at bounding box center [195, 88] width 120 height 21
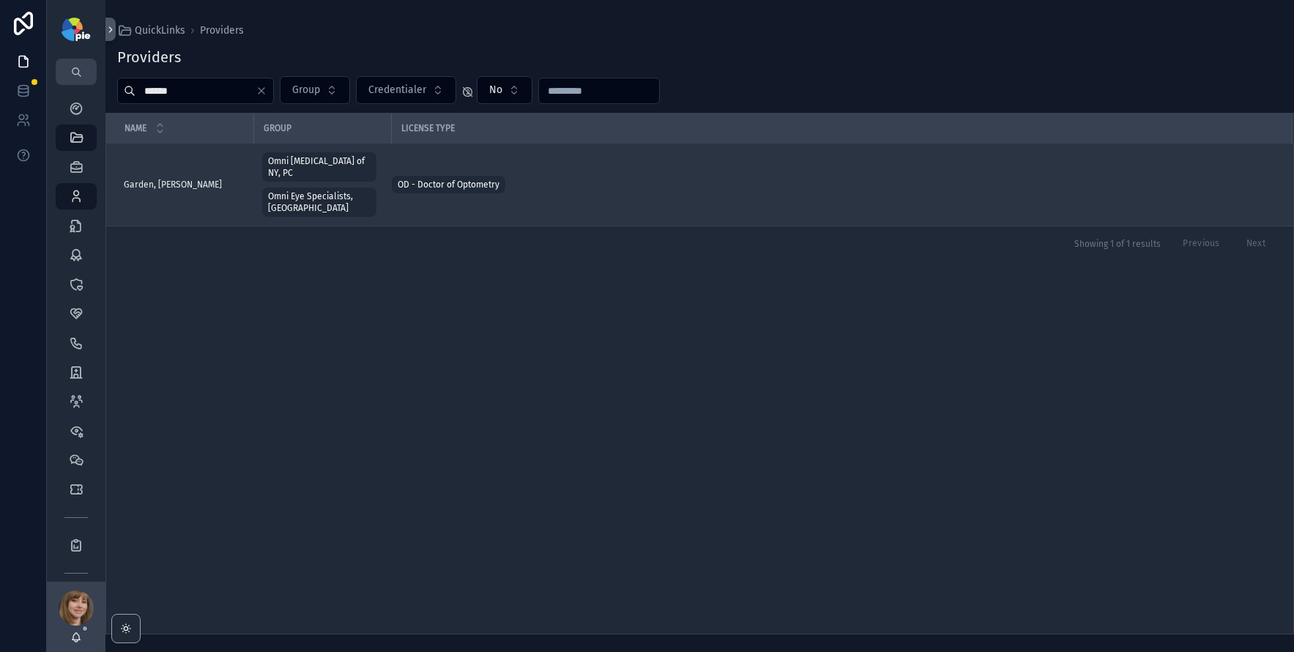
type input "******"
click at [155, 179] on span "Garden, [PERSON_NAME]" at bounding box center [173, 185] width 98 height 12
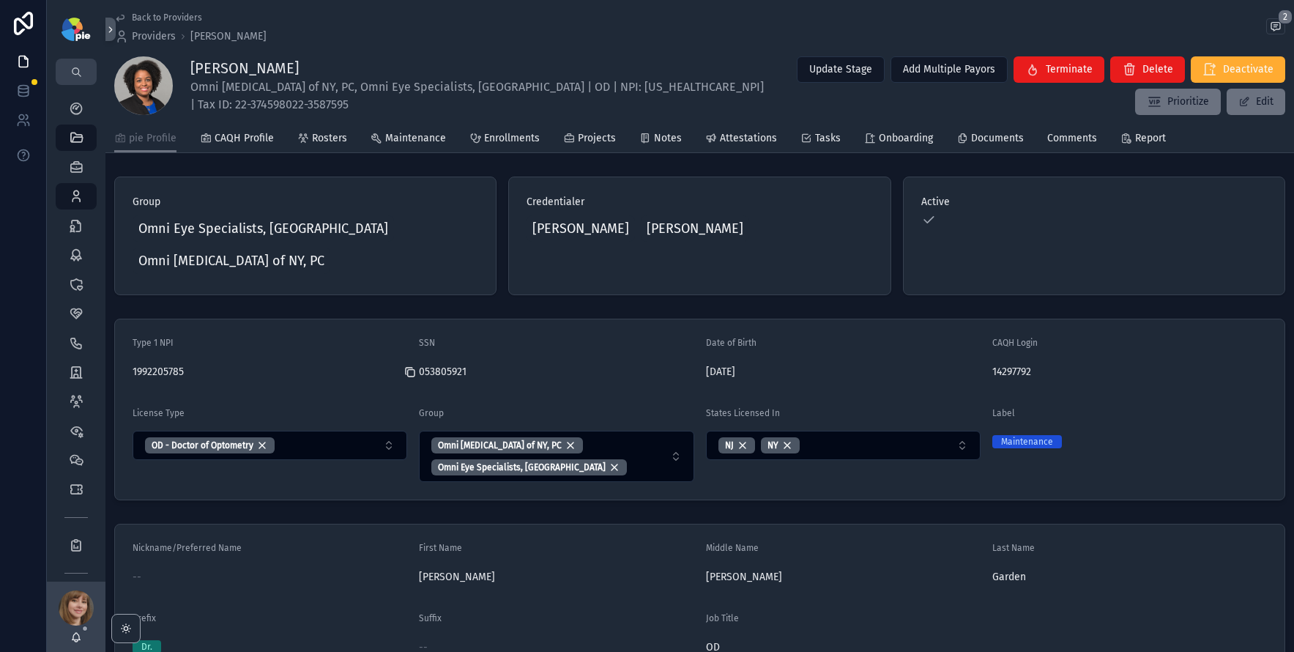
click at [412, 366] on icon "scrollable content" at bounding box center [410, 372] width 12 height 12
click at [411, 366] on icon "scrollable content" at bounding box center [410, 372] width 12 height 12
click at [410, 341] on form "Type 1 NPI [US_HEALTHCARE_NPI] SSN 053805921 Date of Birth [DEMOGRAPHIC_DATA] C…" at bounding box center [699, 409] width 1169 height 180
click at [409, 370] on icon "scrollable content" at bounding box center [411, 373] width 7 height 7
click at [598, 144] on span "Projects" at bounding box center [597, 138] width 38 height 15
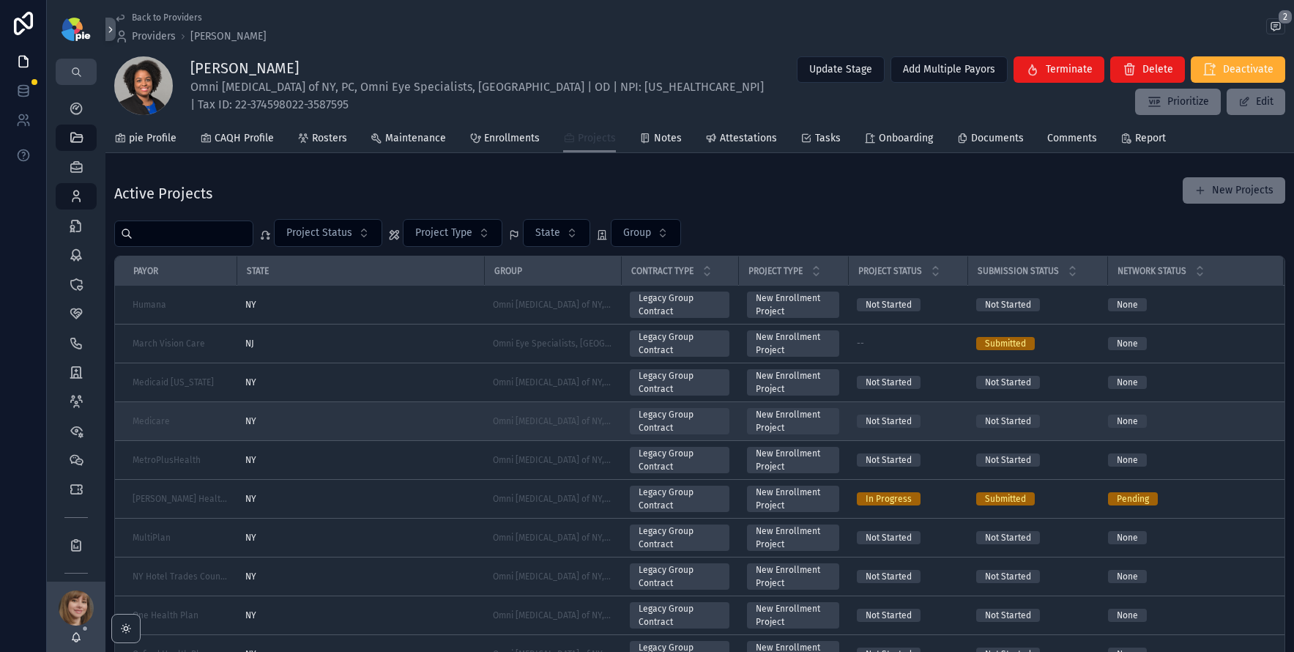
scroll to position [740, 0]
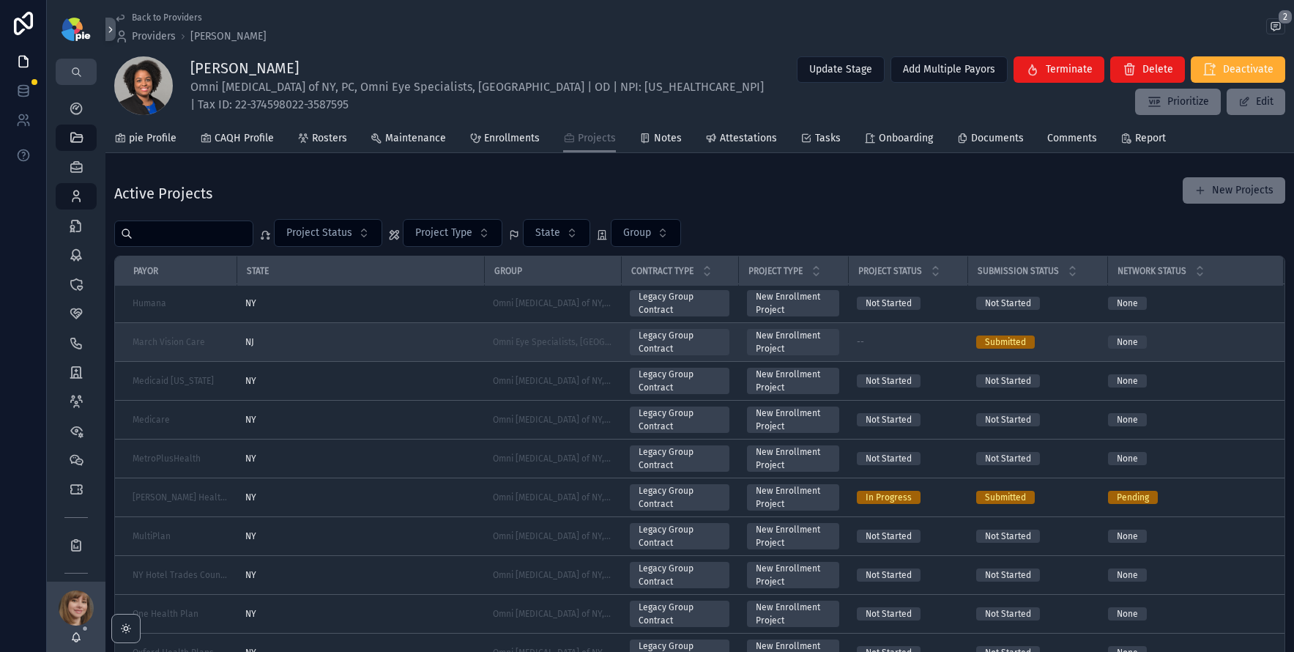
click at [362, 345] on div "NJ" at bounding box center [360, 342] width 230 height 12
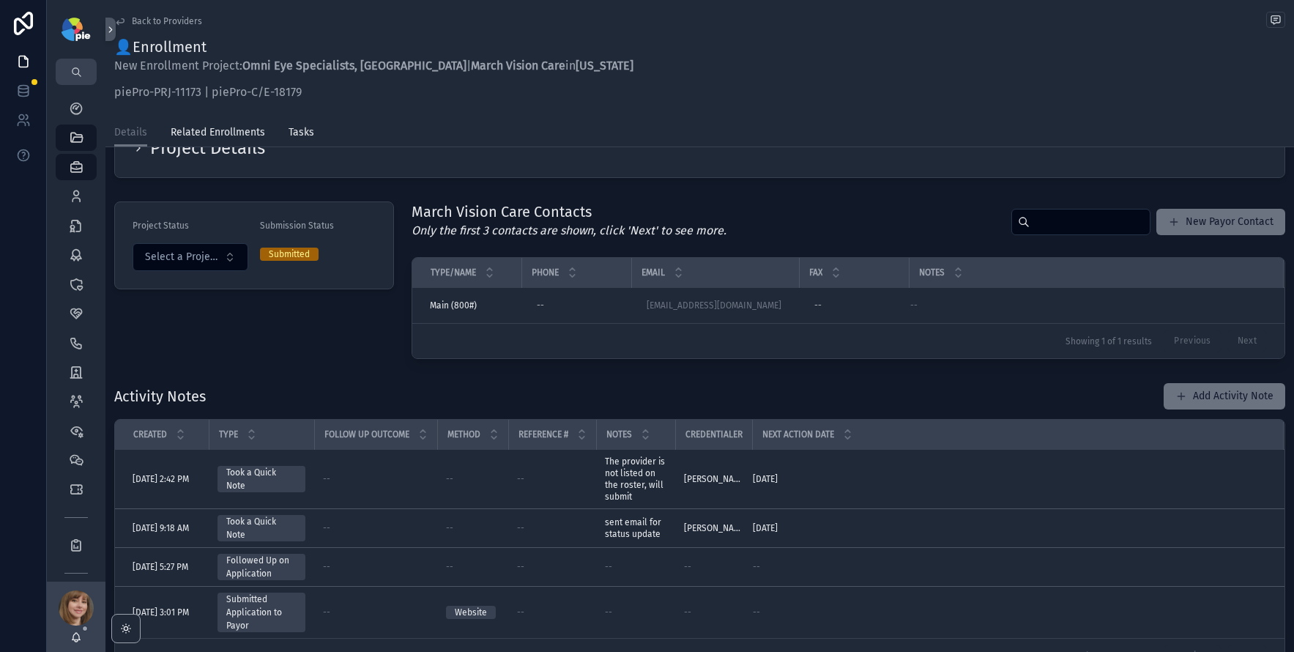
scroll to position [105, 0]
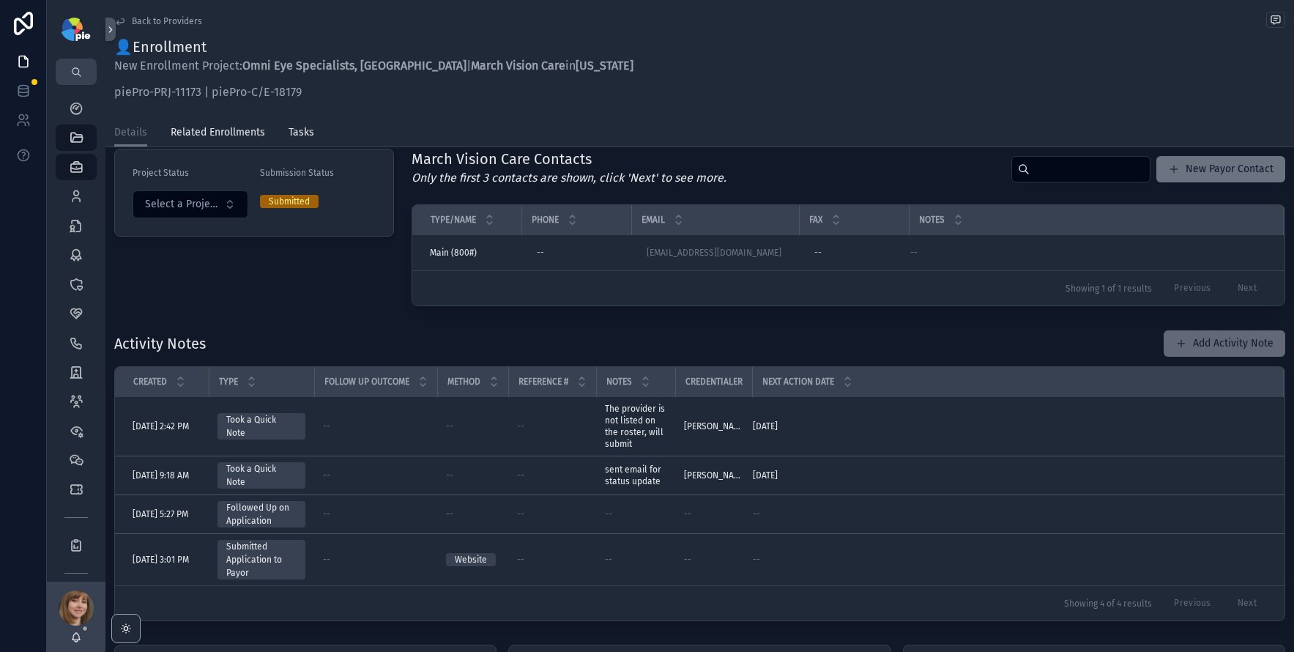
click at [1216, 340] on button "Add Activity Note" at bounding box center [1225, 343] width 122 height 26
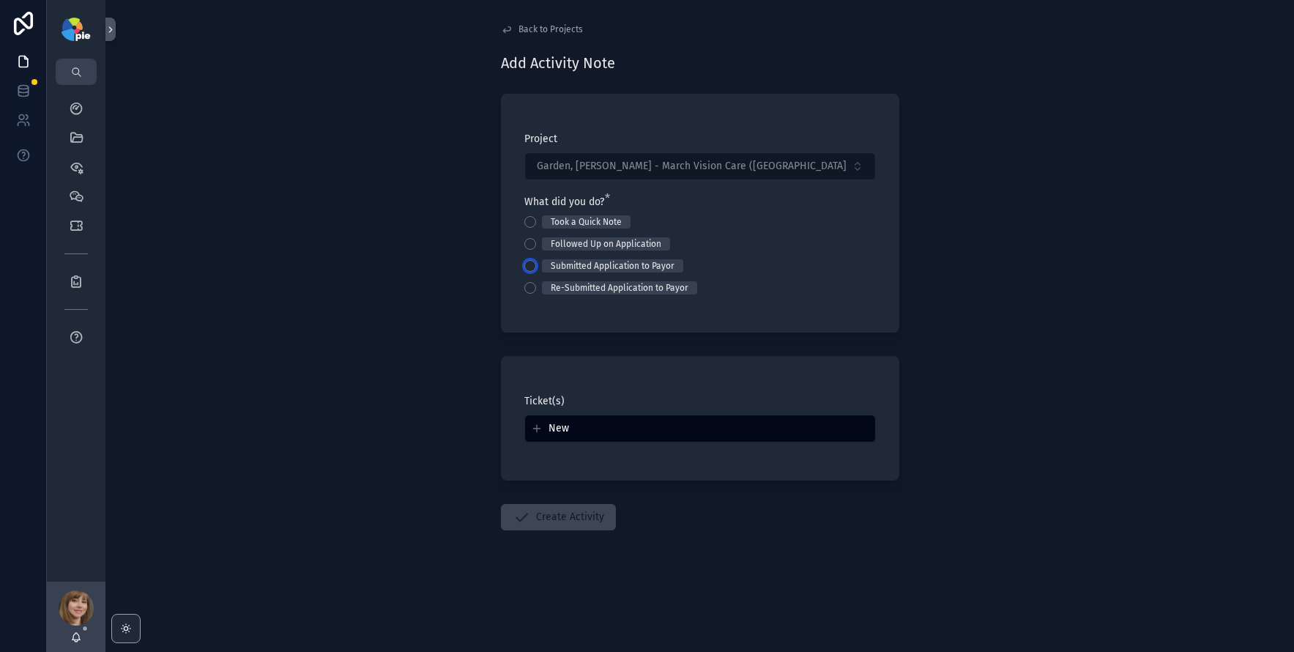
click at [526, 264] on button "Submitted Application to Payor" at bounding box center [530, 266] width 12 height 12
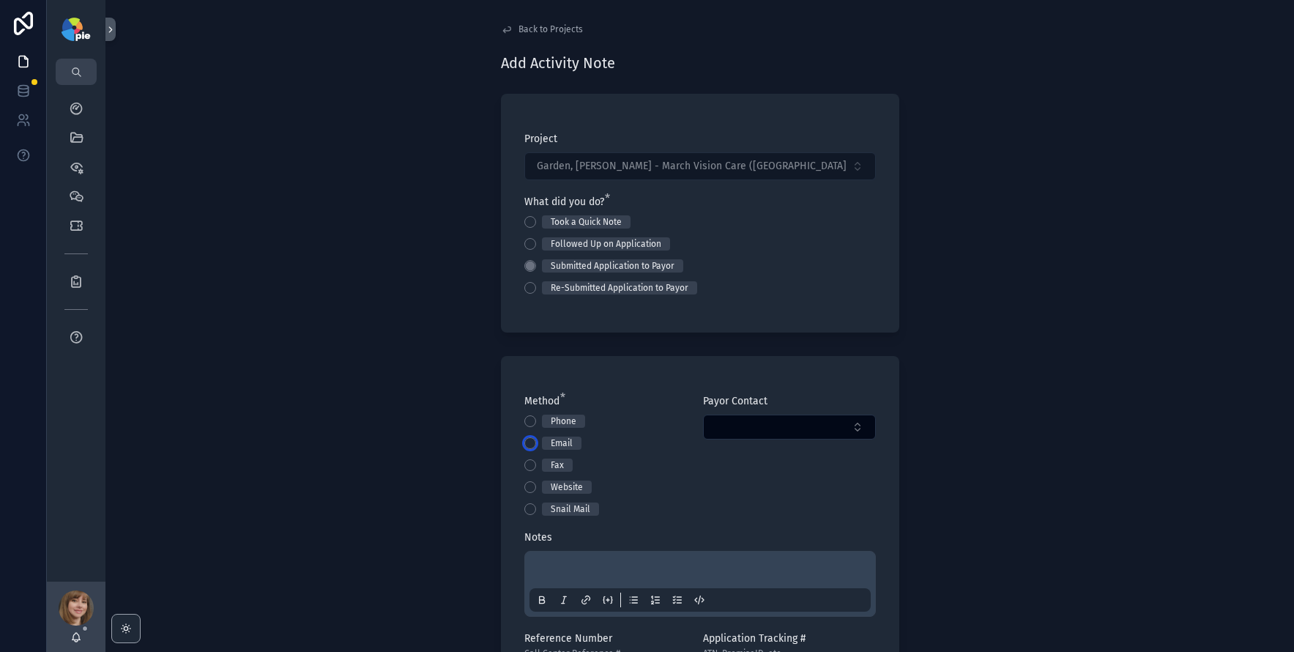
click at [527, 442] on button "Email" at bounding box center [530, 443] width 12 height 12
click at [759, 426] on button "Select Button" at bounding box center [789, 426] width 173 height 25
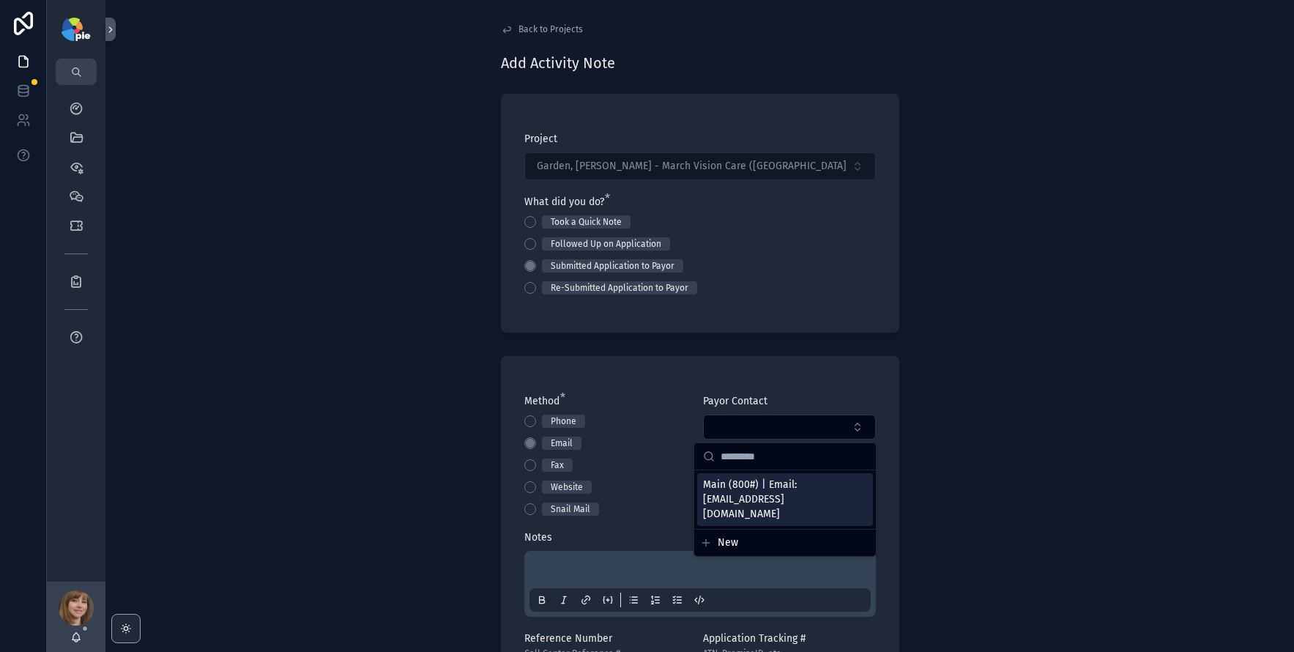
click at [755, 483] on span "Main (800#) | Email: [EMAIL_ADDRESS][DOMAIN_NAME]" at bounding box center [776, 499] width 146 height 44
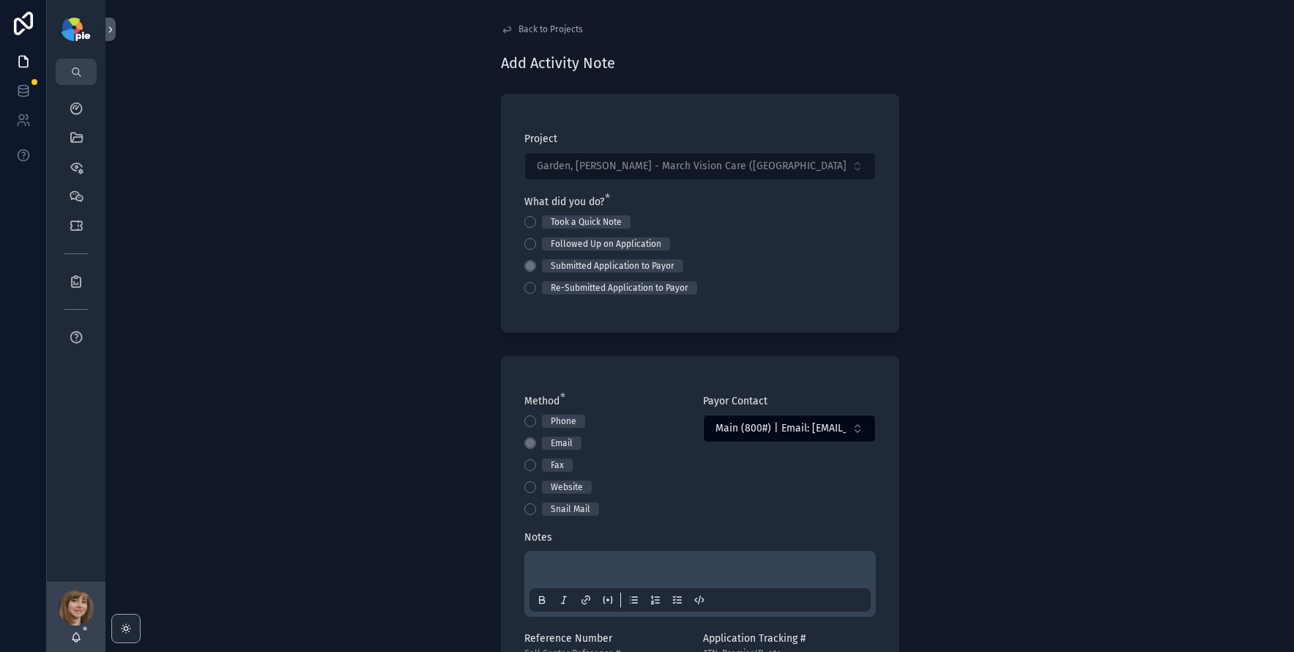
click at [565, 558] on div "scrollable content" at bounding box center [699, 584] width 341 height 56
click at [562, 565] on p "scrollable content" at bounding box center [702, 572] width 341 height 15
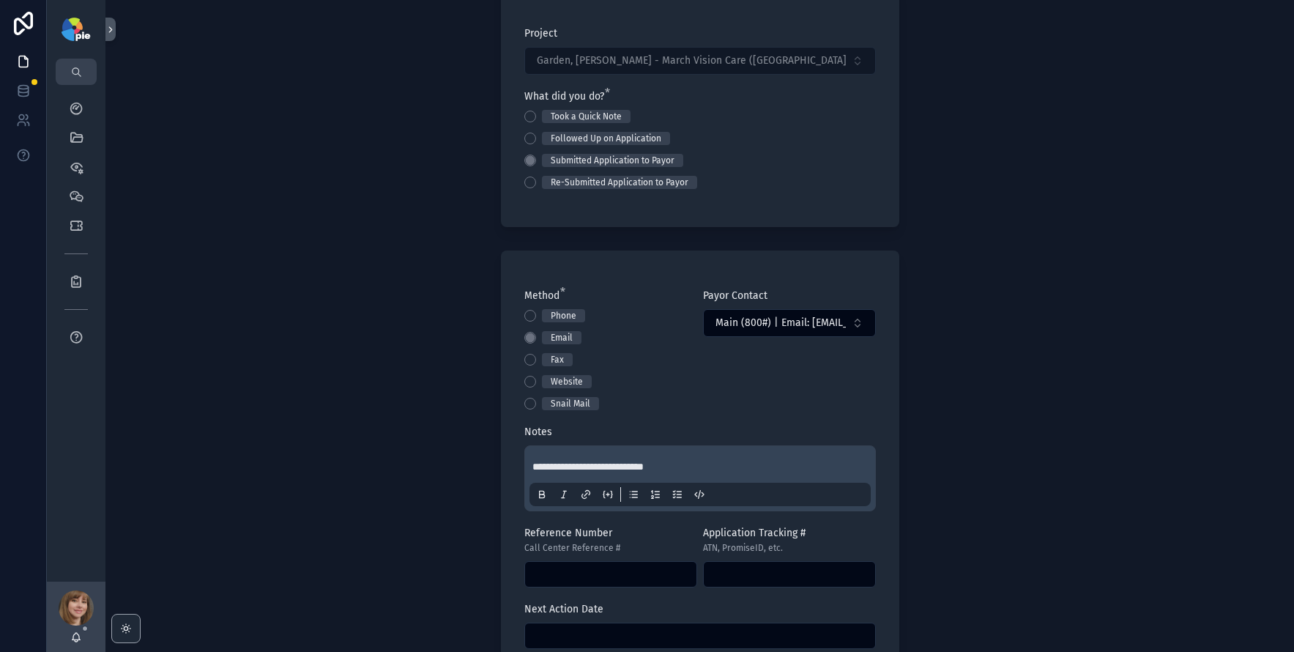
scroll to position [124, 0]
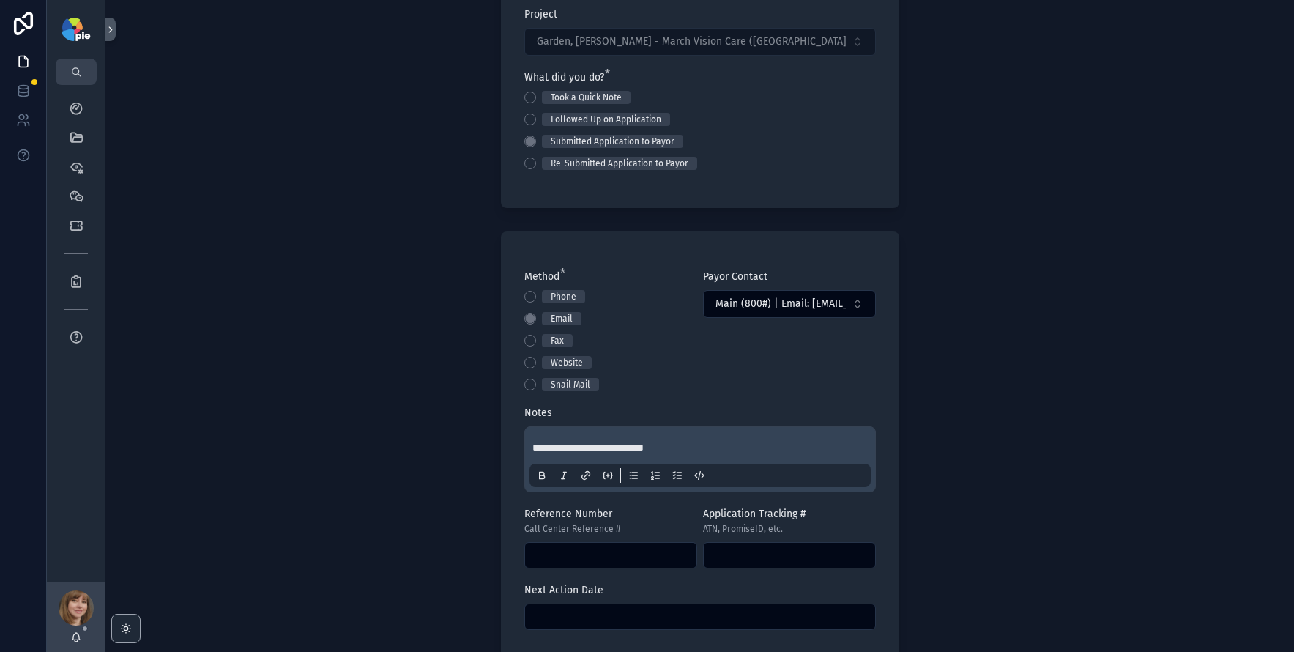
click at [587, 619] on input "scrollable content" at bounding box center [700, 616] width 350 height 21
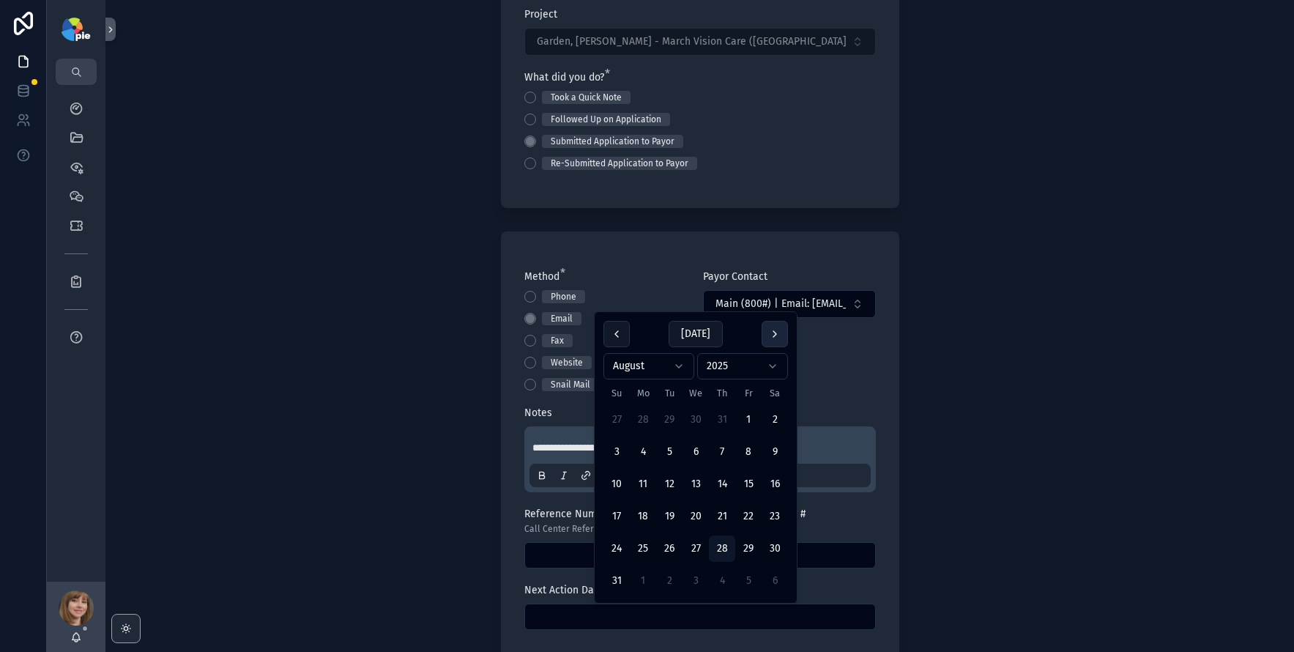
click at [781, 332] on button "scrollable content" at bounding box center [775, 334] width 26 height 26
click at [721, 518] on button "18" at bounding box center [722, 516] width 26 height 26
type input "*********"
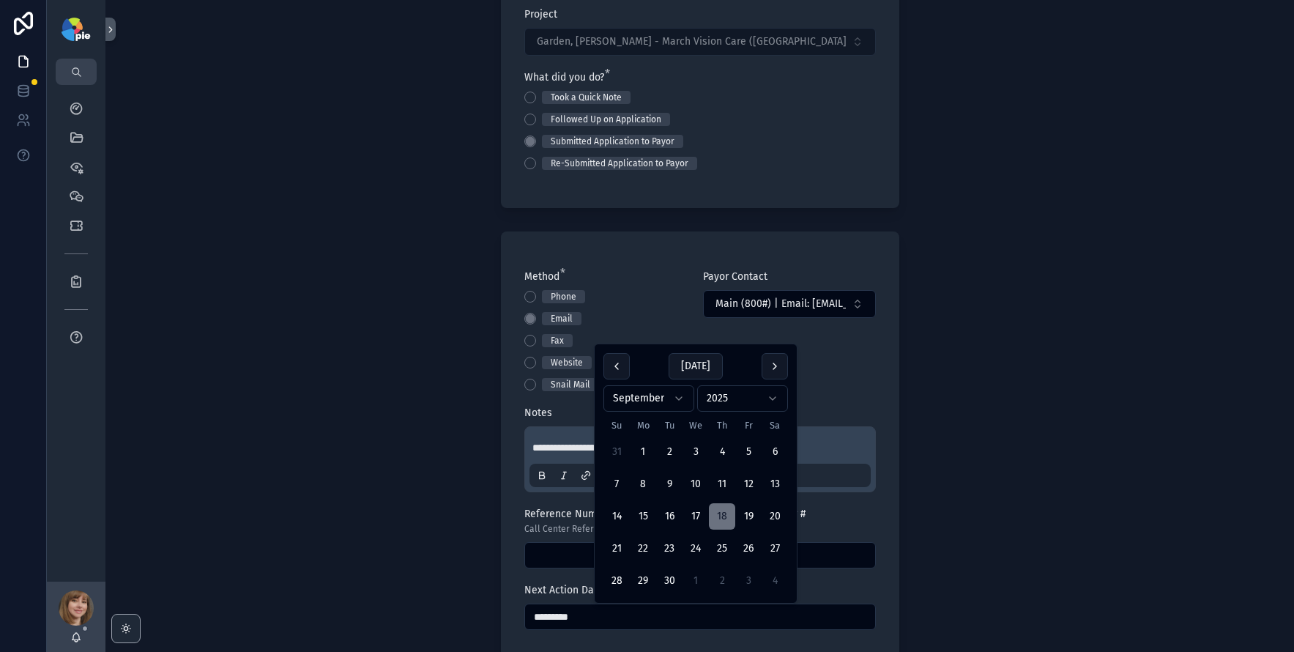
click at [440, 486] on div "**********" at bounding box center [699, 202] width 1188 height 652
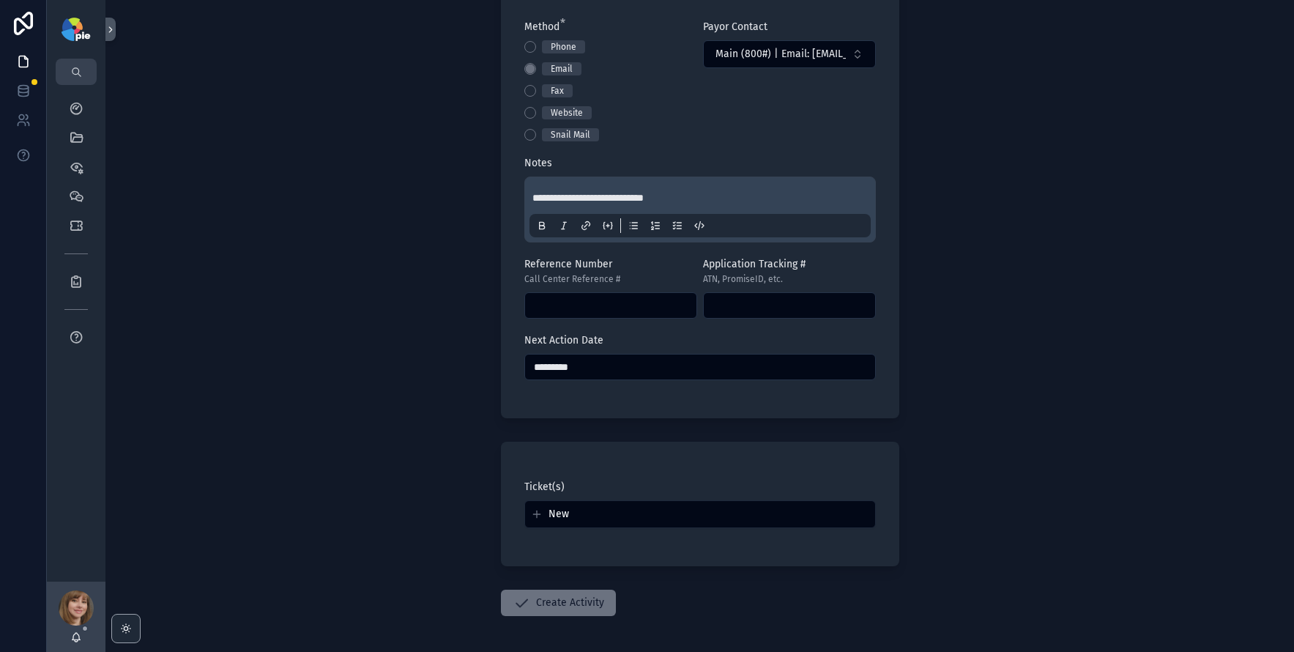
scroll to position [375, 0]
click at [556, 603] on button "Create Activity" at bounding box center [558, 602] width 115 height 26
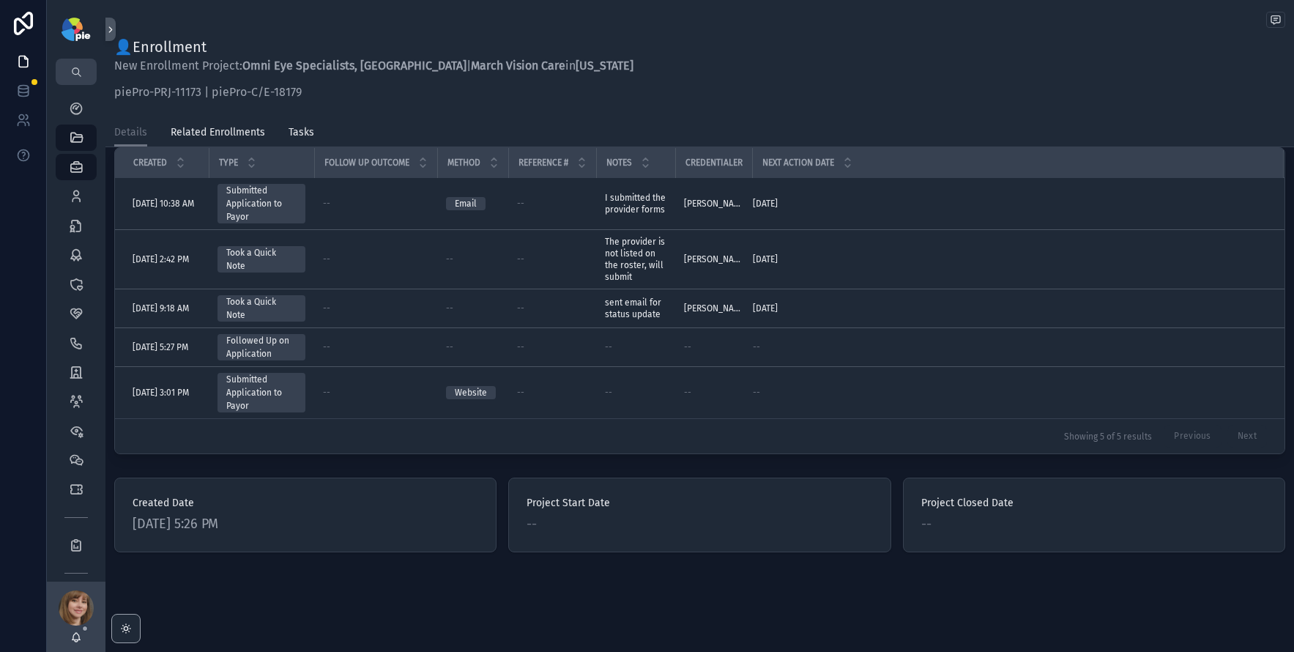
scroll to position [324, 0]
click at [71, 204] on div "Providers 296" at bounding box center [75, 196] width 23 height 23
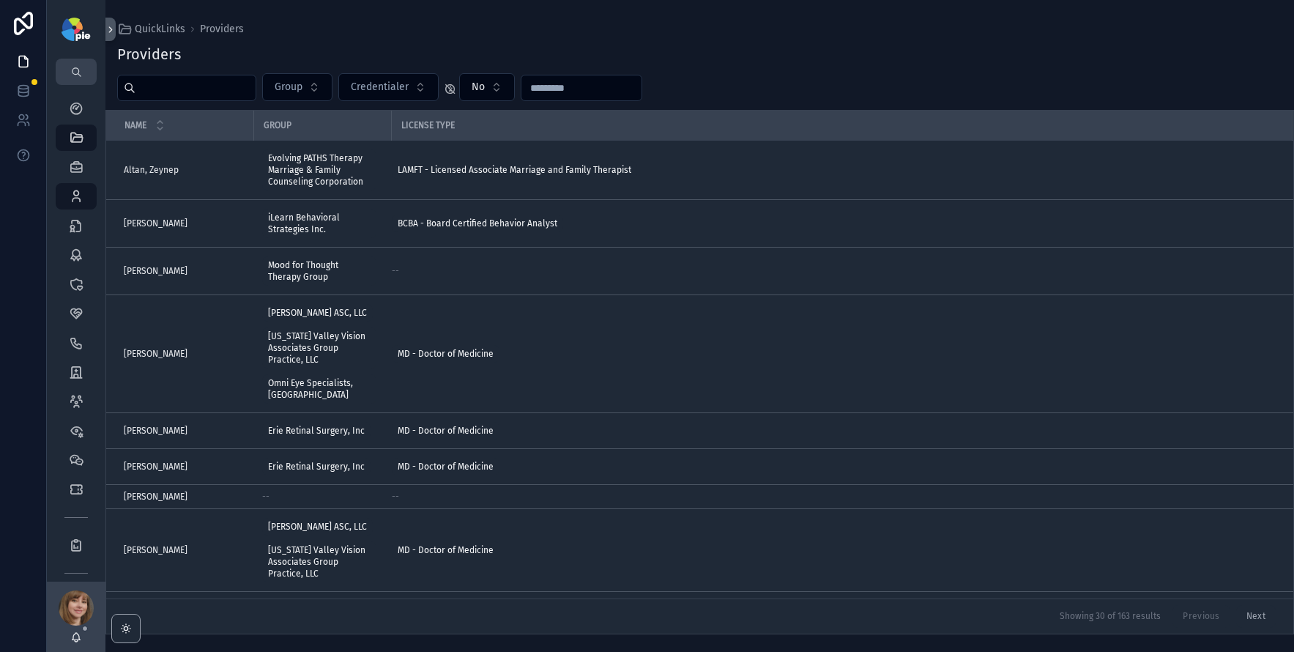
click at [163, 78] on input "scrollable content" at bounding box center [195, 88] width 120 height 21
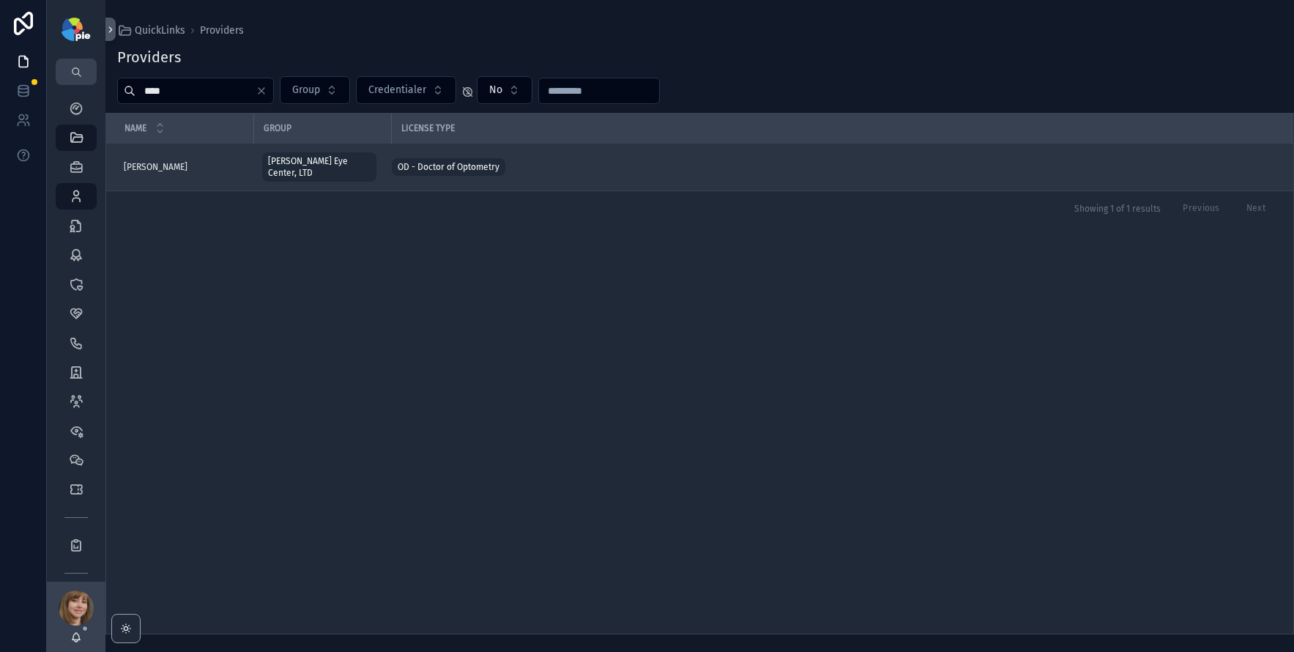
type input "****"
click at [165, 162] on span "[PERSON_NAME]" at bounding box center [156, 167] width 64 height 12
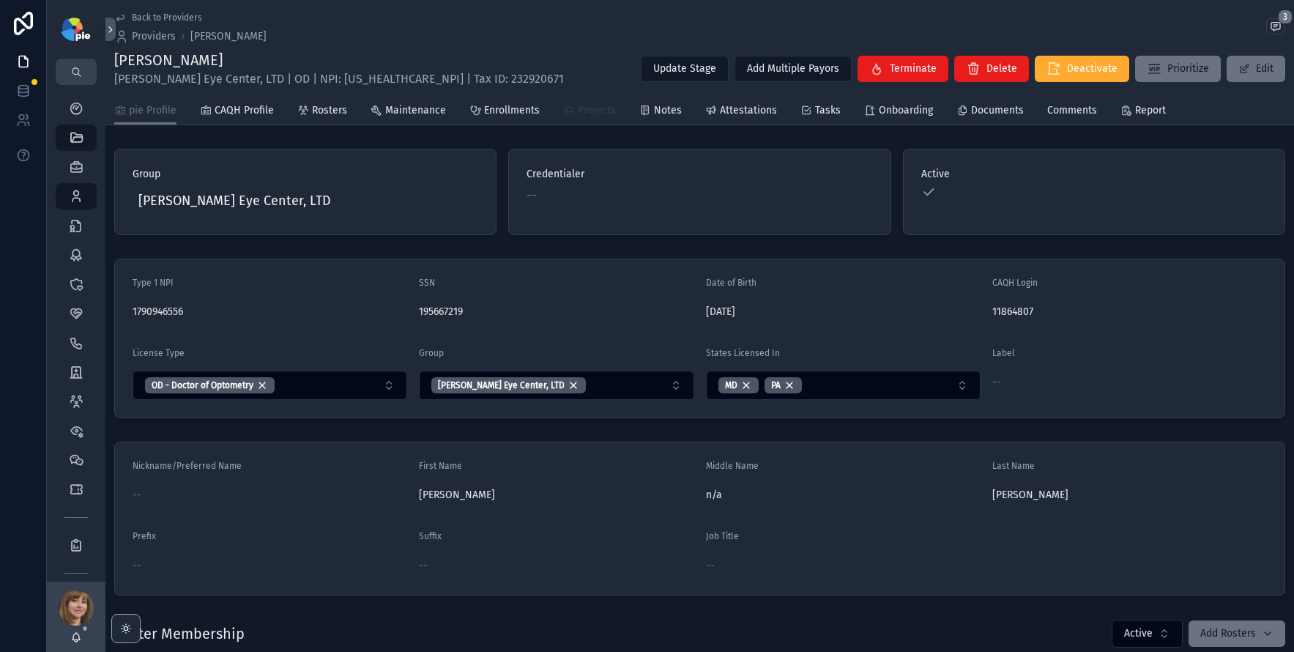
click at [592, 114] on span "Projects" at bounding box center [597, 110] width 38 height 15
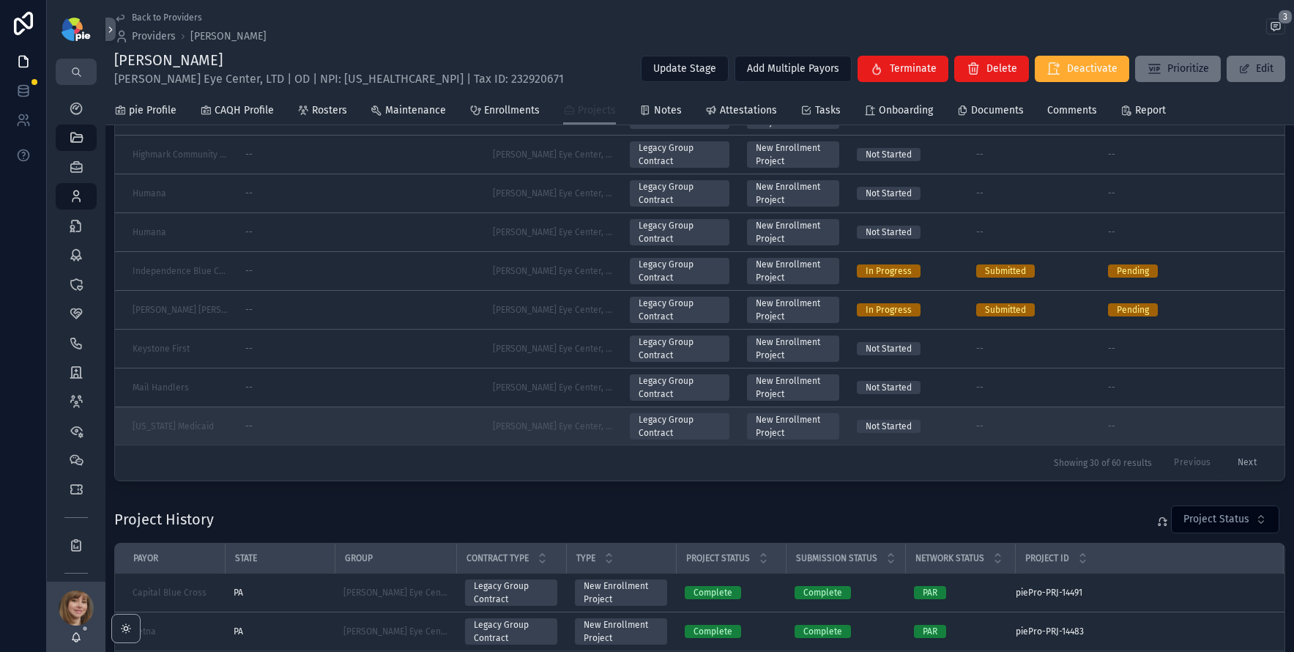
scroll to position [247, 0]
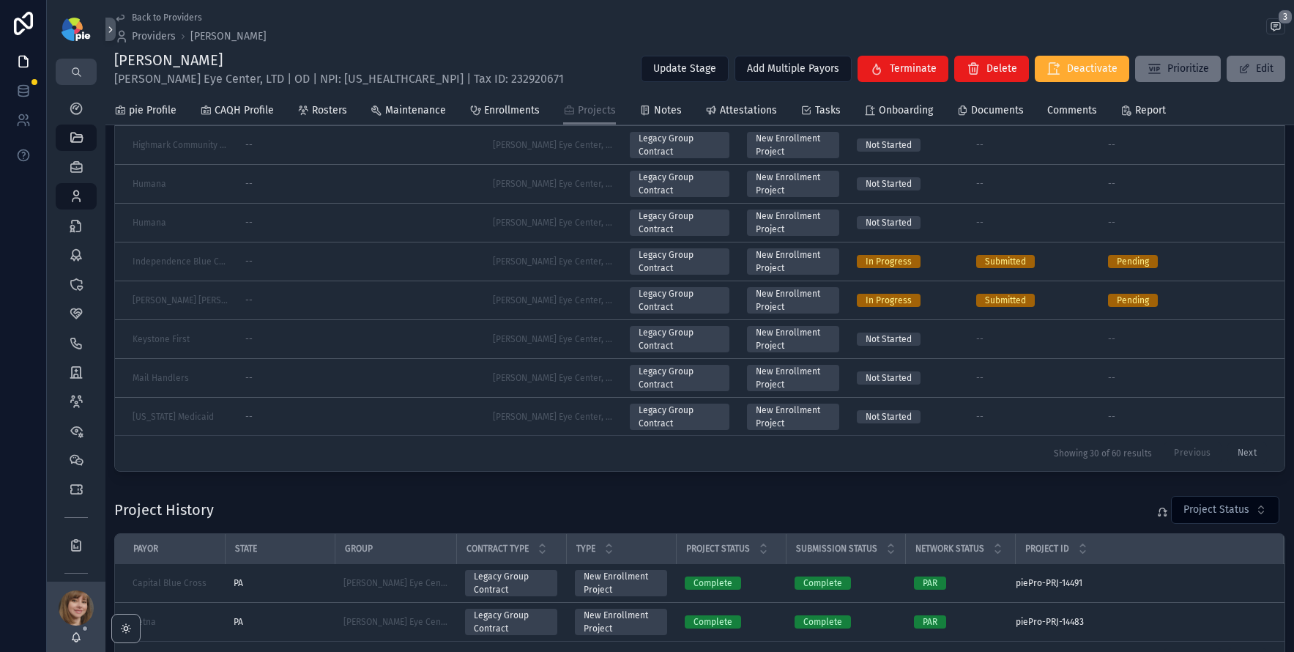
click at [1232, 451] on button "Next" at bounding box center [1247, 453] width 40 height 23
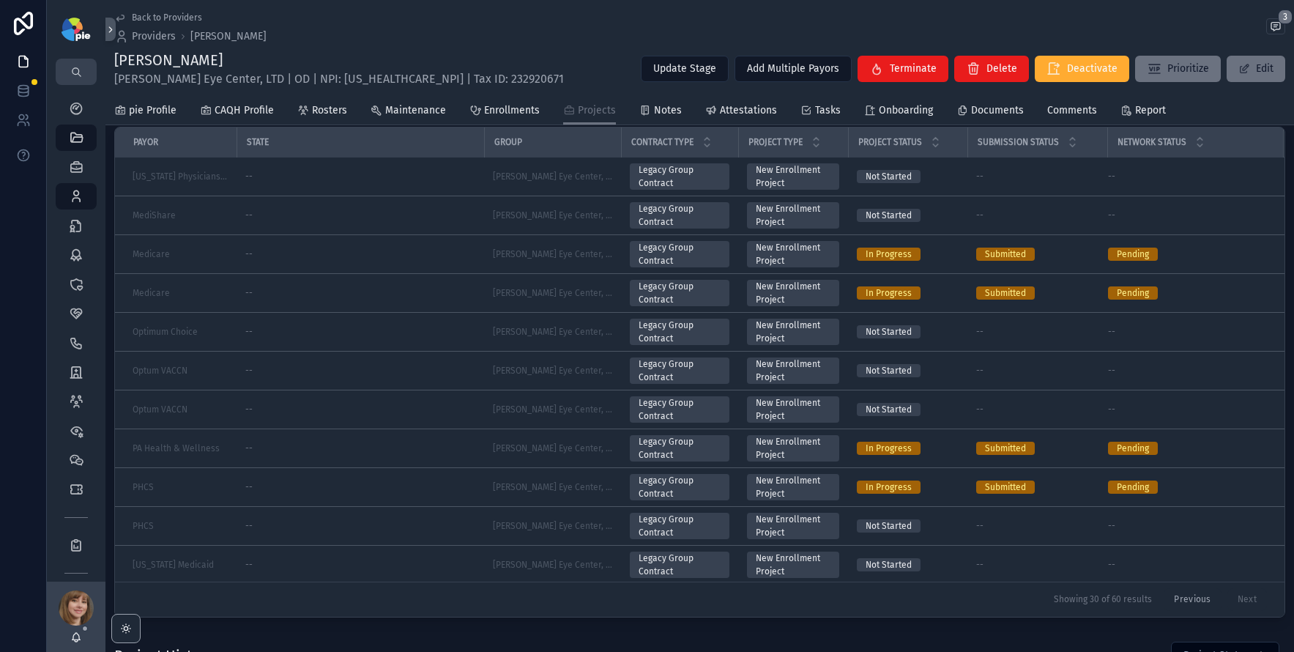
scroll to position [100, 0]
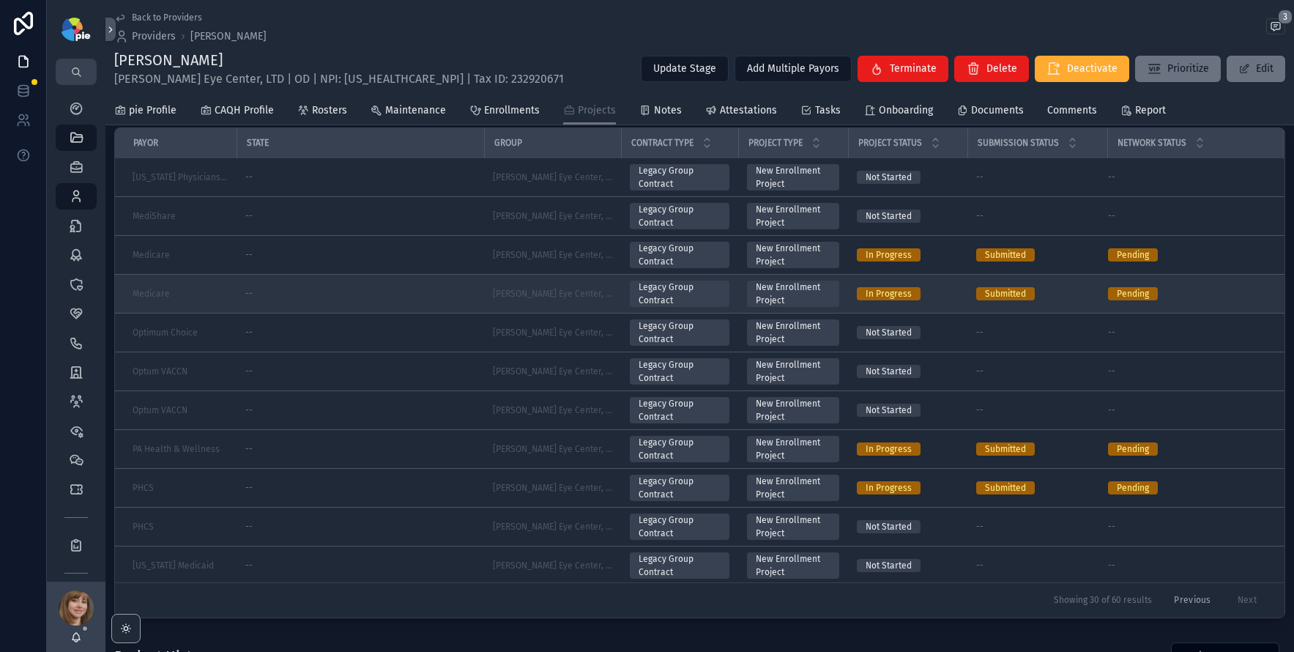
click at [384, 291] on div "--" at bounding box center [360, 294] width 230 height 12
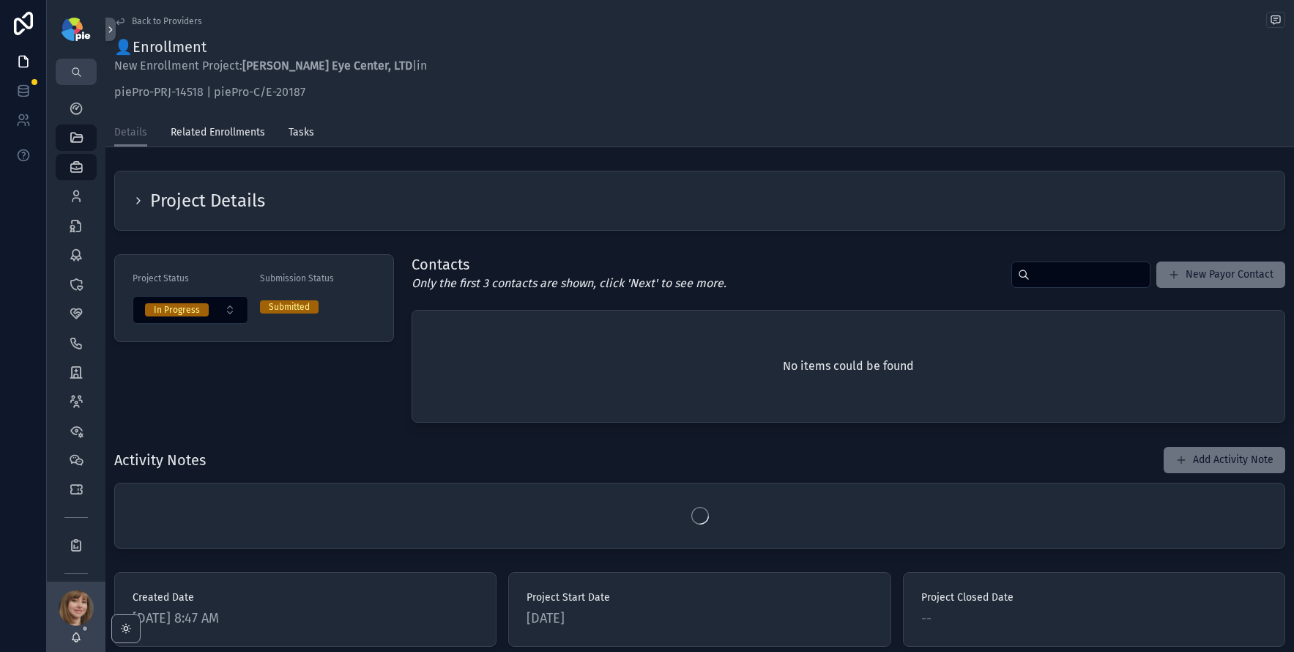
click at [139, 195] on icon "scrollable content" at bounding box center [139, 201] width 12 height 12
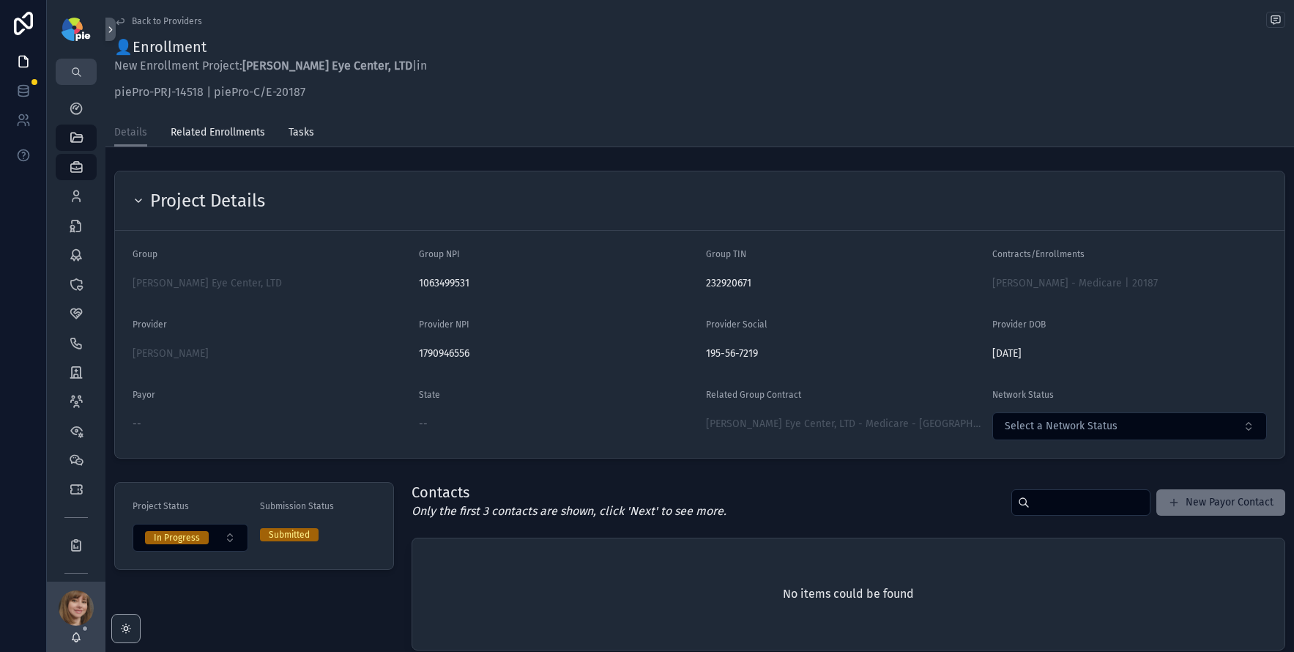
click at [142, 195] on icon "scrollable content" at bounding box center [139, 201] width 12 height 12
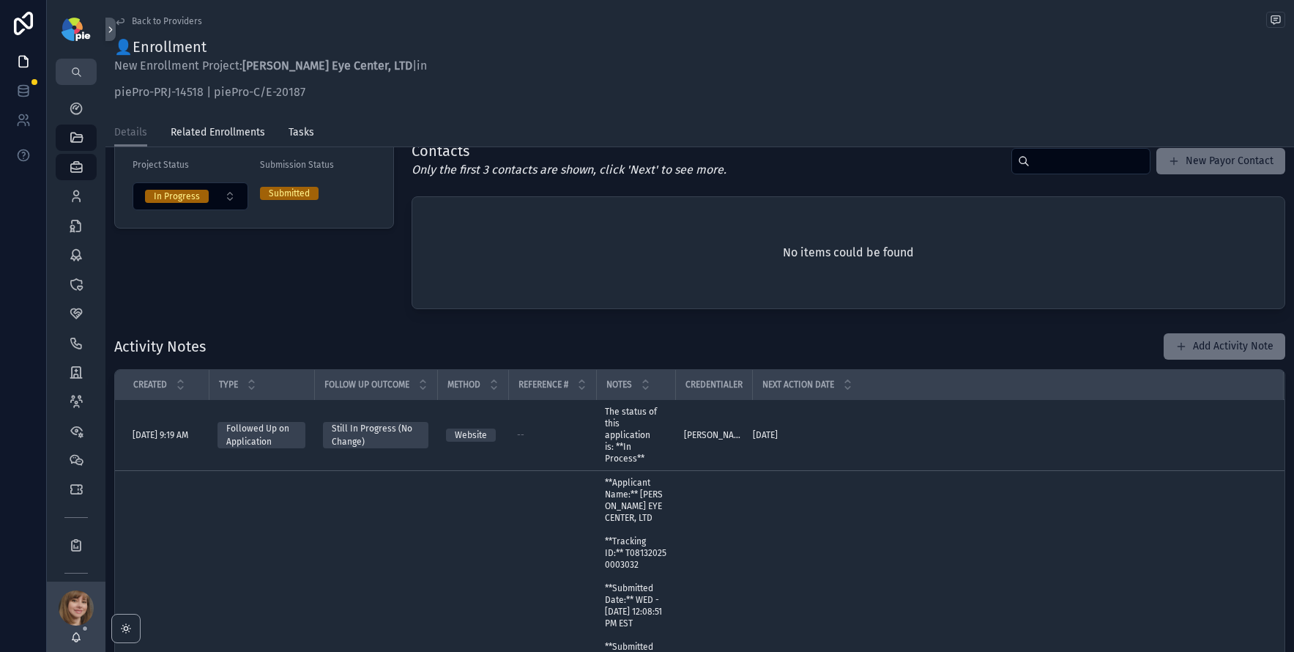
scroll to position [118, 0]
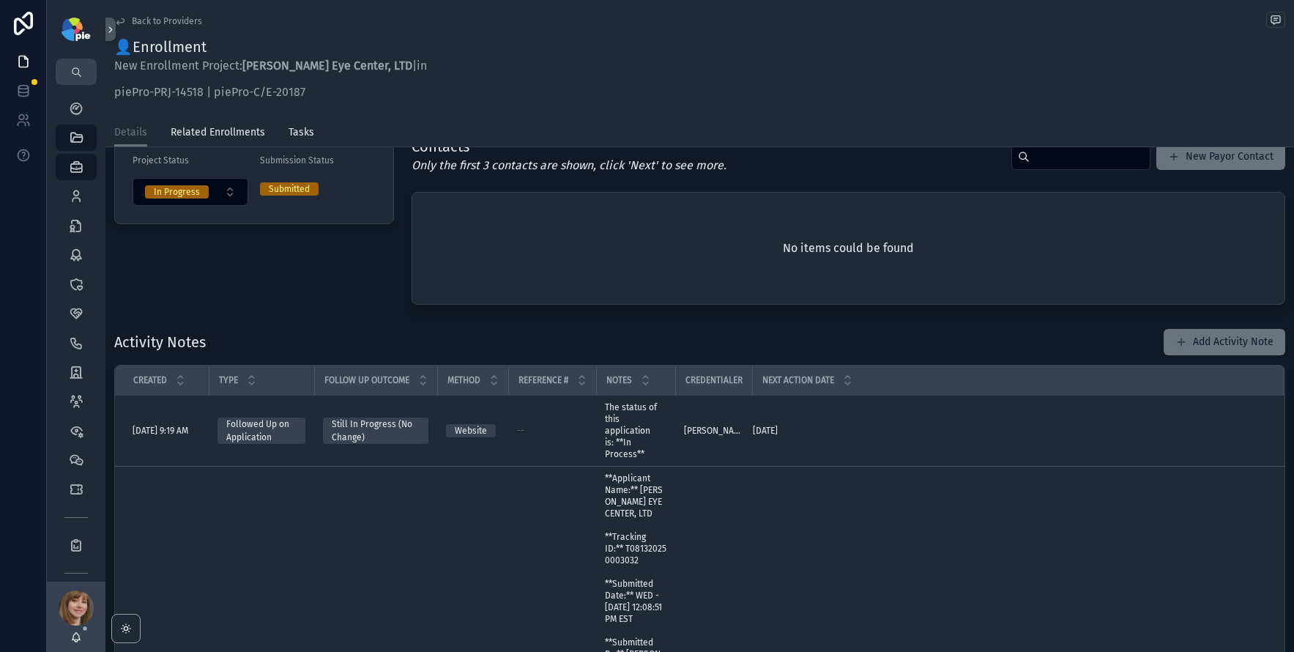
click at [141, 21] on span "Back to Providers" at bounding box center [167, 21] width 70 height 12
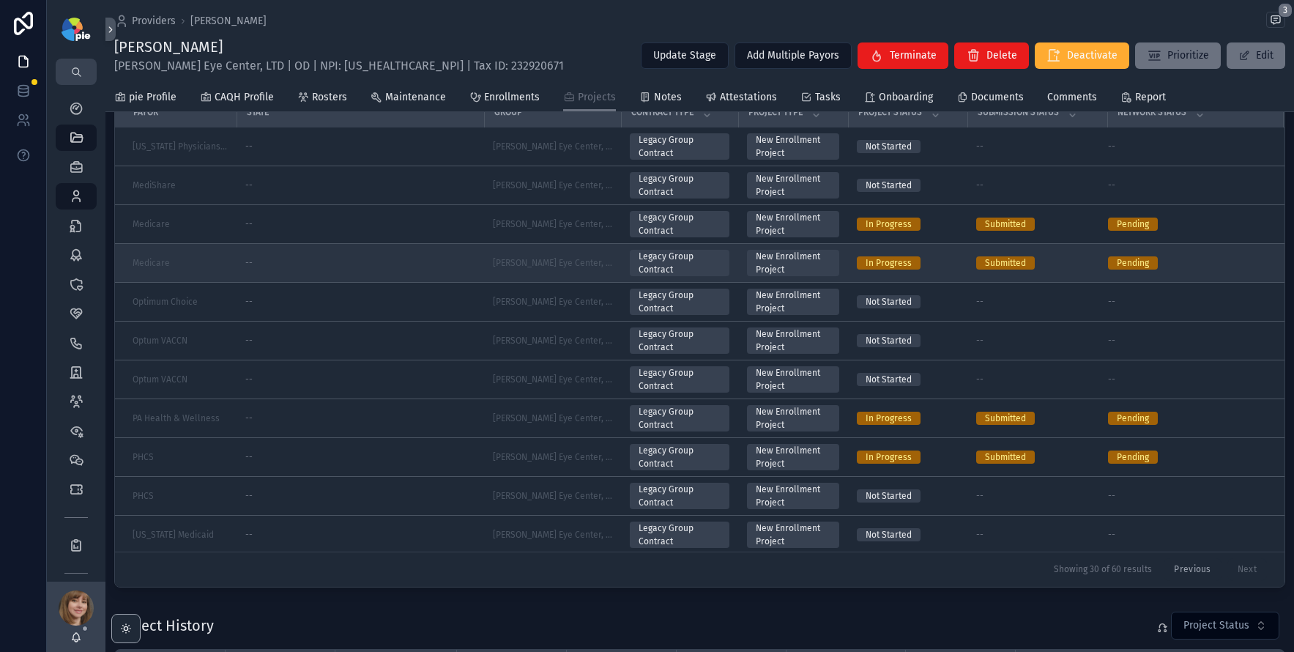
click at [307, 263] on div "--" at bounding box center [360, 263] width 230 height 12
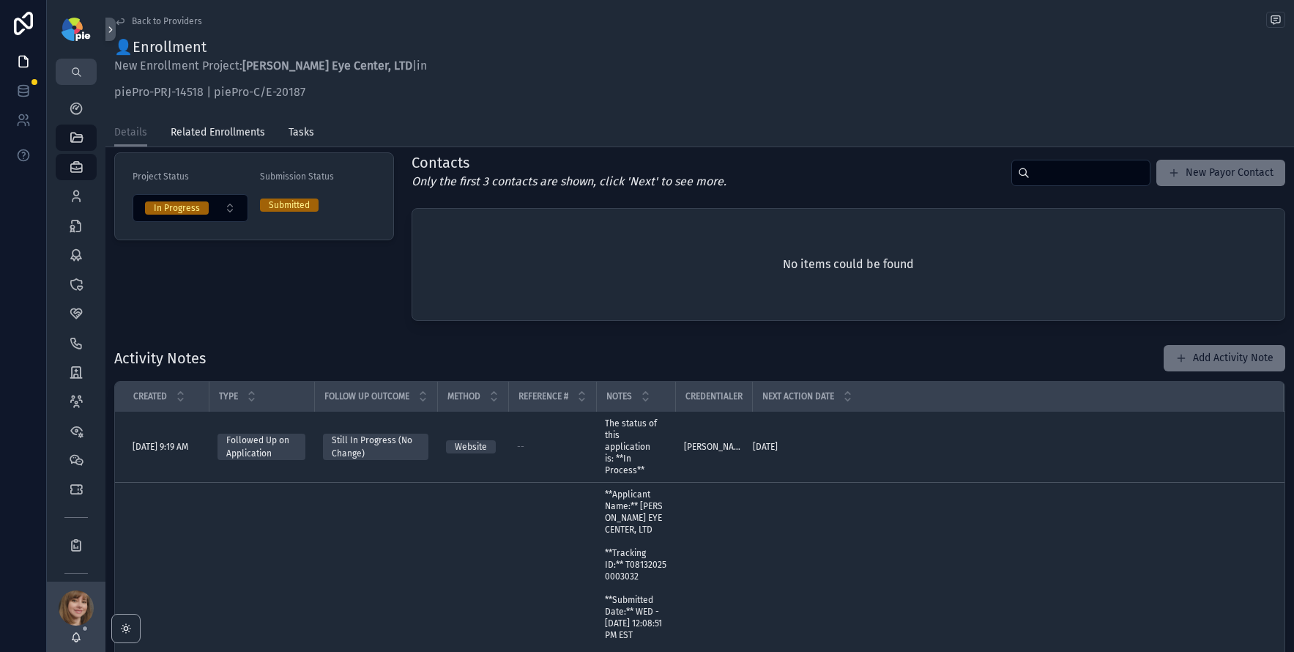
scroll to position [163, 0]
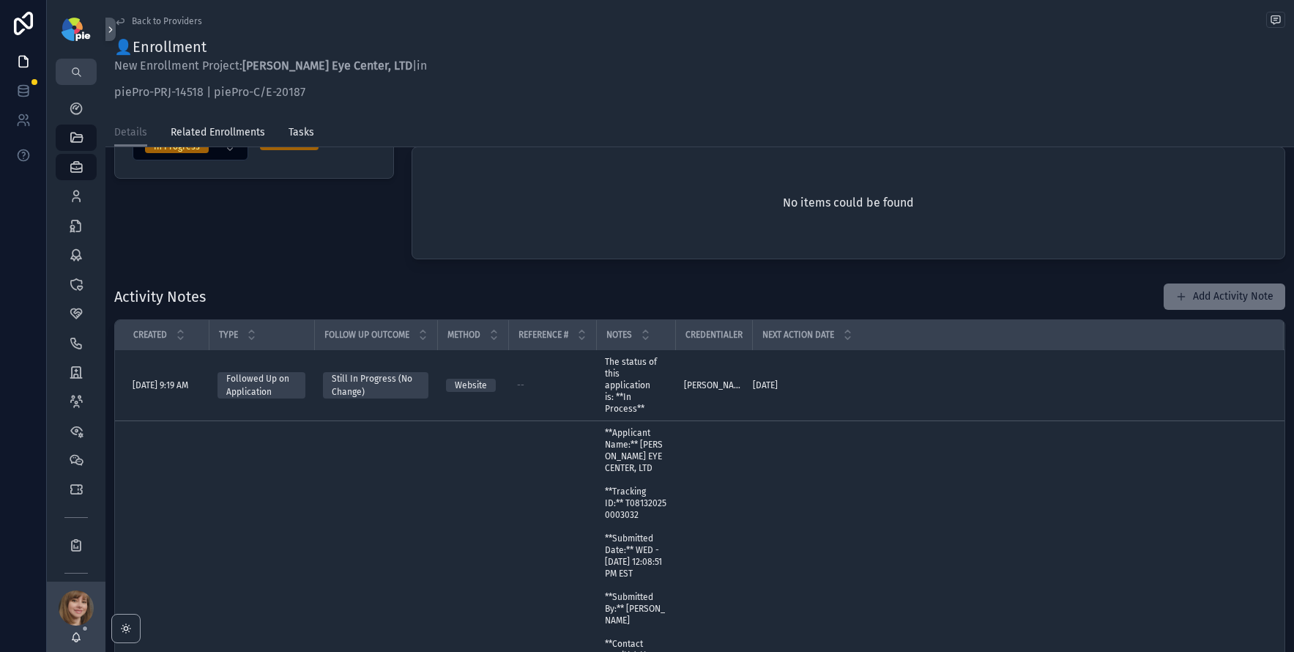
click at [138, 31] on div "Back to Providers 👤Enrollment New Enrollment Project: [PERSON_NAME] Eye Center,…" at bounding box center [699, 59] width 1171 height 119
click at [141, 21] on span "Back to Providers" at bounding box center [167, 21] width 70 height 12
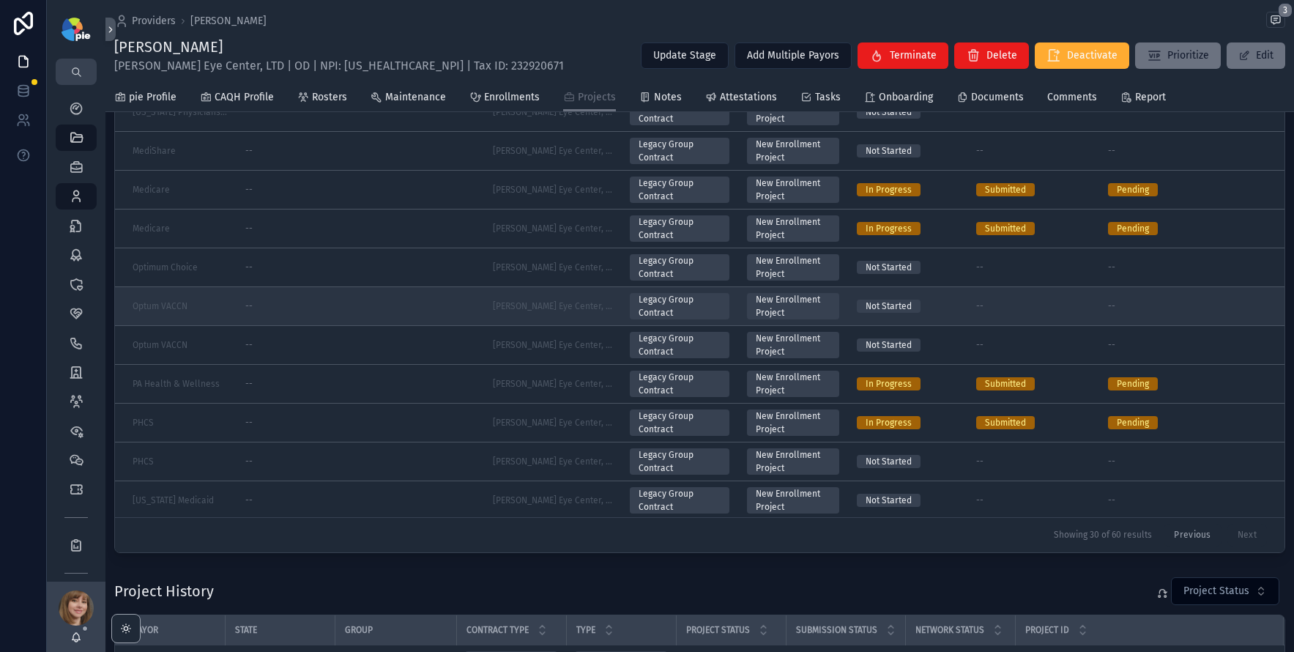
scroll to position [145, 0]
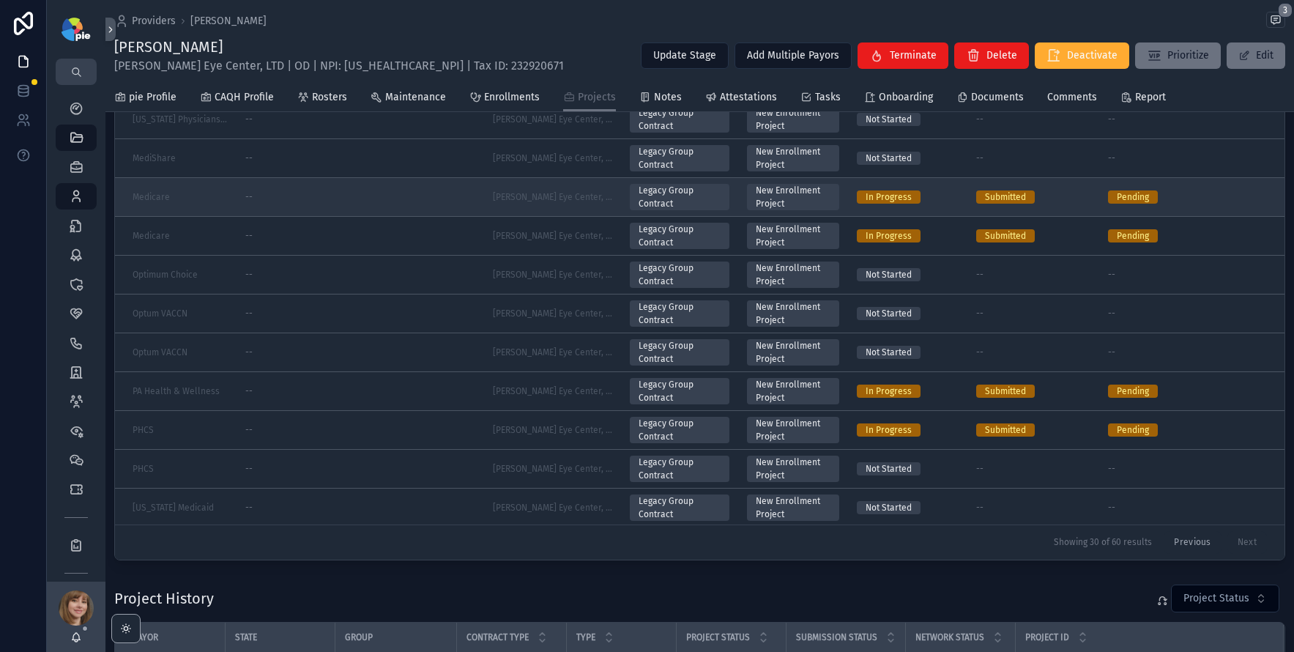
click at [373, 198] on div "--" at bounding box center [360, 197] width 230 height 12
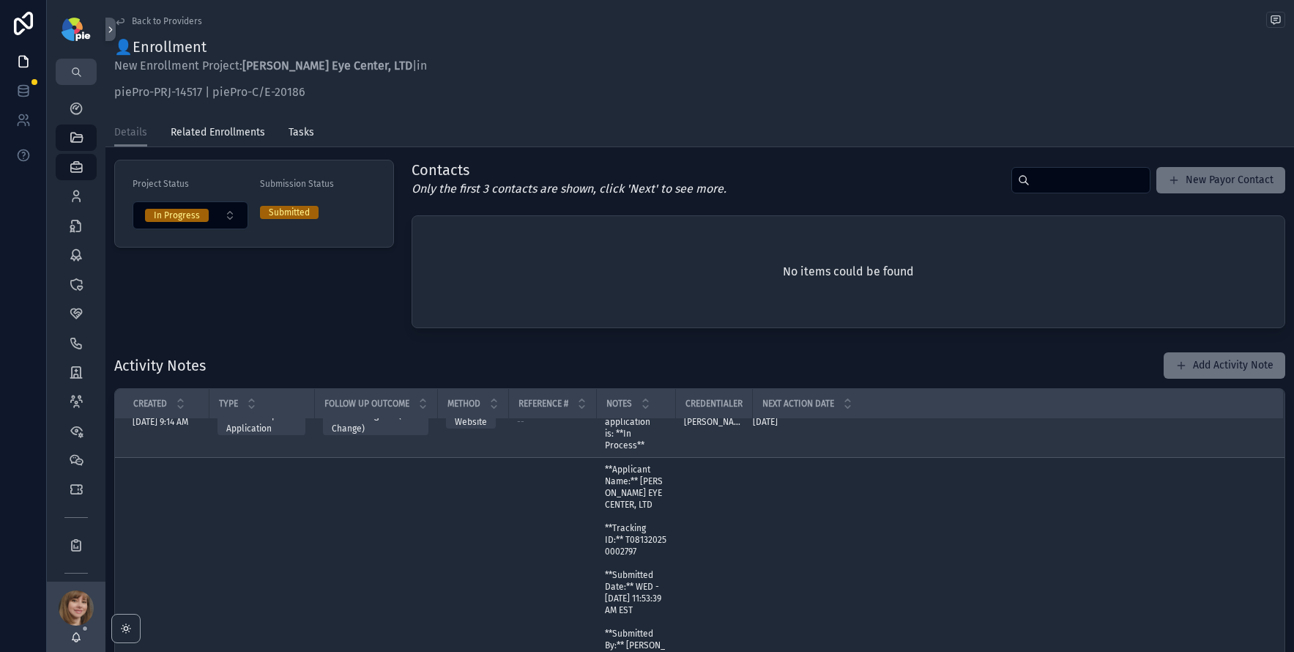
scroll to position [35, 0]
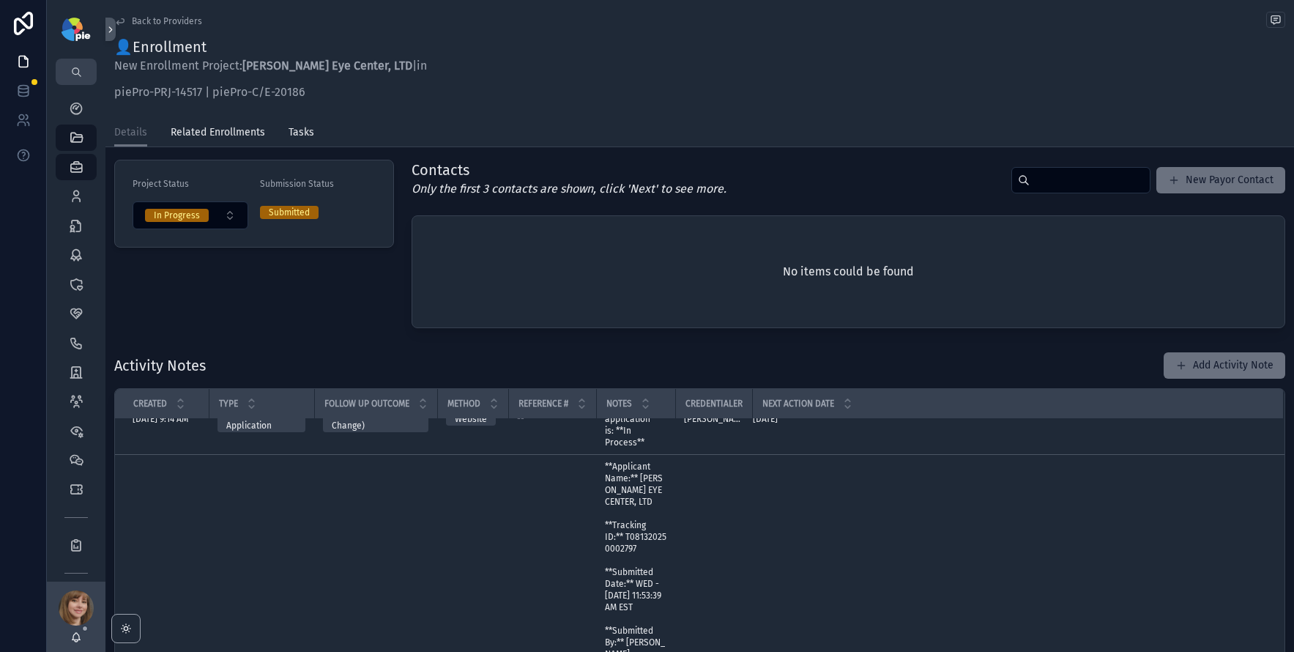
click at [146, 18] on span "Back to Providers" at bounding box center [167, 21] width 70 height 12
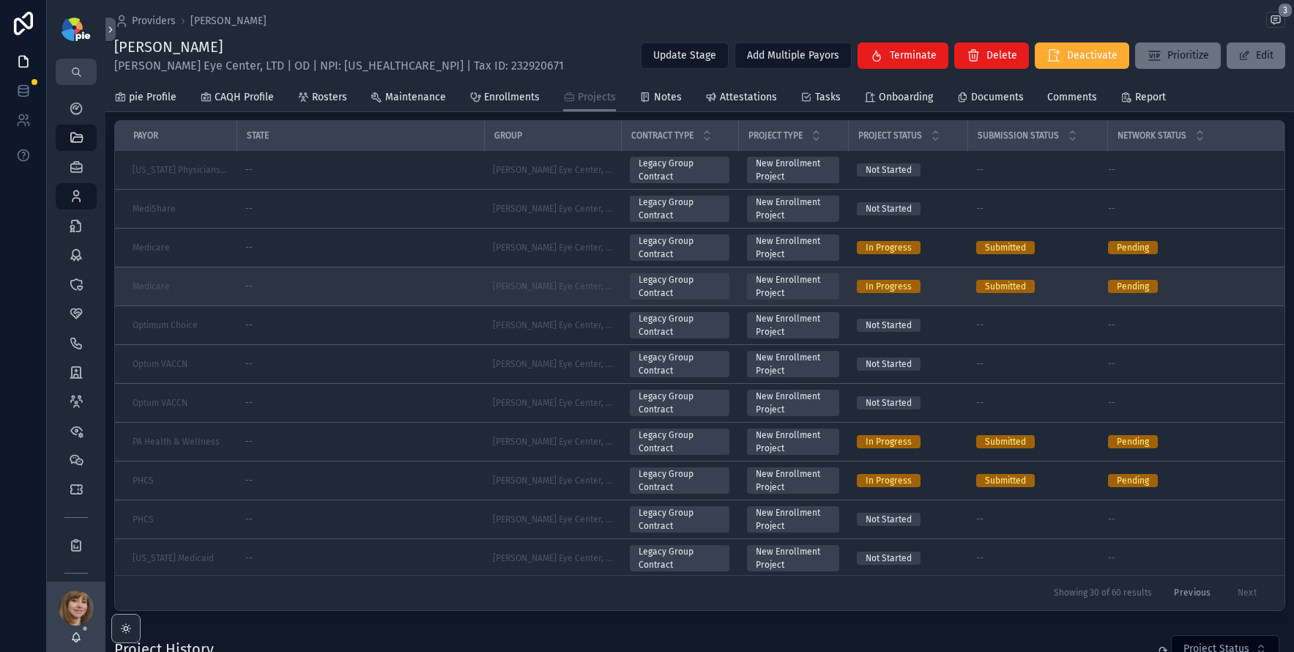
click at [444, 283] on div "--" at bounding box center [360, 286] width 230 height 12
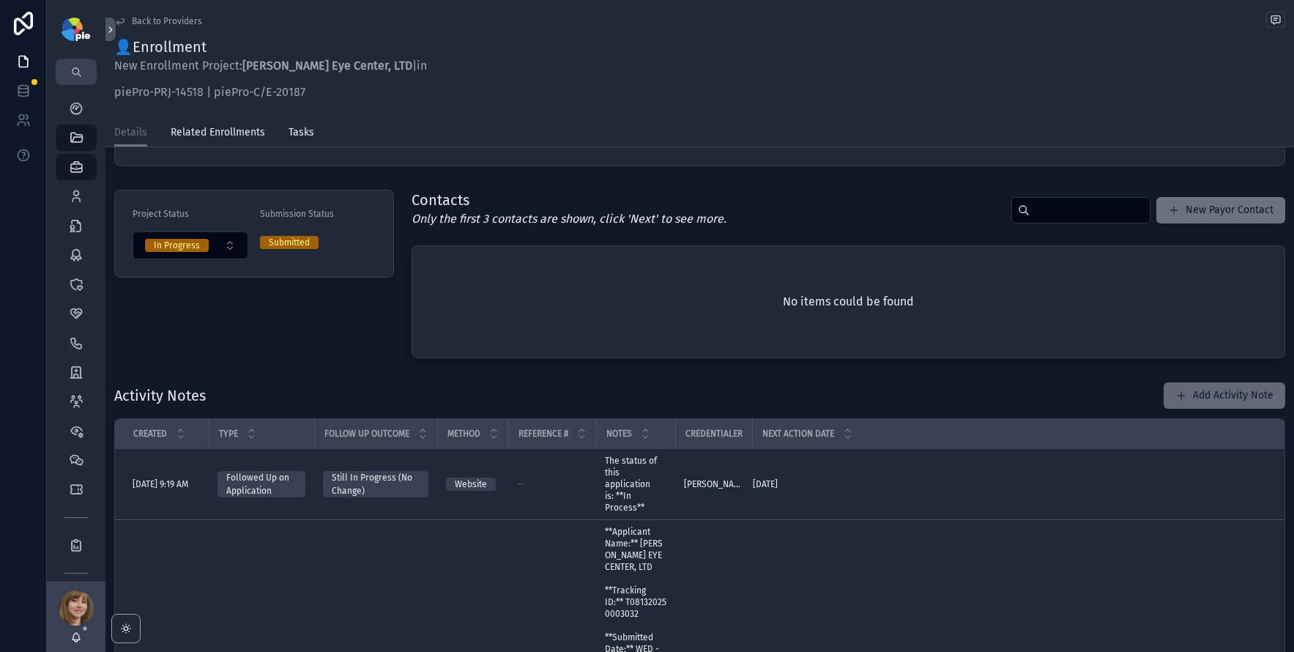
click at [1205, 389] on button "Add Activity Note" at bounding box center [1225, 395] width 122 height 26
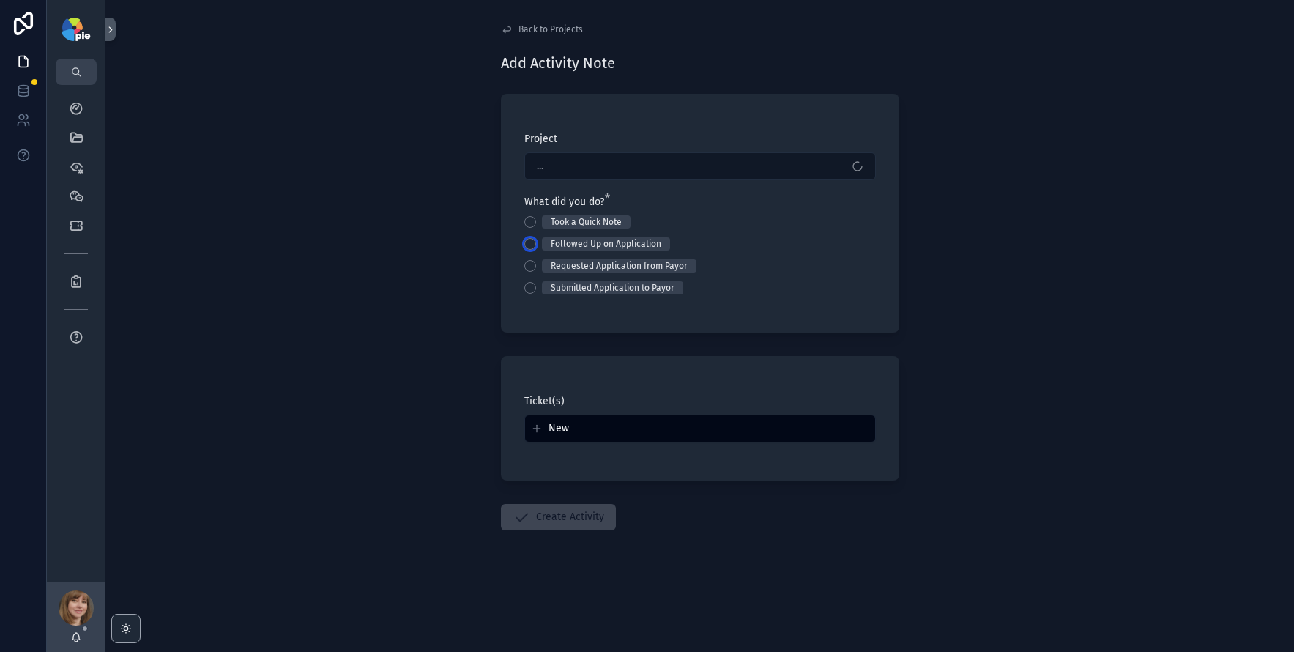
click at [531, 242] on button "Followed Up on Application" at bounding box center [530, 244] width 12 height 12
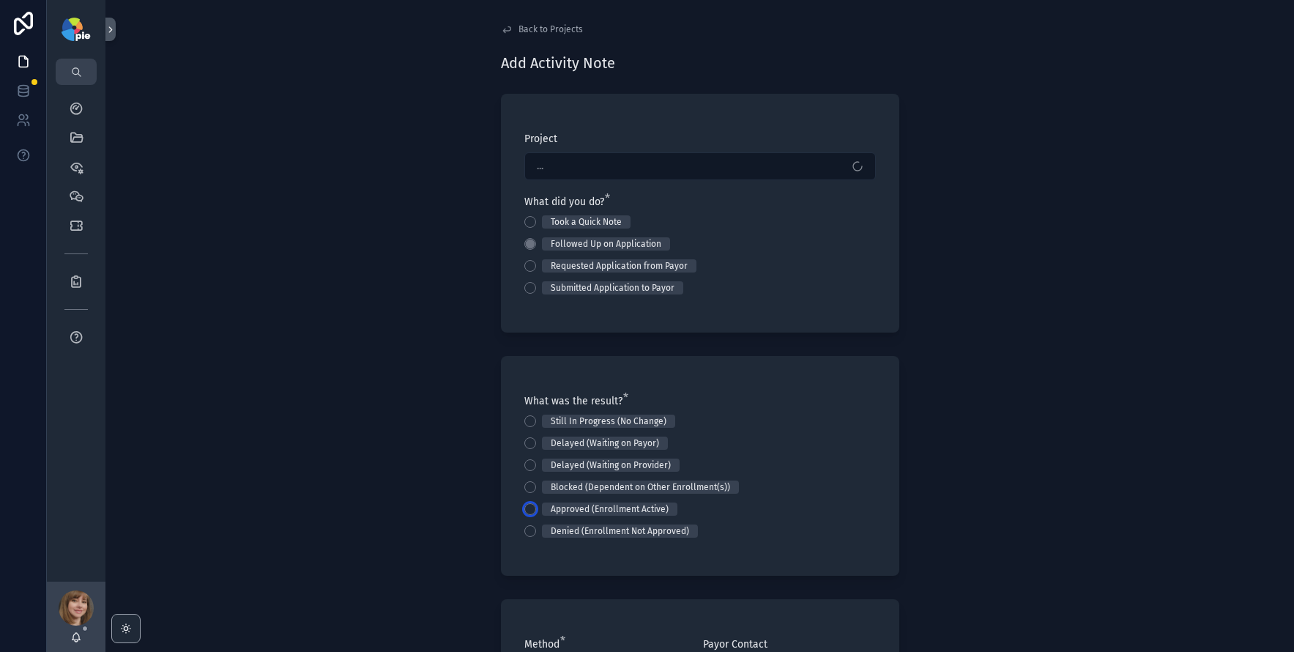
click at [526, 510] on button "Approved (Enrollment Active)" at bounding box center [530, 509] width 12 height 12
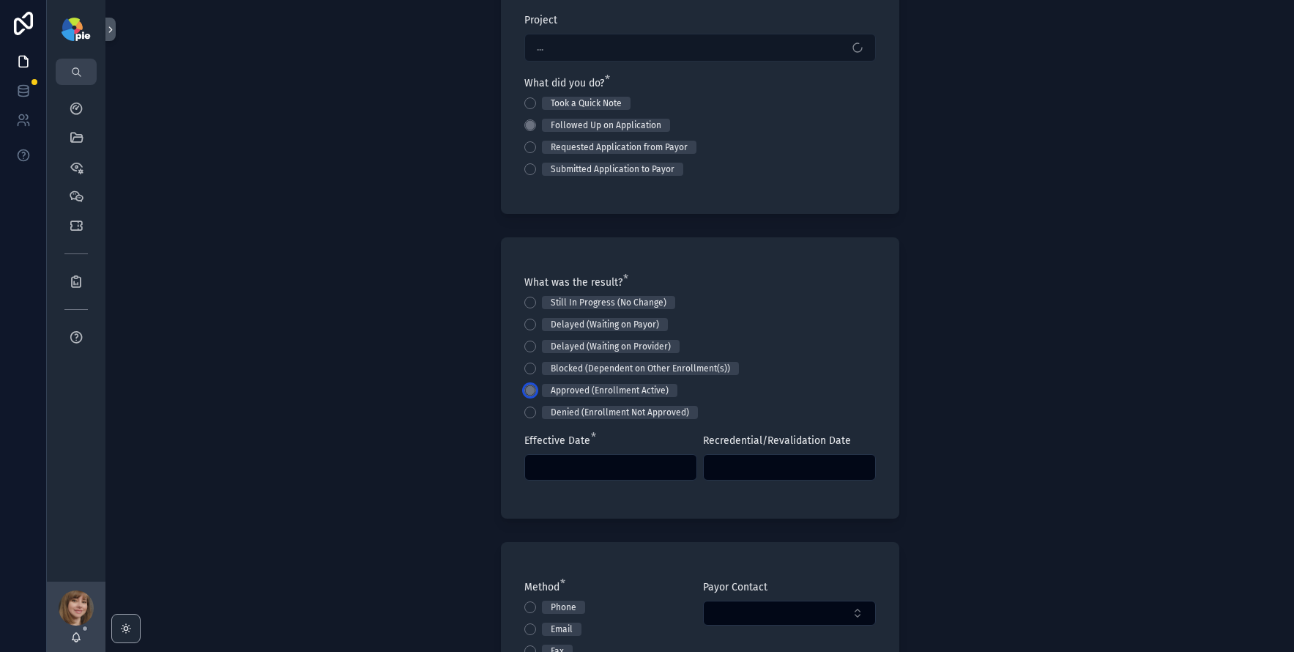
scroll to position [120, 0]
click at [547, 464] on input "scrollable content" at bounding box center [610, 465] width 171 height 21
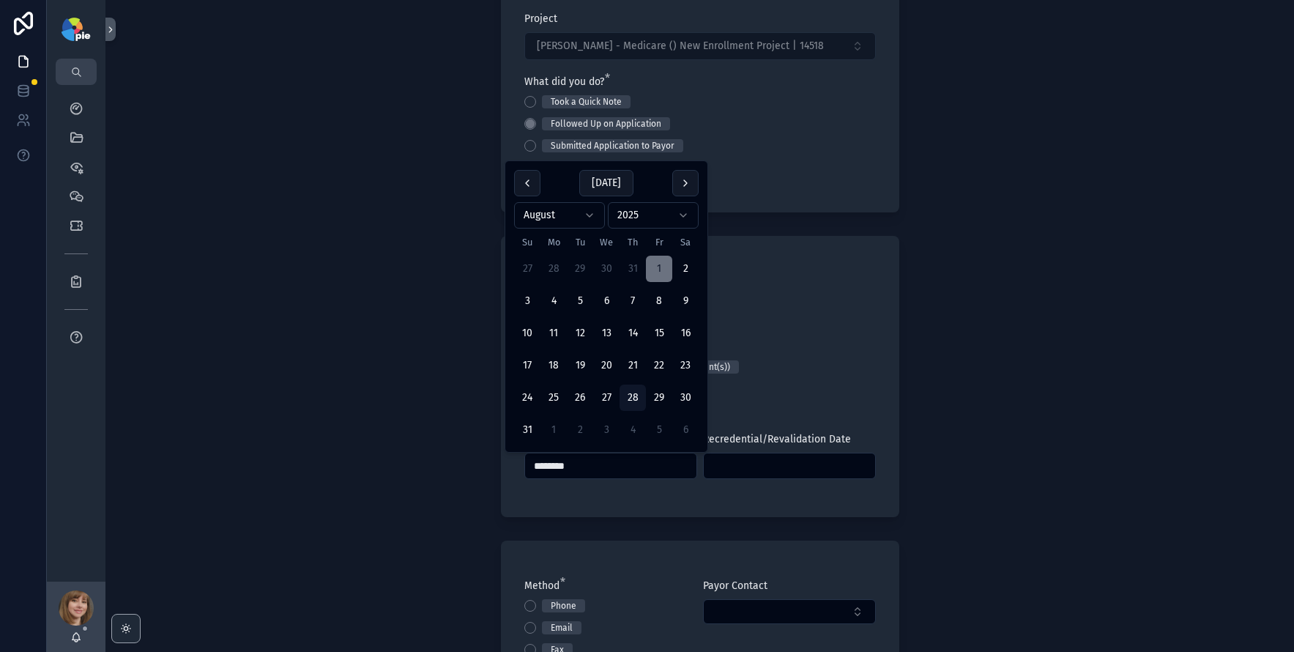
type input "********"
click at [318, 392] on div "Back to Projects Add Activity Note Project [PERSON_NAME] - Medicare () New Enro…" at bounding box center [699, 206] width 1188 height 652
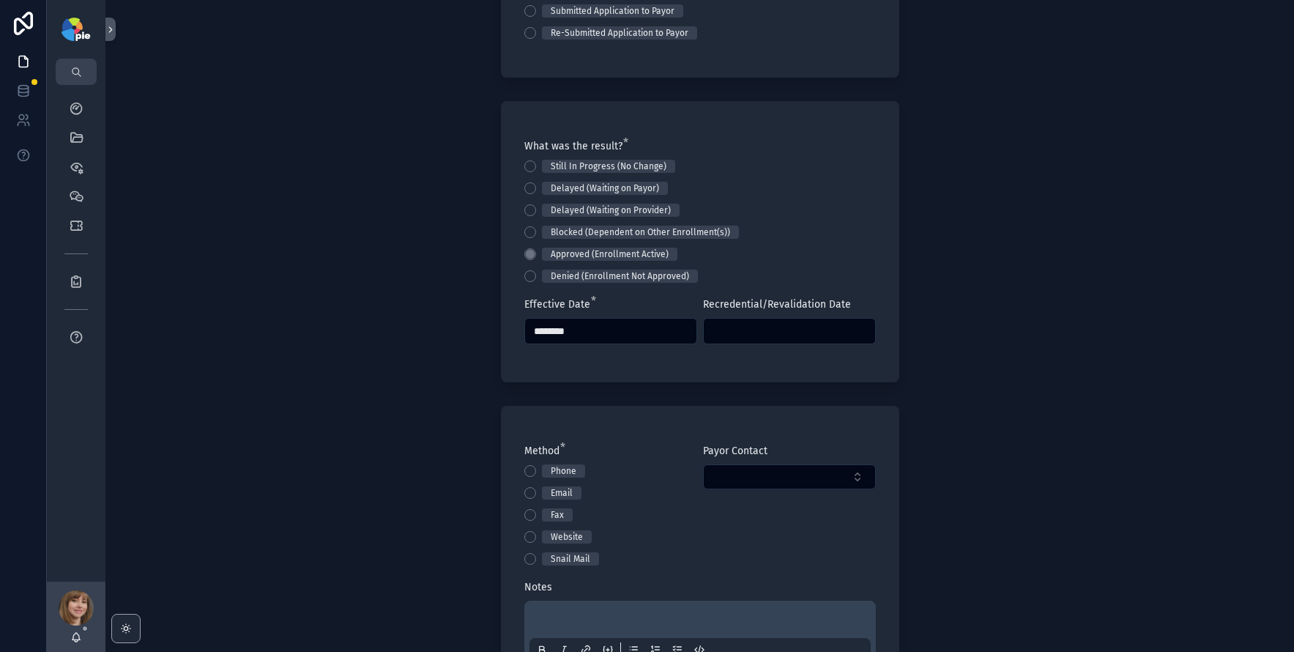
scroll to position [360, 0]
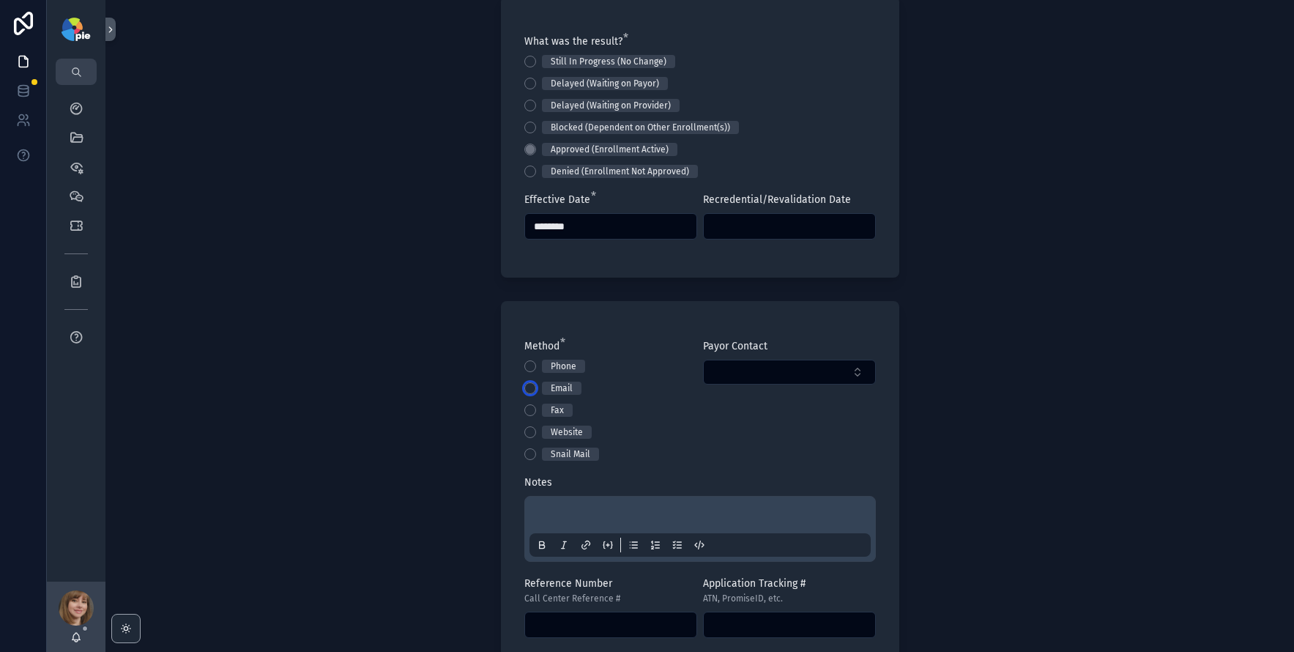
click at [524, 384] on button "Email" at bounding box center [530, 388] width 12 height 12
click at [576, 502] on div "scrollable content" at bounding box center [699, 529] width 341 height 56
click at [574, 510] on p "scrollable content" at bounding box center [702, 517] width 341 height 15
click at [412, 447] on div "**********" at bounding box center [699, 326] width 1188 height 652
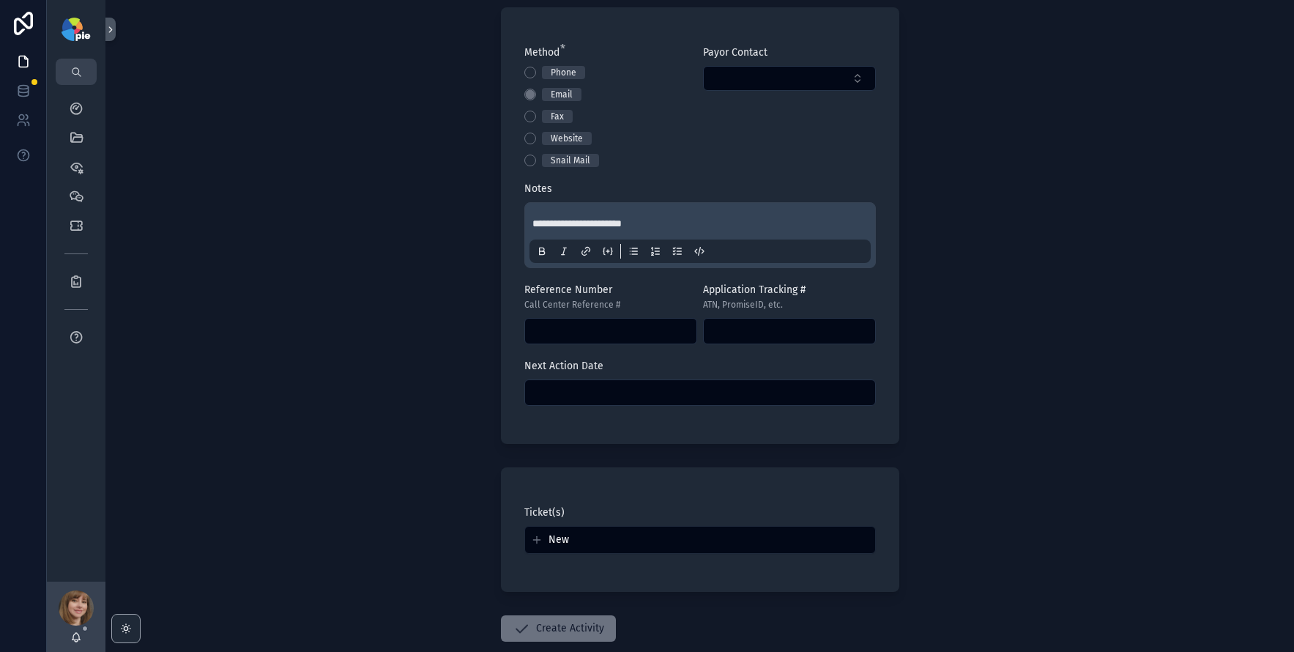
scroll to position [737, 0]
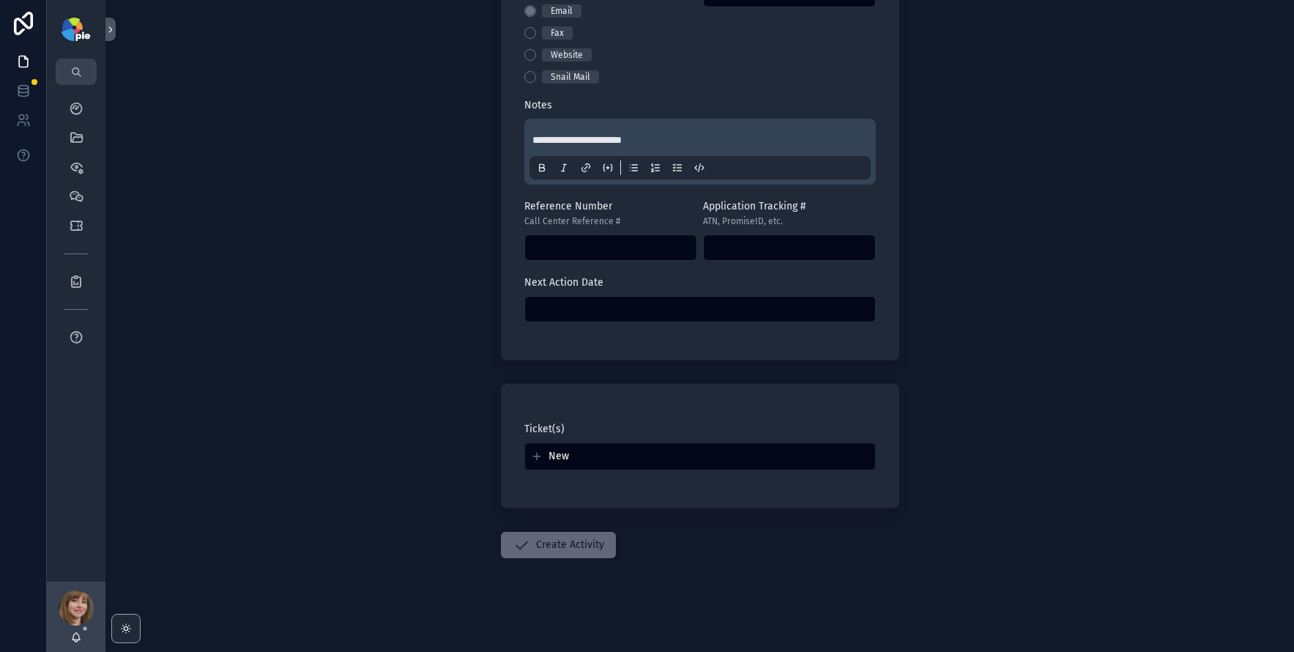
click at [551, 548] on button "Create Activity" at bounding box center [558, 545] width 115 height 26
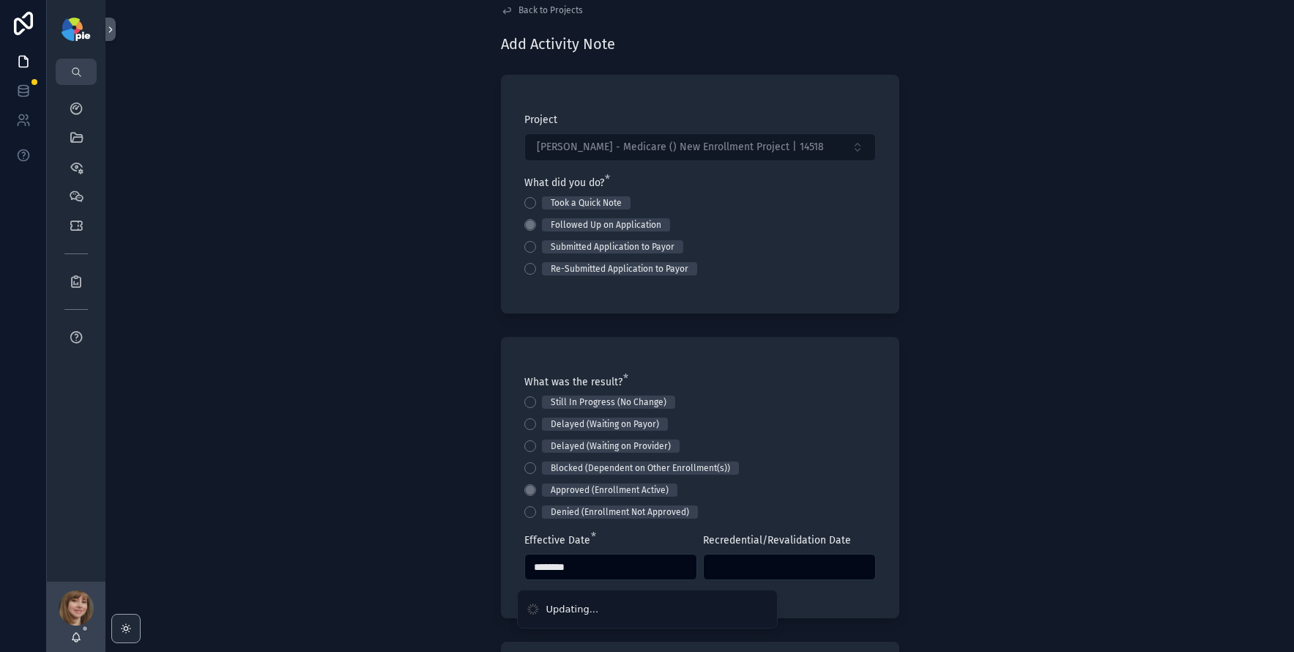
scroll to position [0, 0]
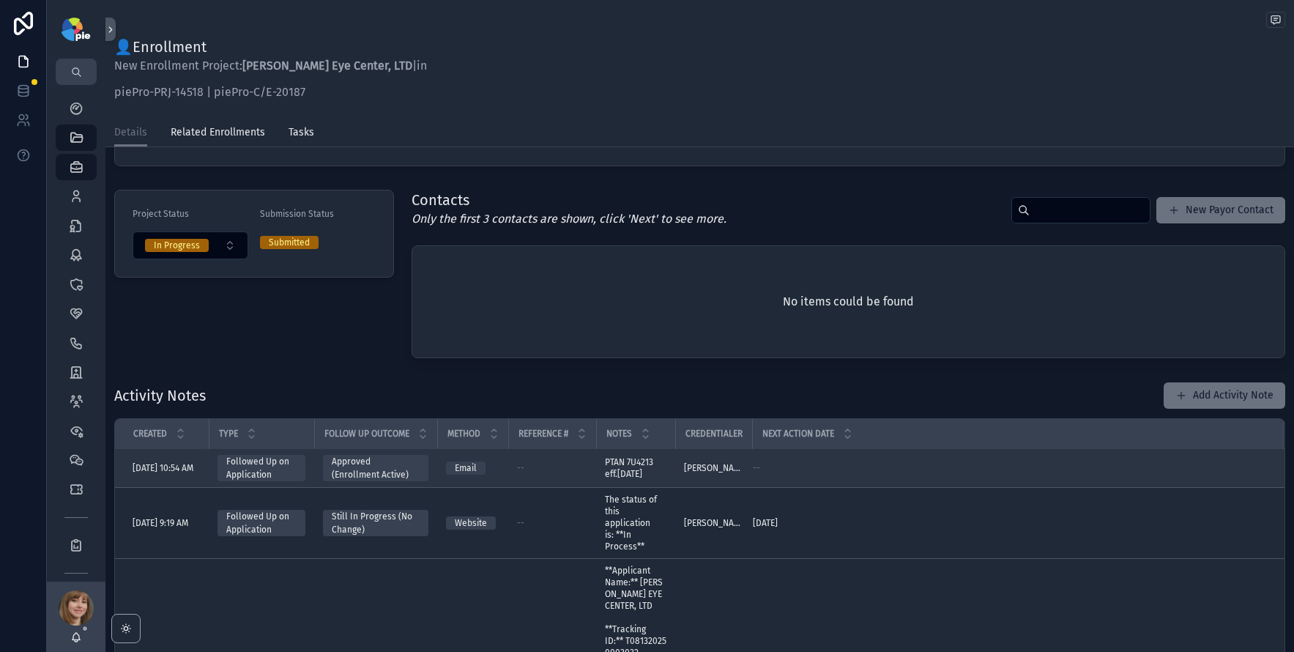
click at [835, 469] on div "--" at bounding box center [1009, 468] width 513 height 12
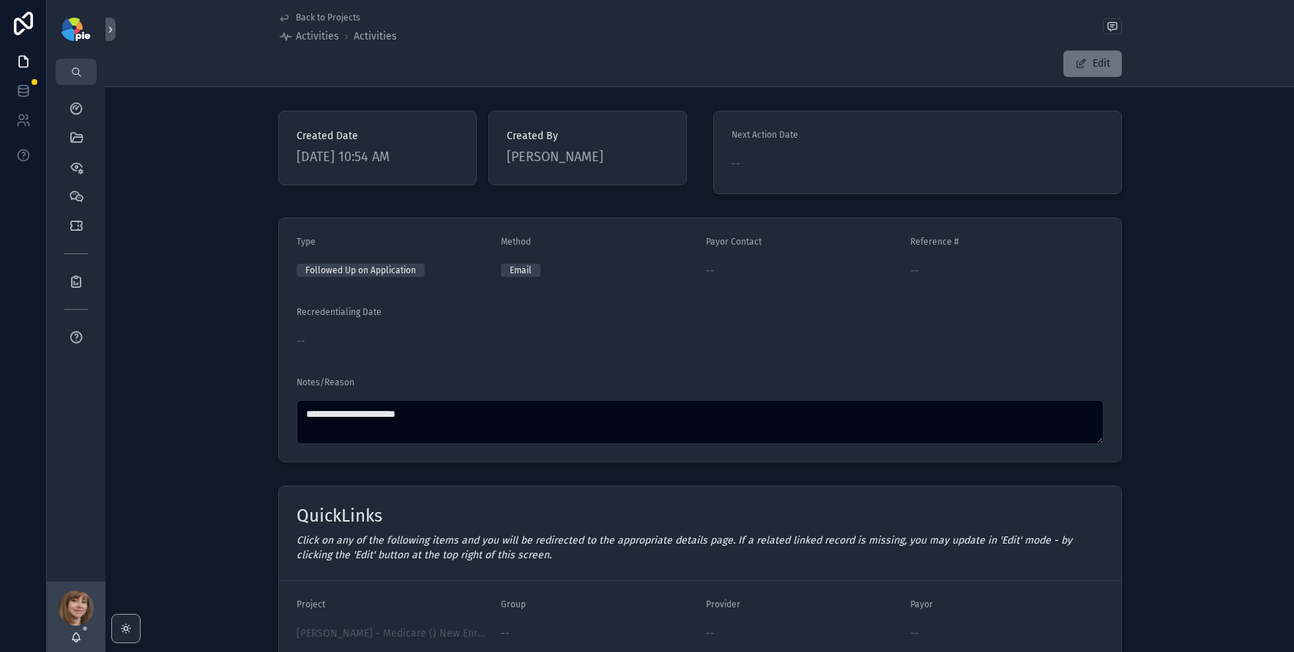
click at [323, 14] on span "Back to Projects" at bounding box center [328, 18] width 64 height 12
click at [320, 15] on span "Back to Projects" at bounding box center [328, 18] width 64 height 12
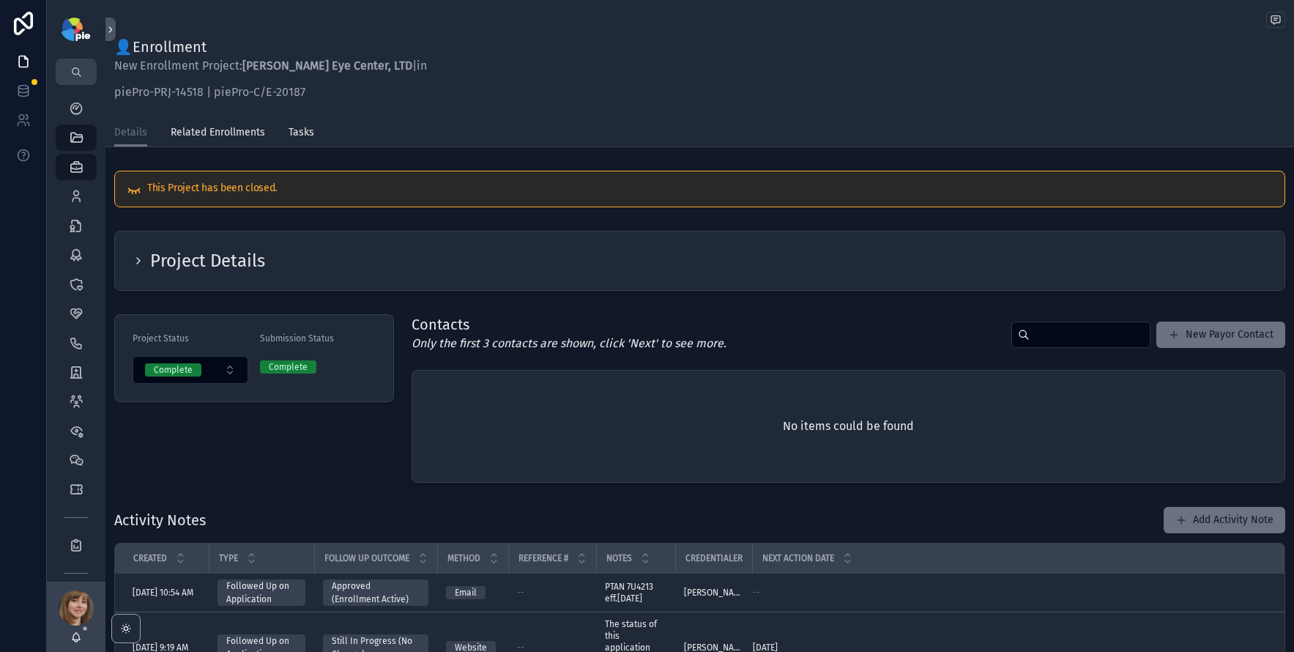
click at [130, 252] on div "Project Details" at bounding box center [699, 260] width 1169 height 59
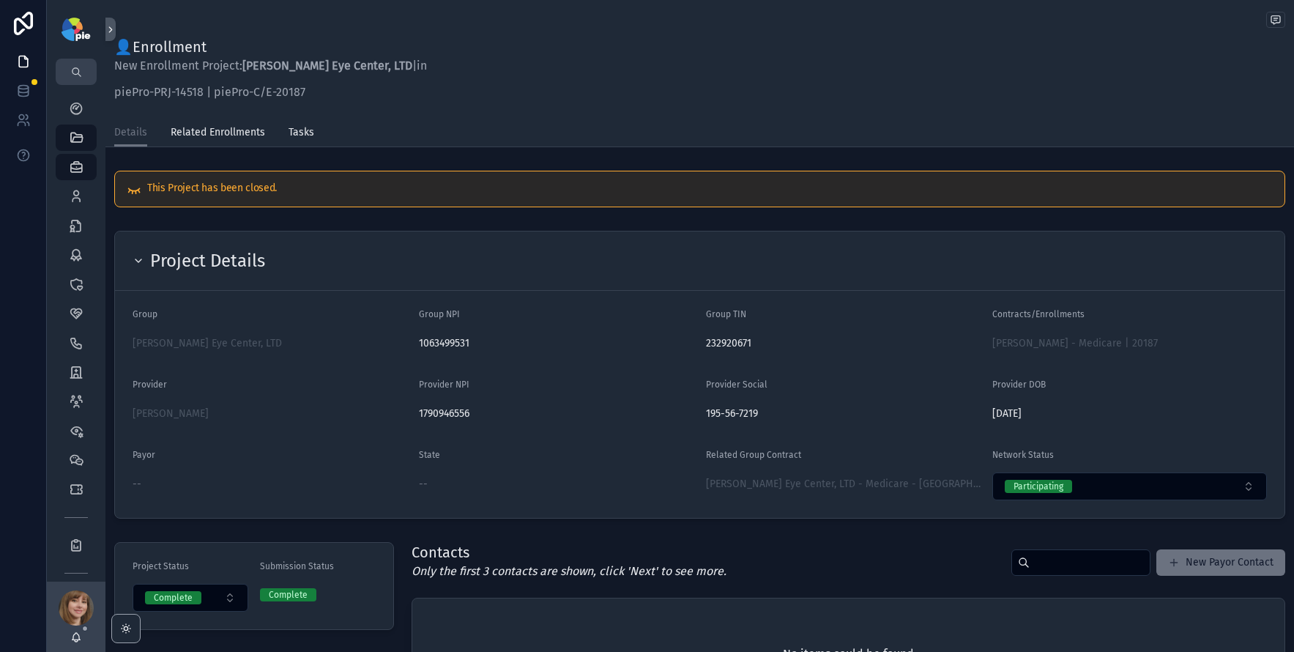
click at [135, 256] on icon "scrollable content" at bounding box center [139, 261] width 12 height 12
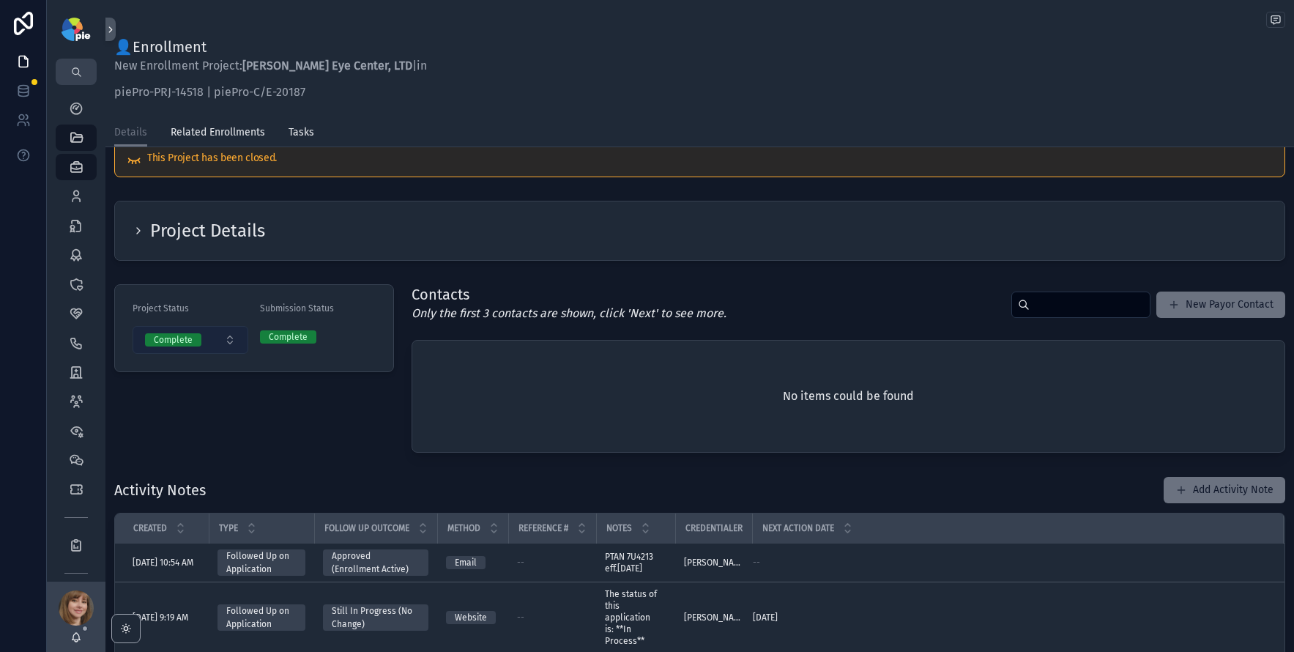
scroll to position [33, 0]
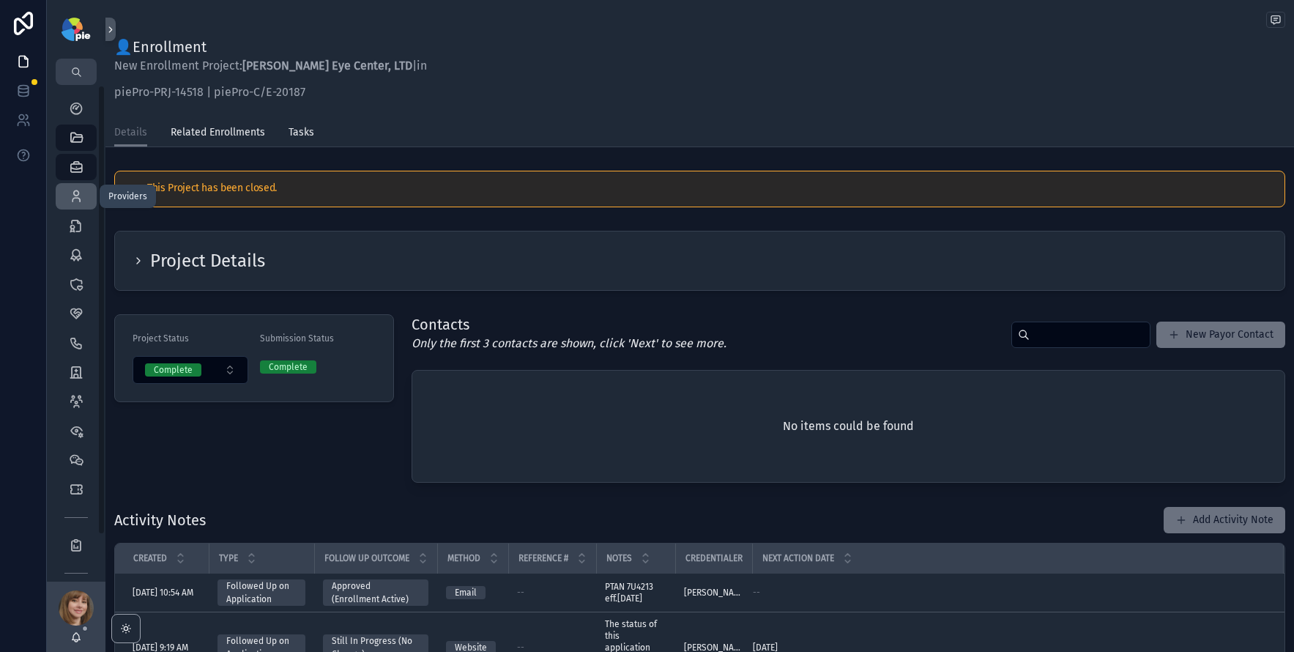
click at [72, 195] on icon "scrollable content" at bounding box center [76, 196] width 15 height 15
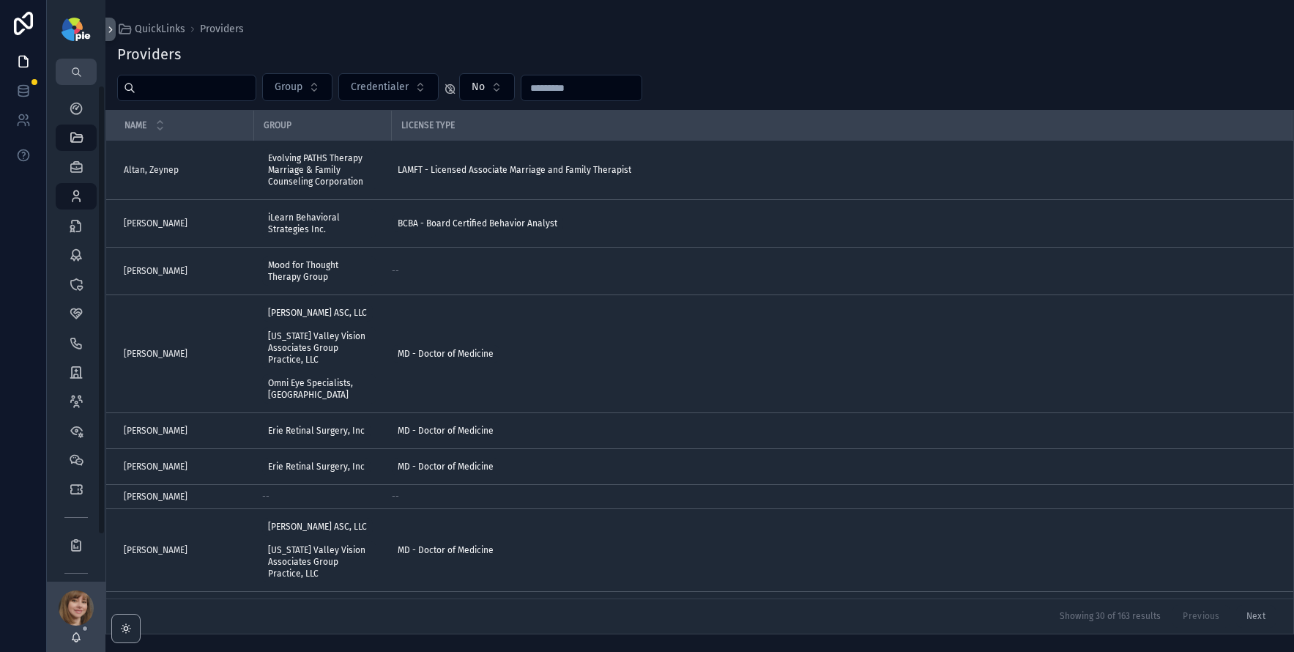
click at [174, 84] on input "scrollable content" at bounding box center [195, 88] width 120 height 21
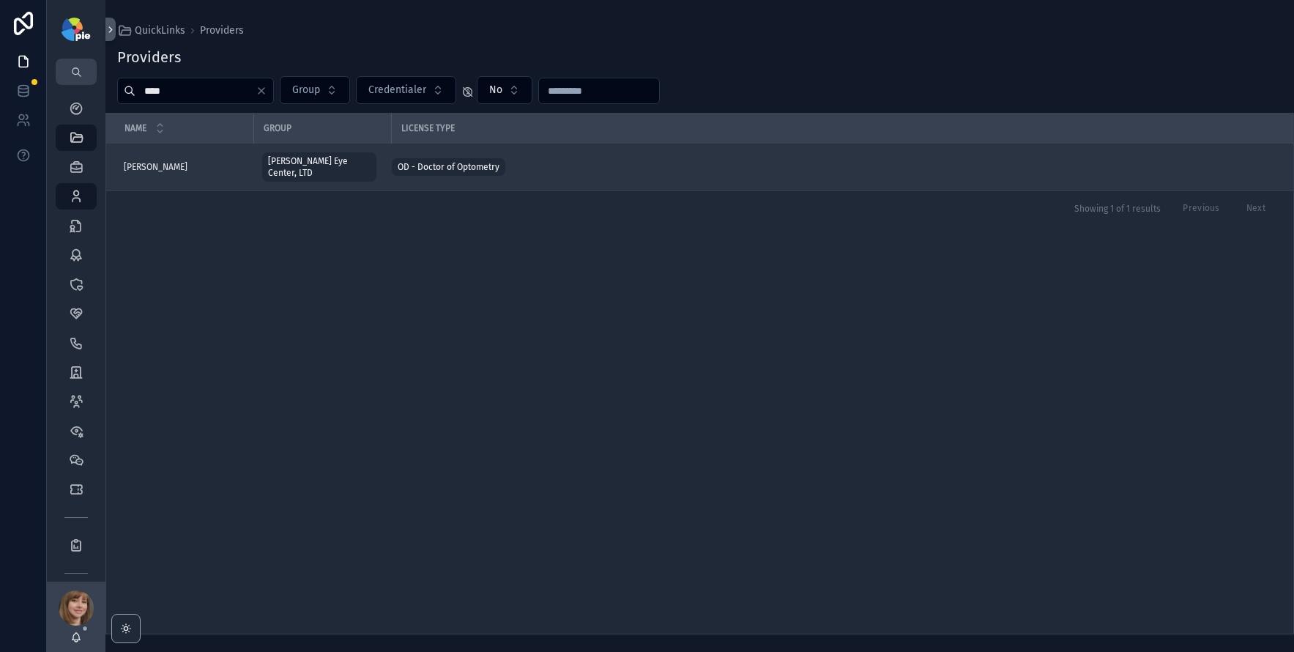
type input "****"
click at [221, 161] on div "[PERSON_NAME] [PERSON_NAME]" at bounding box center [184, 167] width 121 height 12
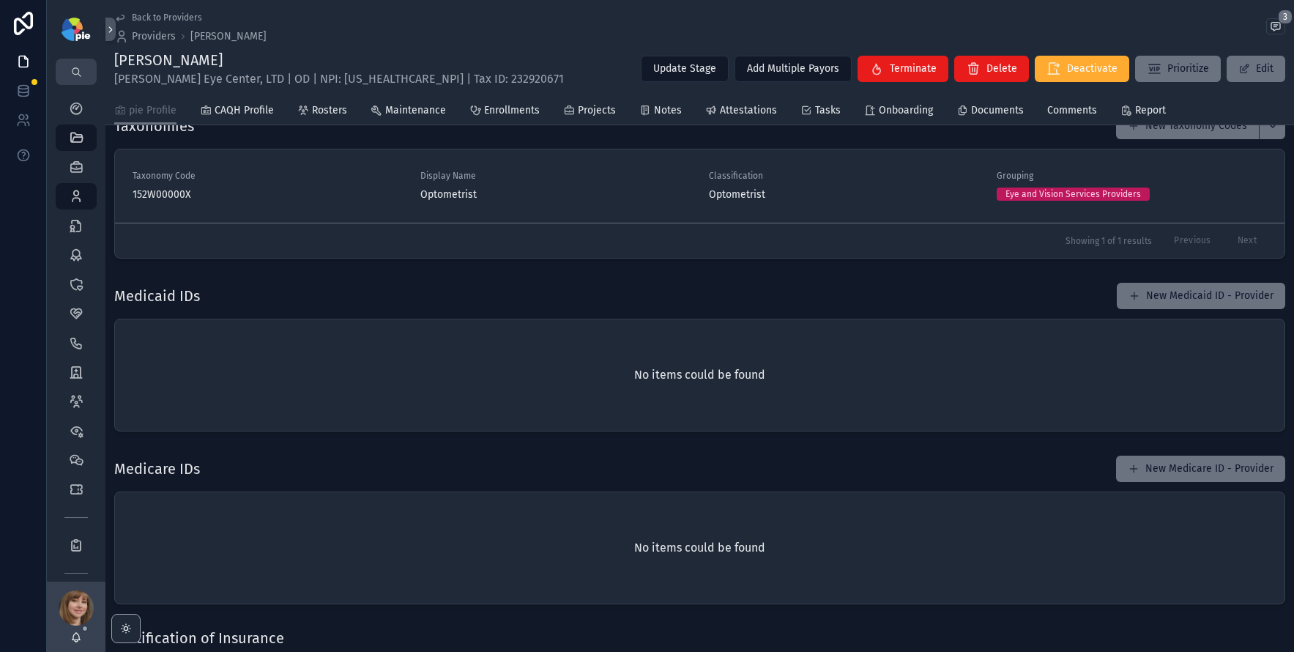
scroll to position [1540, 0]
click at [1149, 469] on button "New Medicare ID - Provider" at bounding box center [1200, 468] width 169 height 26
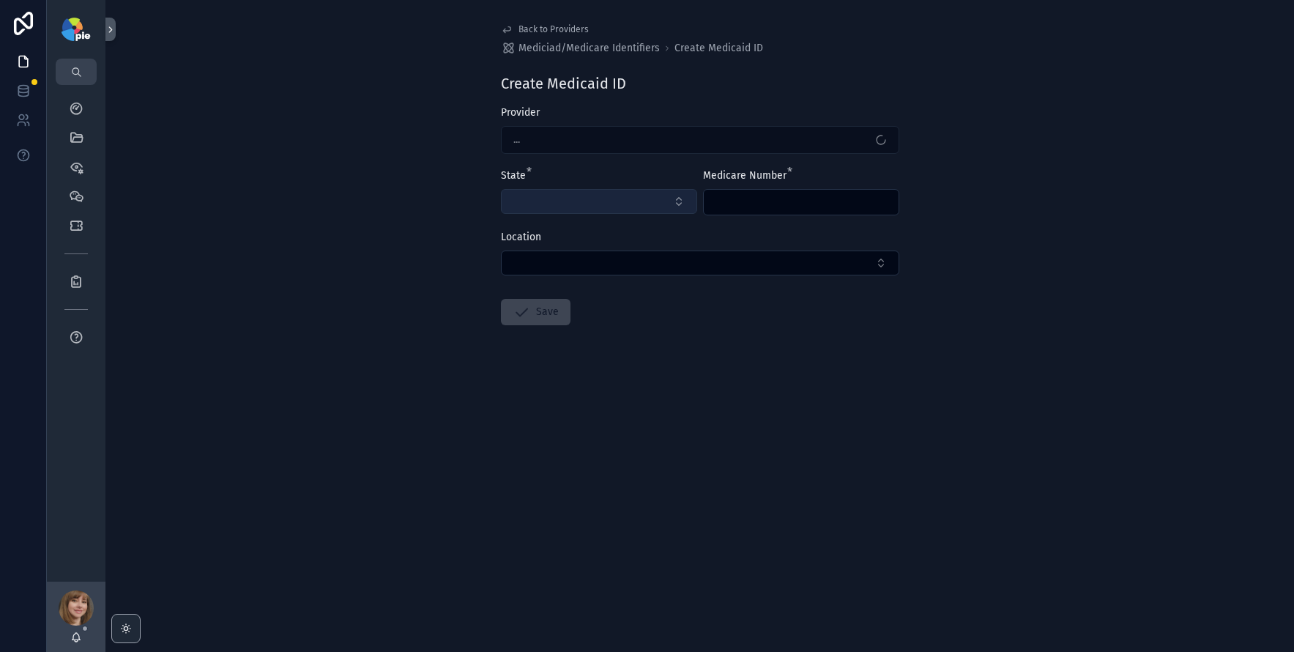
click at [550, 189] on button "Select Button" at bounding box center [599, 201] width 196 height 25
type input "*"
click at [559, 228] on input "**" at bounding box center [608, 230] width 160 height 26
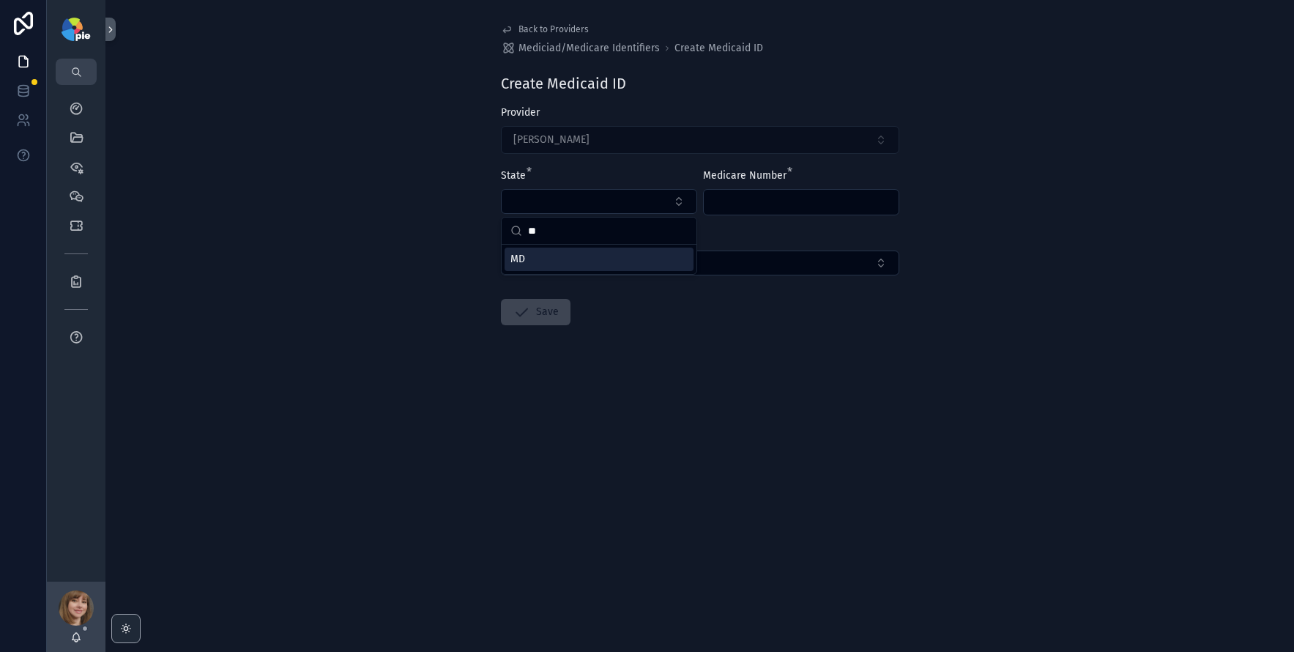
type input "**"
click at [559, 260] on div "MD" at bounding box center [599, 259] width 189 height 23
click at [727, 181] on span "Medicare Number" at bounding box center [744, 175] width 83 height 12
click at [732, 189] on div "scrollable content" at bounding box center [801, 202] width 196 height 26
click at [733, 195] on input "scrollable content" at bounding box center [801, 202] width 195 height 21
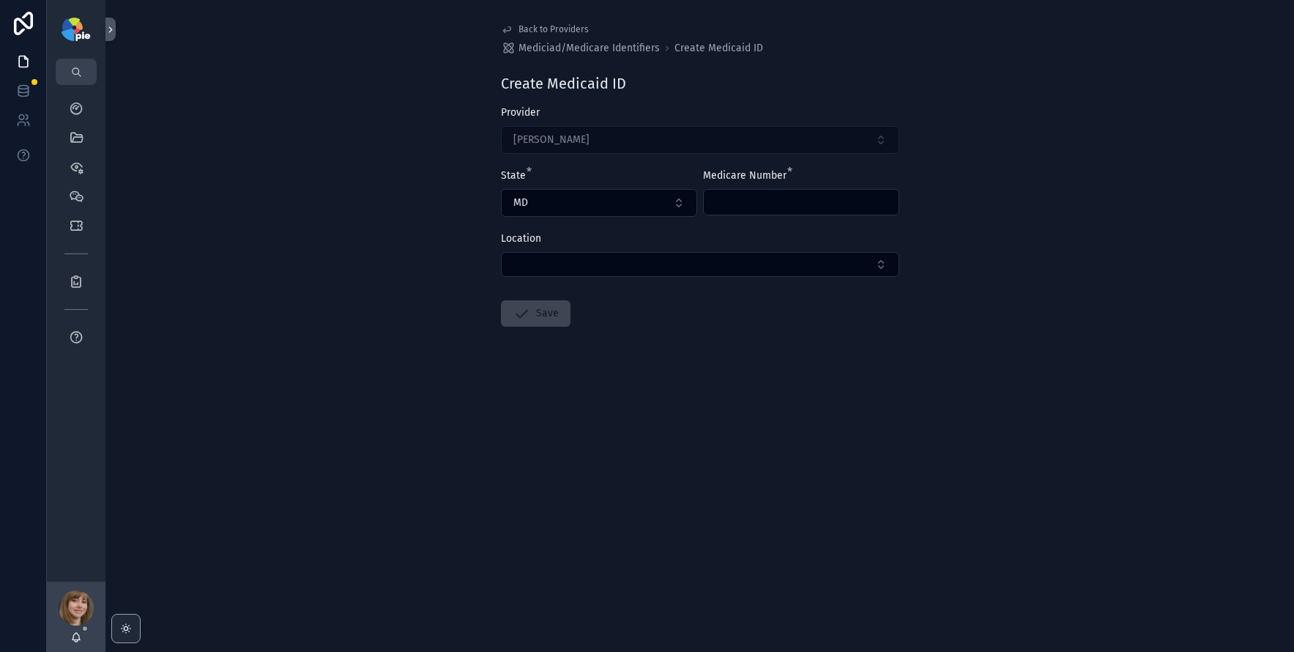
paste input "******"
type input "******"
click at [754, 328] on form "Provider [PERSON_NAME] State * [US_STATE] Medicare Number * ****** Location Save" at bounding box center [700, 262] width 398 height 315
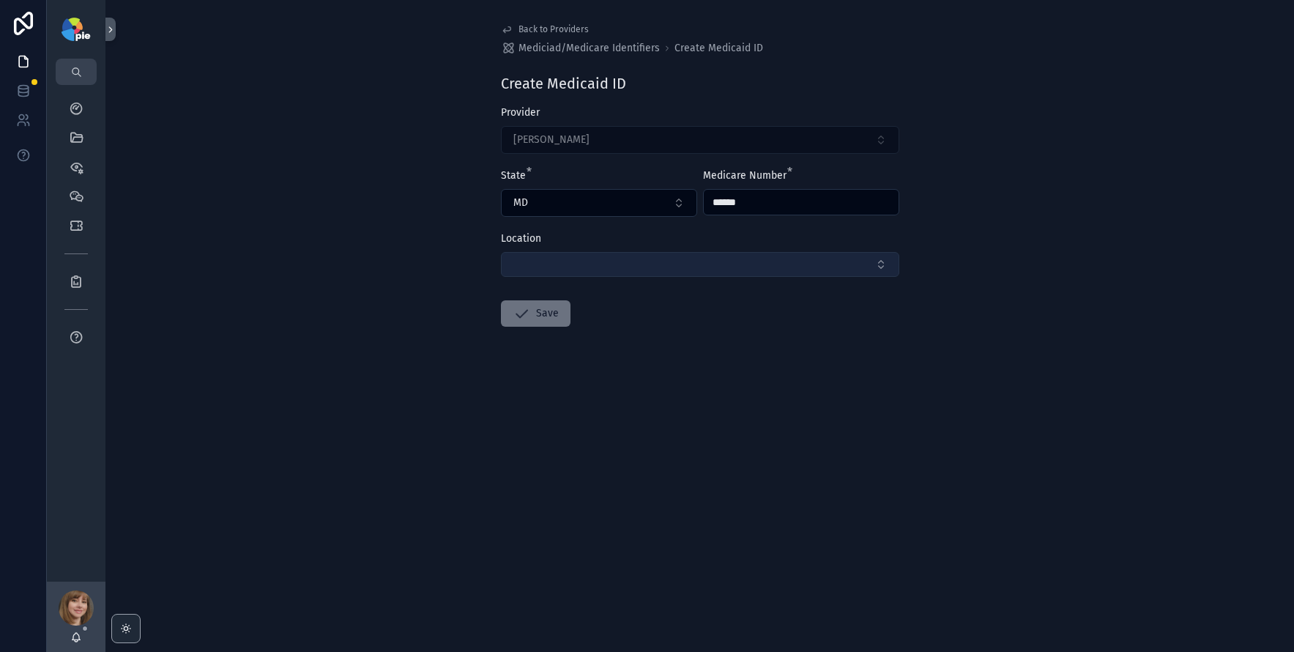
click at [700, 268] on button "Select Button" at bounding box center [700, 264] width 398 height 25
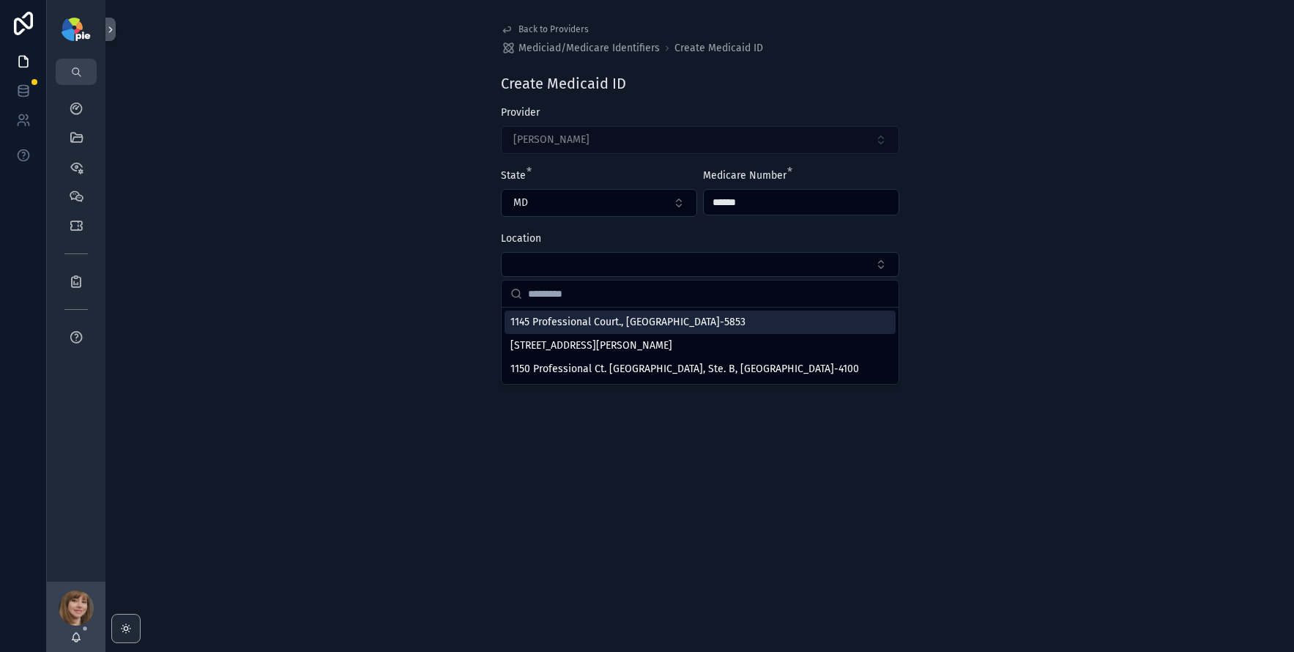
click at [673, 319] on span "1145 Professional Court., [GEOGRAPHIC_DATA]-5853" at bounding box center [627, 322] width 235 height 15
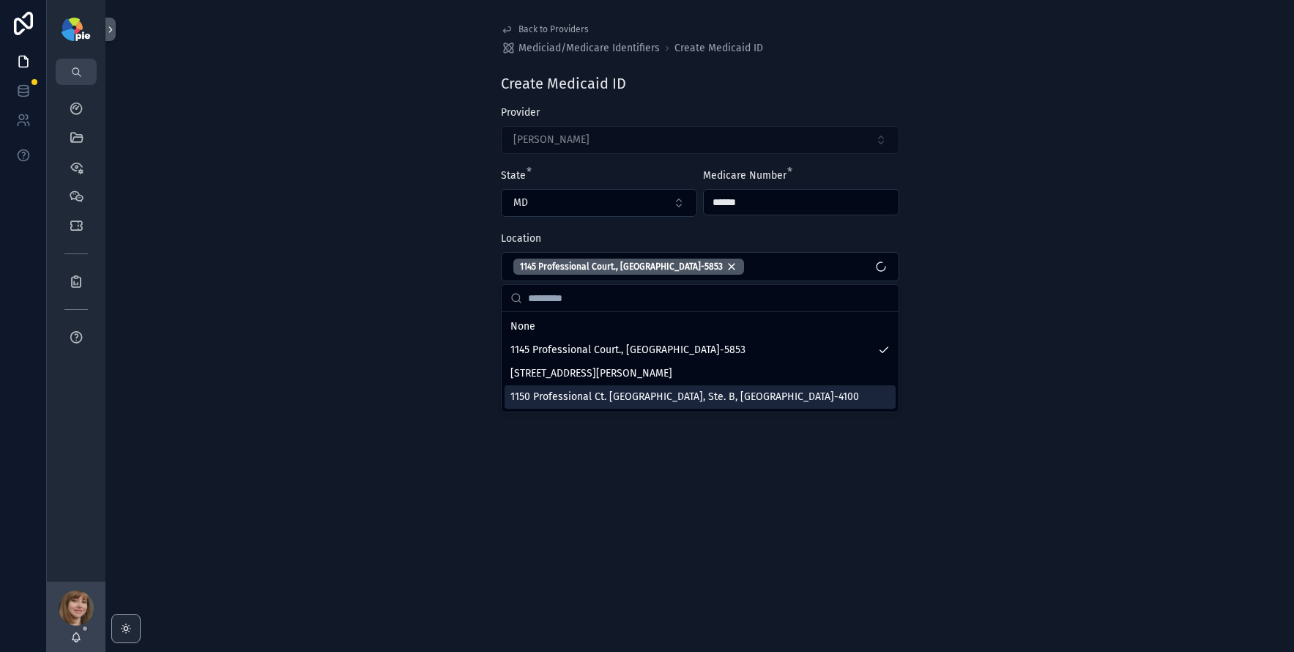
click at [676, 461] on div "Back to Providers Mediciad/Medicare Identifiers Create Medicaid ID Create Medic…" at bounding box center [699, 326] width 1188 height 652
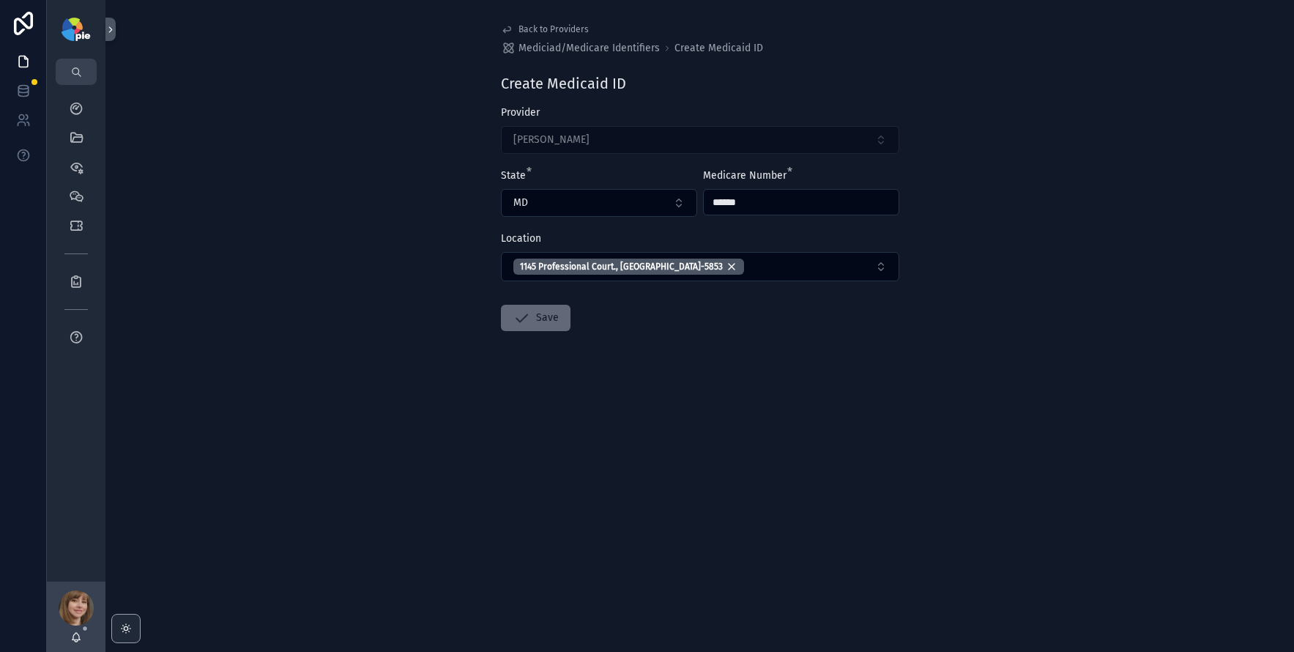
click at [535, 321] on button "Save" at bounding box center [536, 318] width 70 height 26
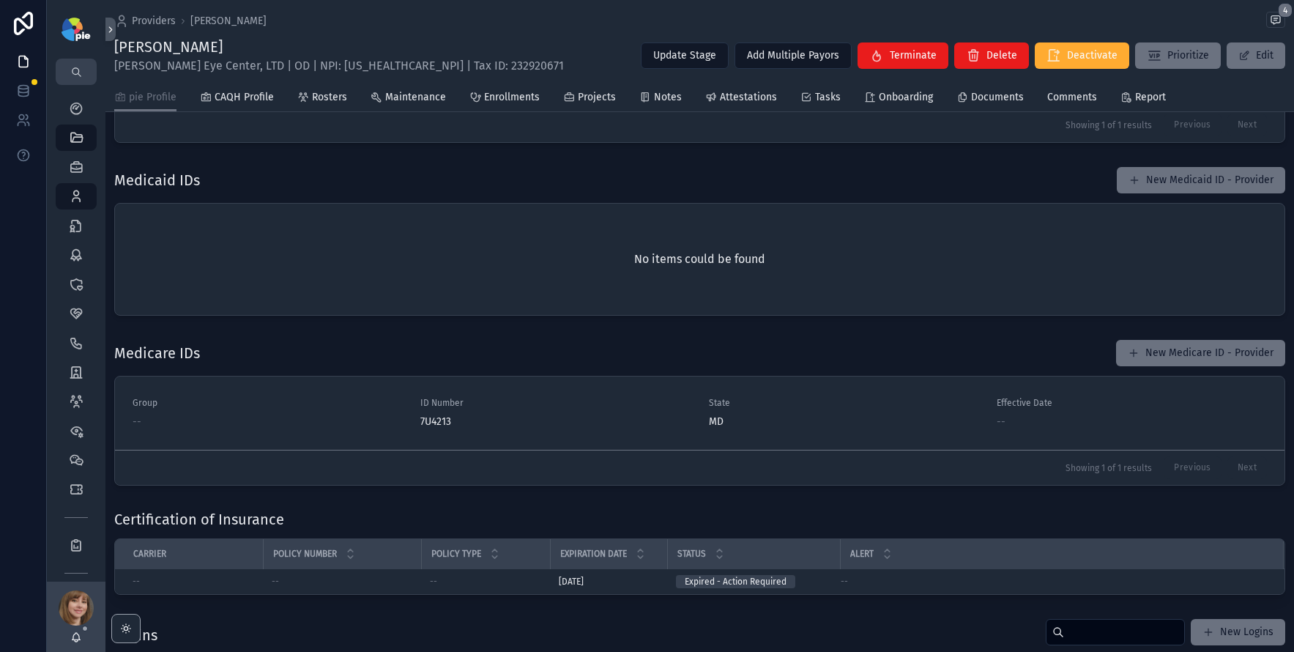
scroll to position [1627, 0]
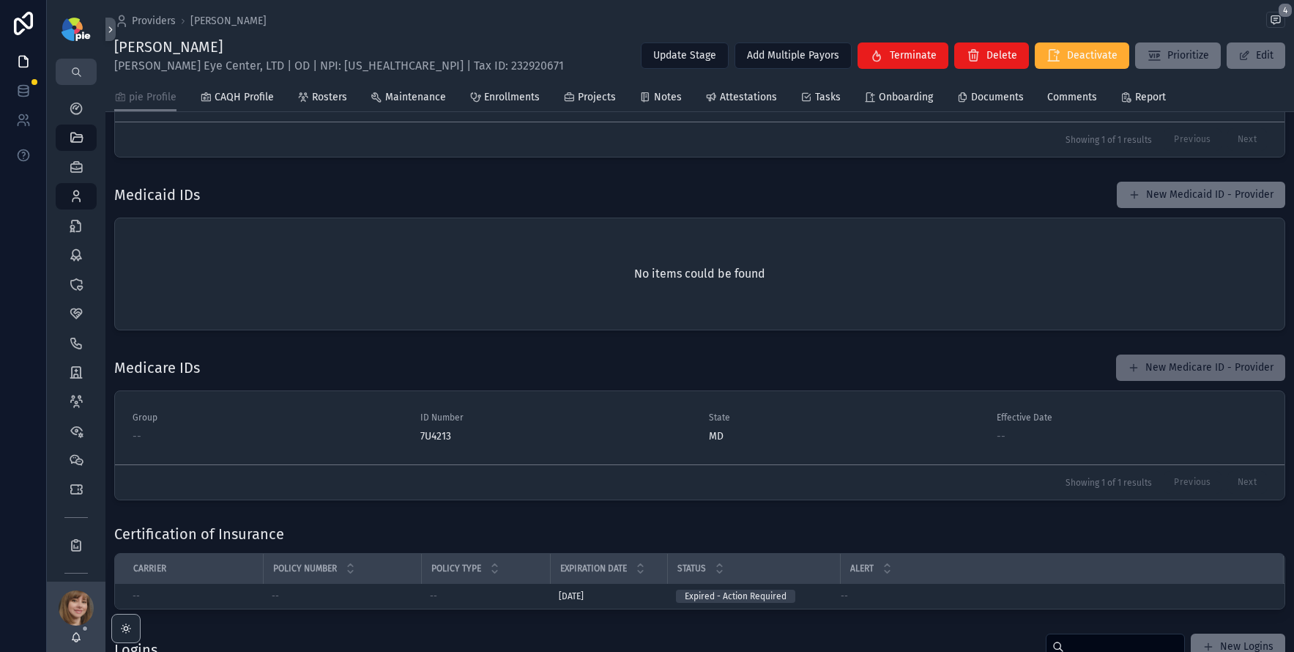
click at [1157, 365] on button "New Medicare ID - Provider" at bounding box center [1200, 367] width 169 height 26
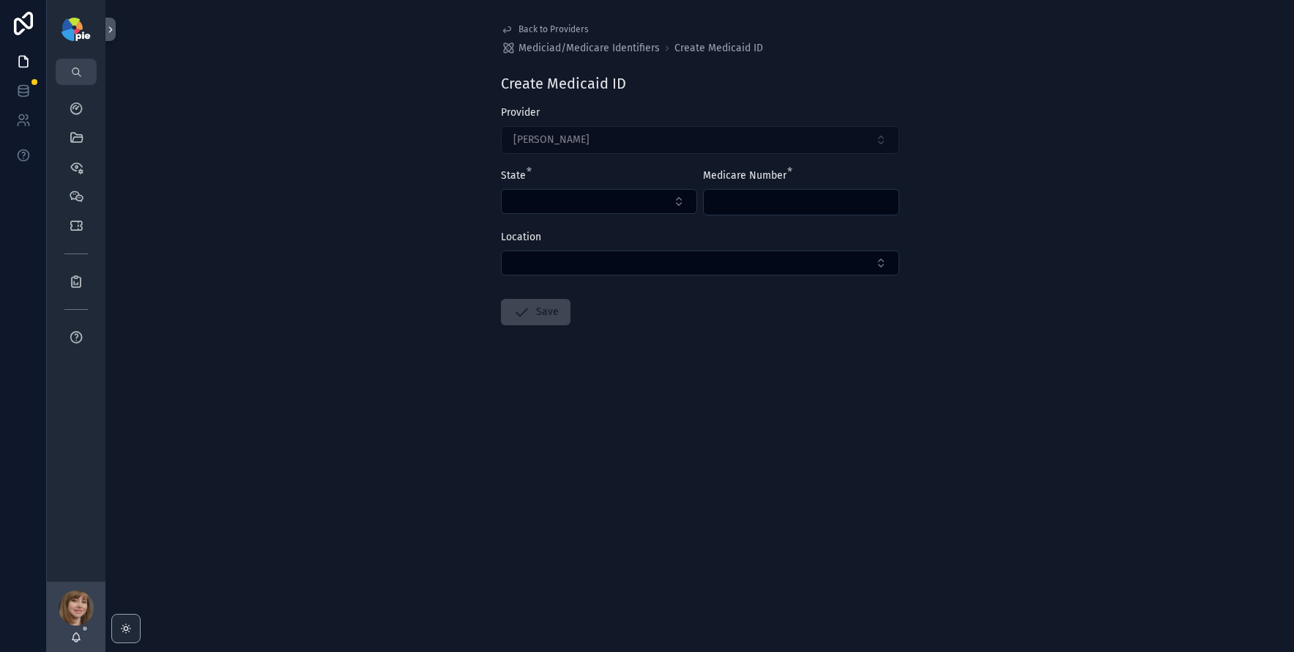
click at [560, 25] on span "Back to Providers" at bounding box center [553, 29] width 70 height 12
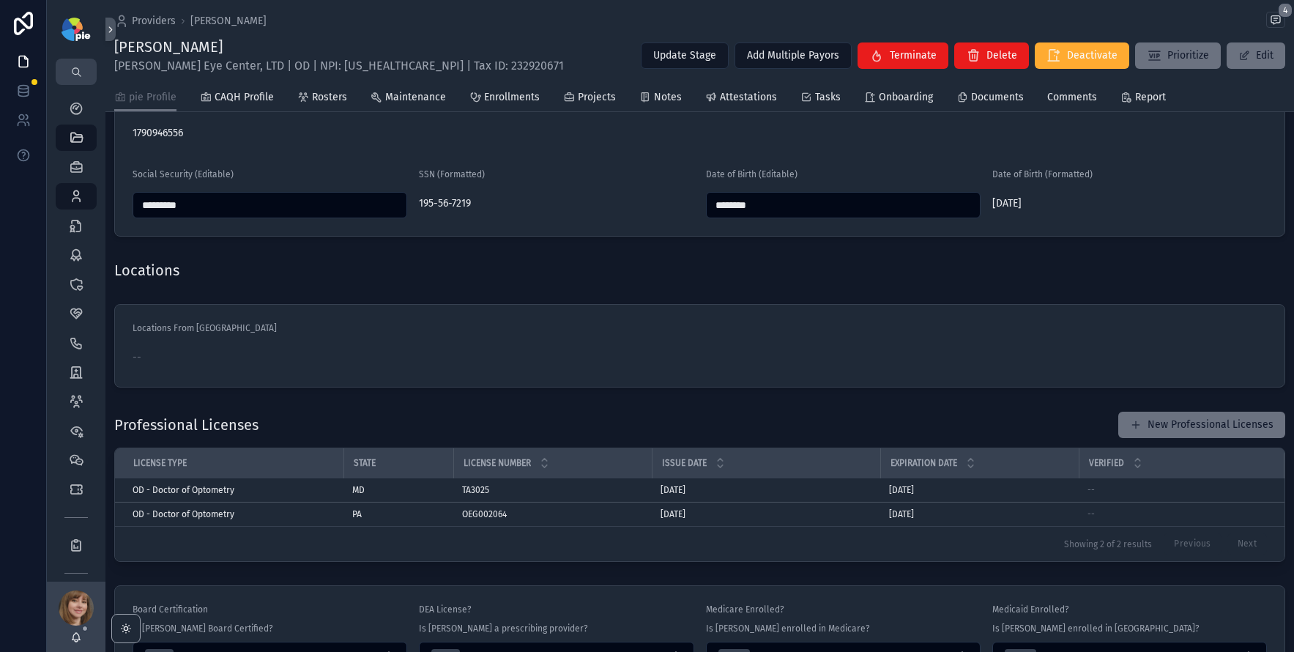
scroll to position [1190, 0]
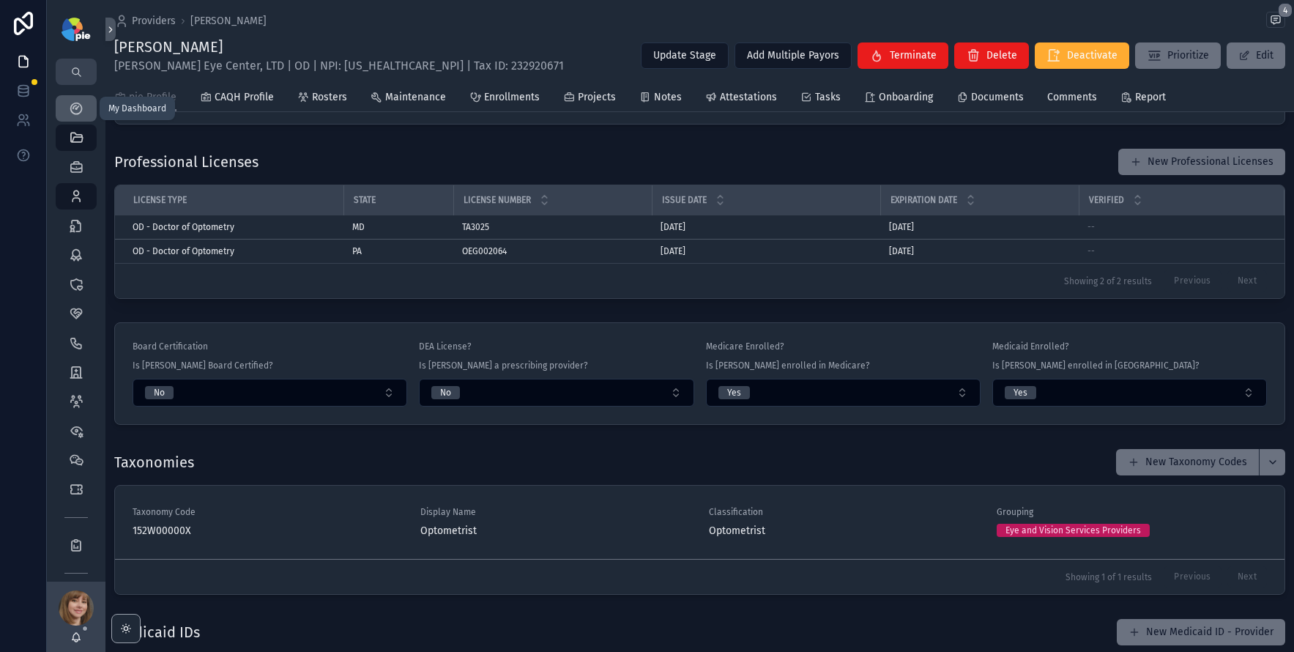
click at [77, 105] on icon "scrollable content" at bounding box center [76, 108] width 15 height 15
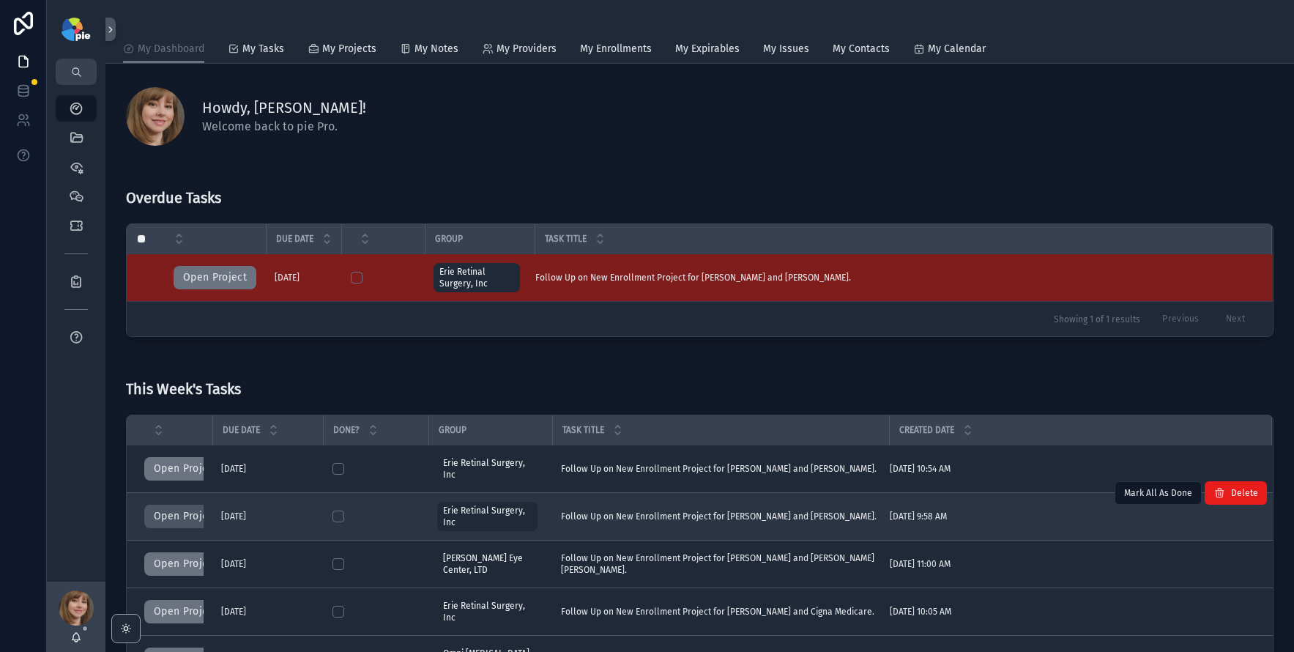
click at [185, 514] on button "Open Project" at bounding box center [185, 516] width 83 height 23
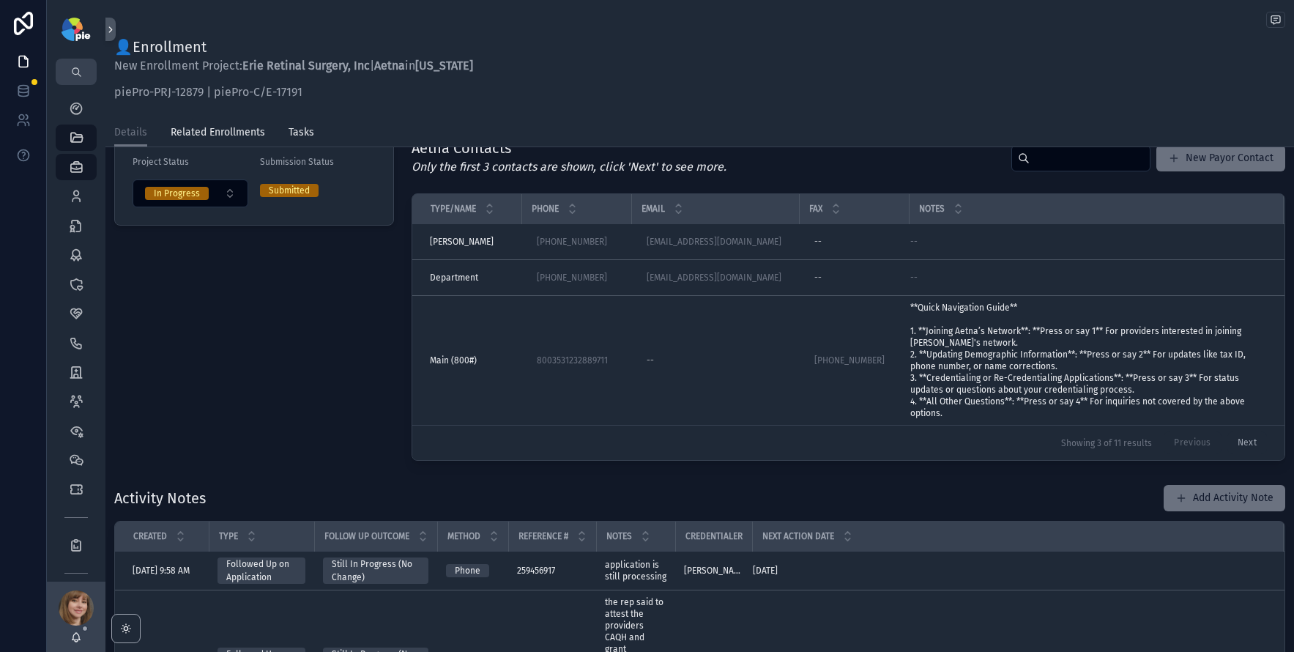
scroll to position [148, 0]
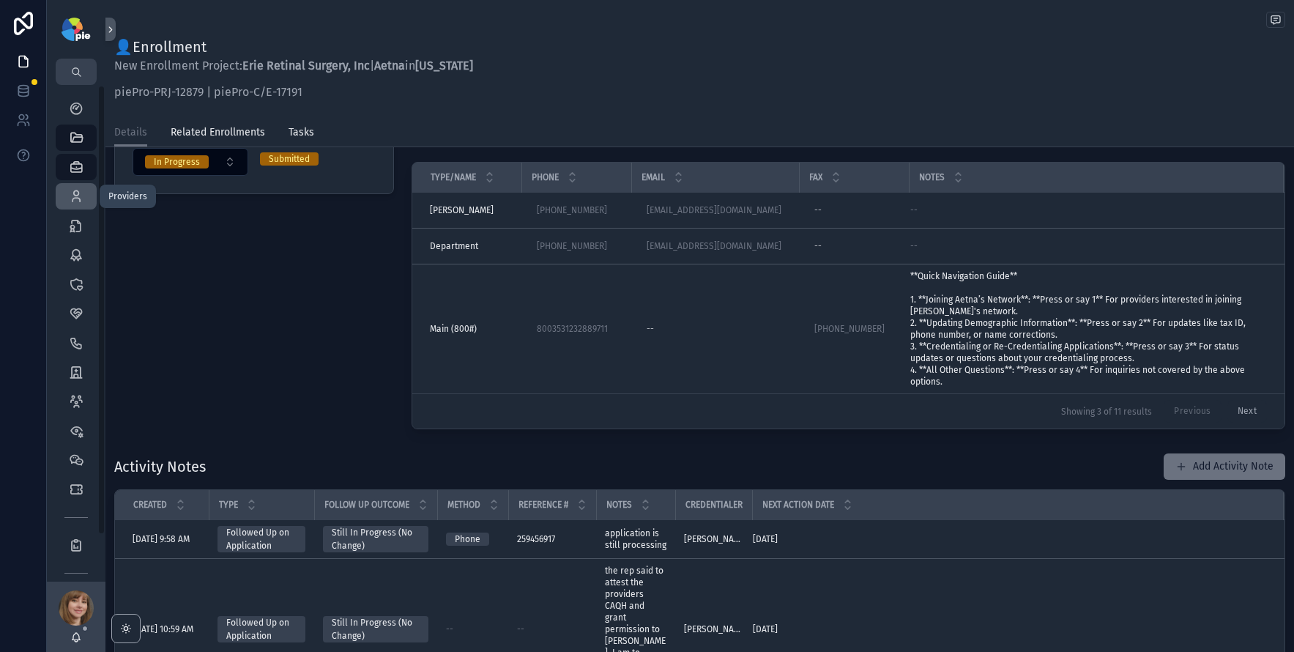
click at [78, 193] on icon "scrollable content" at bounding box center [76, 196] width 15 height 15
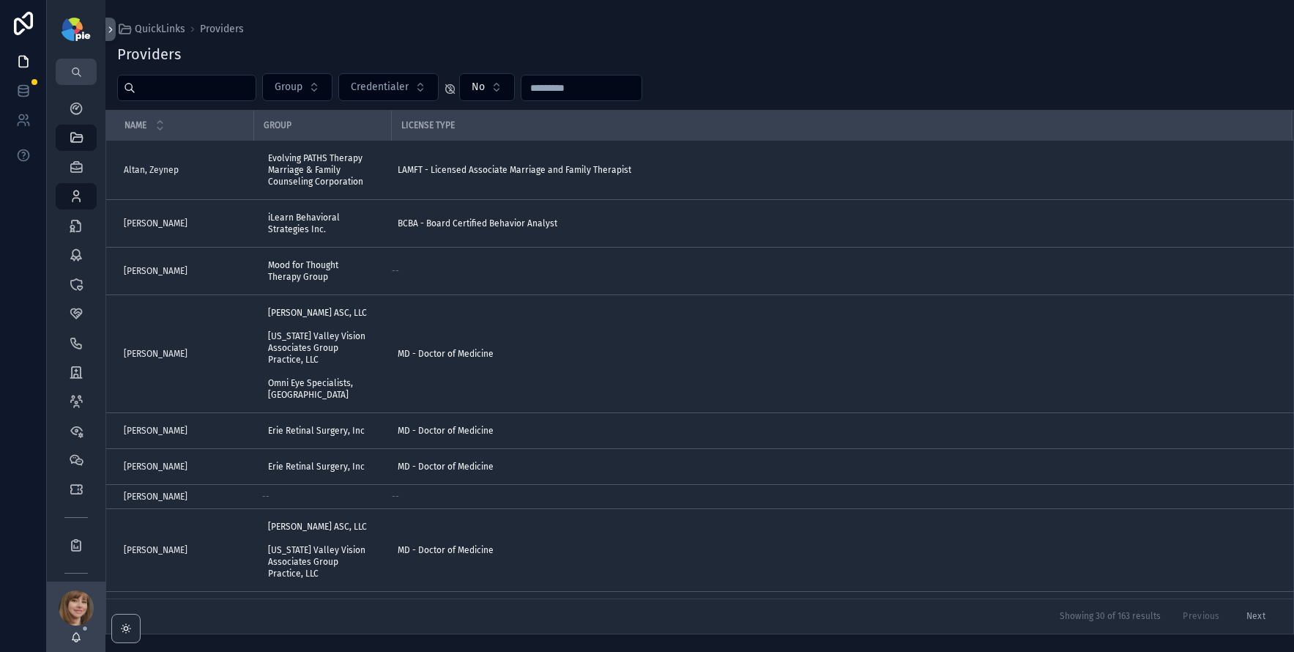
click at [167, 90] on input "scrollable content" at bounding box center [195, 88] width 120 height 21
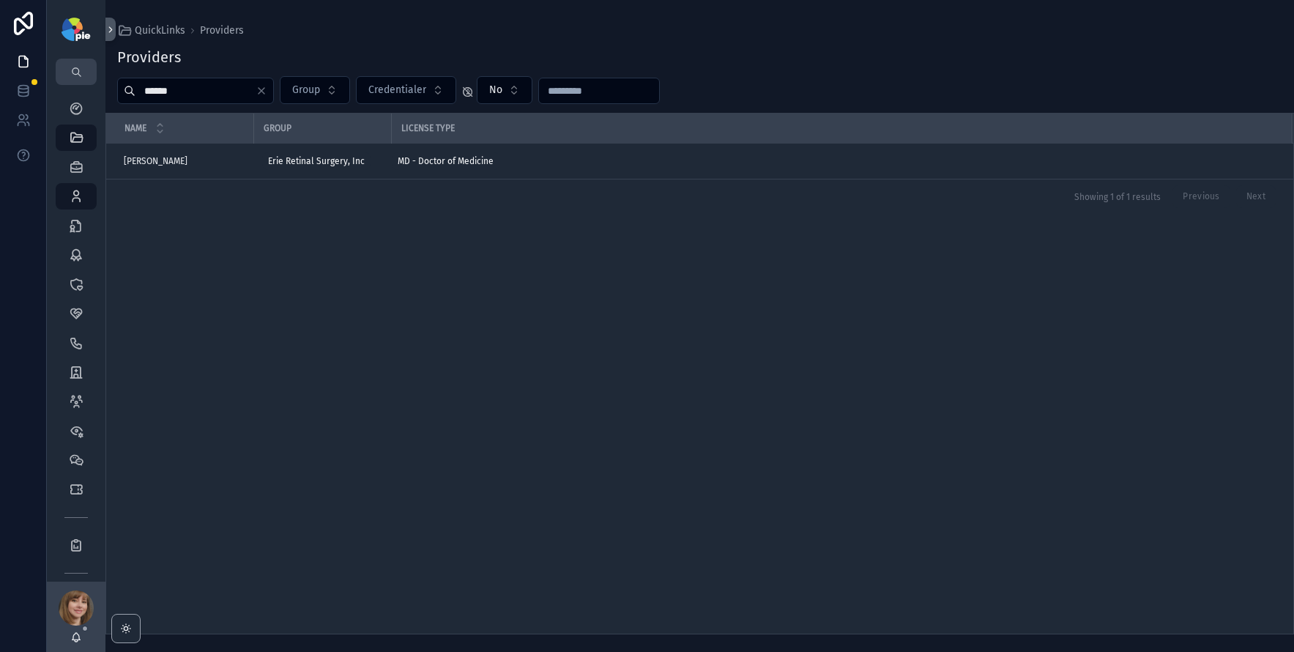
type input "******"
click at [168, 157] on span "[PERSON_NAME]" at bounding box center [156, 161] width 64 height 12
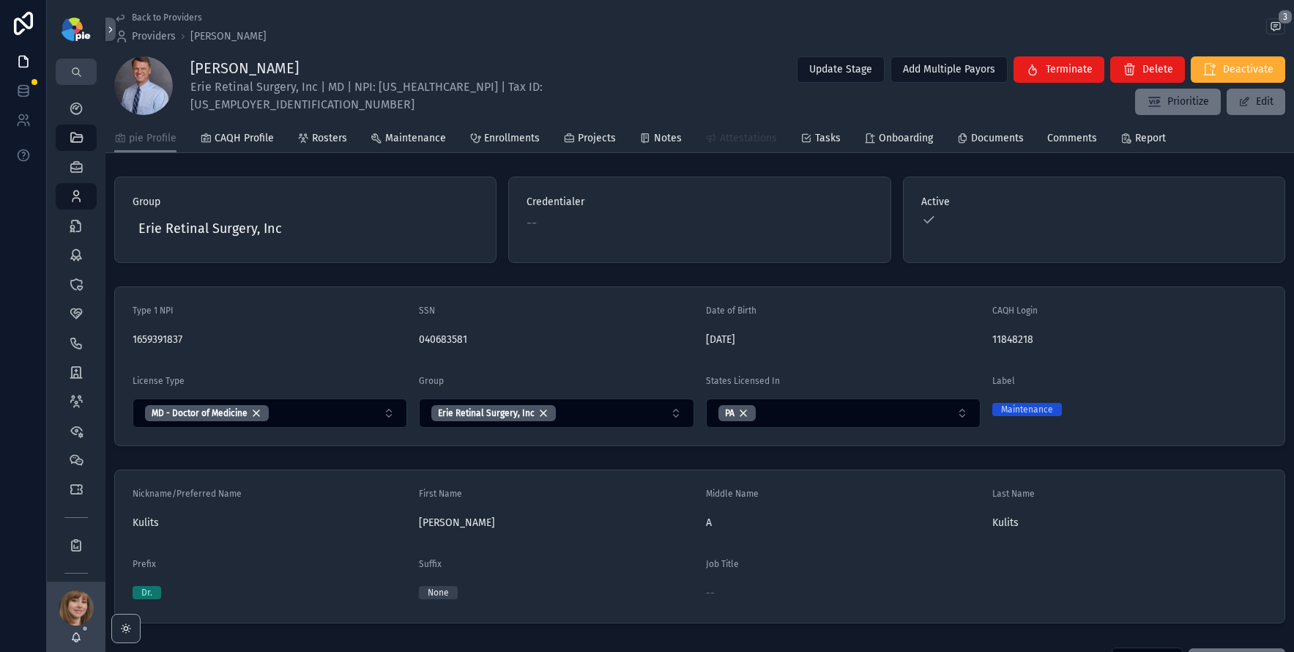
click at [737, 137] on span "Attestations" at bounding box center [748, 138] width 57 height 15
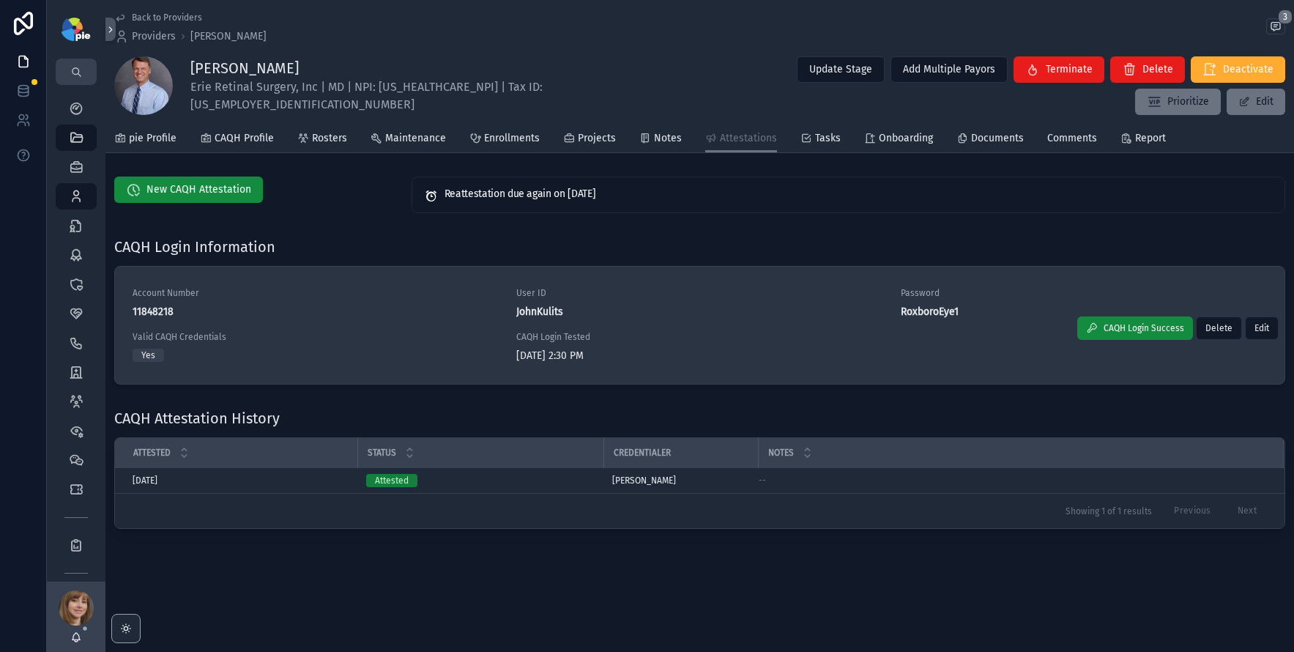
click at [505, 303] on div "Account Number 11848218 User ID JohnKulits Password [SECURITY_DATA] Valid CAQH …" at bounding box center [700, 325] width 1134 height 76
click at [514, 314] on div "Account Number 11848218 User ID JohnKulits Password [SECURITY_DATA] Valid CAQH …" at bounding box center [700, 325] width 1134 height 76
click at [510, 311] on icon "scrollable content" at bounding box center [508, 312] width 12 height 12
click at [893, 310] on icon "scrollable content" at bounding box center [892, 312] width 12 height 12
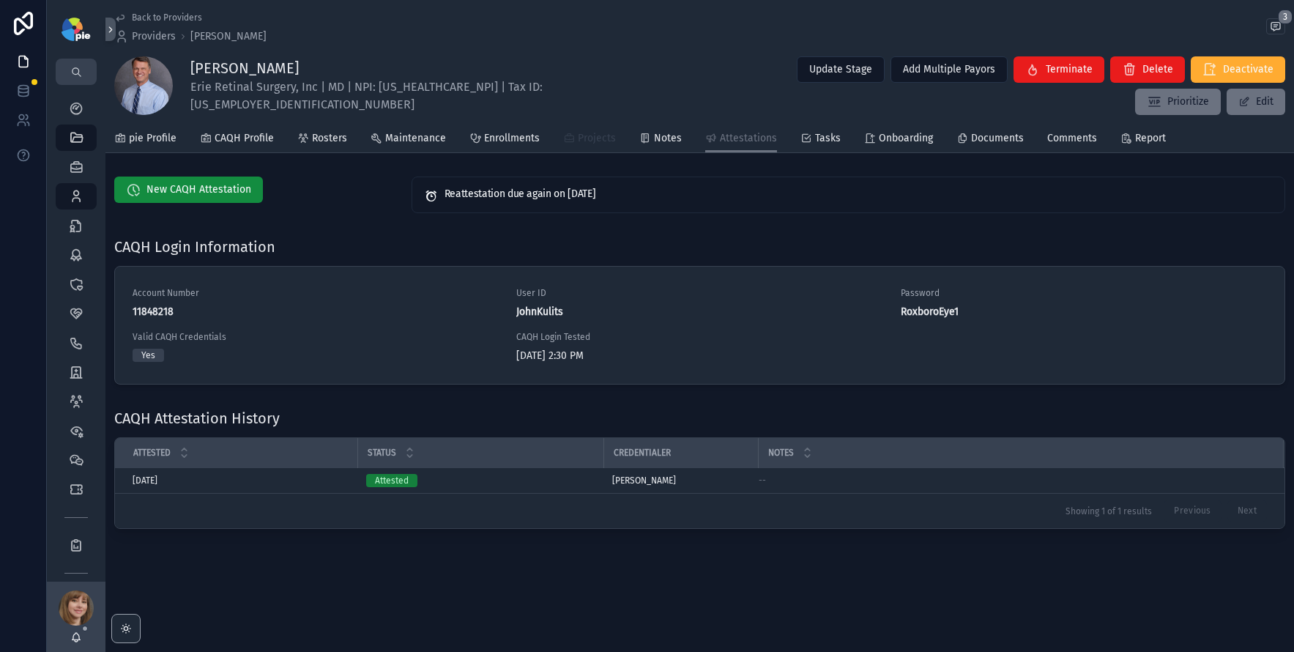
click at [603, 140] on span "Projects" at bounding box center [597, 138] width 38 height 15
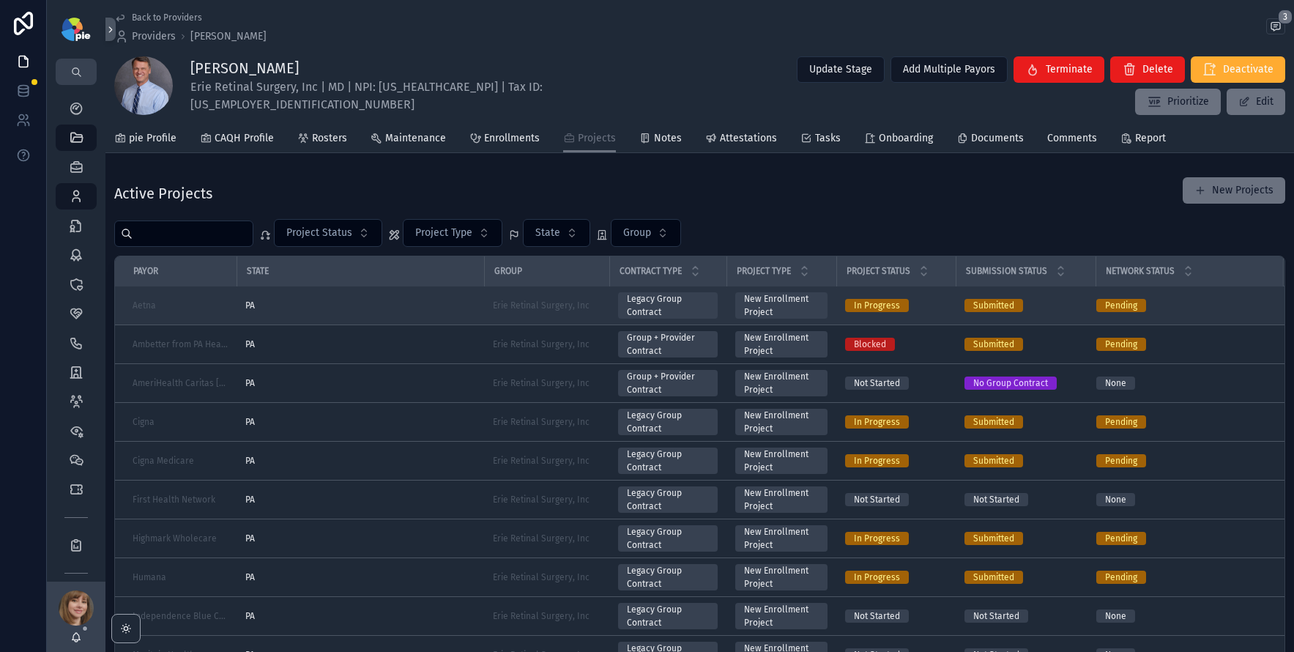
click at [391, 300] on div "PA" at bounding box center [360, 305] width 230 height 12
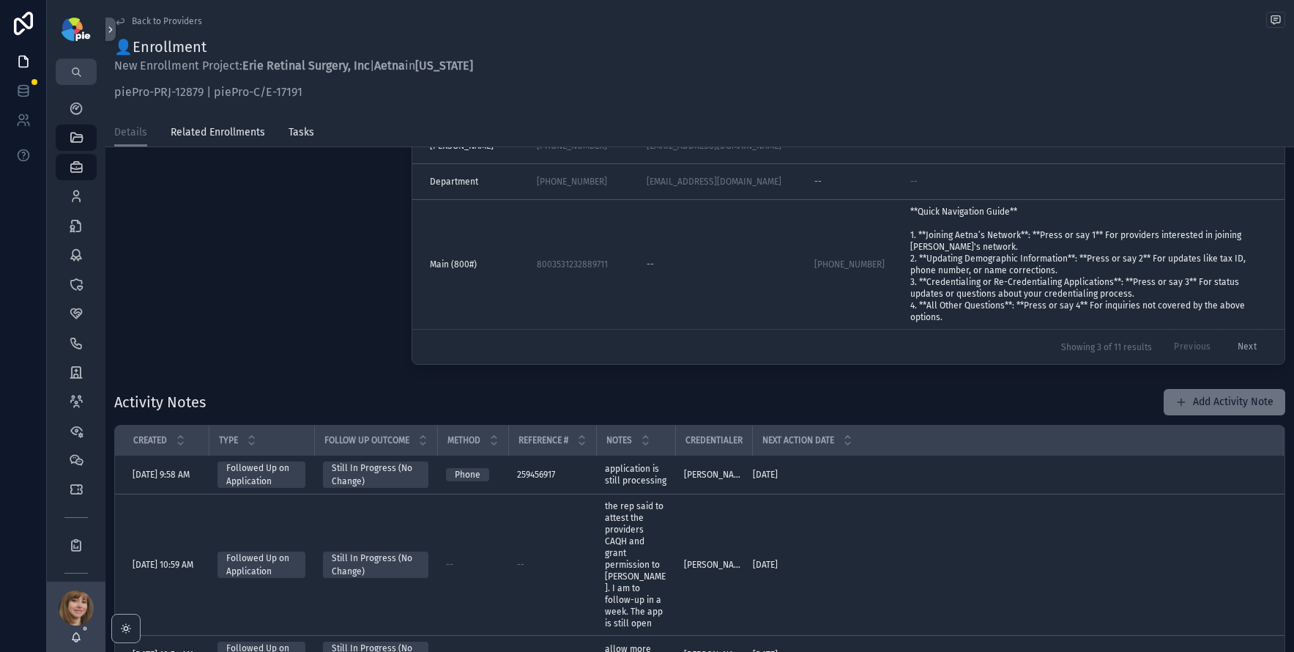
scroll to position [267, 0]
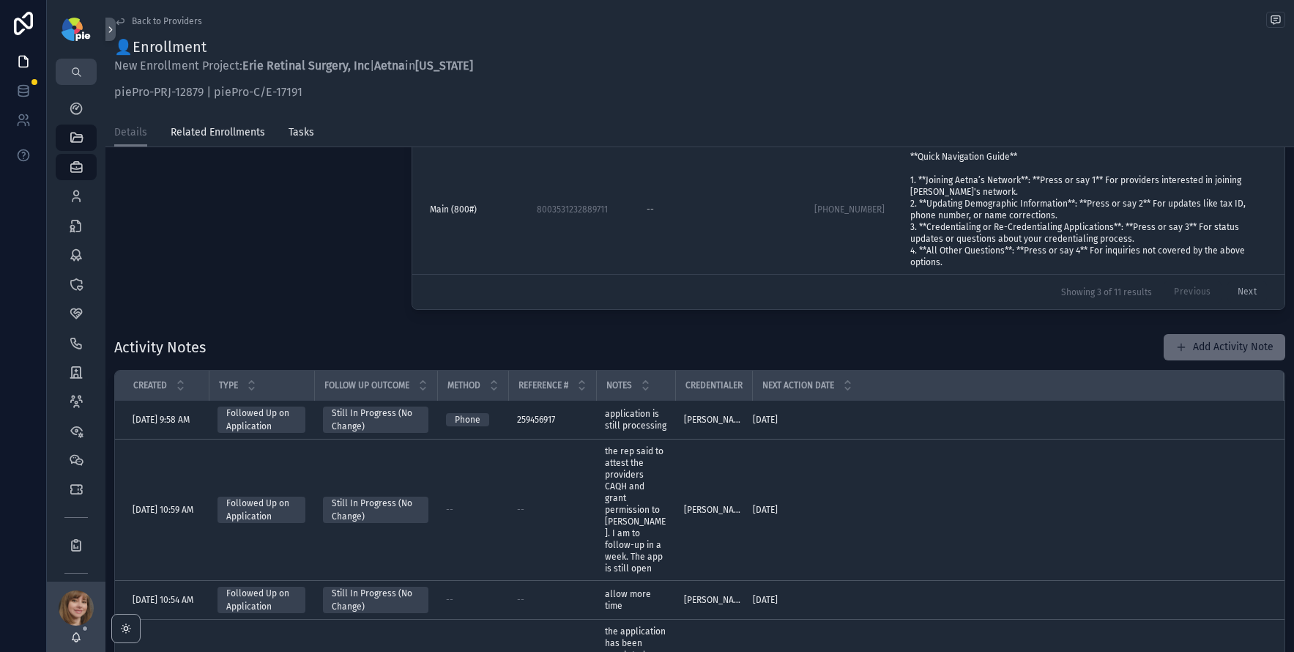
click at [1201, 349] on button "Add Activity Note" at bounding box center [1225, 347] width 122 height 26
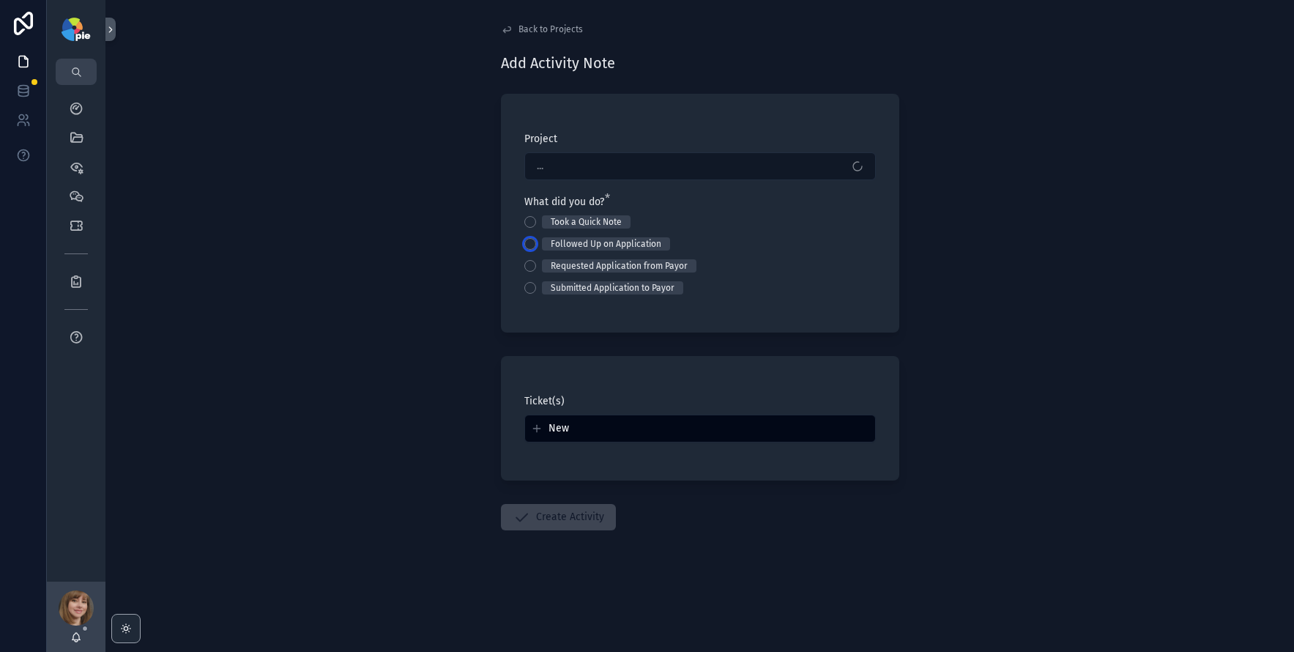
click at [530, 242] on button "Followed Up on Application" at bounding box center [530, 244] width 12 height 12
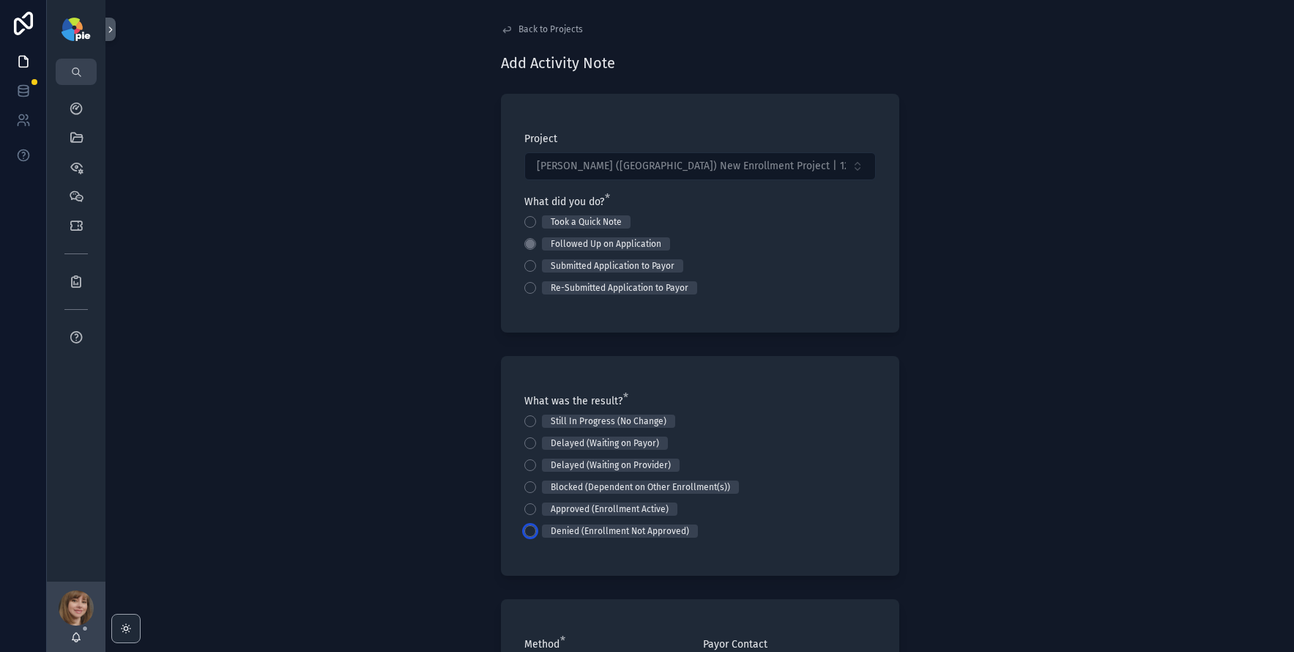
click at [524, 531] on button "Denied (Enrollment Not Approved)" at bounding box center [530, 531] width 12 height 12
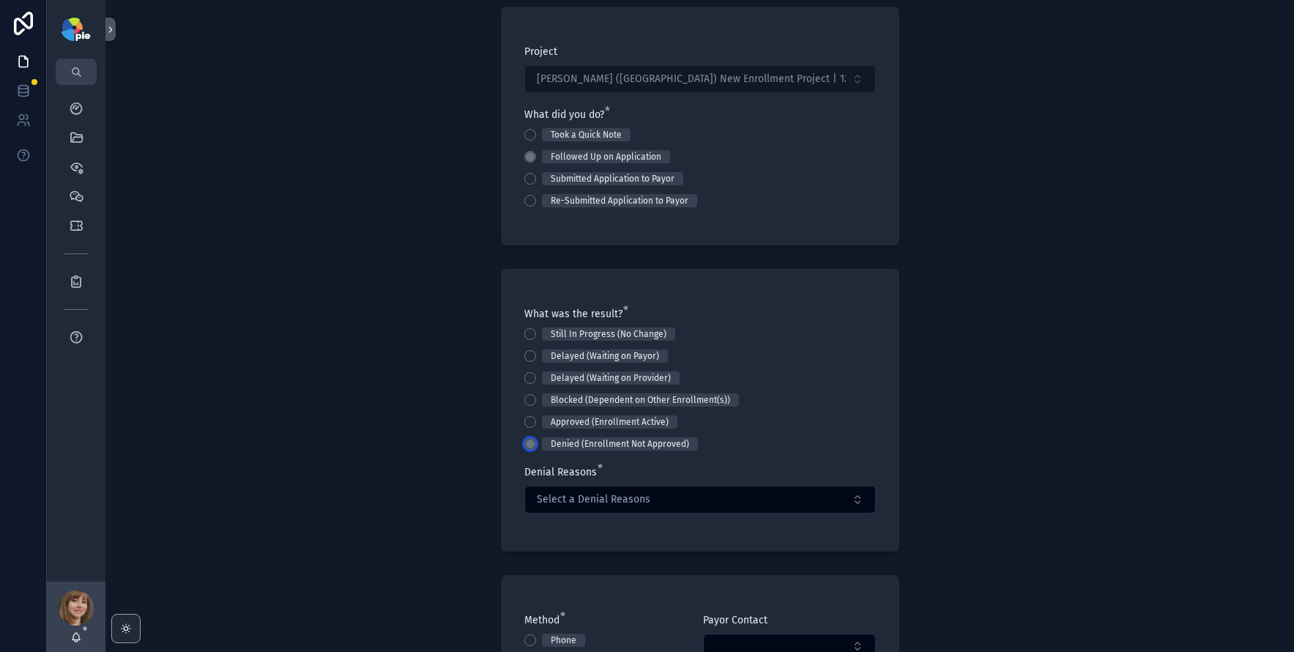
scroll to position [90, 0]
click at [524, 128] on button "Took a Quick Note" at bounding box center [530, 132] width 12 height 12
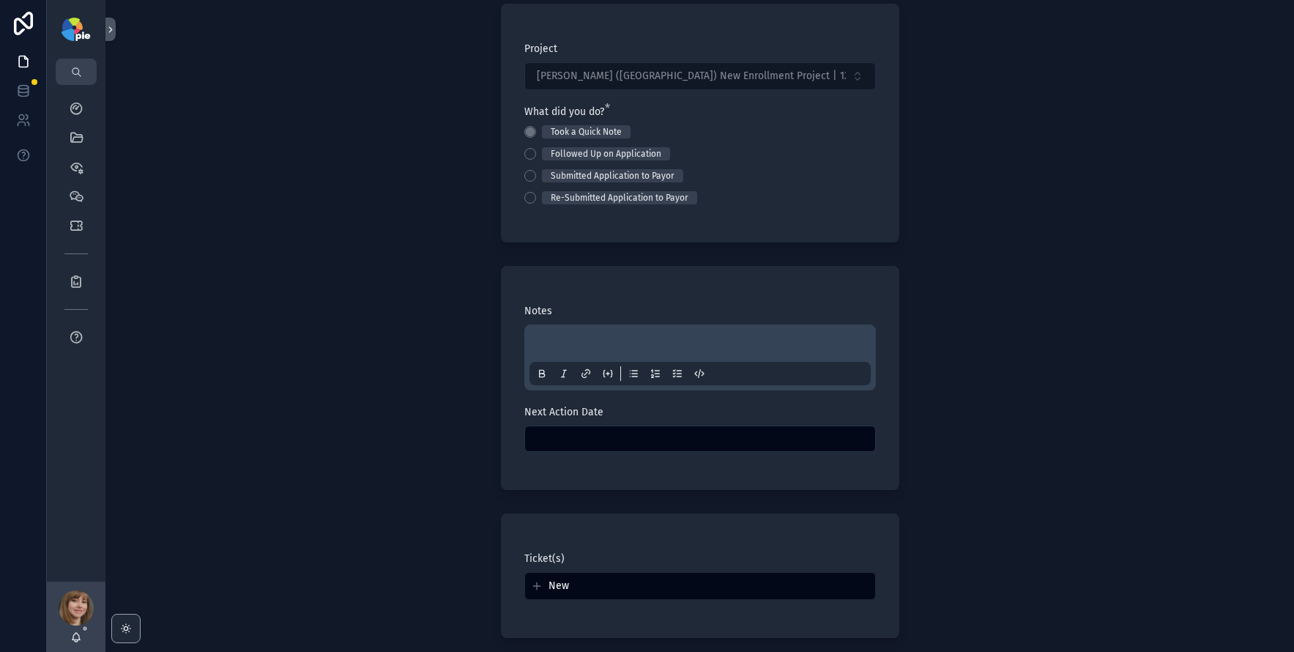
click at [592, 339] on p "scrollable content" at bounding box center [702, 345] width 341 height 15
click at [528, 155] on button "Followed Up on Application" at bounding box center [530, 154] width 12 height 12
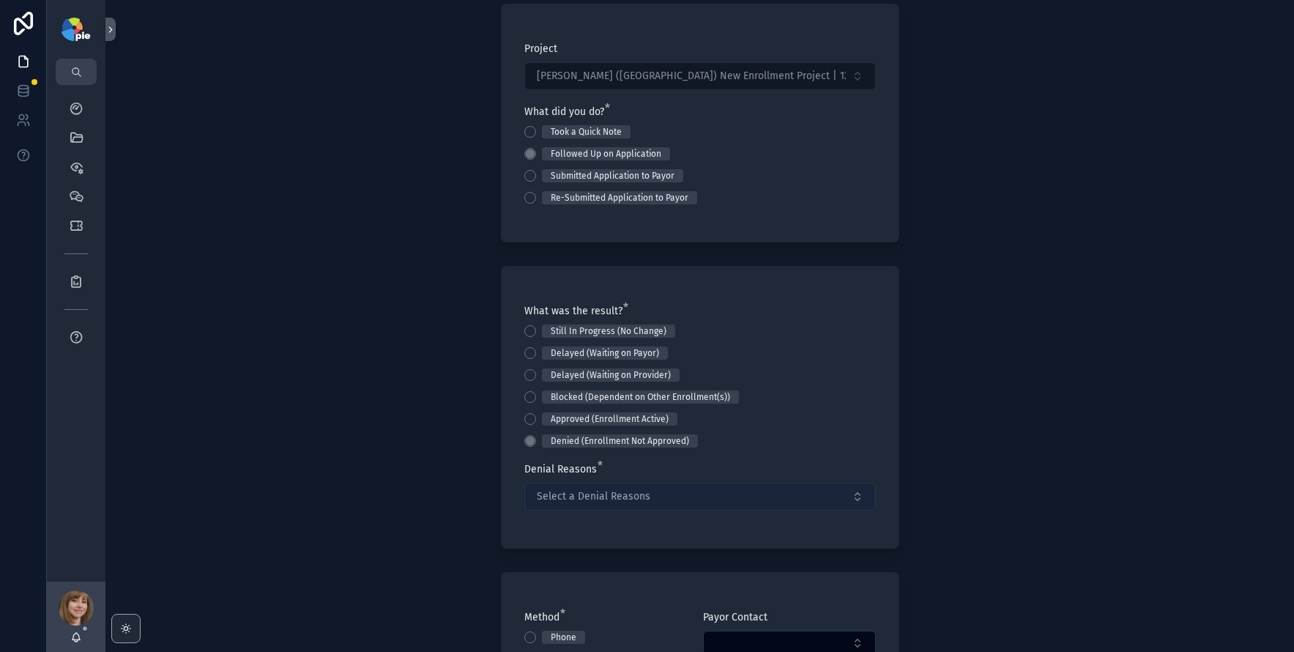
click at [644, 501] on button "Select a Denial Reasons" at bounding box center [699, 497] width 351 height 28
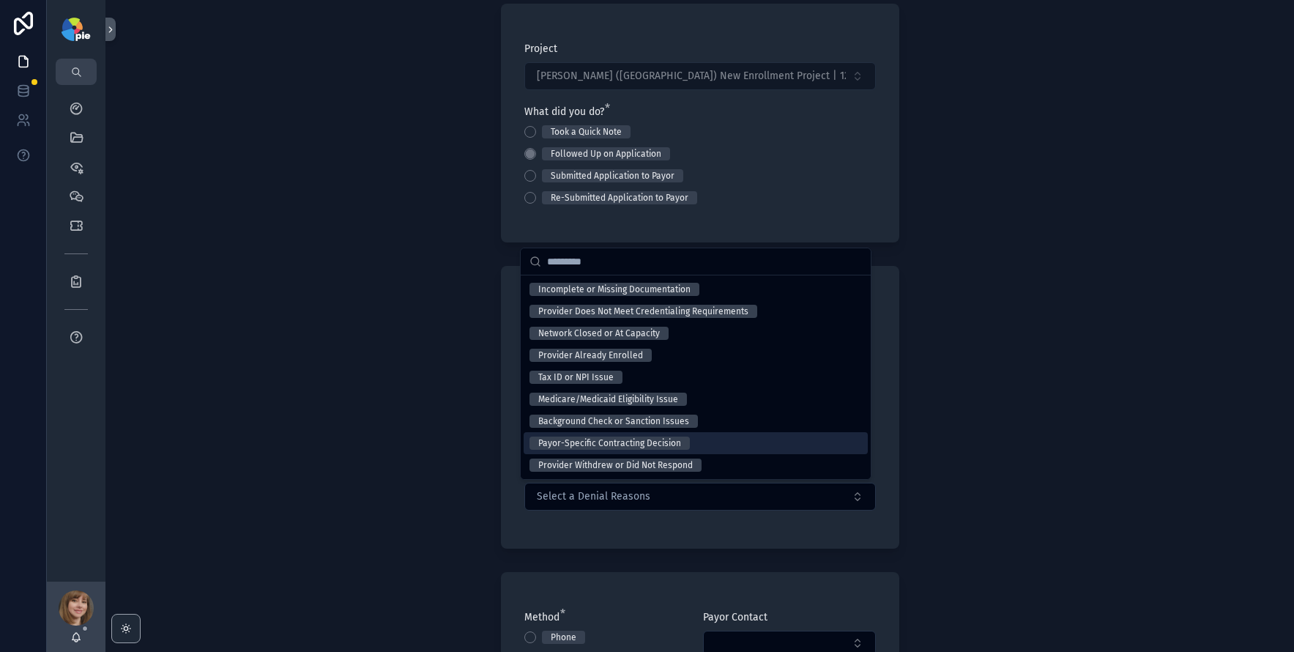
click at [382, 443] on div "Back to Projects Add Activity Note Project [PERSON_NAME] ([GEOGRAPHIC_DATA]) Ne…" at bounding box center [699, 236] width 1188 height 652
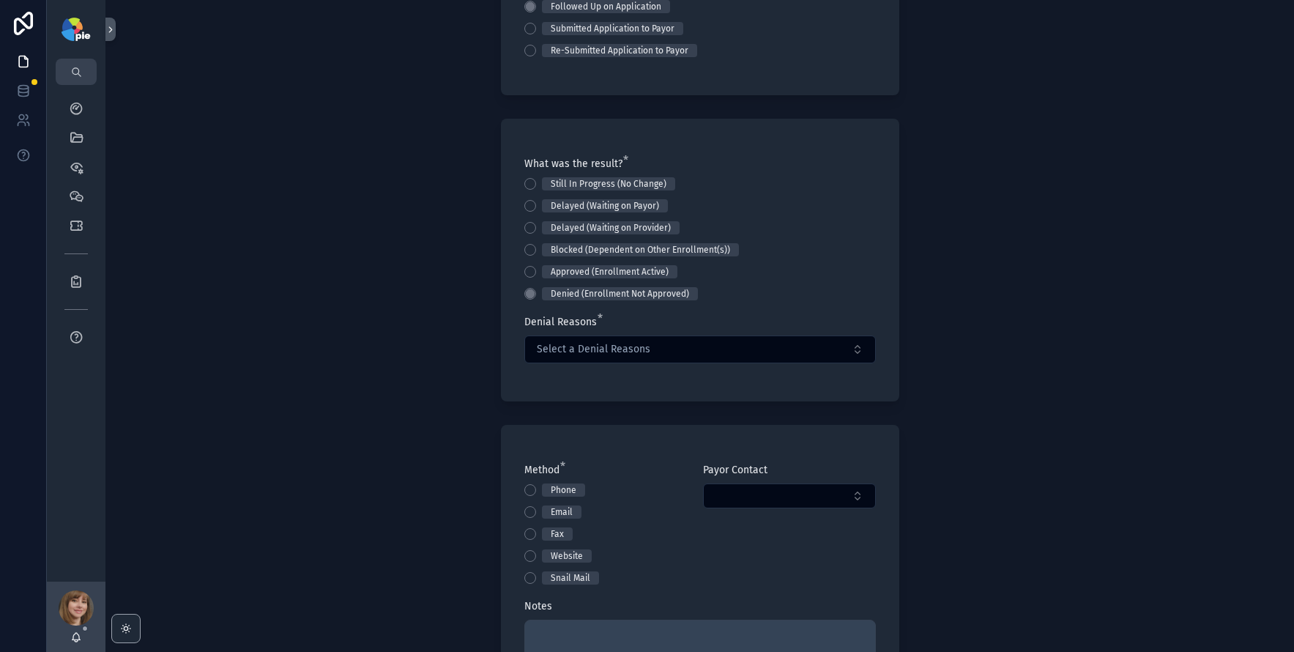
scroll to position [244, 0]
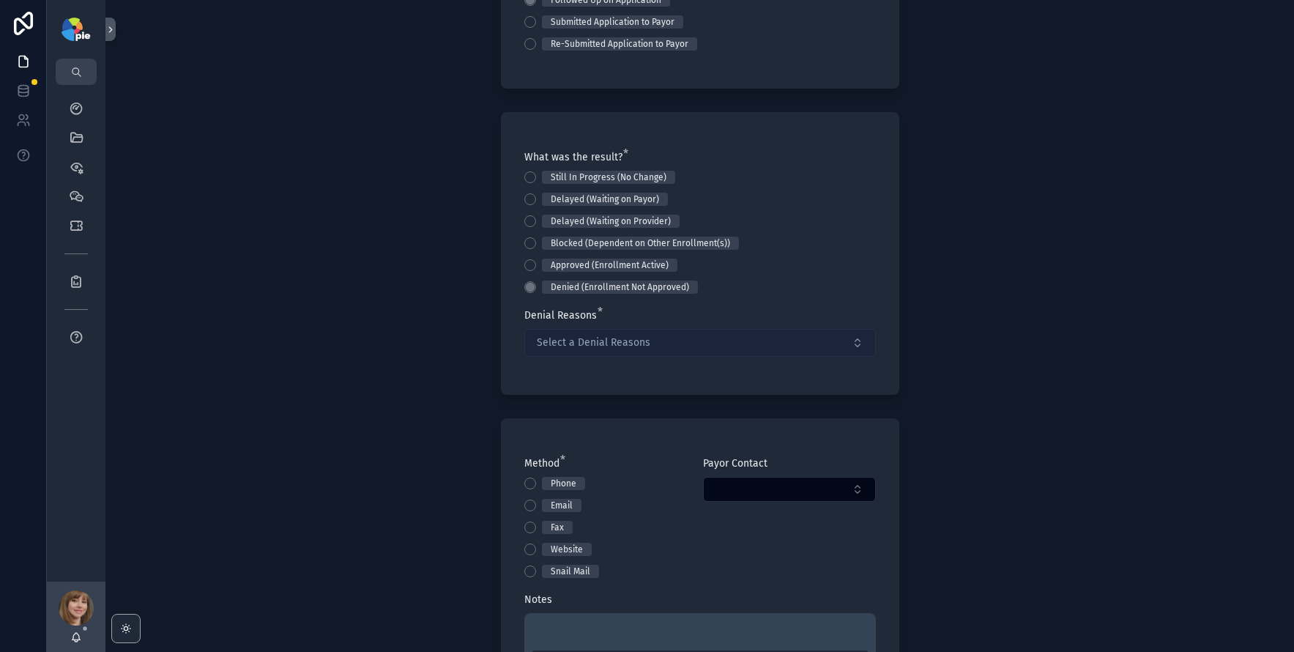
click at [667, 344] on button "Select a Denial Reasons" at bounding box center [699, 343] width 351 height 28
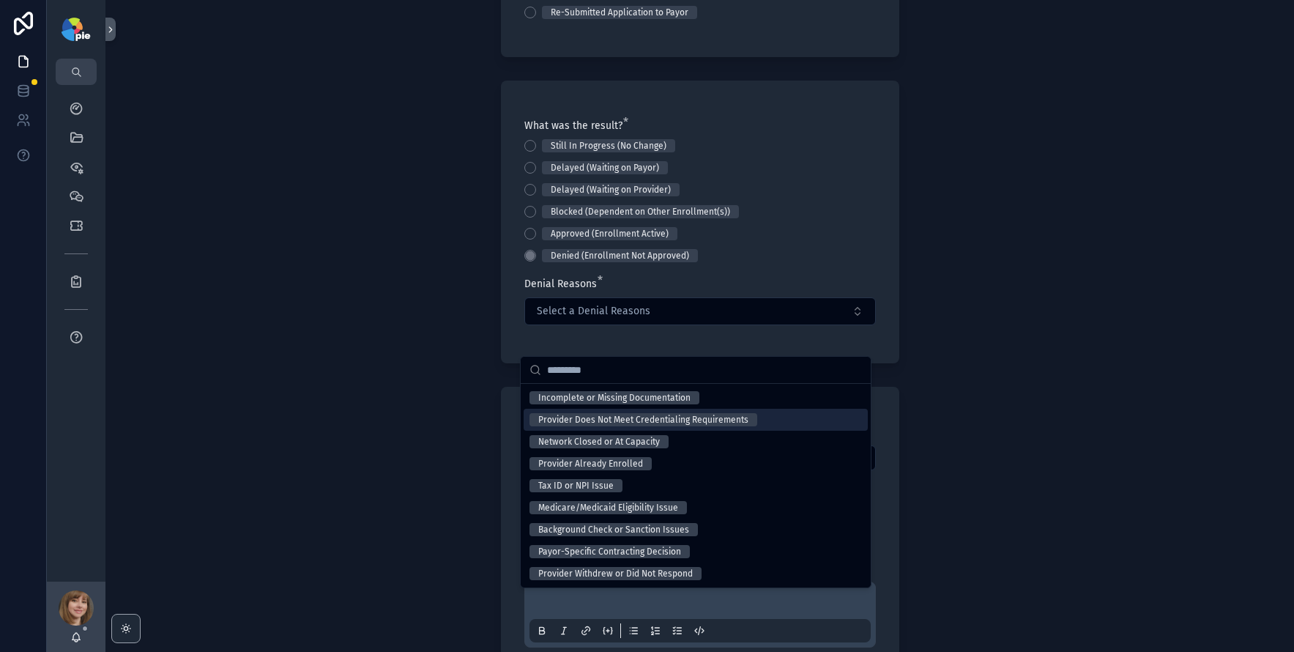
scroll to position [278, 0]
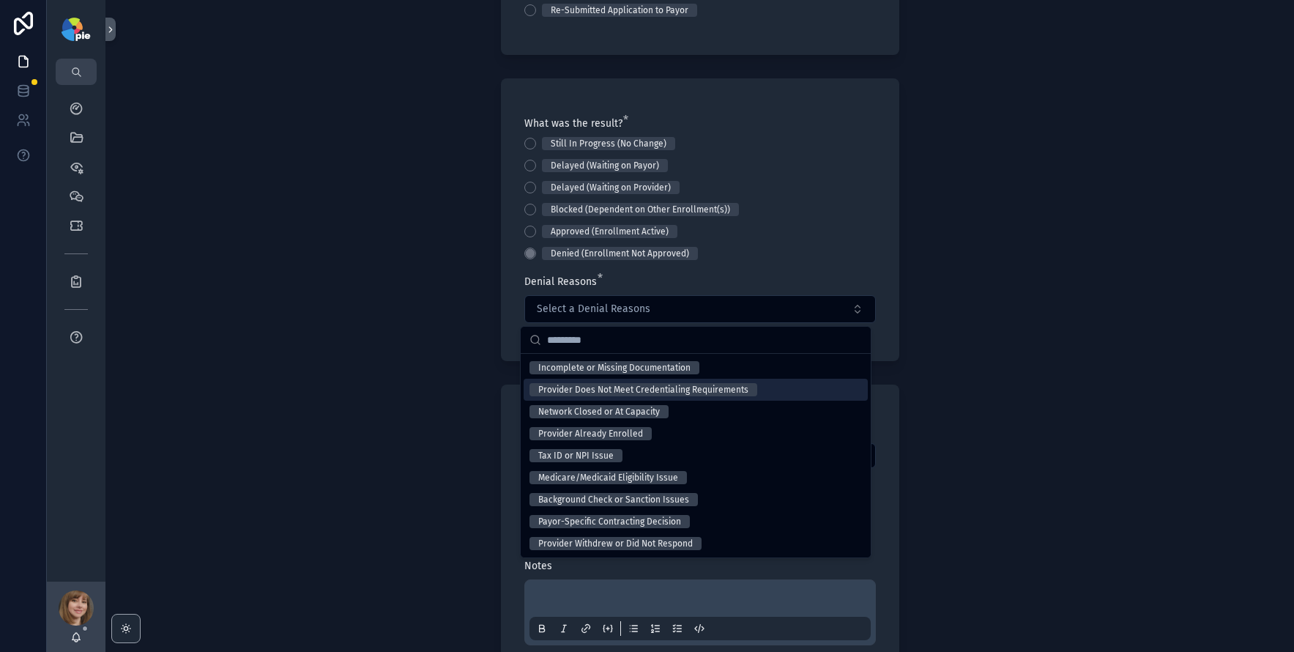
click at [367, 417] on div "Back to Projects Add Activity Note Project [PERSON_NAME] ([GEOGRAPHIC_DATA]) Ne…" at bounding box center [699, 326] width 1188 height 652
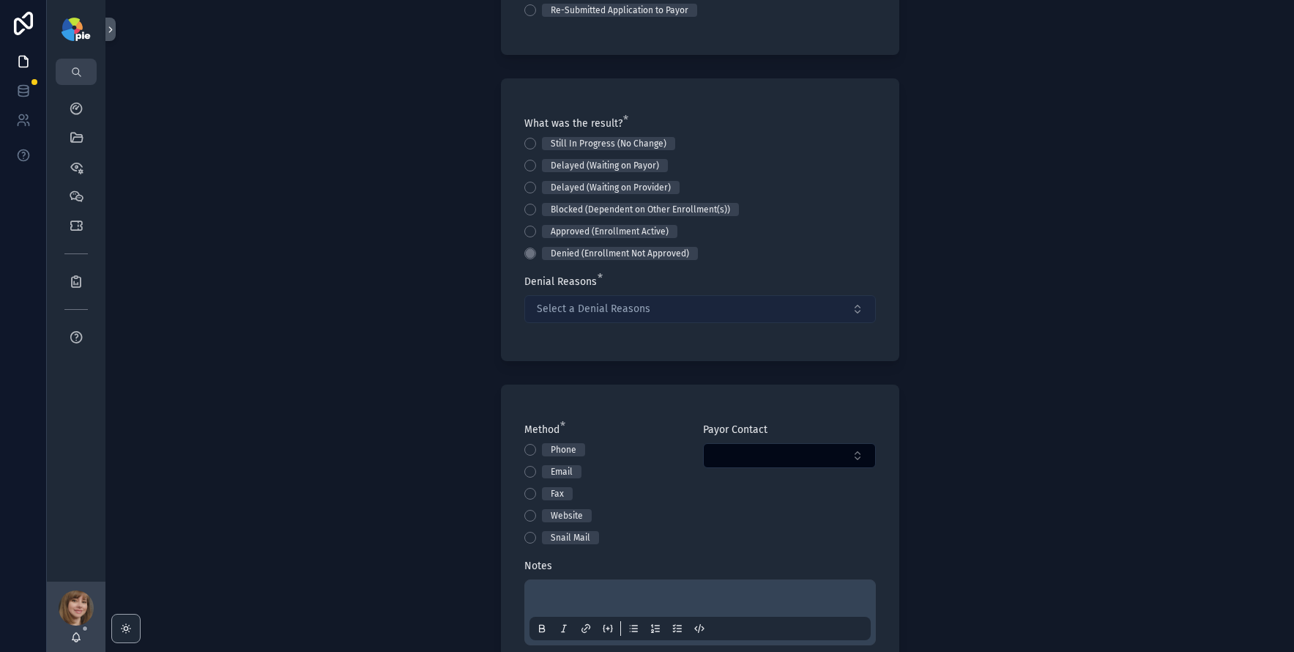
click at [552, 306] on span "Select a Denial Reasons" at bounding box center [594, 309] width 114 height 15
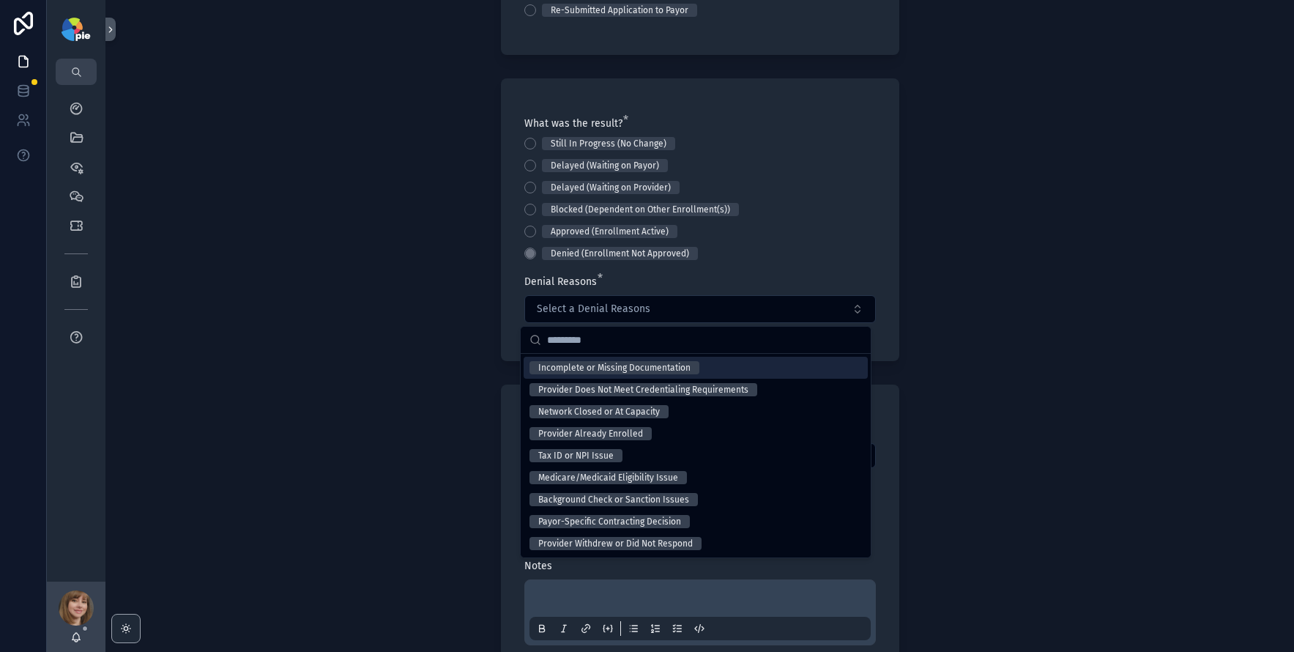
click at [412, 354] on div "Back to Projects Add Activity Note Project [PERSON_NAME] ([GEOGRAPHIC_DATA]) Ne…" at bounding box center [699, 48] width 1188 height 652
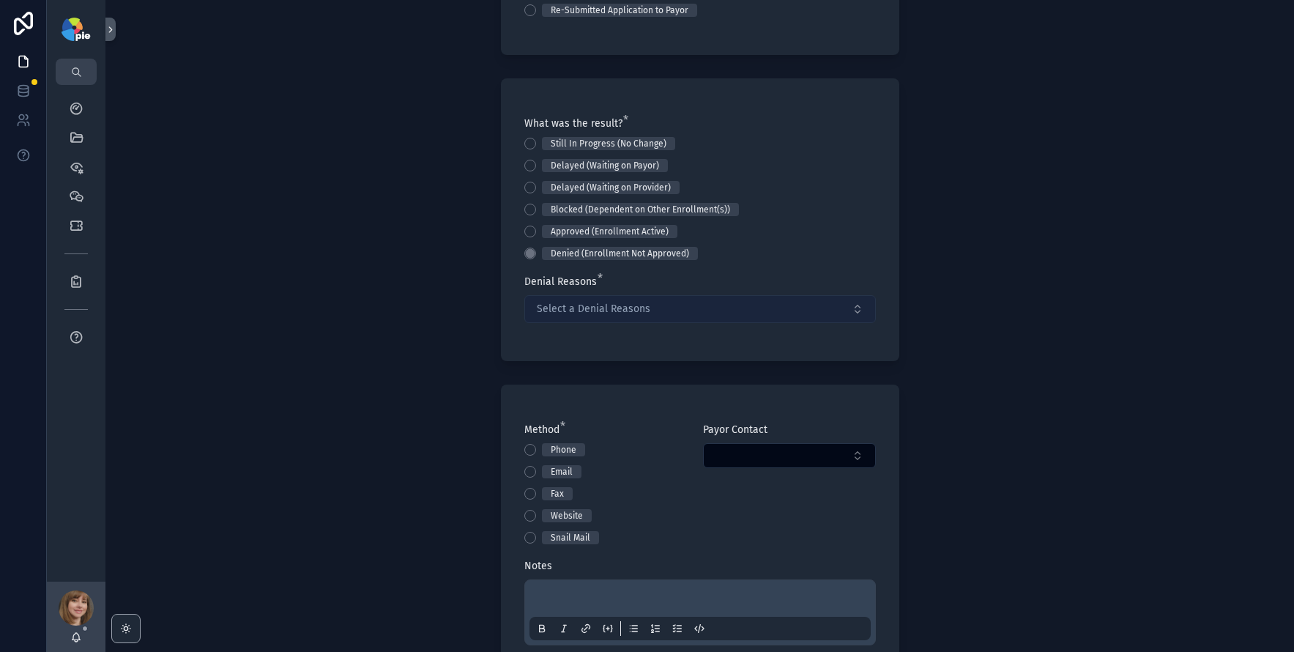
click at [561, 310] on span "Select a Denial Reasons" at bounding box center [594, 309] width 114 height 15
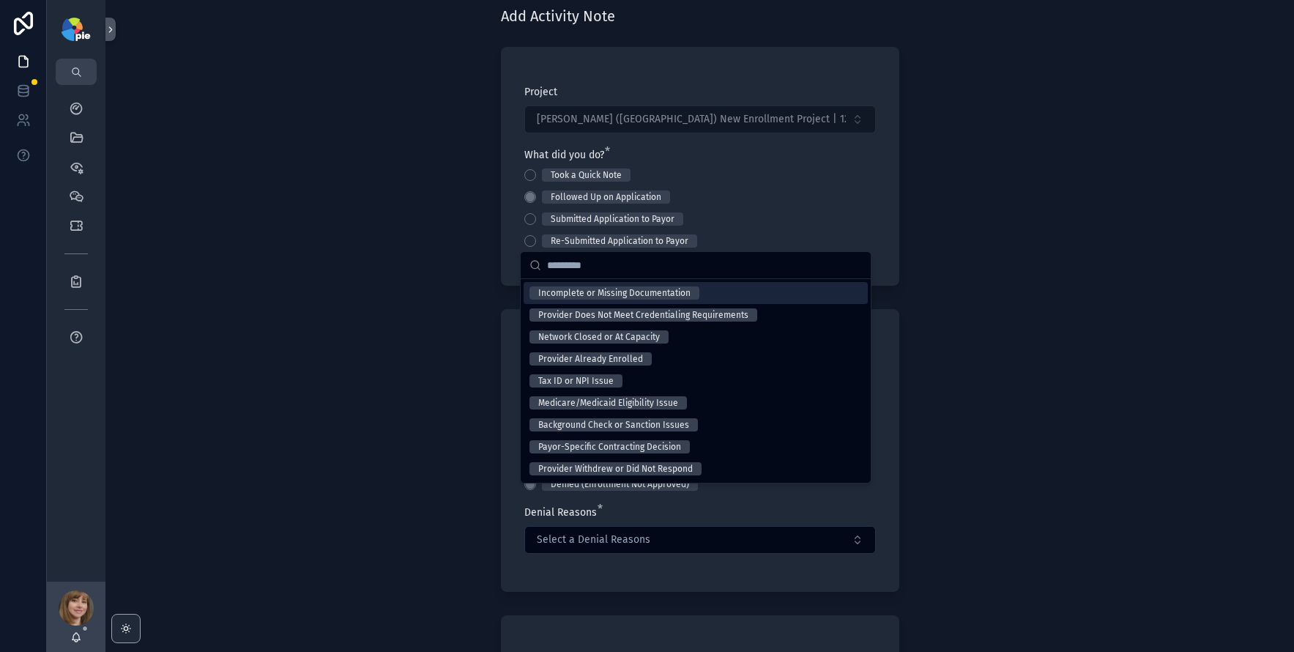
scroll to position [0, 0]
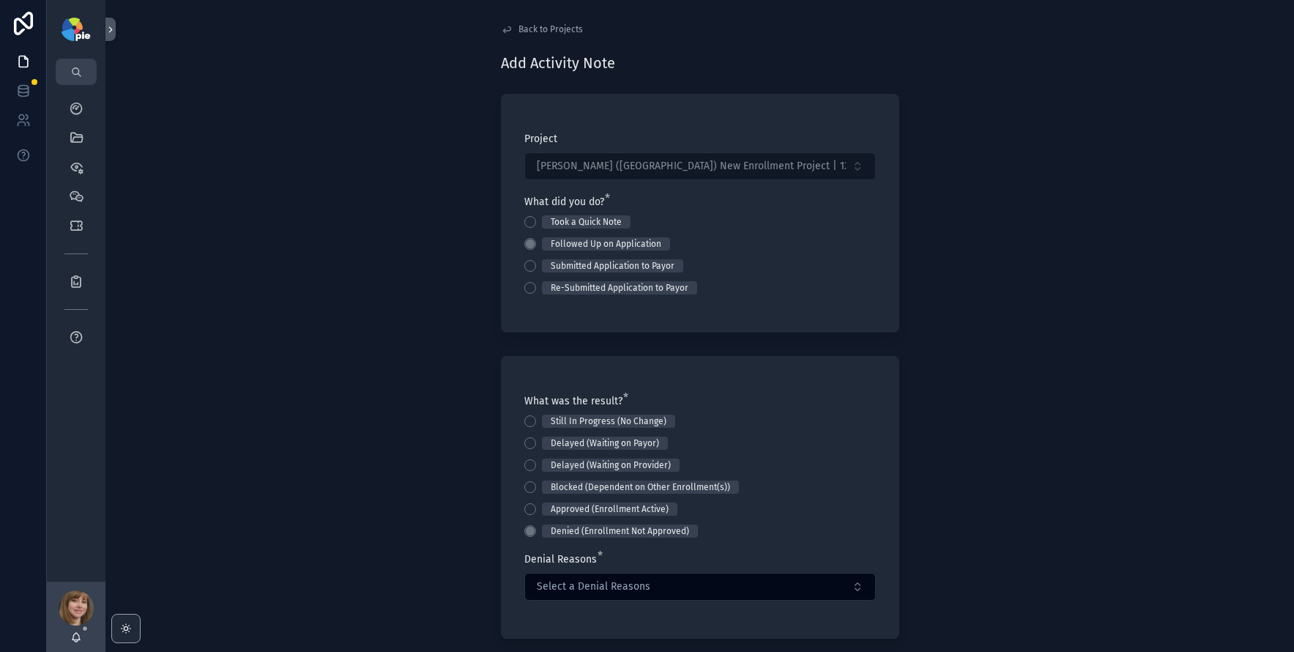
click at [546, 25] on span "Back to Projects" at bounding box center [550, 29] width 64 height 12
